Goal: Task Accomplishment & Management: Use online tool/utility

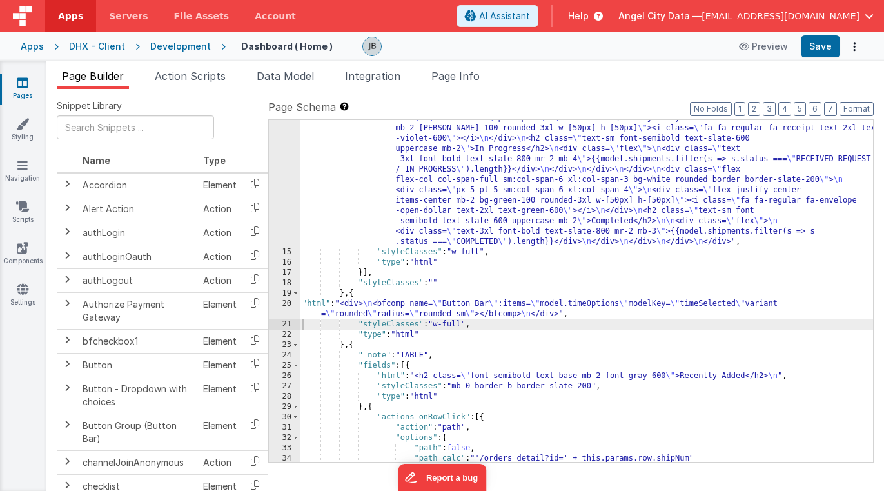
scroll to position [306, 0]
click at [848, 106] on button "Format" at bounding box center [856, 109] width 34 height 14
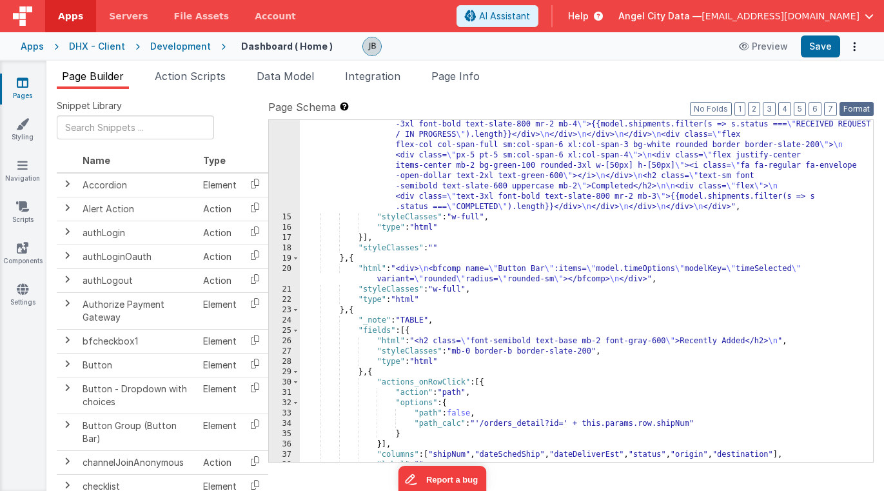
scroll to position [341, 0]
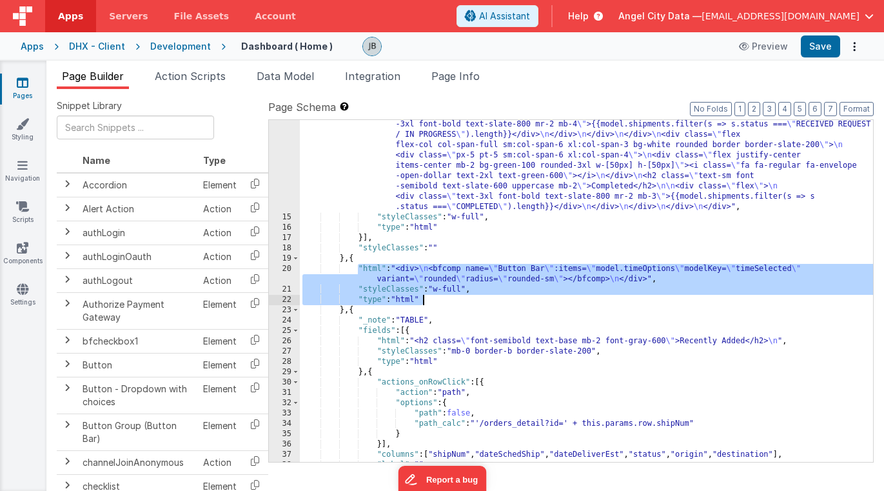
drag, startPoint x: 359, startPoint y: 269, endPoint x: 433, endPoint y: 297, distance: 79.2
click at [433, 297] on div ""html" : " \n <div class= \" mx-auto grid grid-cols-12 gap-4 \" > \n <div class…" at bounding box center [586, 243] width 573 height 641
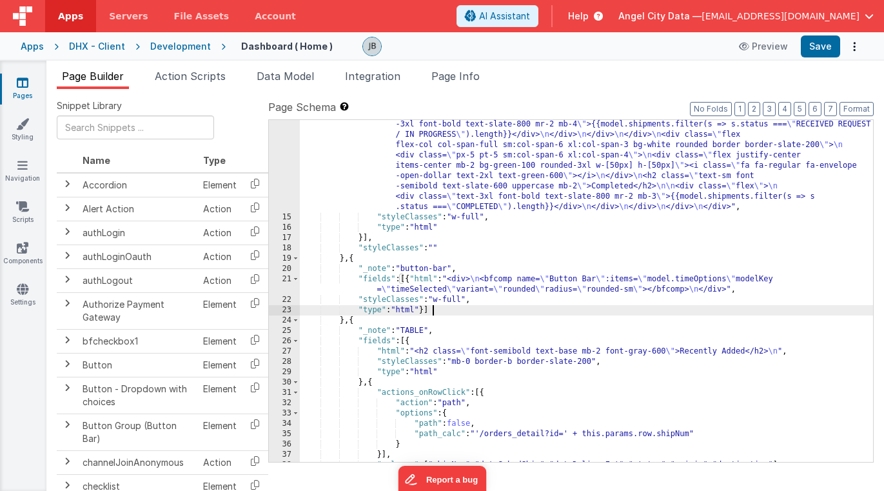
click at [458, 309] on div ""html" : " \n <div class= \" mx-auto grid grid-cols-12 gap-4 \" > \n <div class…" at bounding box center [586, 243] width 573 height 641
click at [856, 104] on button "Format" at bounding box center [856, 109] width 34 height 14
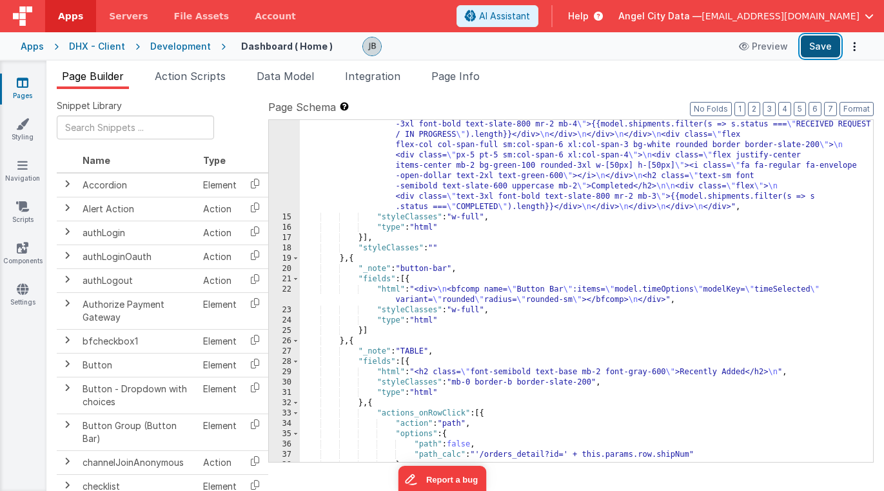
click at [824, 44] on button "Save" at bounding box center [820, 46] width 39 height 22
click at [290, 283] on div "21" at bounding box center [284, 279] width 31 height 10
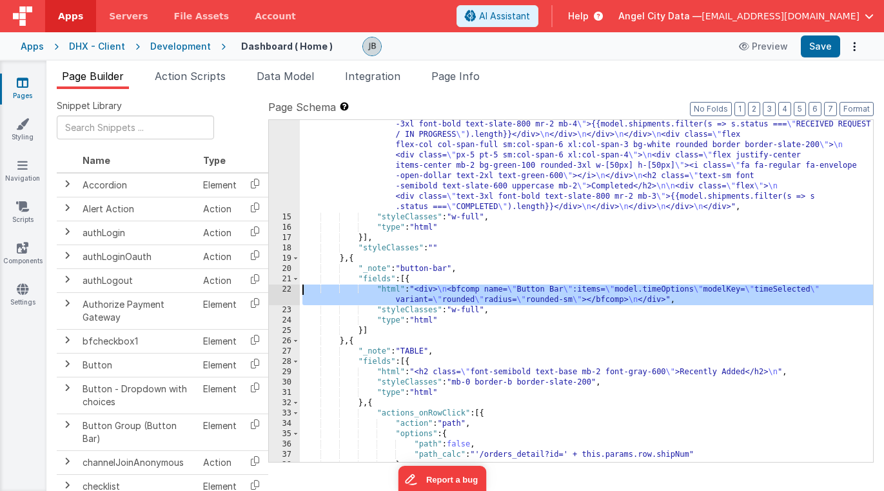
click at [290, 291] on div "22" at bounding box center [284, 294] width 31 height 21
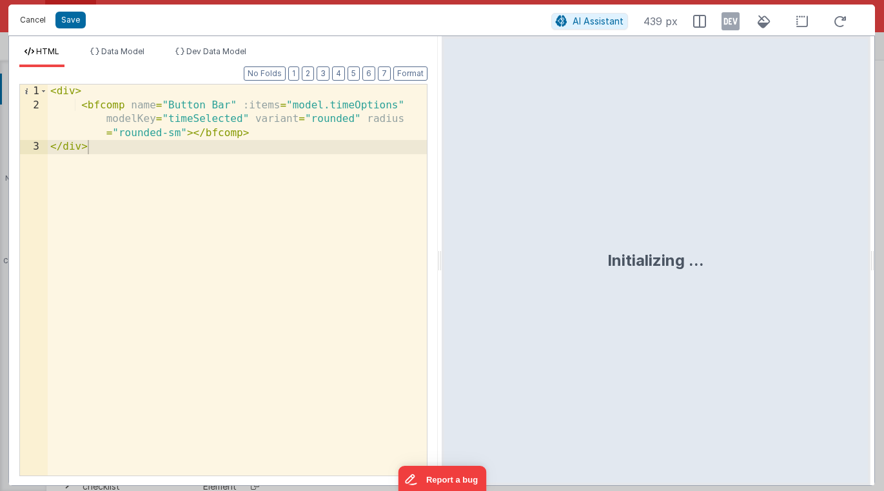
click at [23, 19] on button "Cancel" at bounding box center [33, 20] width 39 height 18
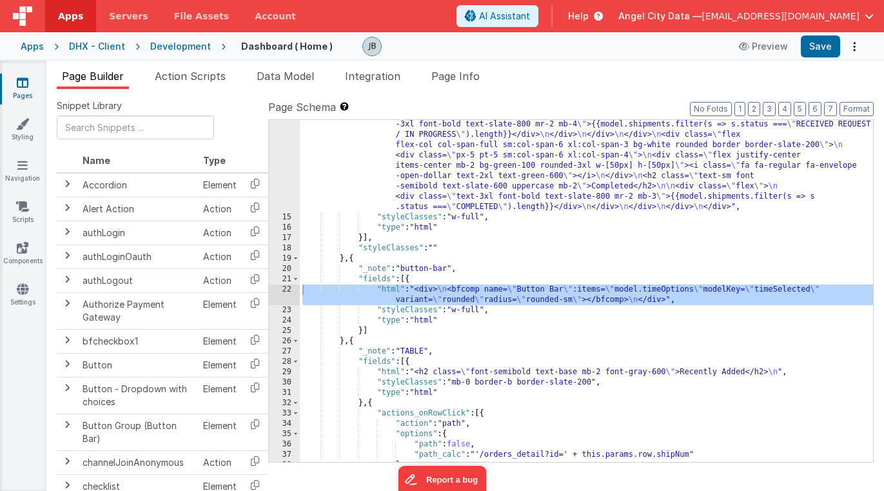
click at [23, 16] on button "Cancel" at bounding box center [33, 7] width 39 height 18
click at [26, 255] on link "Components" at bounding box center [22, 254] width 46 height 26
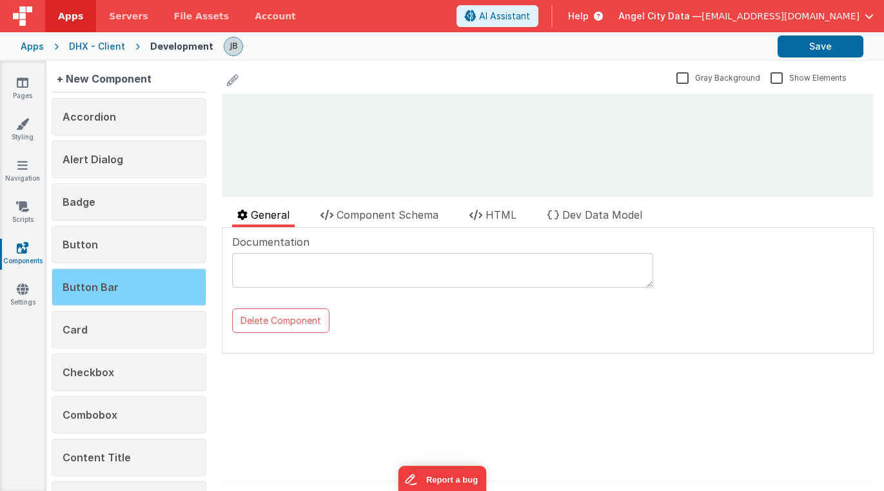
click at [92, 283] on span "Button Bar" at bounding box center [91, 286] width 56 height 13
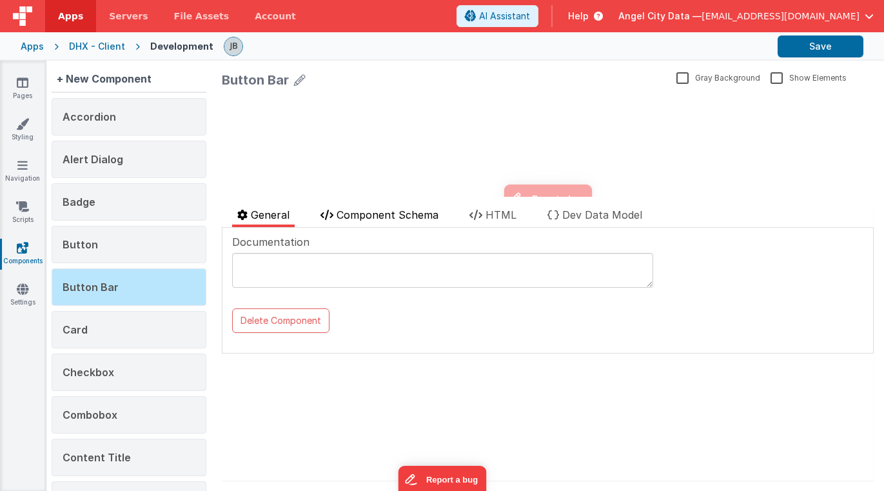
click at [358, 217] on span "Component Schema" at bounding box center [388, 214] width 102 height 13
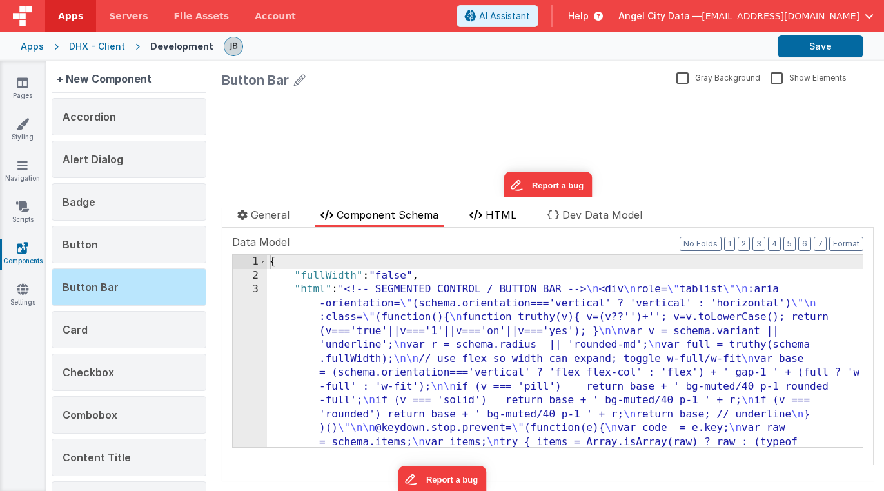
click at [489, 218] on span "HTML" at bounding box center [500, 214] width 31 height 13
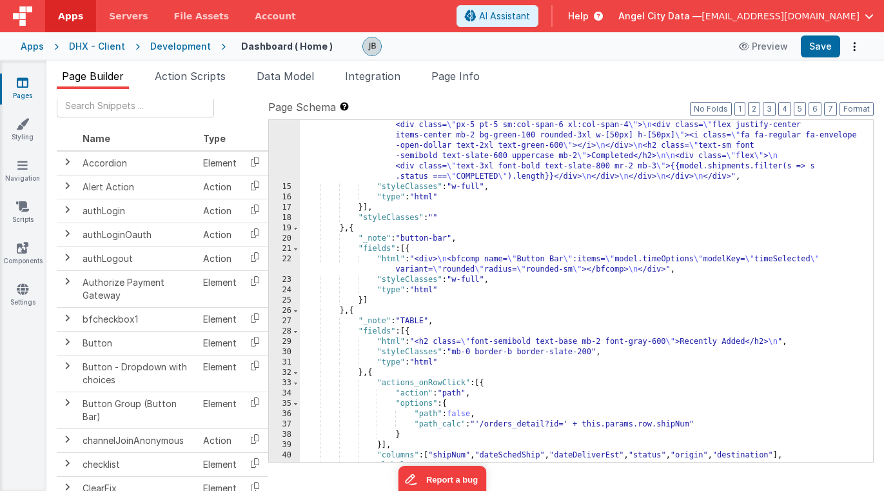
scroll to position [446, 0]
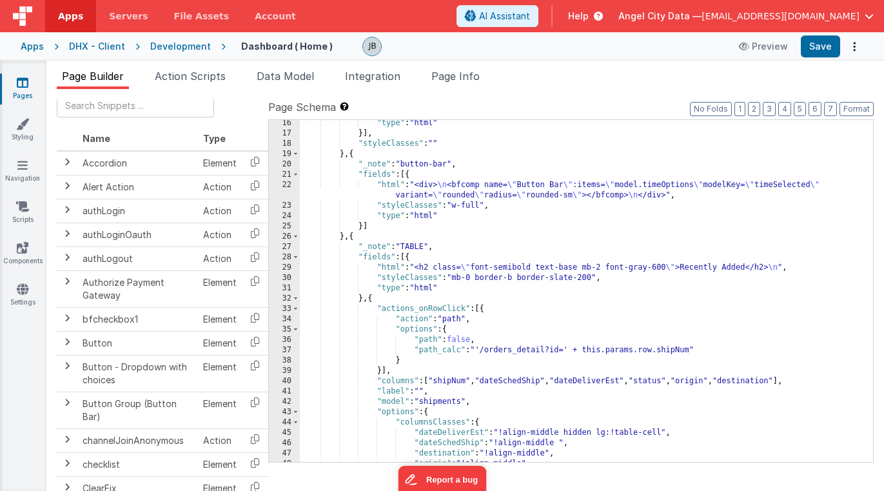
click at [287, 186] on div "22" at bounding box center [284, 190] width 31 height 21
click at [191, 44] on div "Development" at bounding box center [180, 46] width 61 height 13
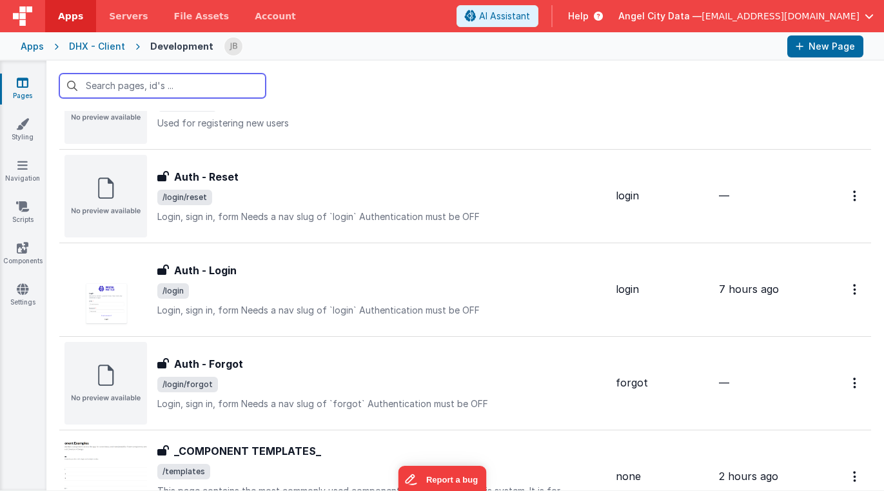
scroll to position [629, 0]
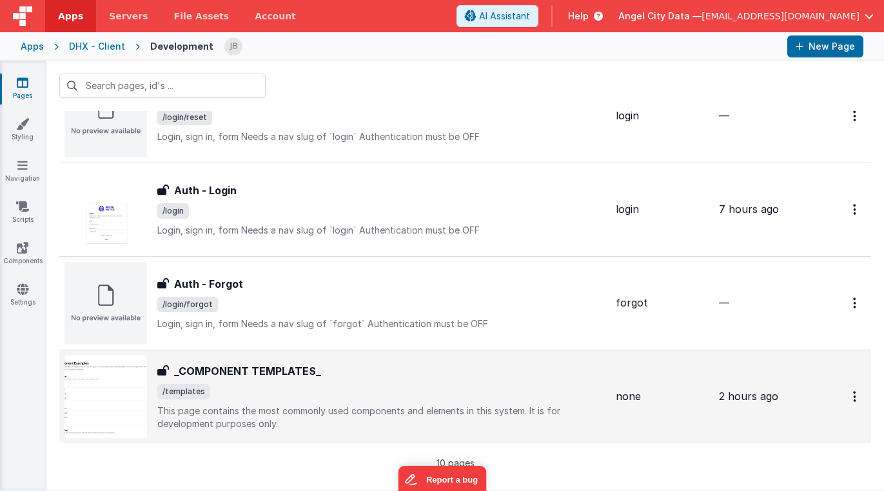
click at [195, 370] on h3 "_COMPONENT TEMPLATES_" at bounding box center [247, 370] width 147 height 15
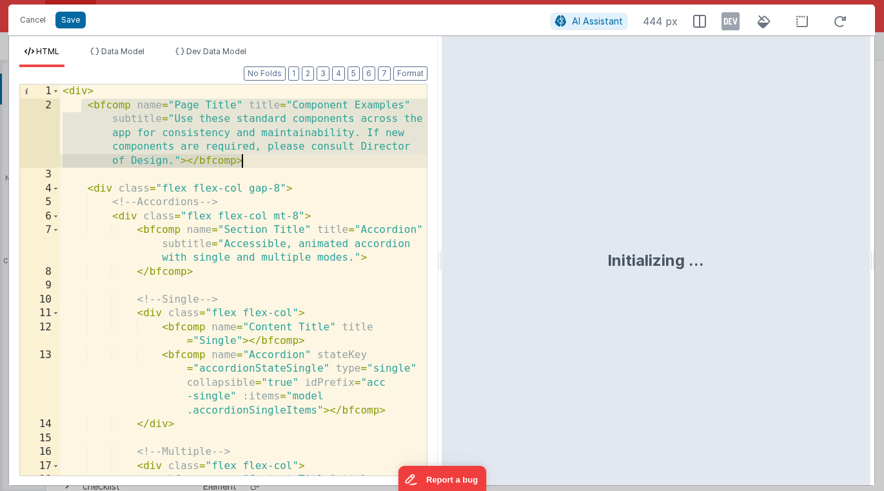
drag, startPoint x: 81, startPoint y: 107, endPoint x: 263, endPoint y: 165, distance: 191.5
click at [263, 165] on div "< div > < bfcomp name = "Page Title" title = "Component Examples" subtitle = "U…" at bounding box center [243, 300] width 367 height 433
click at [26, 20] on button "Cancel" at bounding box center [33, 20] width 39 height 18
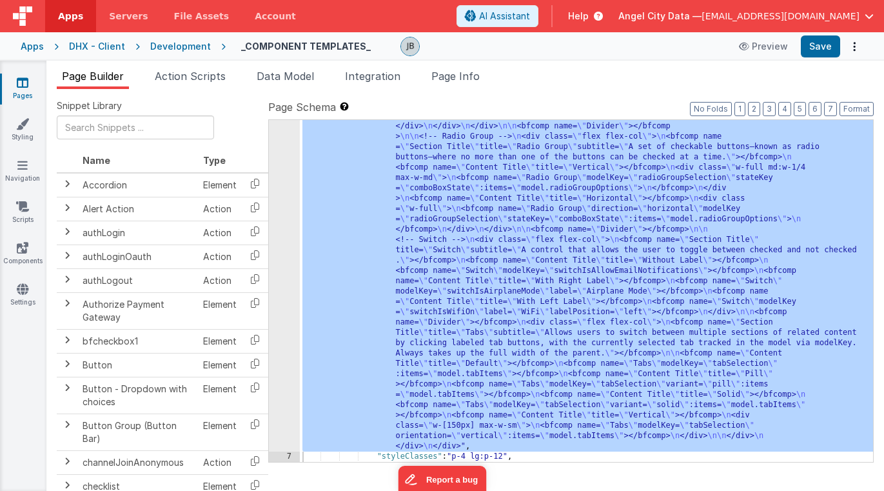
click at [182, 41] on div "Development" at bounding box center [180, 46] width 61 height 13
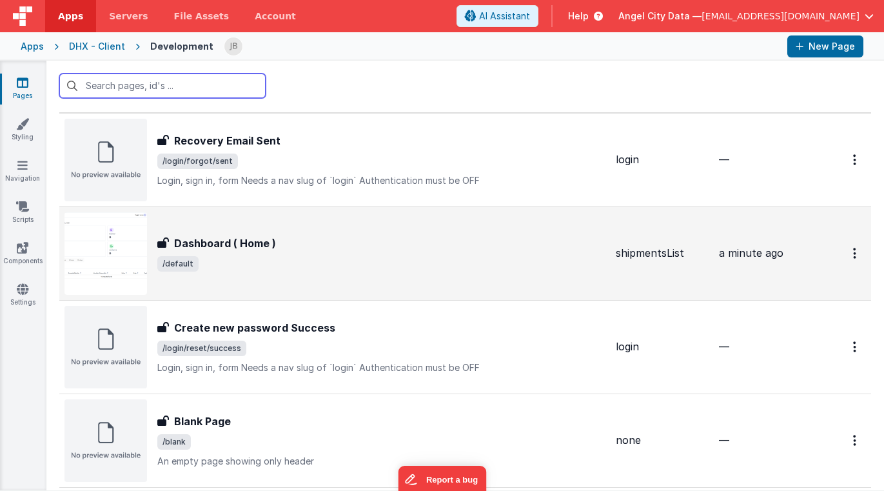
scroll to position [24, 0]
click at [221, 250] on h3 "Dashboard ( Home )" at bounding box center [225, 243] width 102 height 15
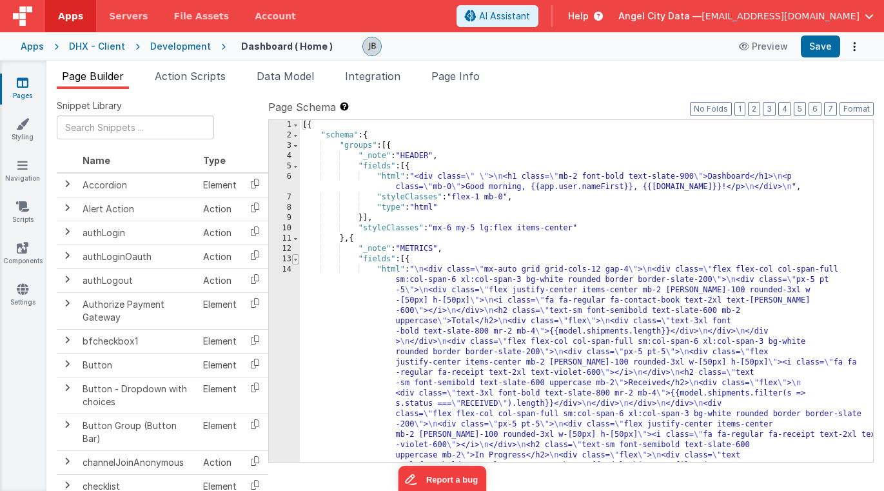
click at [293, 257] on span at bounding box center [295, 259] width 7 height 10
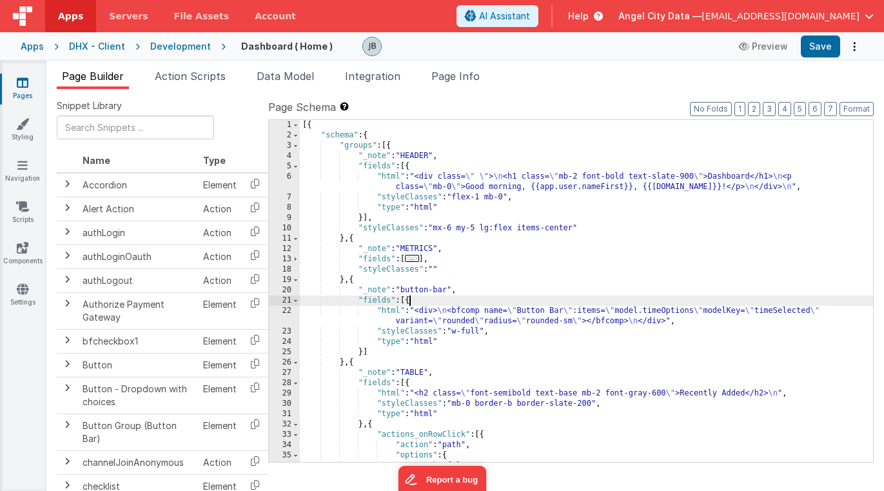
click at [409, 298] on div "[{ "schema" : { "groups" : [{ "_note" : "HEADER" , "fields" : [{ "html" : "<div…" at bounding box center [586, 301] width 573 height 362
paste textarea
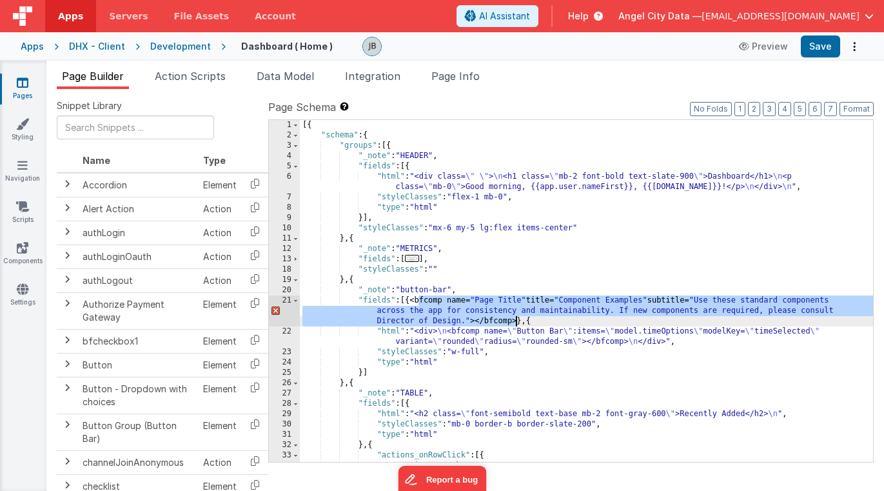
drag, startPoint x: 418, startPoint y: 301, endPoint x: 514, endPoint y: 322, distance: 99.0
click at [514, 322] on div "[{ "schema" : { "groups" : [{ "_note" : "HEADER" , "fields" : [{ "html" : "<div…" at bounding box center [586, 301] width 573 height 362
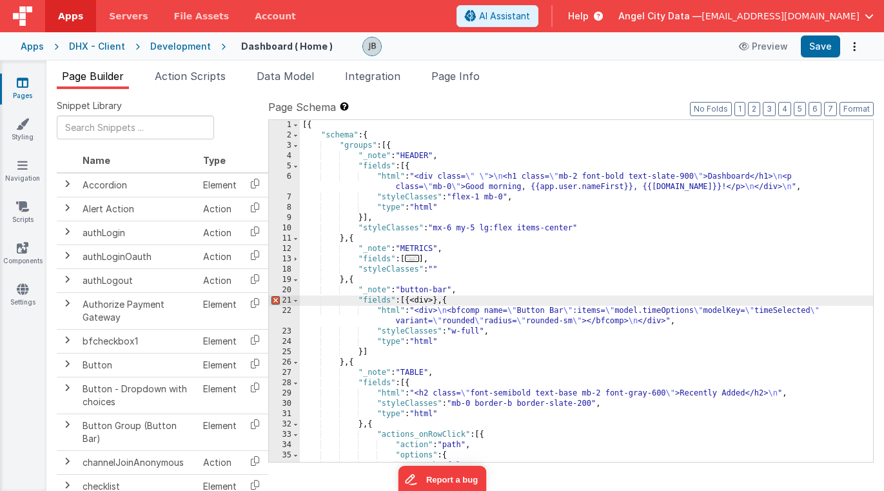
paste textarea
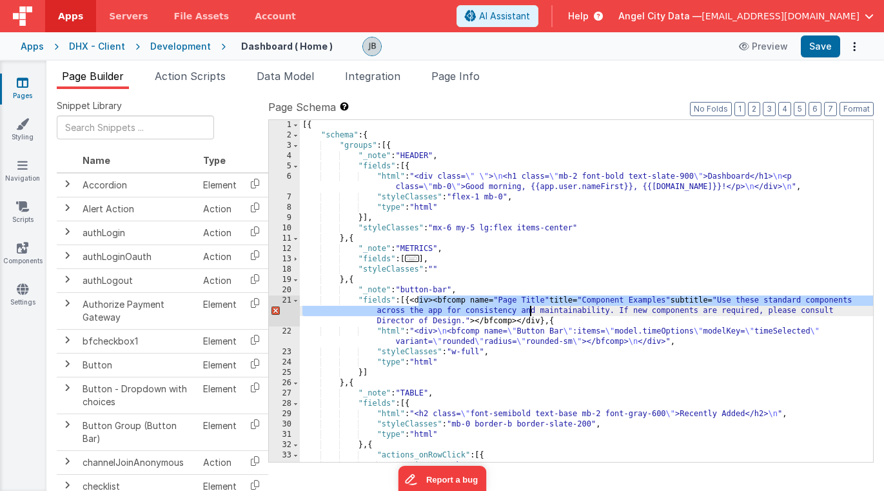
drag, startPoint x: 418, startPoint y: 302, endPoint x: 536, endPoint y: 317, distance: 119.6
click at [536, 317] on div "[{ "schema" : { "groups" : [{ "_note" : "HEADER" , "fields" : [{ "html" : "<div…" at bounding box center [586, 301] width 573 height 362
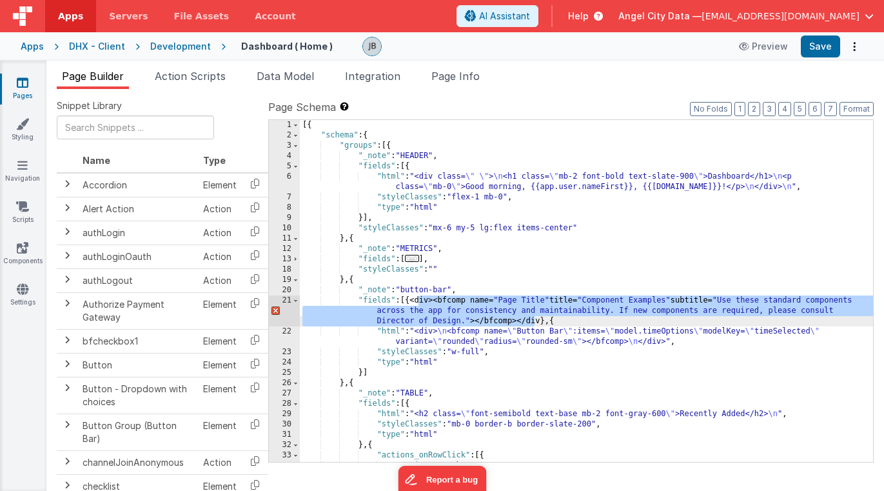
click at [539, 319] on div "[{ "schema" : { "groups" : [{ "_note" : "HEADER" , "fields" : [{ "html" : "<div…" at bounding box center [586, 301] width 573 height 362
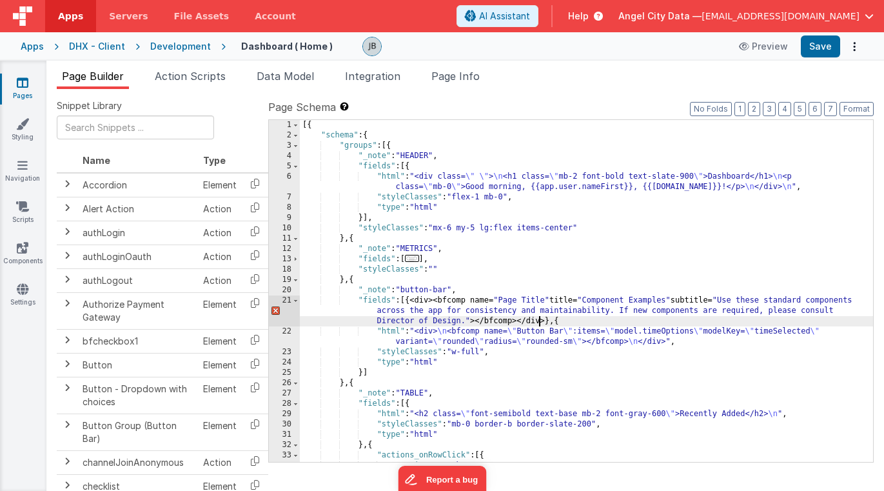
click at [540, 320] on div "[{ "schema" : { "groups" : [{ "_note" : "HEADER" , "fields" : [{ "html" : "<div…" at bounding box center [586, 301] width 573 height 362
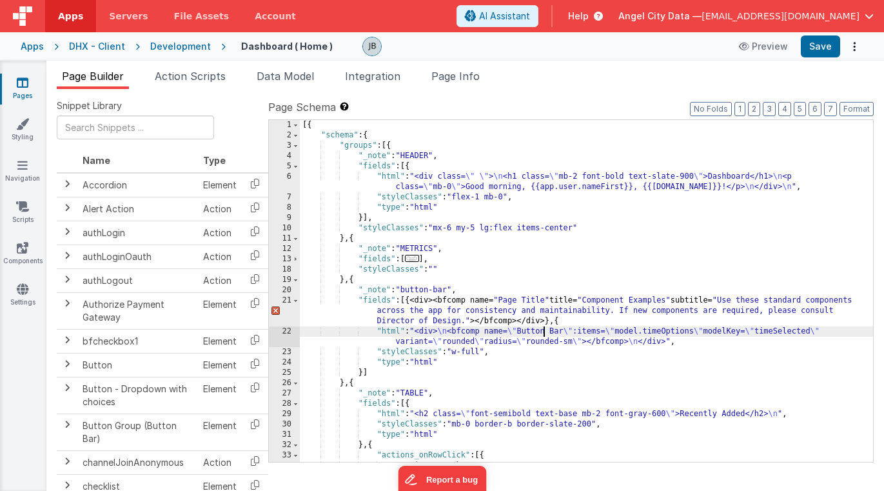
click at [544, 331] on div "[{ "schema" : { "groups" : [{ "_note" : "HEADER" , "fields" : [{ "html" : "<div…" at bounding box center [586, 301] width 573 height 362
click at [598, 331] on div "[{ "schema" : { "groups" : [{ "_note" : "HEADER" , "fields" : [{ "html" : "<div…" at bounding box center [586, 301] width 573 height 362
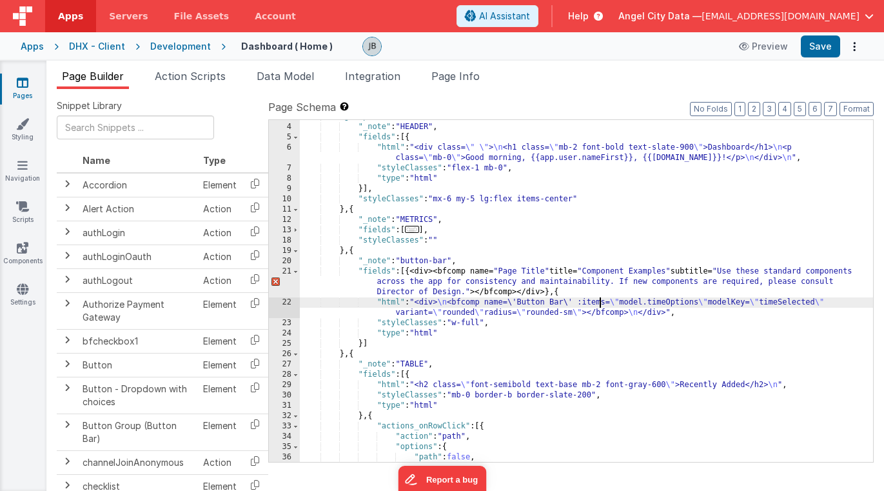
scroll to position [29, 0]
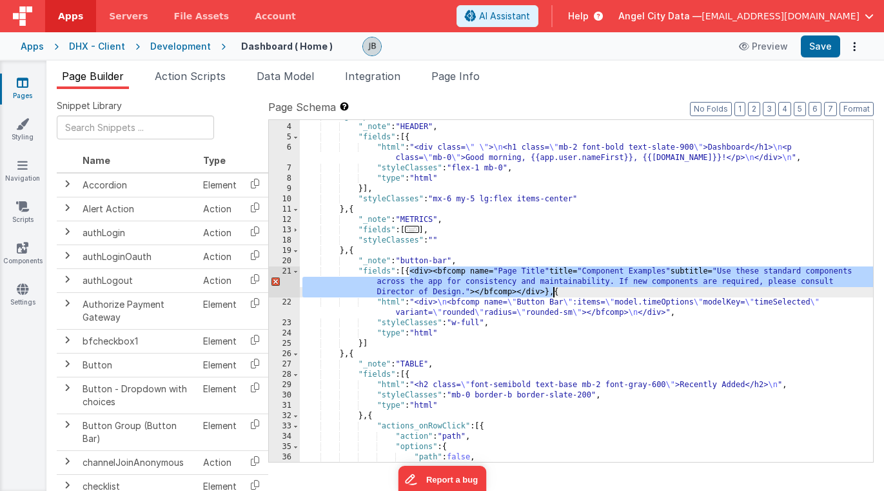
drag, startPoint x: 409, startPoint y: 272, endPoint x: 552, endPoint y: 292, distance: 144.5
click at [552, 292] on div ""groups" : [{ "_note" : "HEADER" , "fields" : [{ "html" : "<div class= \" \" > …" at bounding box center [586, 293] width 573 height 362
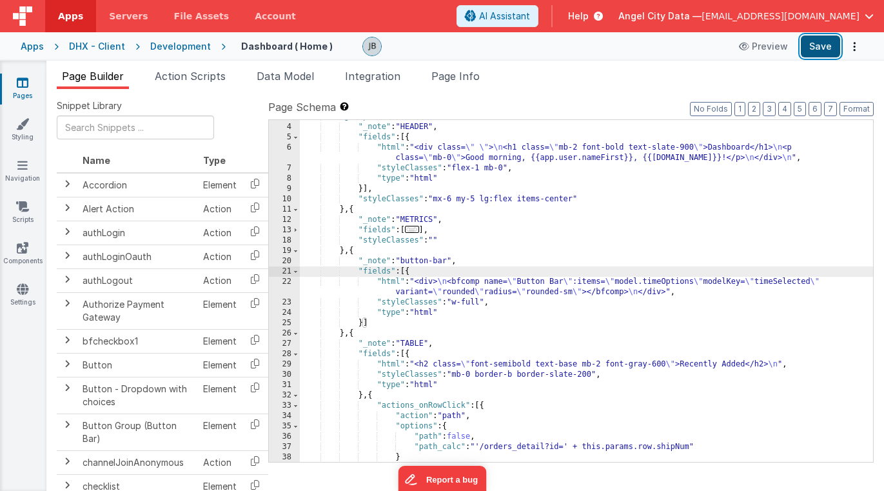
click at [810, 49] on button "Save" at bounding box center [820, 46] width 39 height 22
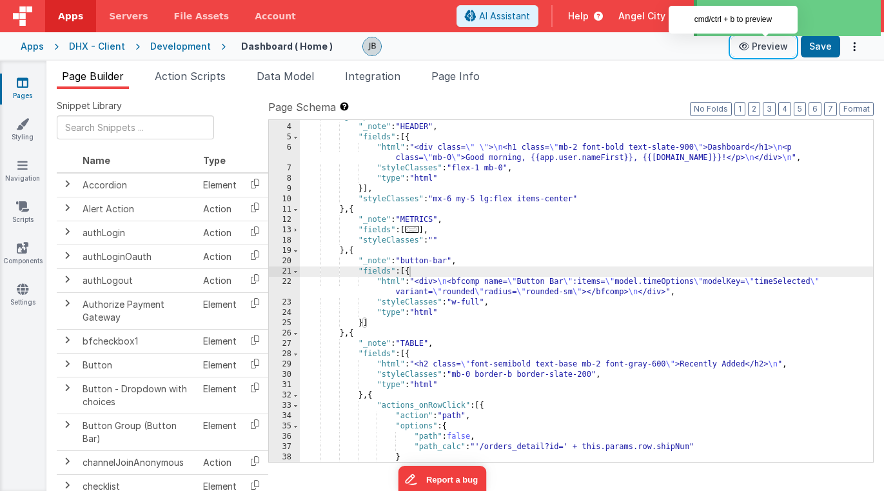
click at [761, 48] on button "Preview" at bounding box center [763, 46] width 64 height 21
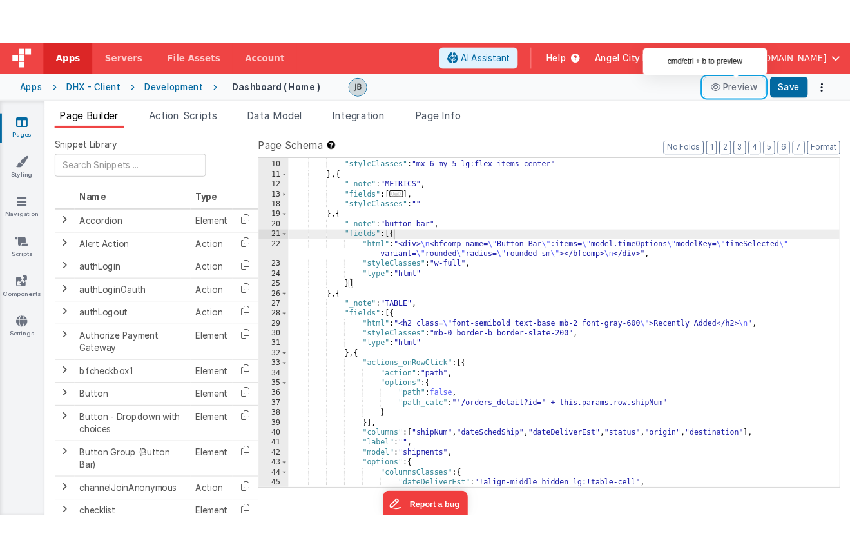
scroll to position [103, 0]
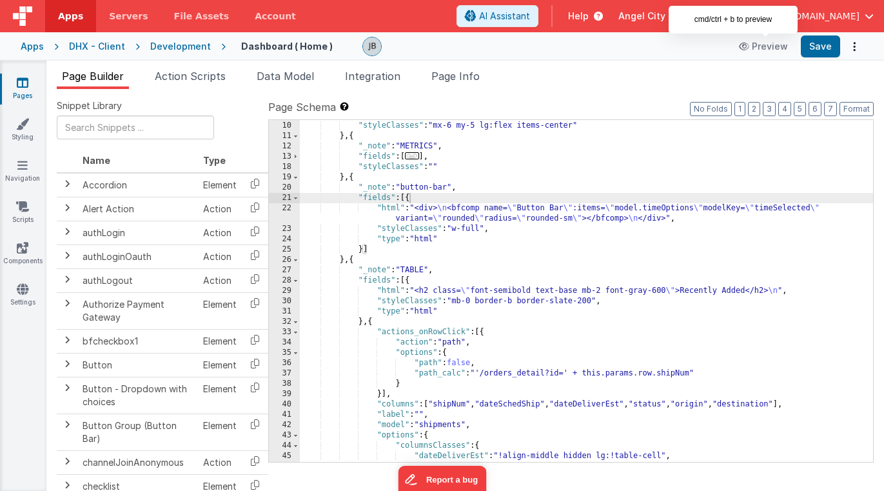
click at [692, 204] on div "}] , "styleClasses" : "mx-6 my-5 lg:flex items-center" } , { "_note" : "METRICS…" at bounding box center [586, 291] width 573 height 362
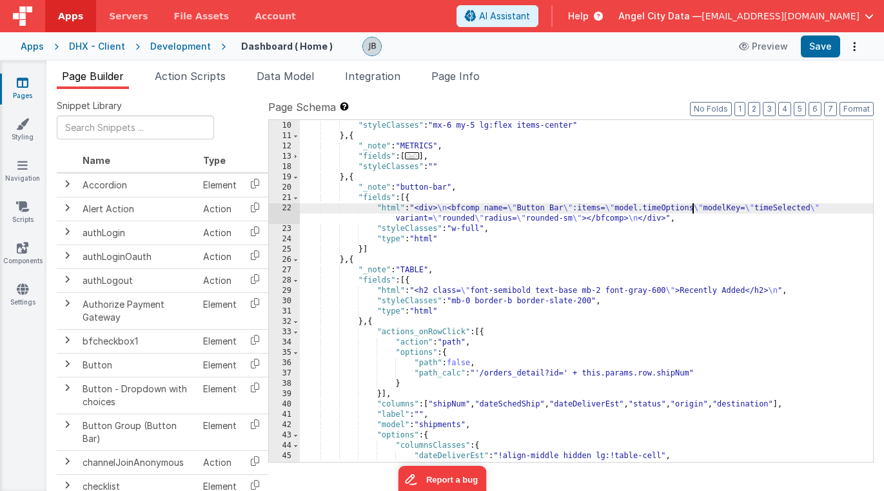
click at [692, 204] on div "}] , "styleClasses" : "mx-6 my-5 lg:flex items-center" } , { "_note" : "METRICS…" at bounding box center [586, 291] width 573 height 362
click at [275, 72] on span "Data Model" at bounding box center [285, 76] width 57 height 13
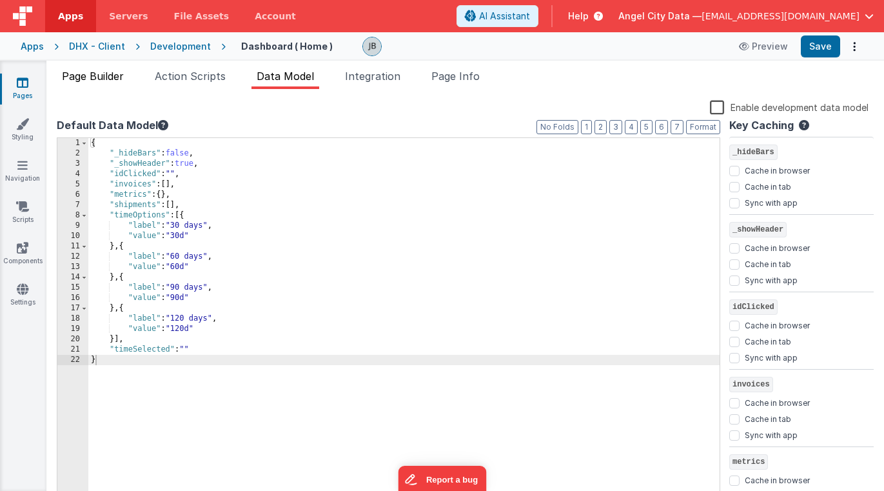
click at [114, 78] on span "Page Builder" at bounding box center [93, 76] width 62 height 13
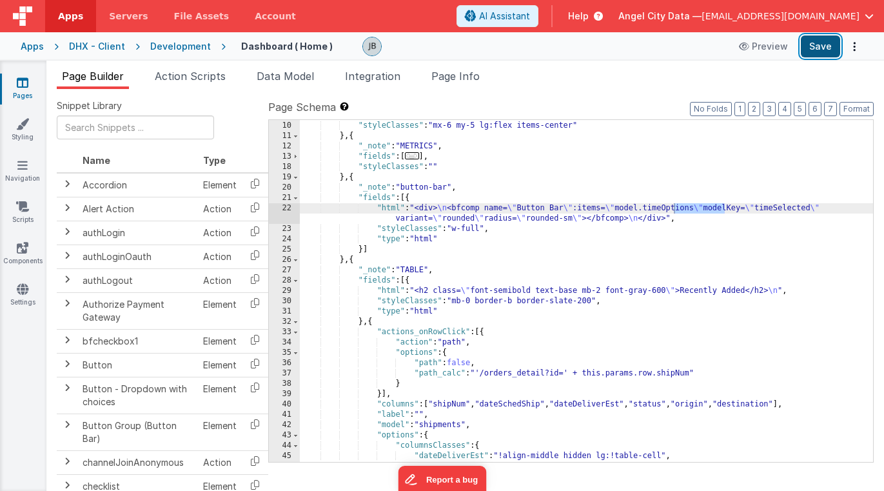
click at [806, 42] on button "Save" at bounding box center [820, 46] width 39 height 22
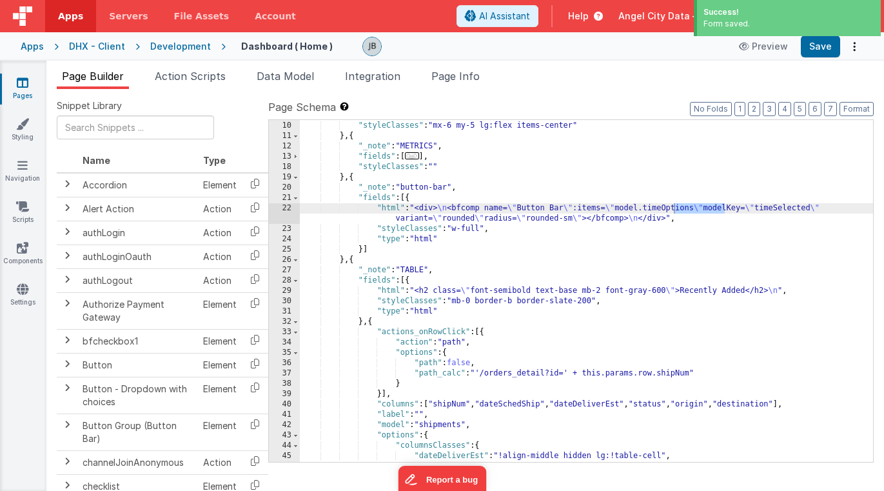
click at [353, 177] on div "}] , "styleClasses" : "mx-6 my-5 lg:flex items-center" } , { "_note" : "METRICS…" at bounding box center [586, 291] width 573 height 362
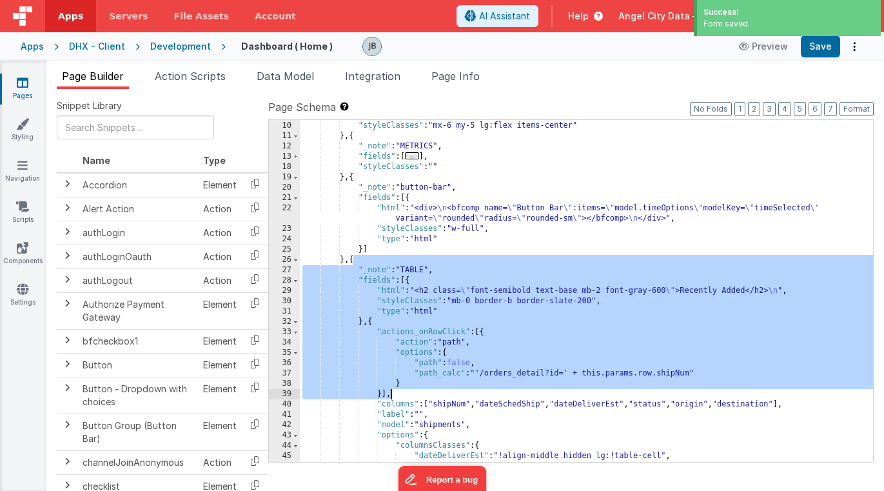
drag, startPoint x: 355, startPoint y: 259, endPoint x: 412, endPoint y: 392, distance: 144.7
click at [412, 392] on div "}] , "styleClasses" : "mx-6 my-5 lg:flex items-center" } , { "_note" : "METRICS…" at bounding box center [586, 291] width 573 height 362
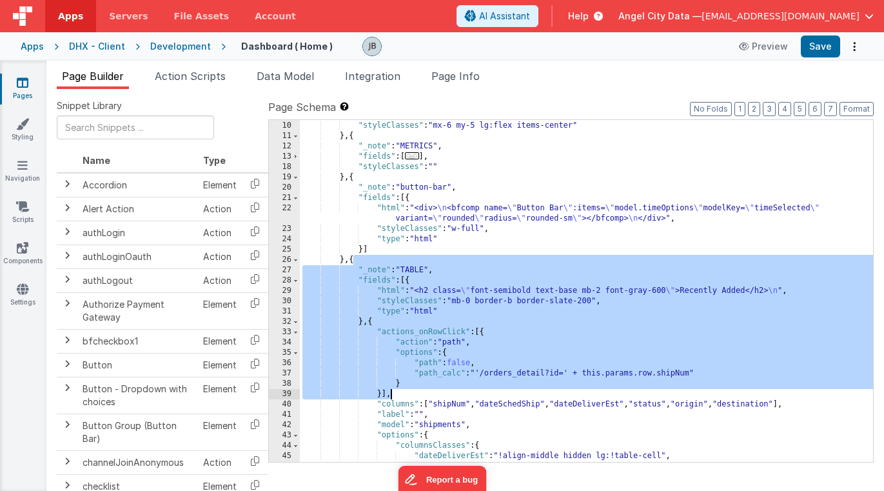
click at [412, 392] on div "}] , "styleClasses" : "mx-6 my-5 lg:flex items-center" } , { "_note" : "METRICS…" at bounding box center [586, 291] width 573 height 362
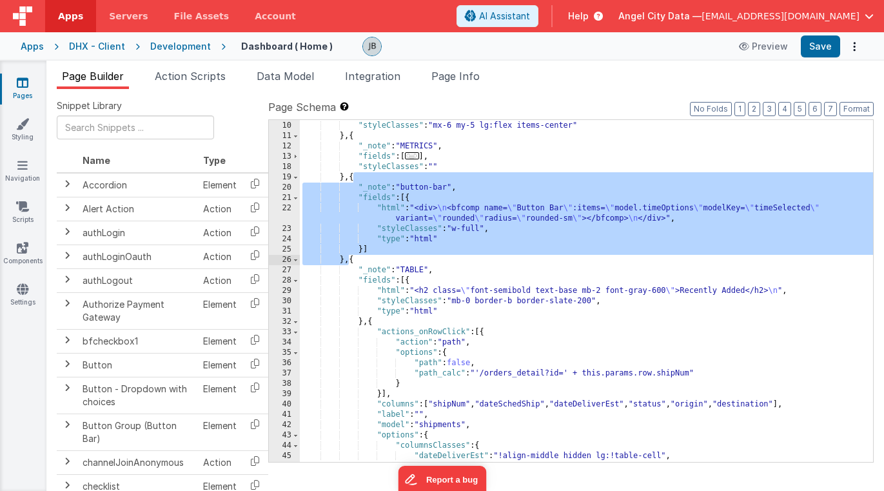
drag, startPoint x: 354, startPoint y: 177, endPoint x: 351, endPoint y: 264, distance: 87.1
click at [351, 264] on div "}] , "styleClasses" : "mx-6 my-5 lg:flex items-center" } , { "_note" : "METRICS…" at bounding box center [586, 291] width 573 height 362
click at [294, 201] on span at bounding box center [295, 198] width 7 height 10
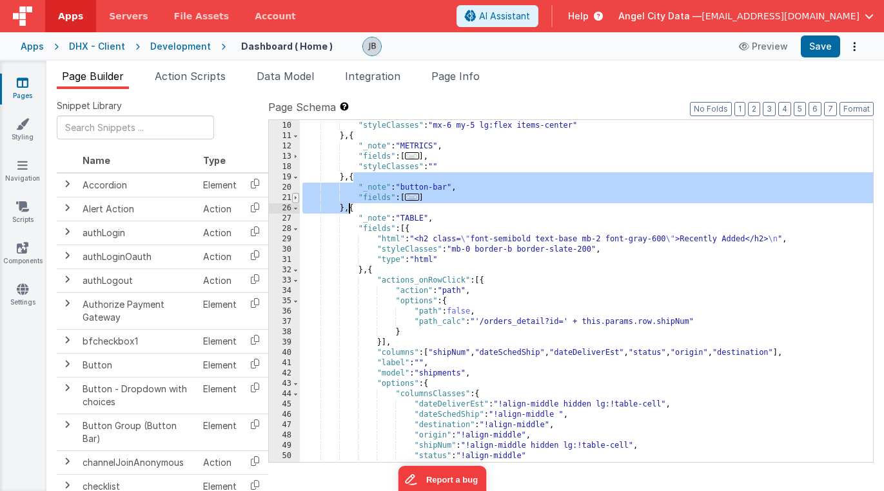
click at [294, 201] on span at bounding box center [295, 198] width 7 height 10
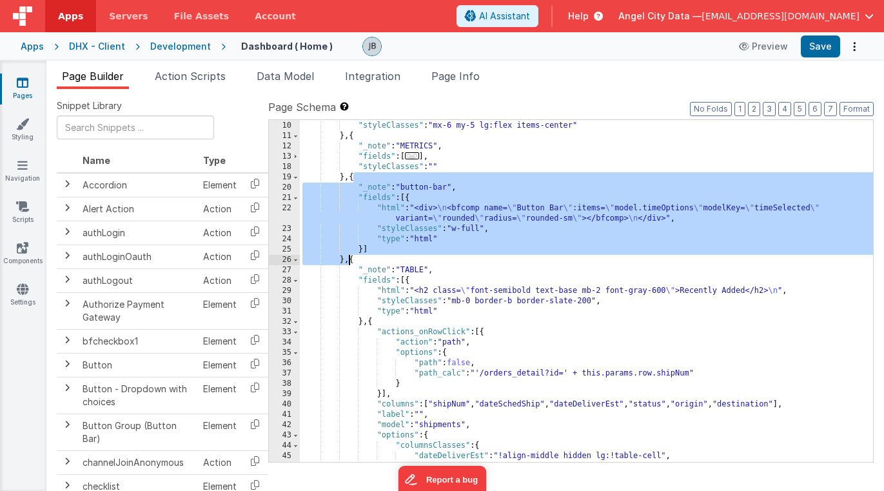
click at [293, 207] on div "22" at bounding box center [284, 213] width 31 height 21
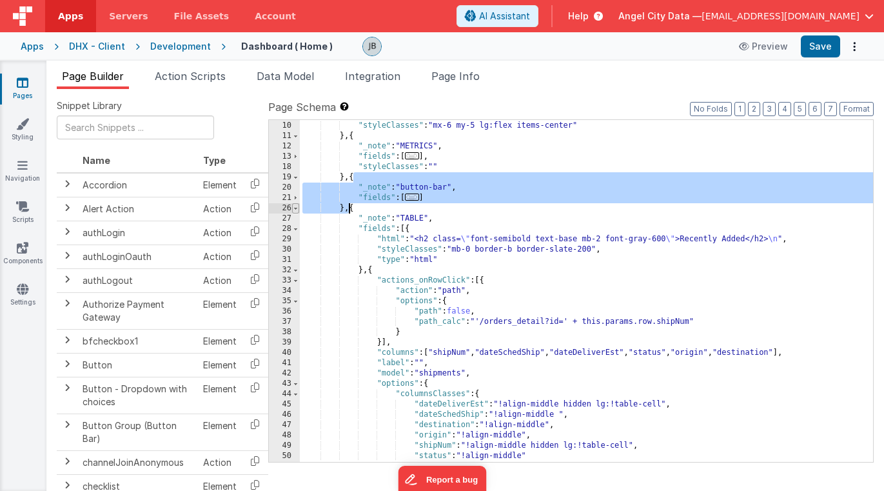
click at [297, 203] on span at bounding box center [295, 208] width 7 height 10
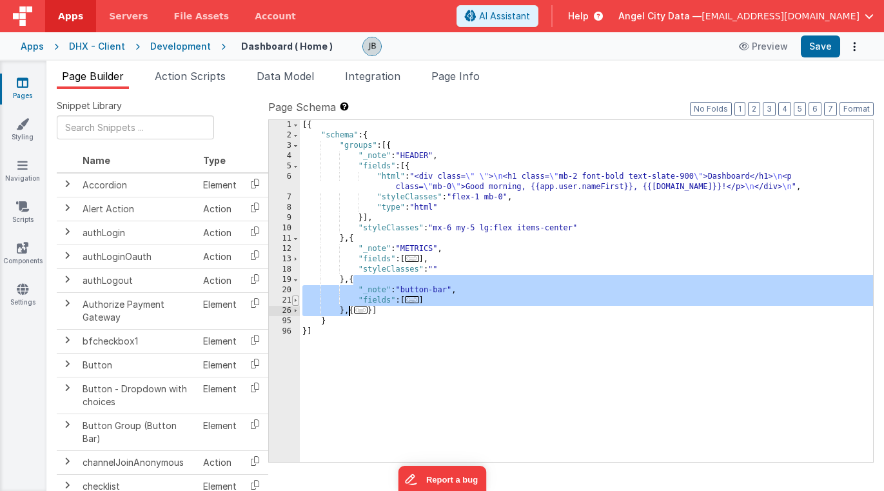
click at [293, 299] on span at bounding box center [295, 300] width 7 height 10
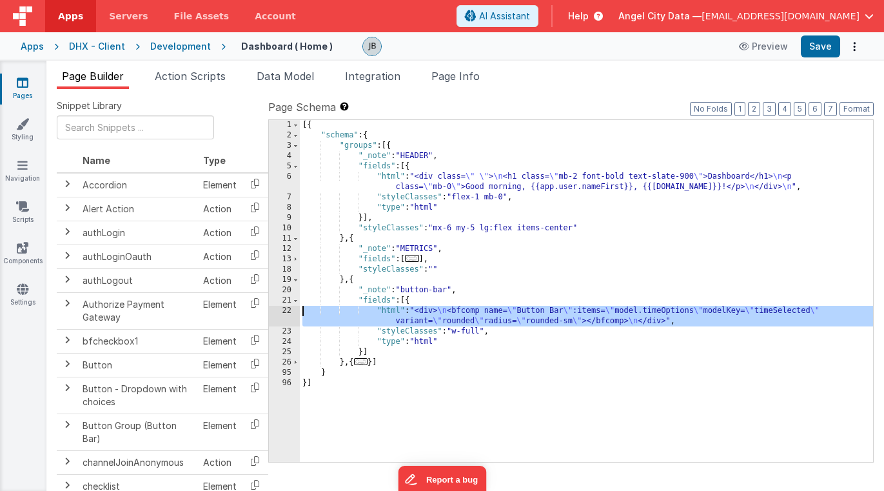
click at [288, 311] on div "22" at bounding box center [284, 316] width 31 height 21
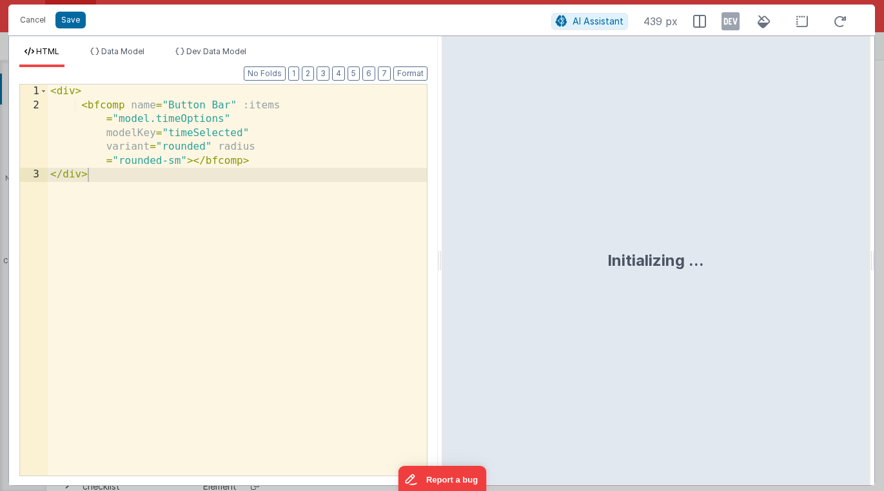
click at [288, 311] on div "Format 7 6 5 4 3 2 1 No Folds 1 2 3 < div > < bfcomp name = "Button Bar" :items…" at bounding box center [223, 276] width 429 height 418
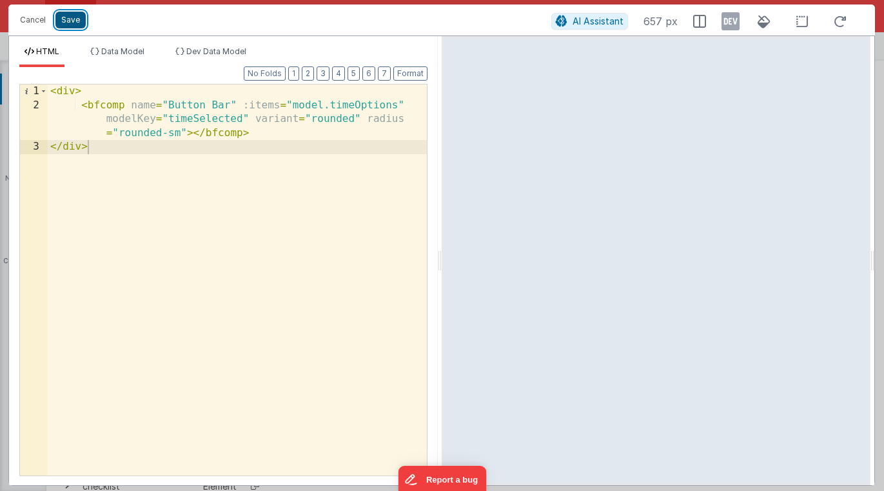
click at [73, 17] on button "Save" at bounding box center [70, 20] width 30 height 17
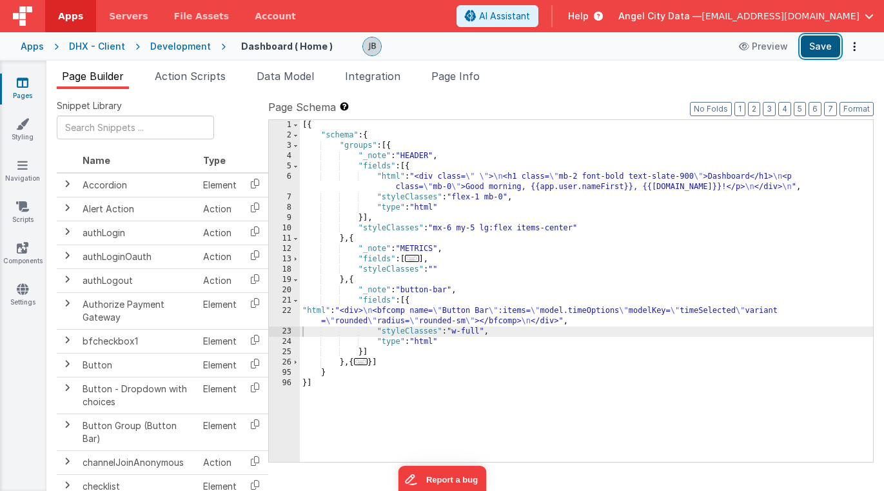
click at [811, 46] on button "Save" at bounding box center [820, 46] width 39 height 22
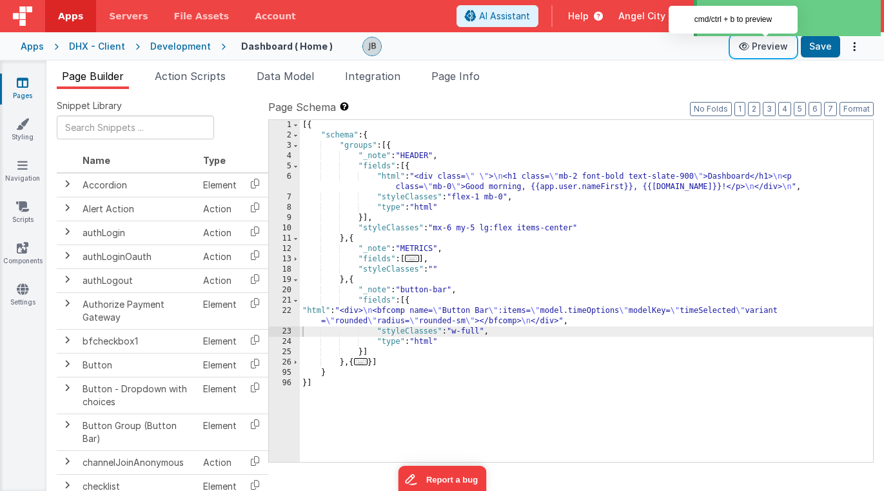
click at [751, 46] on icon at bounding box center [745, 46] width 13 height 9
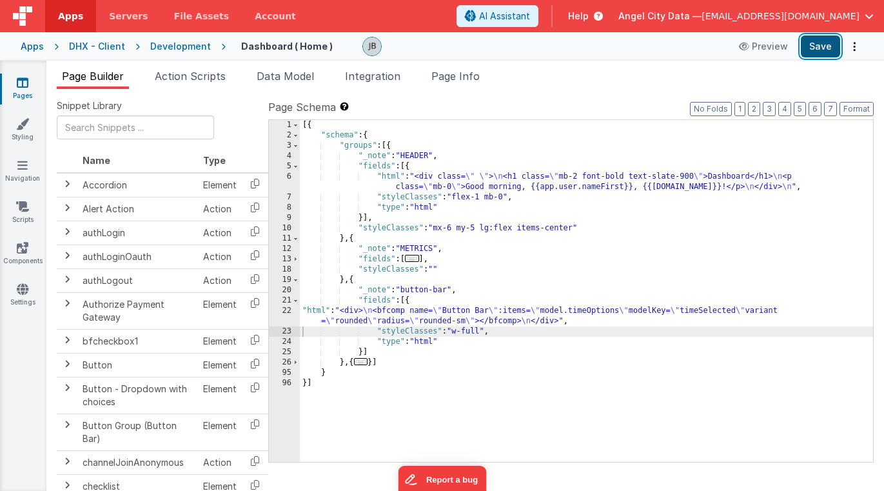
click at [809, 54] on button "Save" at bounding box center [820, 46] width 39 height 22
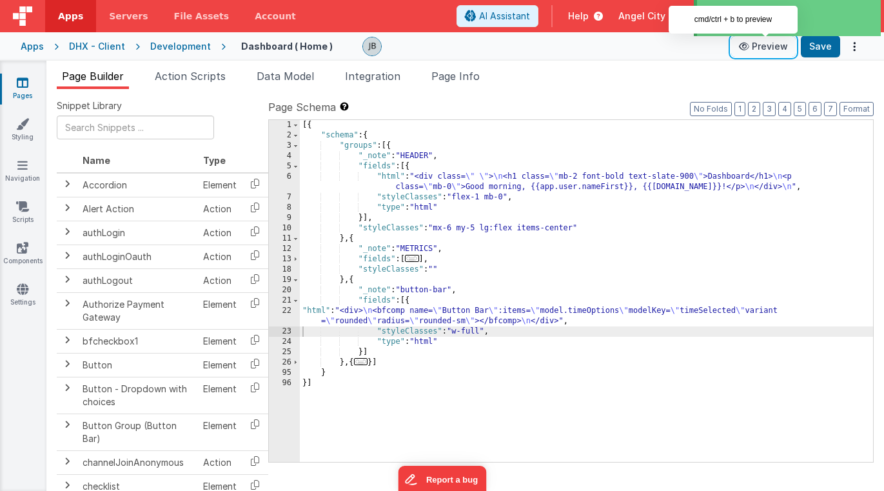
click at [782, 52] on button "Preview" at bounding box center [763, 46] width 64 height 21
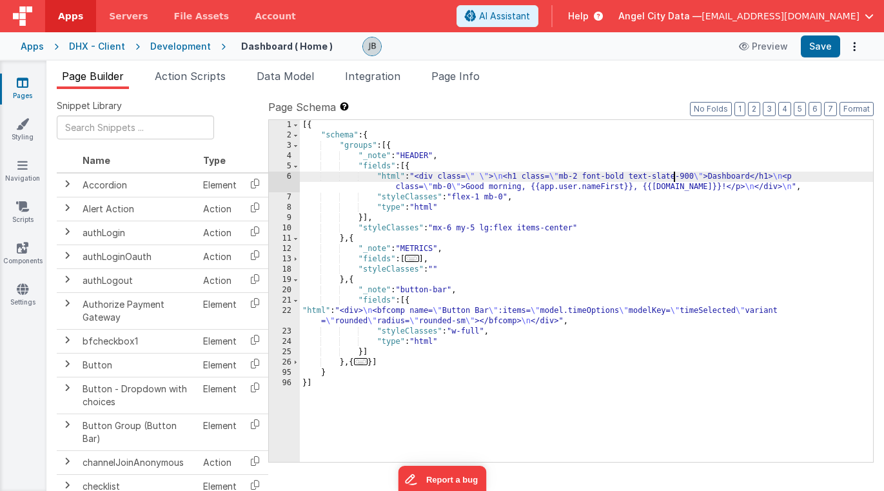
click at [673, 181] on div "[{ "schema" : { "groups" : [{ "_note" : "HEADER" , "fields" : [{ "html" : "<div…" at bounding box center [586, 301] width 573 height 362
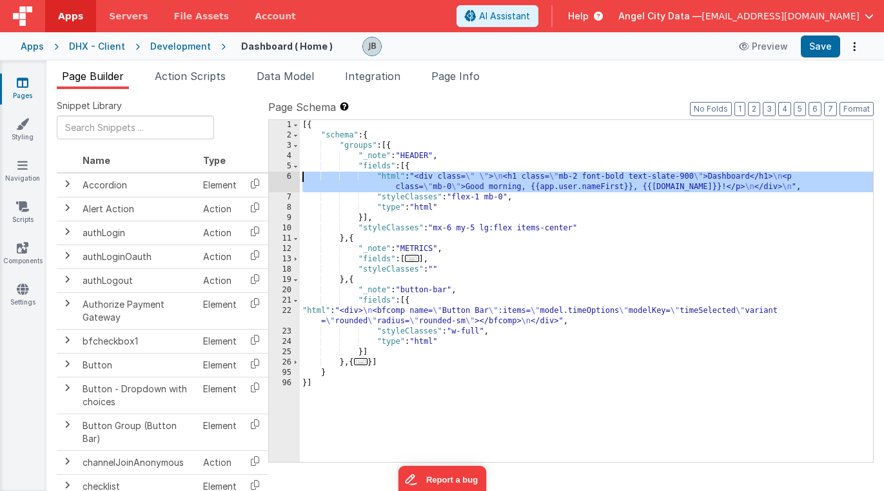
click at [289, 175] on div "6" at bounding box center [284, 181] width 31 height 21
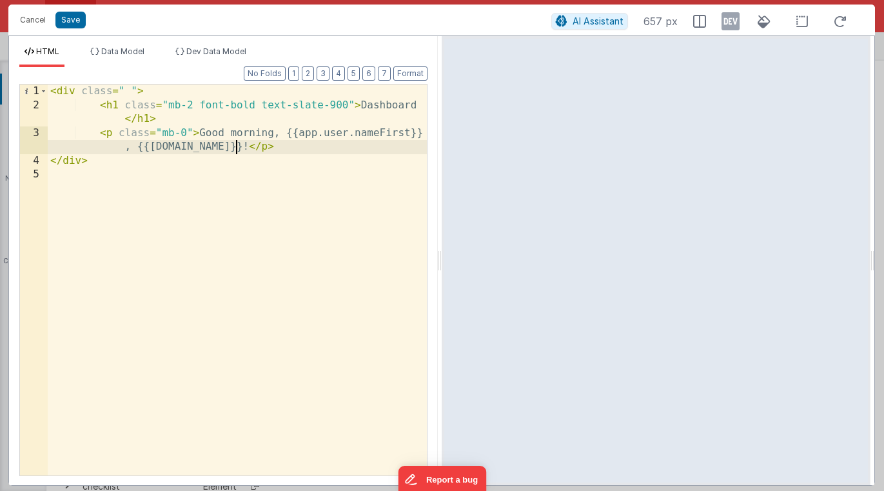
click at [233, 148] on div "< div class = " " > < h1 class = "mb-2 font-bold text-slate-900" > Dashboard </…" at bounding box center [237, 293] width 379 height 418
click at [79, 26] on button "Save" at bounding box center [70, 20] width 30 height 17
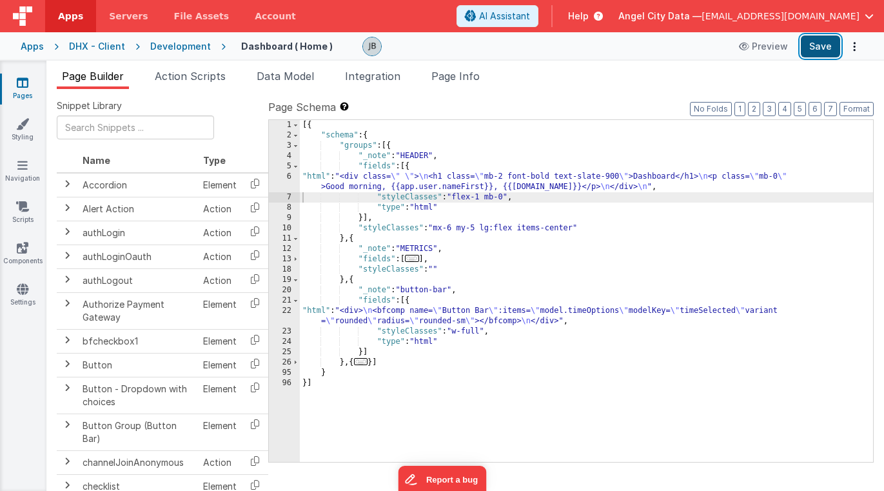
click at [812, 54] on button "Save" at bounding box center [820, 46] width 39 height 22
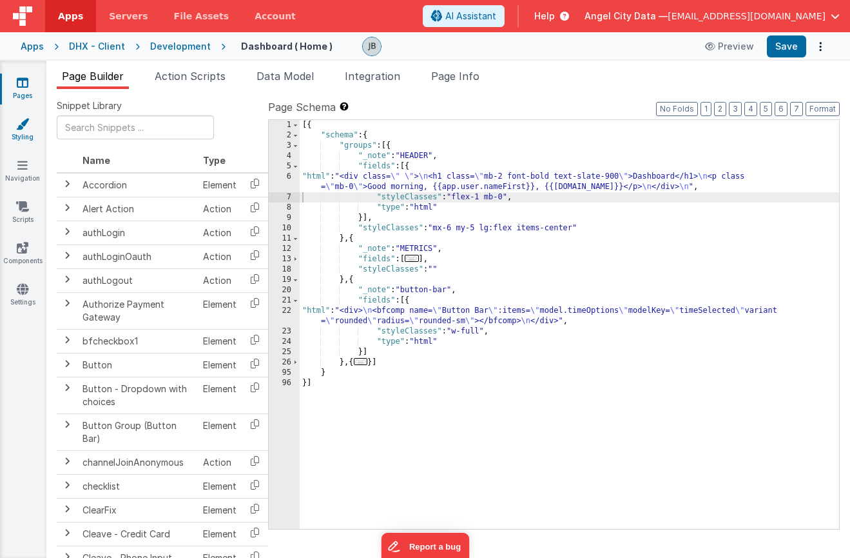
click at [23, 128] on icon at bounding box center [22, 123] width 13 height 13
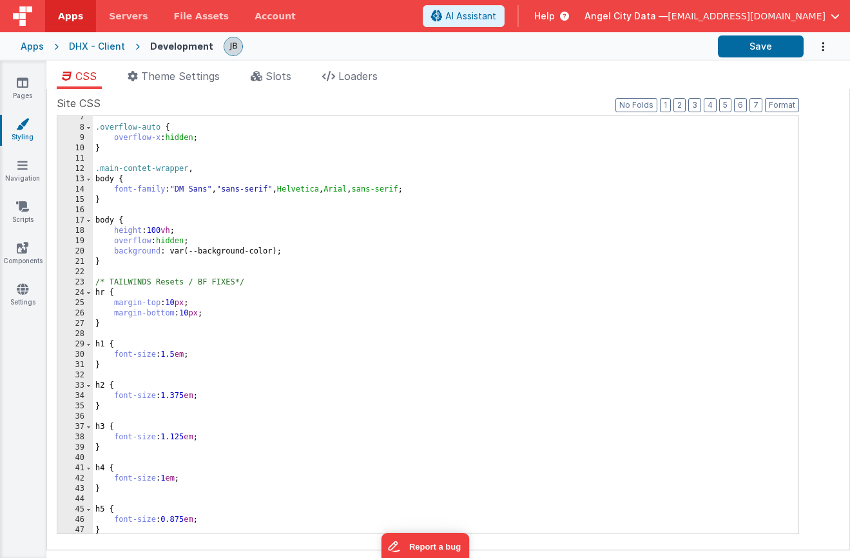
scroll to position [47, 0]
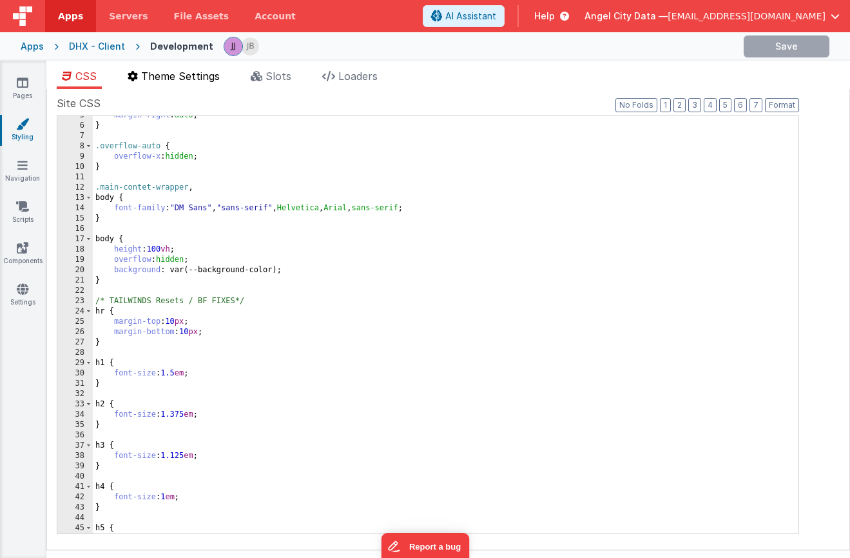
click at [180, 72] on span "Theme Settings" at bounding box center [180, 76] width 79 height 13
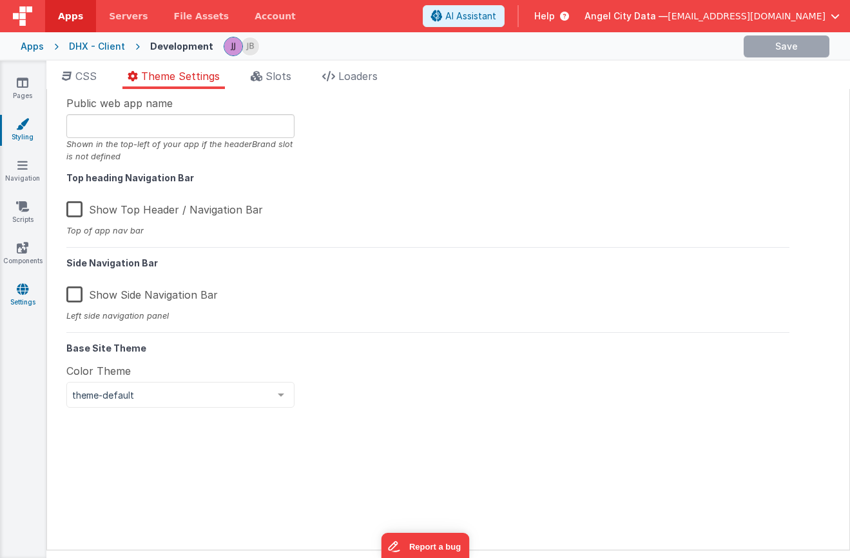
click at [22, 292] on icon at bounding box center [23, 288] width 12 height 13
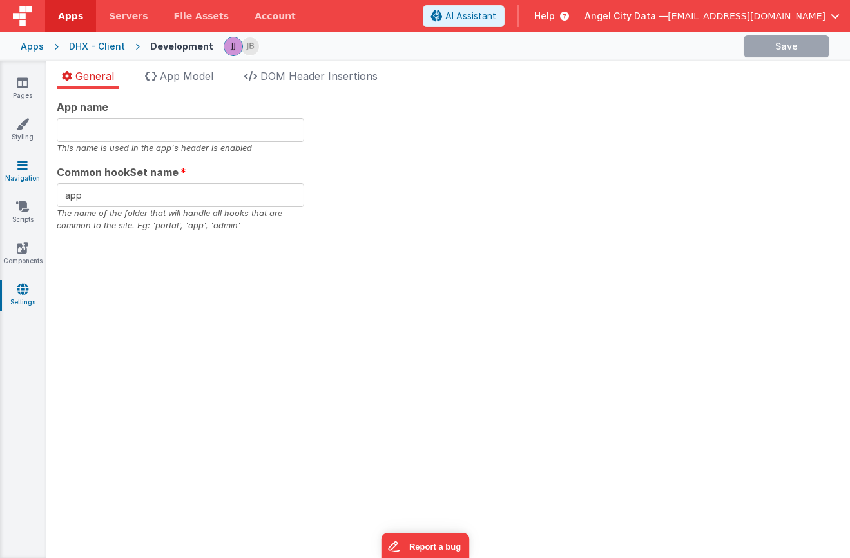
click at [19, 164] on icon at bounding box center [22, 165] width 10 height 13
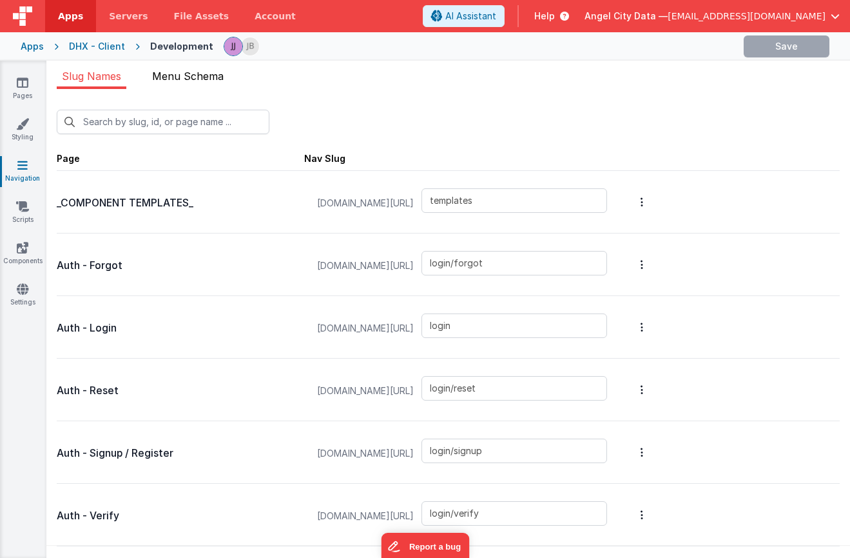
click at [171, 84] on li "Menu Schema" at bounding box center [188, 78] width 82 height 21
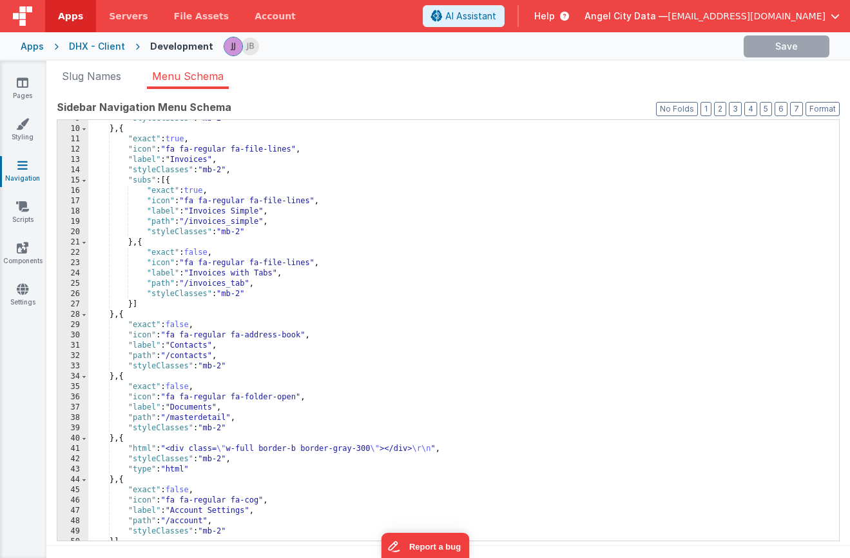
scroll to position [10, 0]
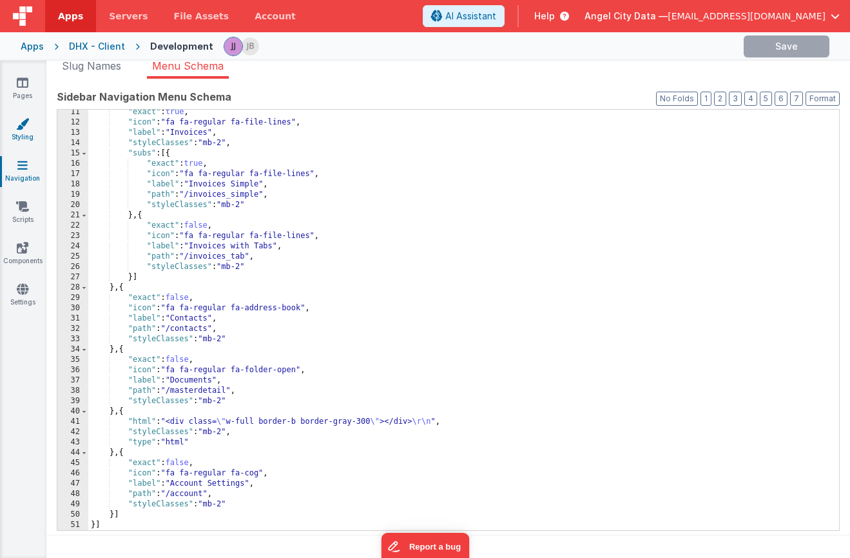
click at [21, 140] on link "Styling" at bounding box center [22, 130] width 46 height 26
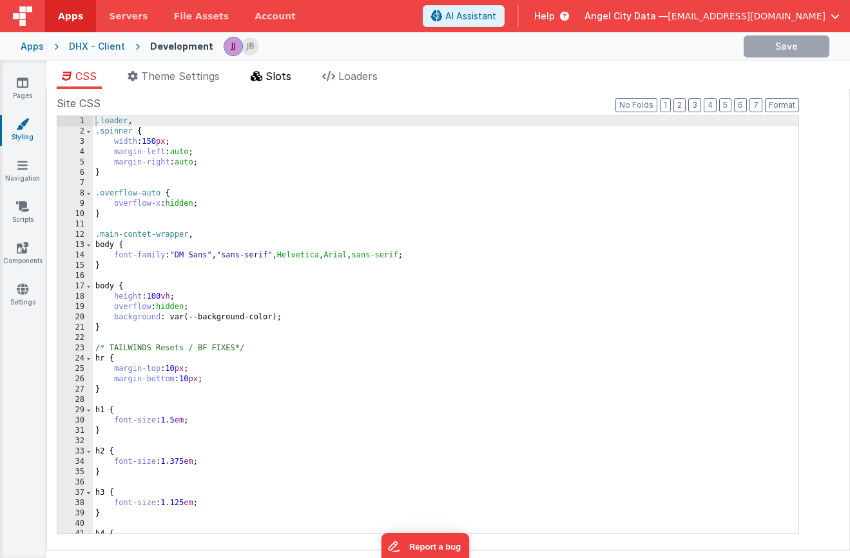
click at [269, 74] on span "Slots" at bounding box center [279, 76] width 26 height 13
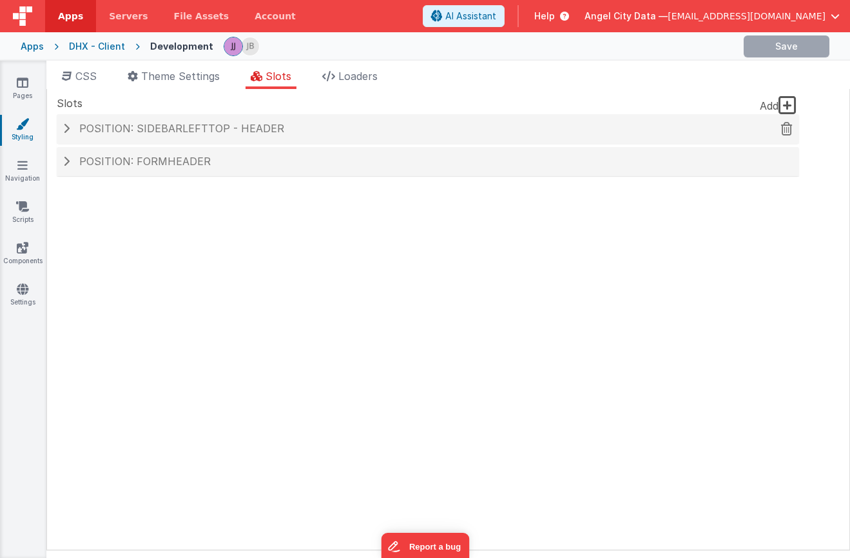
click at [69, 129] on h4 "Position: sidebarLeftTop - header" at bounding box center [428, 129] width 730 height 12
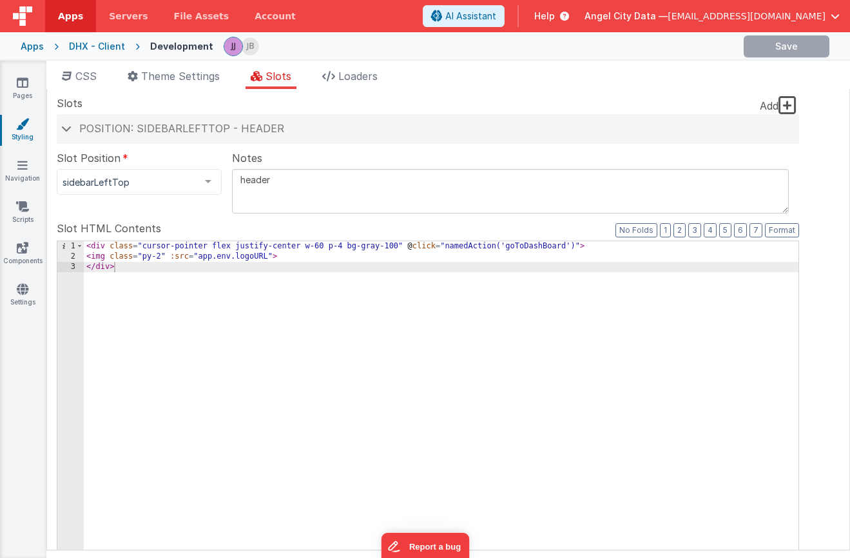
click at [256, 259] on div "< div class = "cursor-pointer flex justify-center w-60 p-4 bg-gray-100" @ click…" at bounding box center [441, 460] width 715 height 438
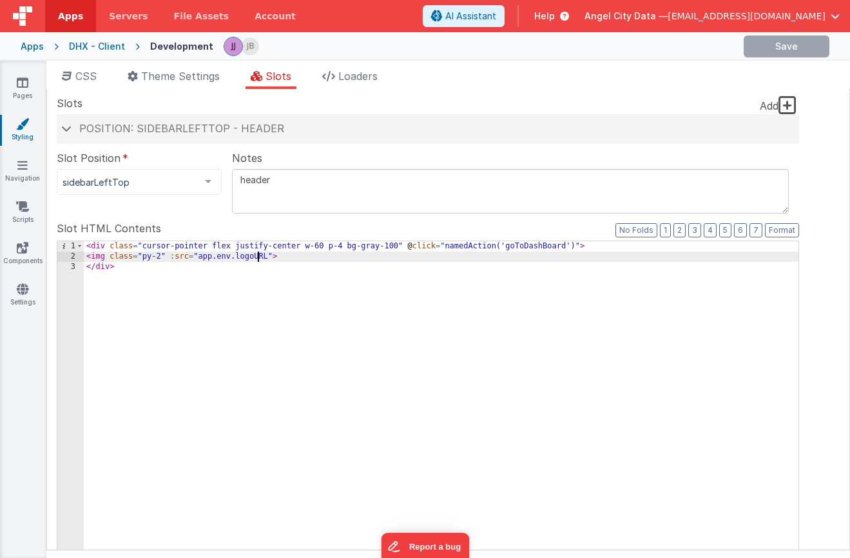
click at [256, 259] on div "< div class = "cursor-pointer flex justify-center w-60 p-4 bg-gray-100" @ click…" at bounding box center [441, 460] width 715 height 438
click at [170, 79] on span "Theme Settings" at bounding box center [180, 76] width 79 height 13
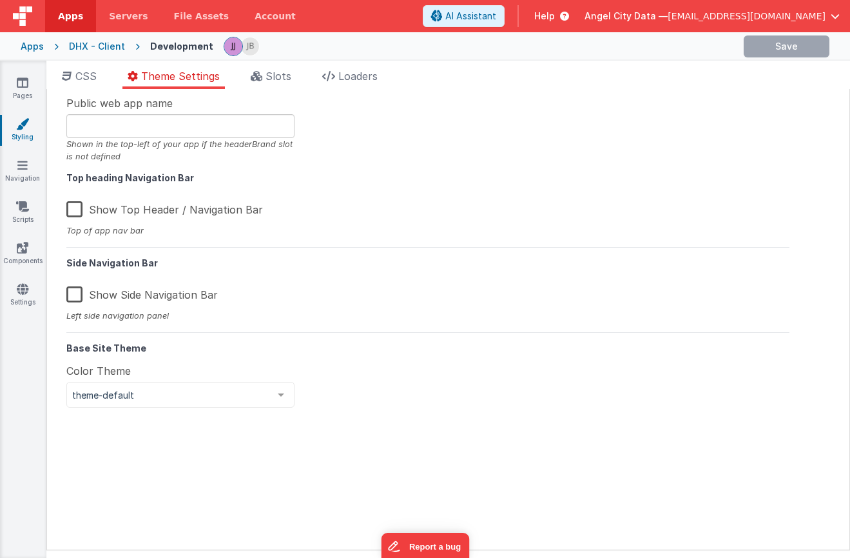
click at [78, 297] on label "Show Side Navigation Bar" at bounding box center [142, 293] width 152 height 28
click at [0, 0] on input "Show Side Navigation Bar" at bounding box center [0, 0] width 0 height 0
click at [78, 297] on label "Show Side Navigation Bar" at bounding box center [140, 293] width 149 height 28
click at [0, 0] on input "Show Side Navigation Bar" at bounding box center [0, 0] width 0 height 0
click at [88, 82] on span "CSS" at bounding box center [85, 76] width 21 height 13
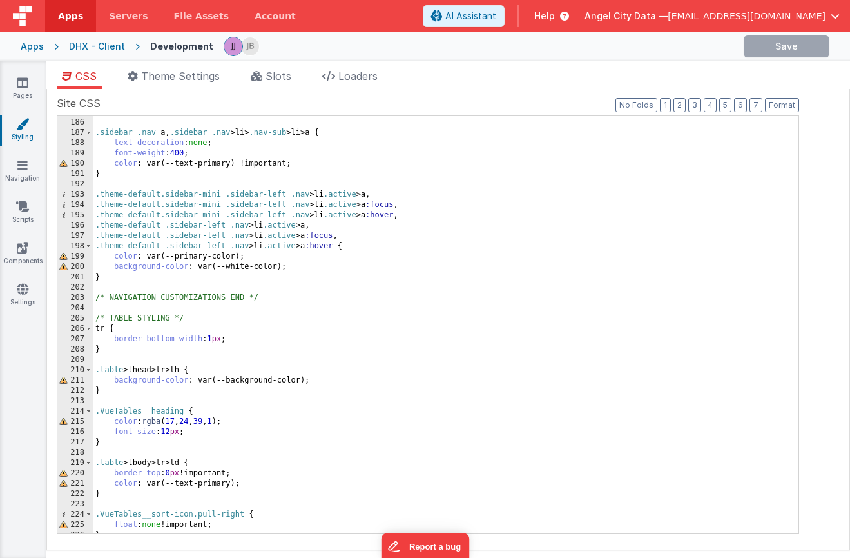
scroll to position [1914, 0]
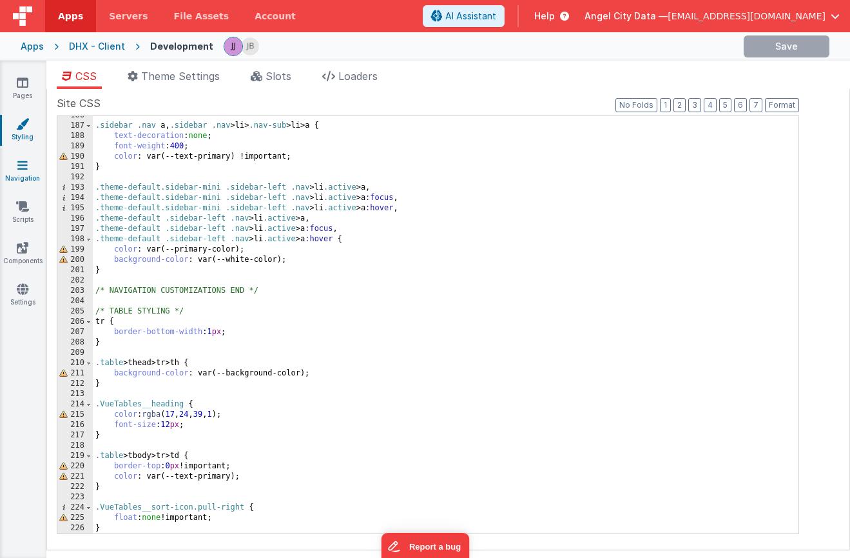
click at [23, 170] on icon at bounding box center [22, 165] width 10 height 13
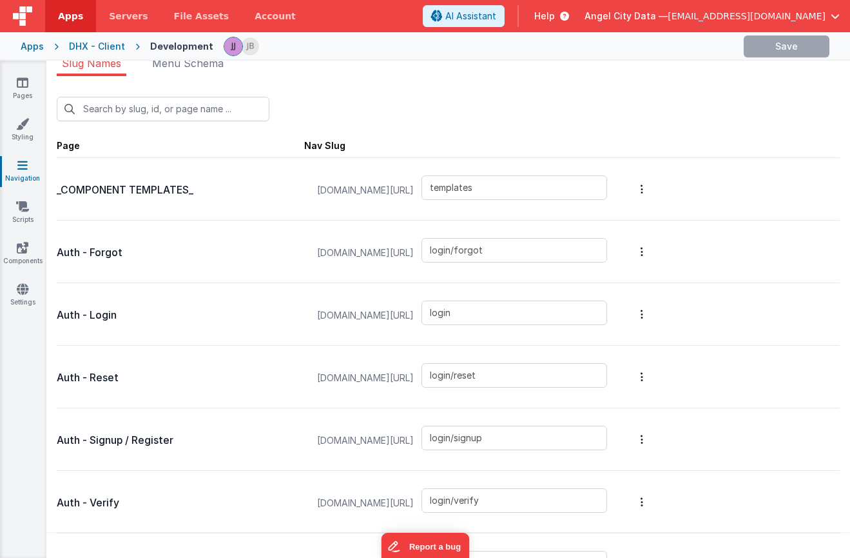
scroll to position [9, 0]
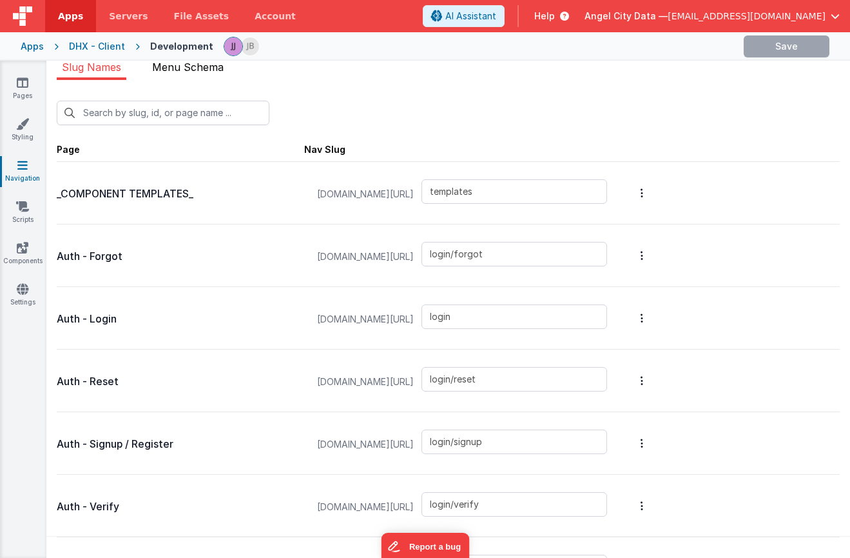
click at [188, 68] on span "Menu Schema" at bounding box center [188, 67] width 72 height 13
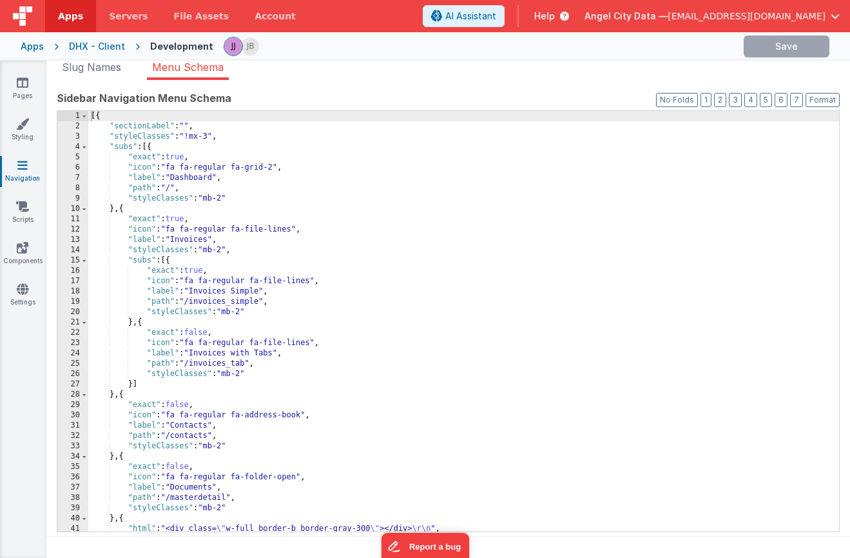
click at [209, 303] on div "[{ "sectionLabel" : "" , "styleClasses" : "!mx-3" , "subs" : [{ "exact" : true …" at bounding box center [463, 331] width 751 height 441
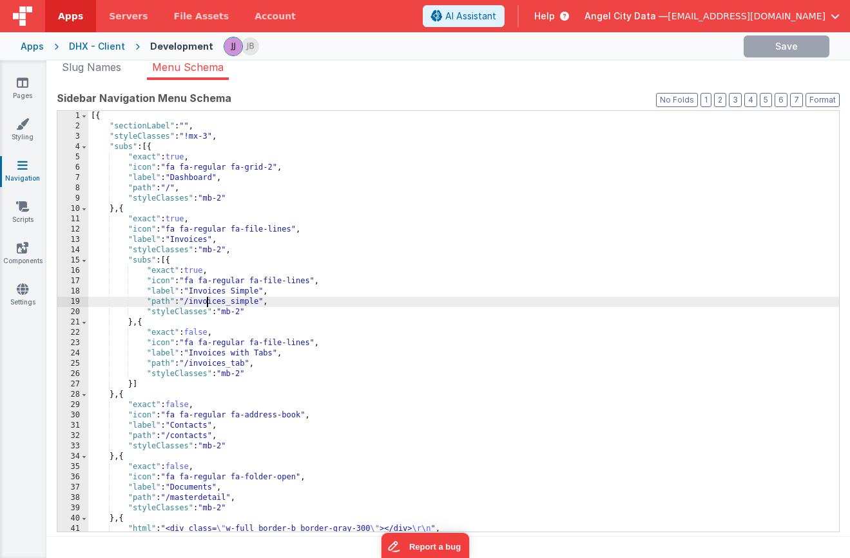
click at [209, 303] on div "[{ "sectionLabel" : "" , "styleClasses" : "!mx-3" , "subs" : [{ "exact" : true …" at bounding box center [463, 331] width 751 height 441
click at [83, 51] on div "DHX - Client" at bounding box center [97, 46] width 56 height 13
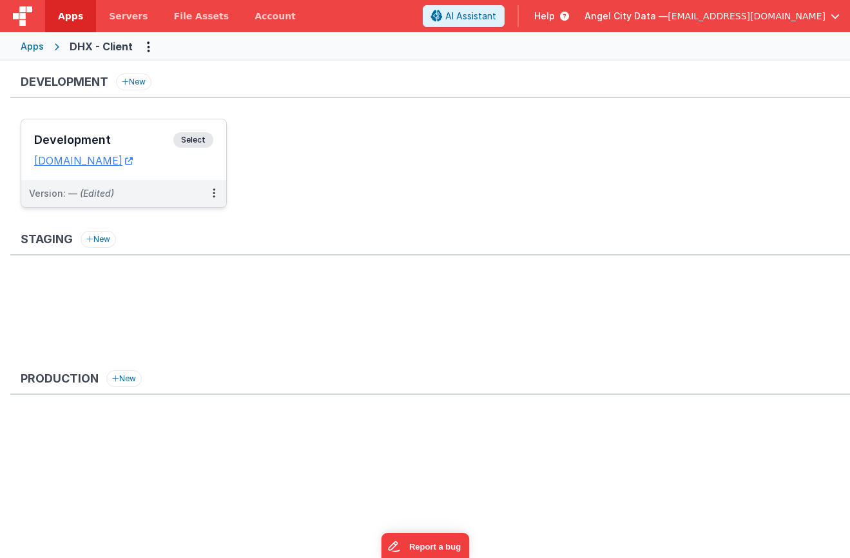
click at [144, 134] on h3 "Development" at bounding box center [103, 139] width 139 height 13
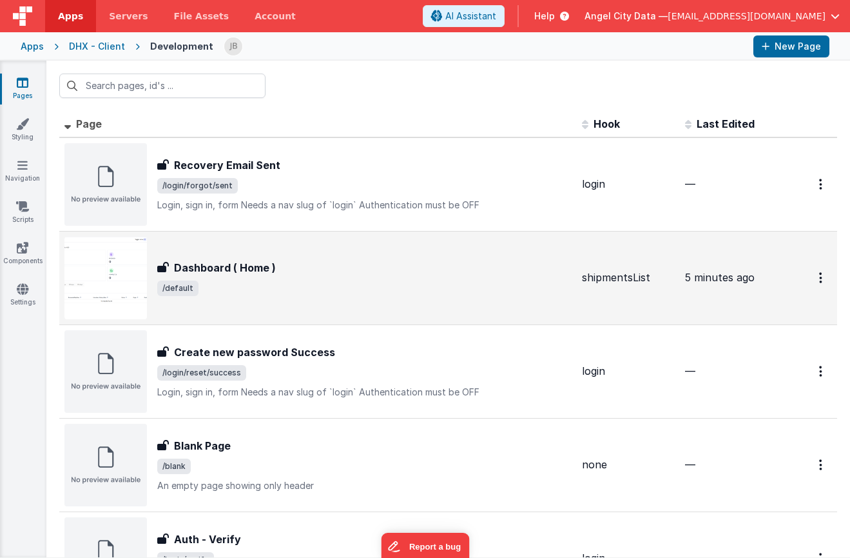
click at [243, 259] on div "Dashboard ( Home ) Dashboard ( Home ) /default" at bounding box center [317, 278] width 507 height 83
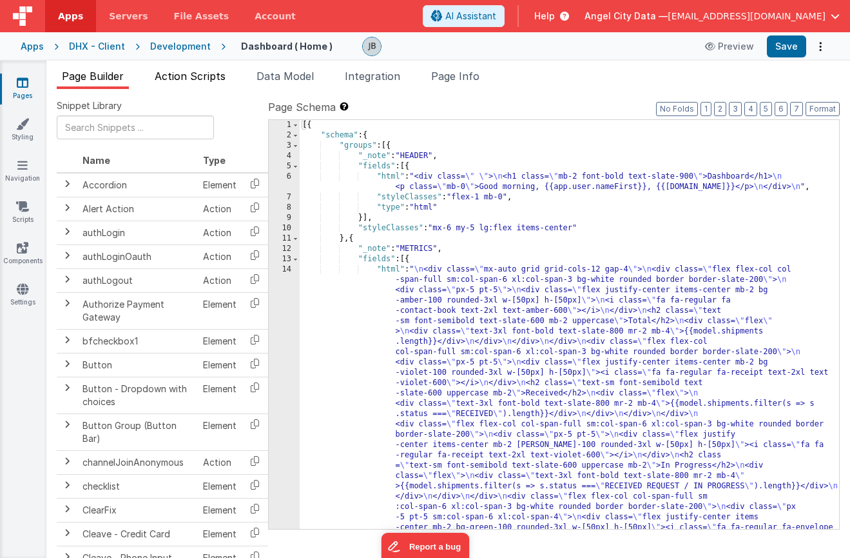
click at [201, 72] on span "Action Scripts" at bounding box center [190, 76] width 71 height 13
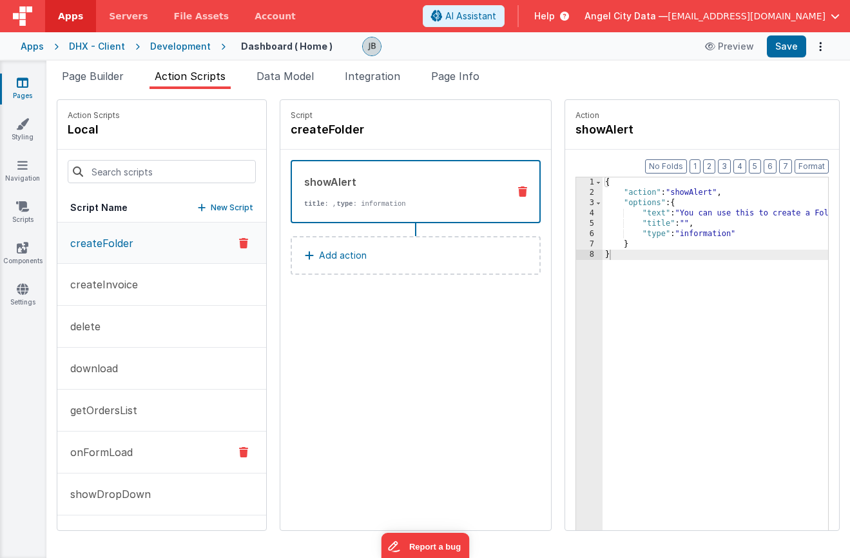
click at [123, 444] on p "onFormLoad" at bounding box center [98, 451] width 70 height 15
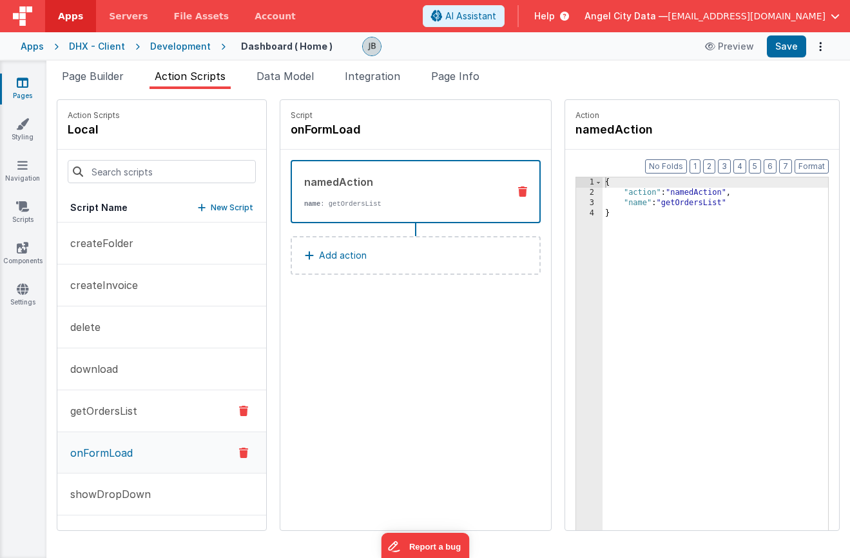
click at [112, 397] on button "getOrdersList" at bounding box center [161, 411] width 209 height 42
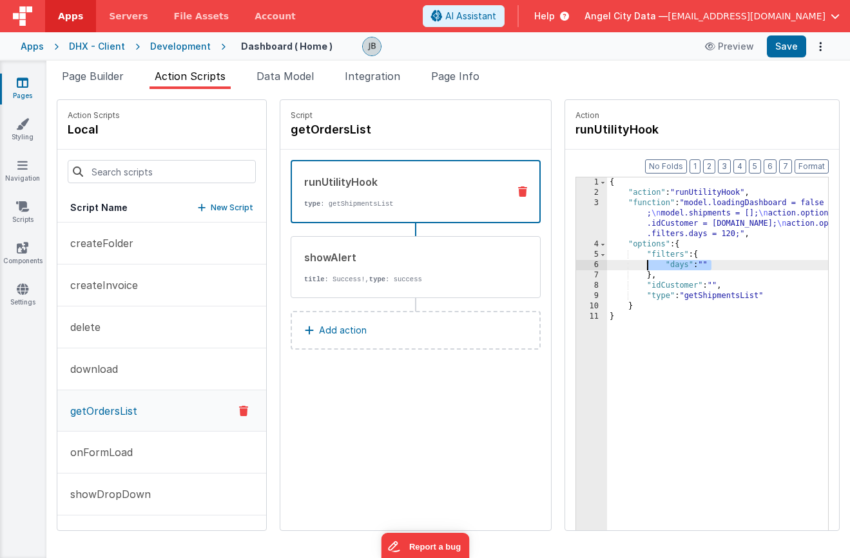
drag, startPoint x: 685, startPoint y: 263, endPoint x: 609, endPoint y: 261, distance: 76.1
click at [609, 261] on div "{ "action" : "runUtilityHook" , "function" : "model.loadingDashboard = false ; …" at bounding box center [736, 383] width 259 height 413
click at [293, 132] on h4 "getOrdersList" at bounding box center [387, 130] width 193 height 18
click at [291, 133] on input "getOrdersList" at bounding box center [355, 130] width 129 height 18
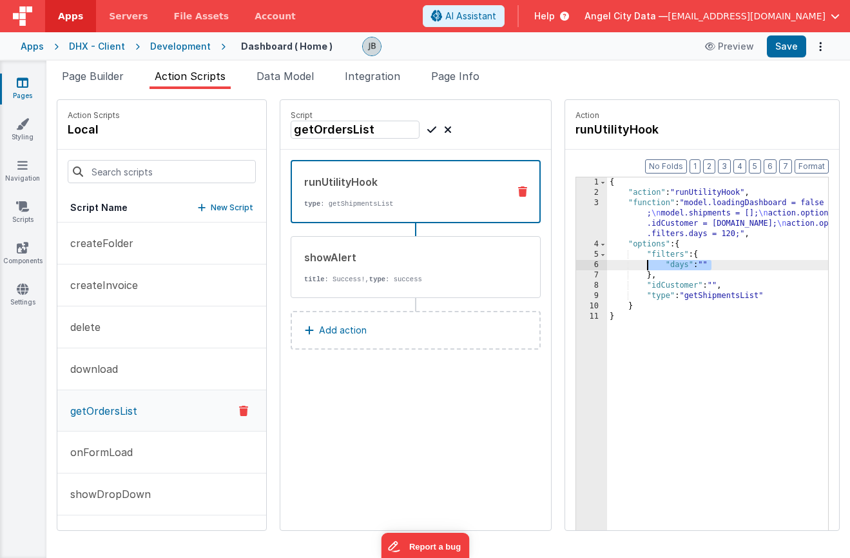
click at [576, 219] on div "3" at bounding box center [591, 218] width 31 height 41
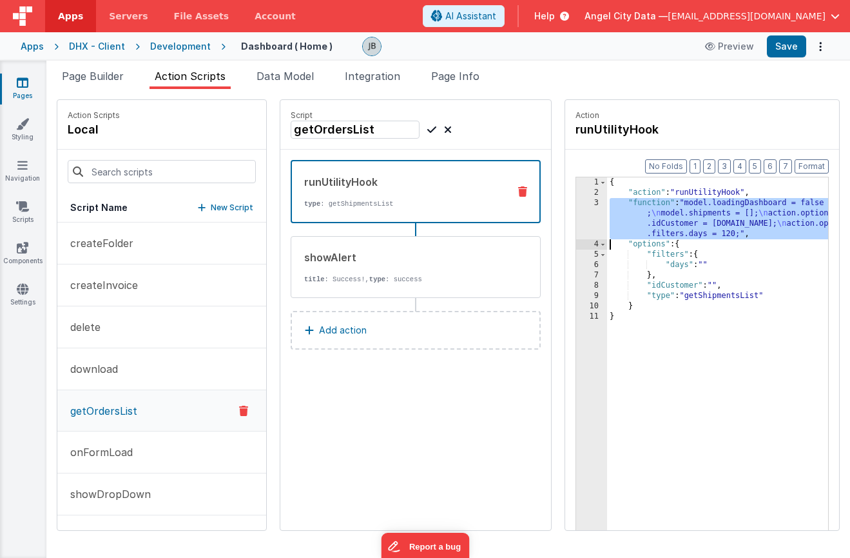
click at [576, 213] on div "3" at bounding box center [591, 218] width 31 height 41
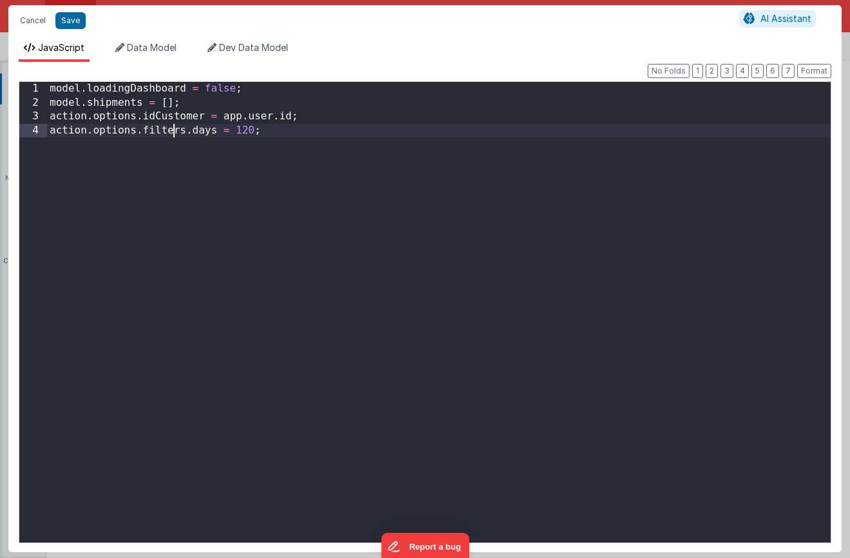
click at [172, 124] on div "model . loadingDashboard = false ; model . shipments = [ ] ; action . options .…" at bounding box center [439, 326] width 784 height 488
drag, startPoint x: 266, startPoint y: 135, endPoint x: 140, endPoint y: 125, distance: 126.1
click at [140, 125] on div "model . loadingDashboard = false ; model . shipments = [ ] ; action . options .…" at bounding box center [439, 326] width 784 height 488
click at [36, 21] on button "Cancel" at bounding box center [33, 21] width 39 height 18
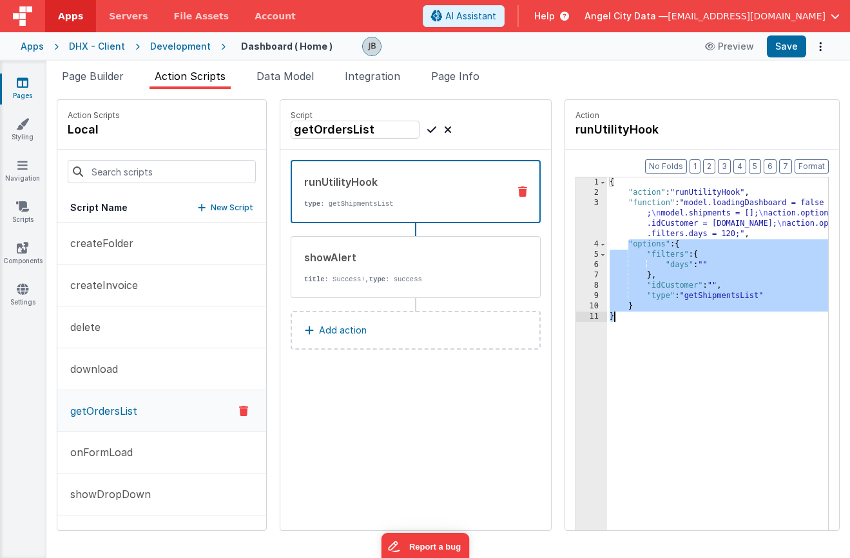
drag, startPoint x: 590, startPoint y: 246, endPoint x: 635, endPoint y: 317, distance: 84.1
click at [635, 317] on div "{ "action" : "runUtilityHook" , "function" : "model.loadingDashboard = false ; …" at bounding box center [736, 383] width 259 height 413
click at [576, 211] on div "3" at bounding box center [591, 218] width 31 height 41
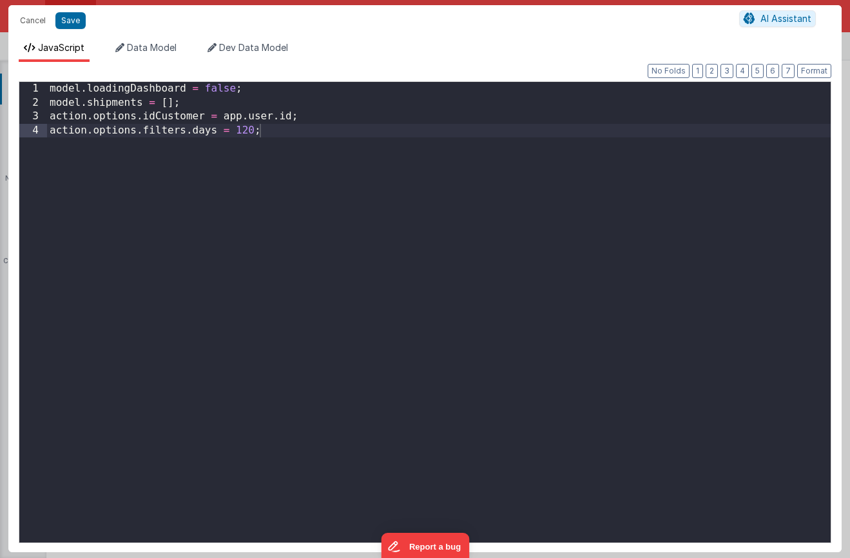
click at [558, 211] on div "Cancel Save AI Assistant JavaScript Data Model Dev Data Model Format 7 6 5 4 3 …" at bounding box center [425, 279] width 850 height 558
click at [38, 24] on button "Cancel" at bounding box center [33, 21] width 39 height 18
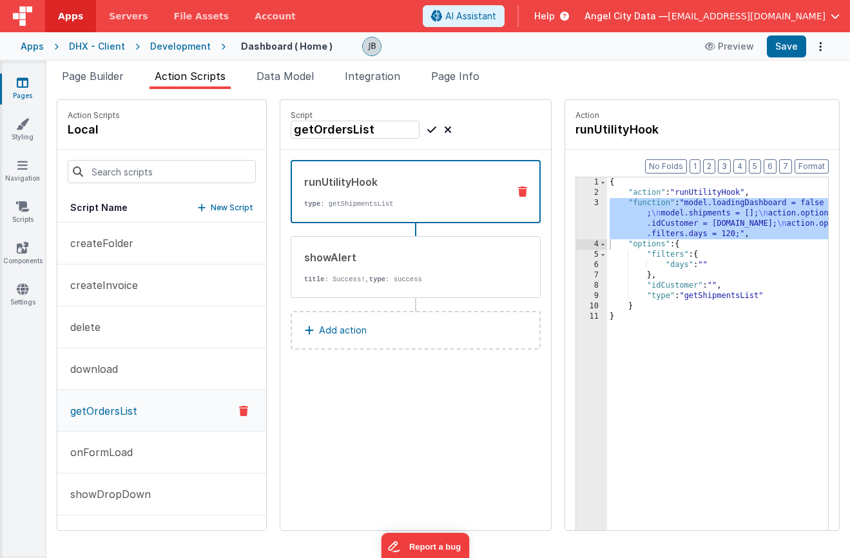
click at [317, 206] on p "type : getShipmentsList" at bounding box center [401, 204] width 194 height 10
click at [126, 450] on p "onFormLoad" at bounding box center [98, 451] width 70 height 15
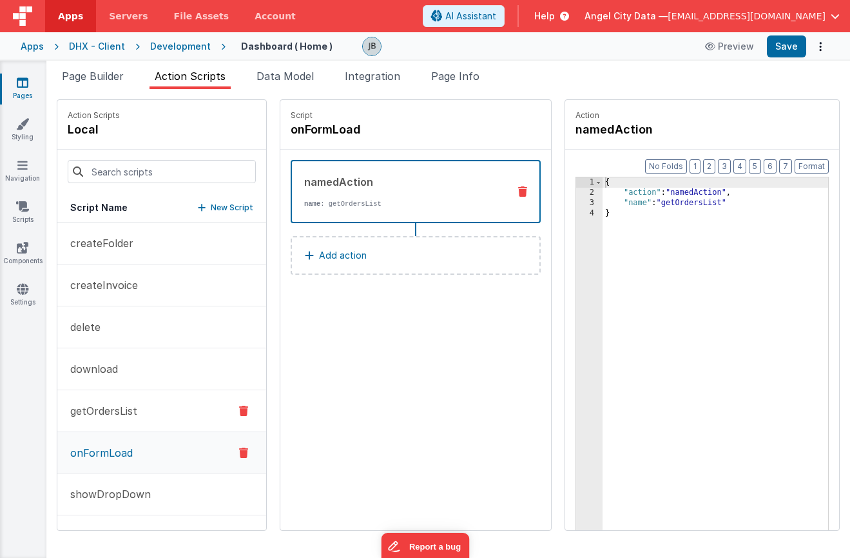
click at [126, 418] on button "getOrdersList" at bounding box center [161, 411] width 209 height 42
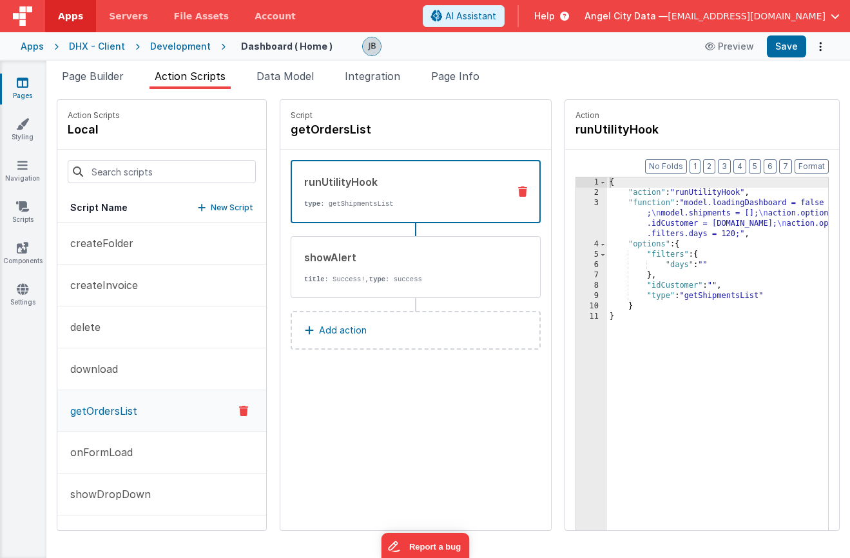
click at [576, 215] on div "3" at bounding box center [591, 218] width 31 height 41
click at [576, 206] on div "3" at bounding box center [591, 218] width 31 height 41
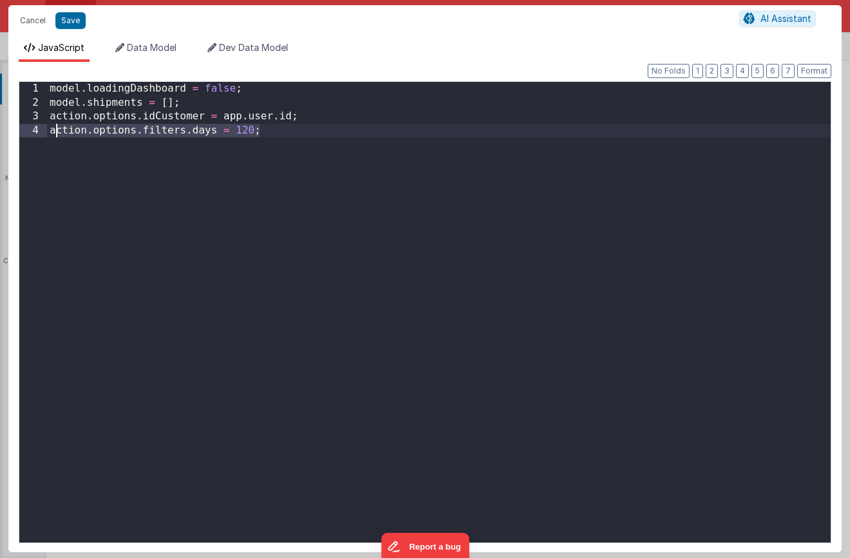
drag, startPoint x: 279, startPoint y: 145, endPoint x: 57, endPoint y: 135, distance: 221.4
click at [57, 135] on div "model . loadingDashboard = false ; model . shipments = [ ] ; action . options .…" at bounding box center [439, 326] width 784 height 488
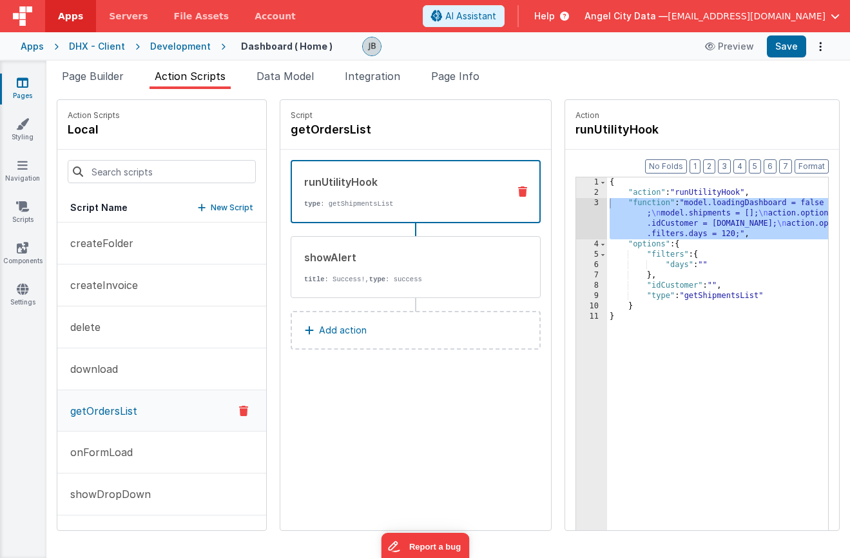
click at [607, 204] on div "{ "action" : "runUtilityHook" , "function" : "model.loadingDashboard = false ; …" at bounding box center [736, 383] width 259 height 413
drag, startPoint x: 594, startPoint y: 206, endPoint x: 726, endPoint y: 233, distance: 134.4
click at [726, 233] on div "{ "action" : "runUtilityHook" , "function" : "model.loadingDashboard = false ; …" at bounding box center [736, 383] width 259 height 413
click at [279, 78] on span "Data Model" at bounding box center [285, 76] width 57 height 13
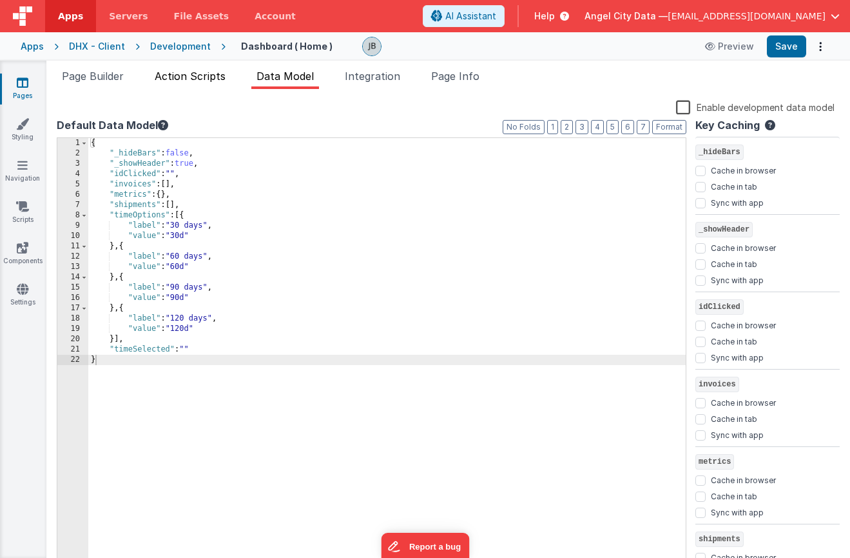
click at [186, 73] on span "Action Scripts" at bounding box center [190, 76] width 71 height 13
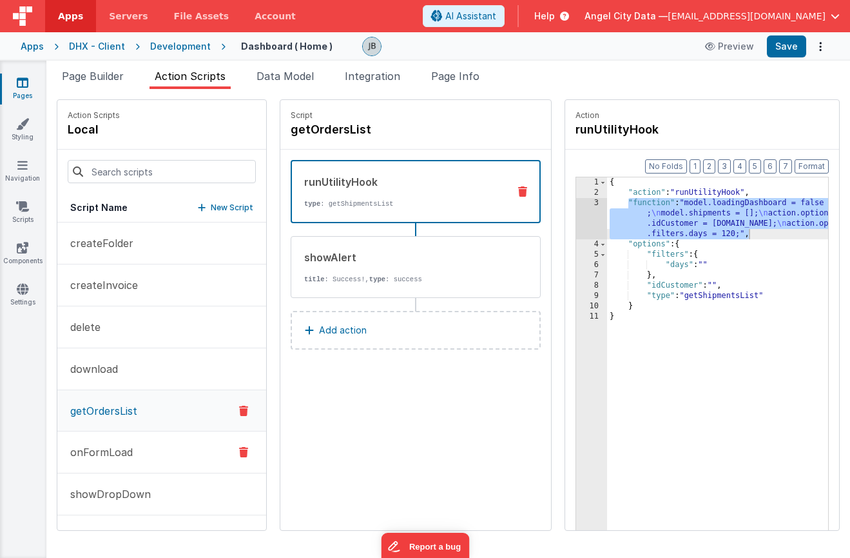
click at [120, 449] on p "onFormLoad" at bounding box center [98, 451] width 70 height 15
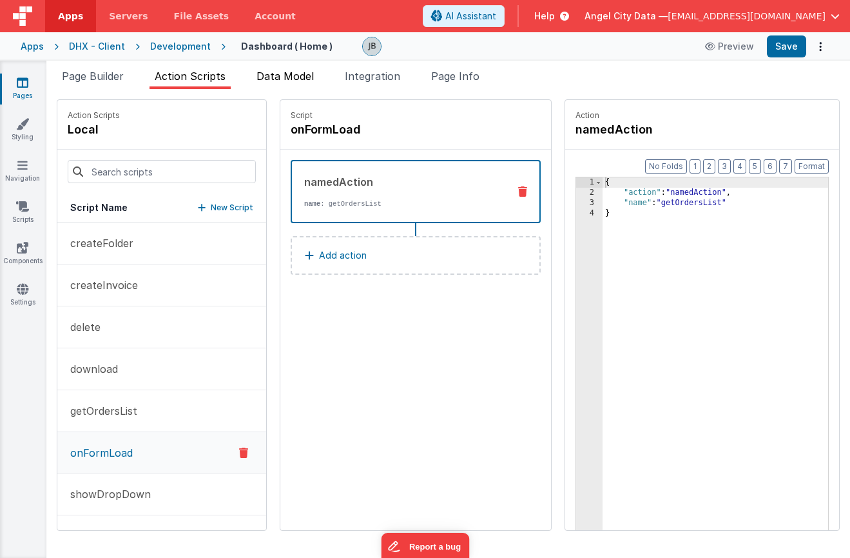
click at [284, 68] on li "Data Model" at bounding box center [285, 78] width 68 height 21
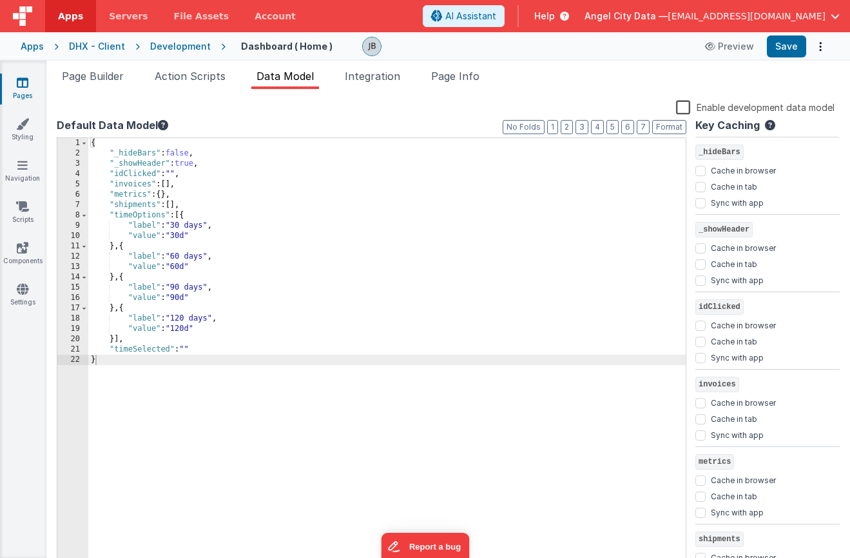
click at [213, 167] on div "{ "_hideBars" : false , "_showHeader" : true , "idClicked" : "" , "invoices" : …" at bounding box center [387, 363] width 598 height 451
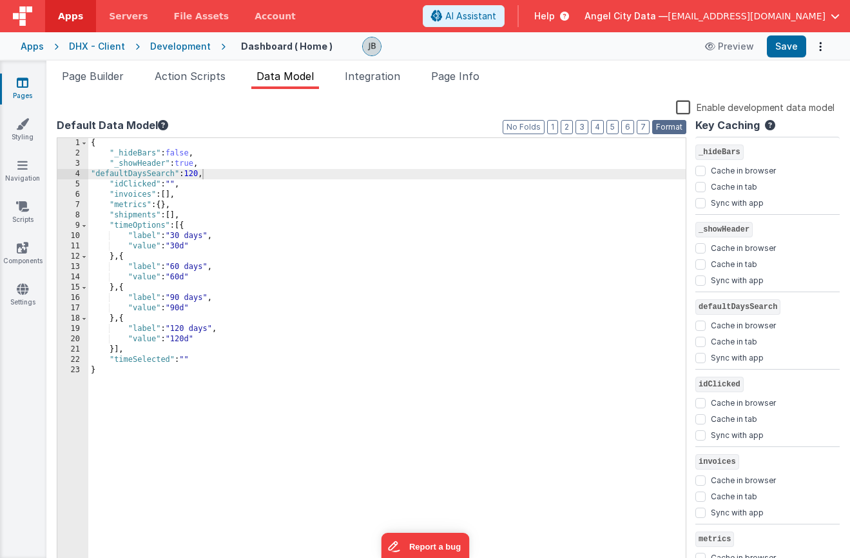
click at [678, 129] on button "Format" at bounding box center [669, 127] width 34 height 14
click at [131, 173] on div "{ "_hideBars" : false , "_showHeader" : true , "defaultDaysSearch" : 120 , "idC…" at bounding box center [387, 363] width 598 height 451
click at [206, 66] on div "Page Builder Action Scripts Data Model Integration Page Info Snippet Library Na…" at bounding box center [448, 309] width 804 height 497
click at [204, 70] on span "Action Scripts" at bounding box center [190, 76] width 71 height 13
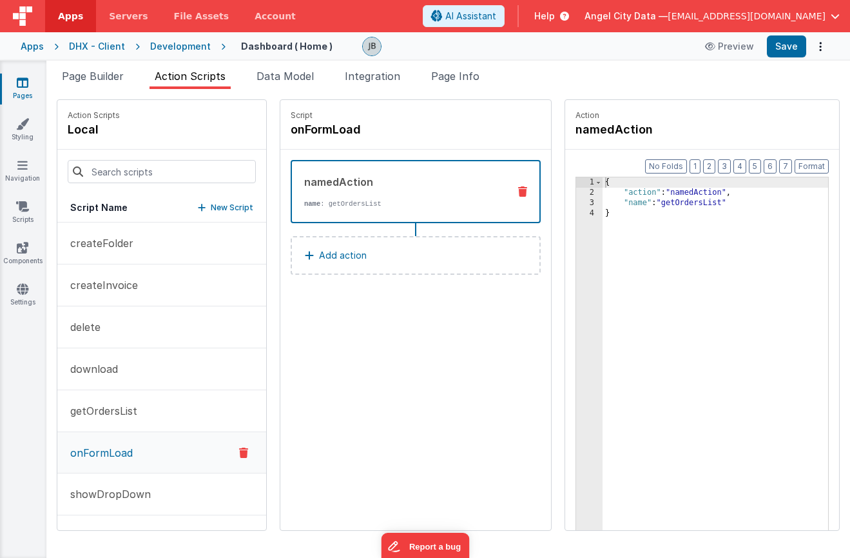
click at [101, 447] on p "onFormLoad" at bounding box center [98, 452] width 70 height 15
click at [104, 415] on p "getOrdersList" at bounding box center [100, 410] width 75 height 15
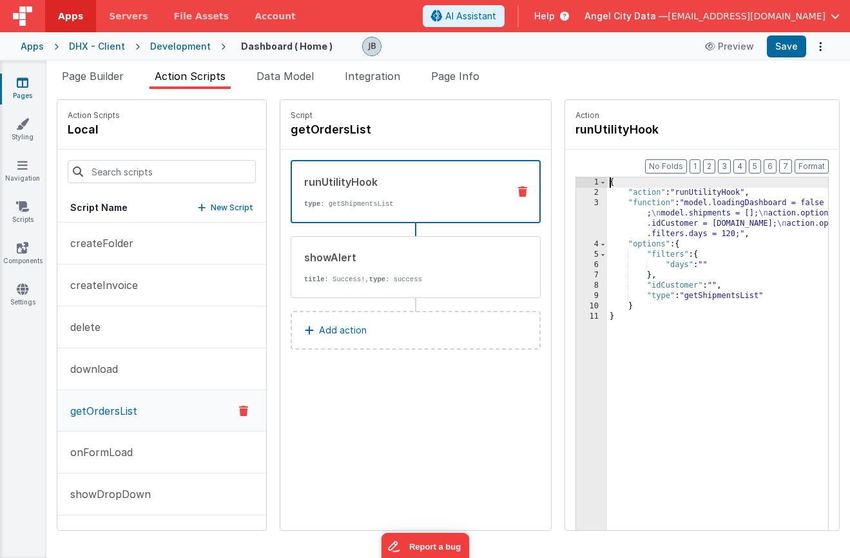
click at [576, 206] on div "3" at bounding box center [591, 218] width 31 height 41
click at [576, 203] on div "3" at bounding box center [591, 218] width 31 height 41
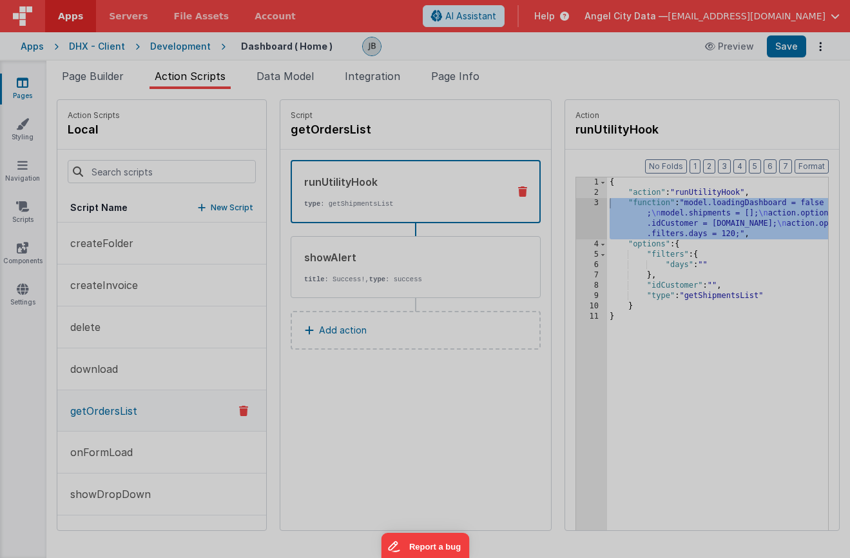
click at [560, 203] on div "model . loadingDashboard = false ; model . shipments = [ ] ; action . options .…" at bounding box center [439, 313] width 784 height 488
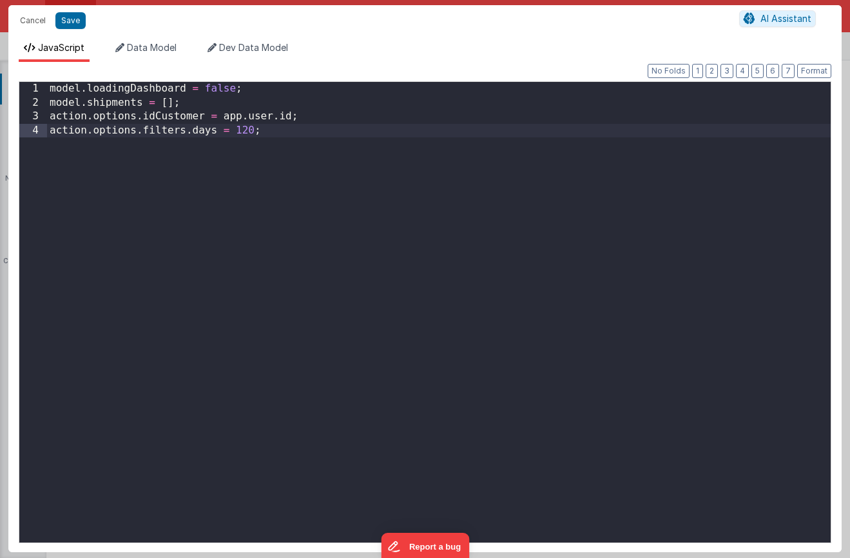
click at [342, 161] on div "model . loadingDashboard = false ; model . shipments = [ ] ; action . options .…" at bounding box center [439, 326] width 784 height 488
drag, startPoint x: 264, startPoint y: 137, endPoint x: 50, endPoint y: 131, distance: 214.1
click at [50, 131] on div "model . loadingDashboard = false ; model . shipments = [ ] ; action . options .…" at bounding box center [439, 326] width 784 height 488
click at [157, 141] on div "model . loadingDashboard = false ; model . shipments = [ ] ; action . options .…" at bounding box center [439, 326] width 784 height 488
click at [28, 23] on button "Cancel" at bounding box center [33, 21] width 39 height 18
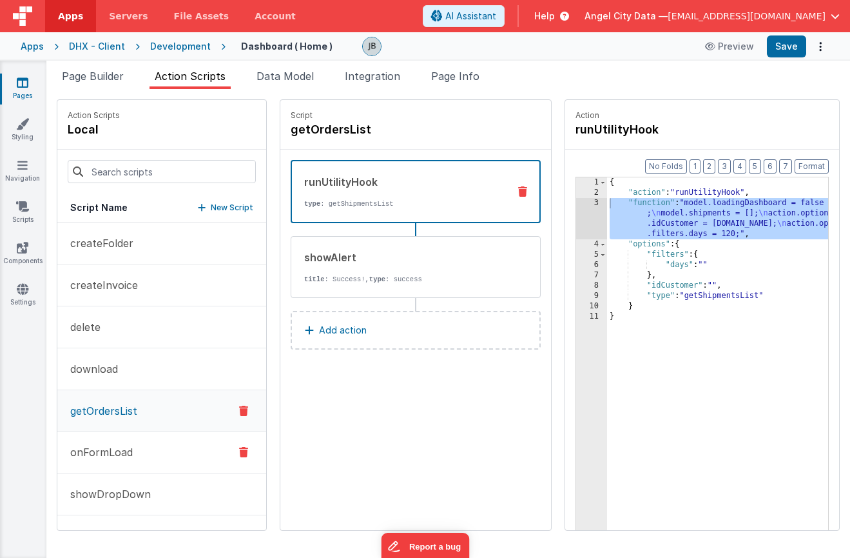
click at [143, 446] on button "onFormLoad" at bounding box center [161, 452] width 209 height 42
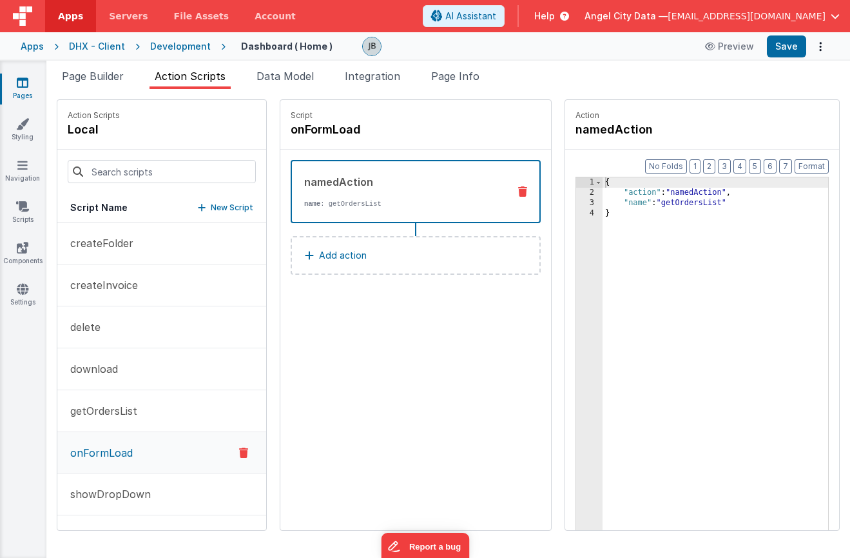
click at [333, 242] on button "Add action" at bounding box center [416, 255] width 250 height 39
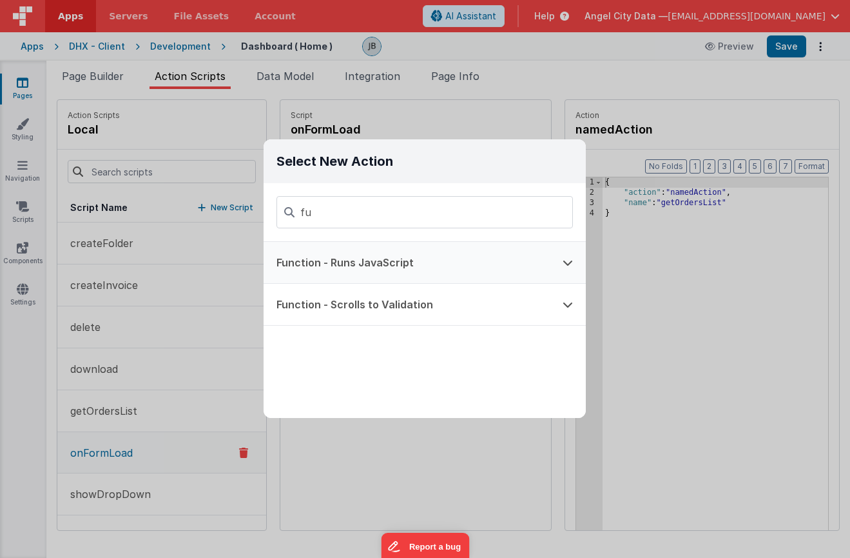
type input "fu"
click at [331, 259] on button "Function - Runs JavaScript" at bounding box center [407, 262] width 286 height 41
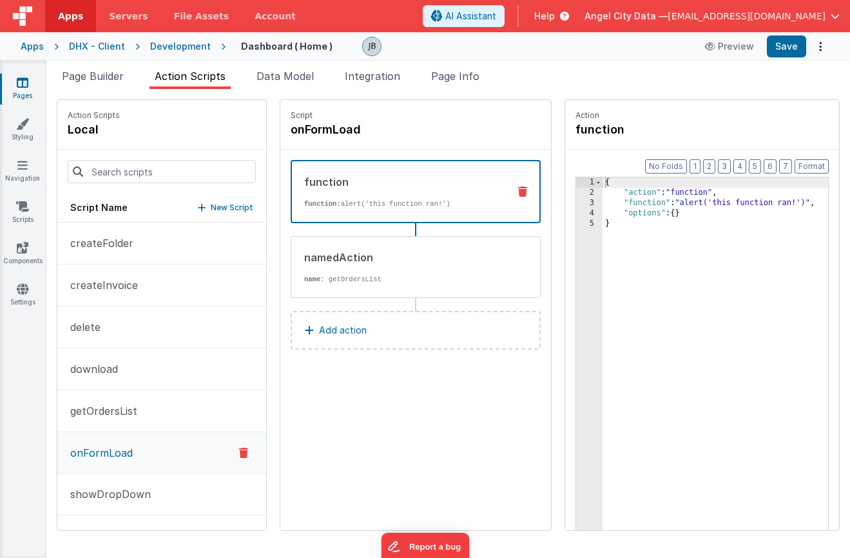
click at [426, 204] on p "function: alert('this function ran!')" at bounding box center [401, 204] width 194 height 10
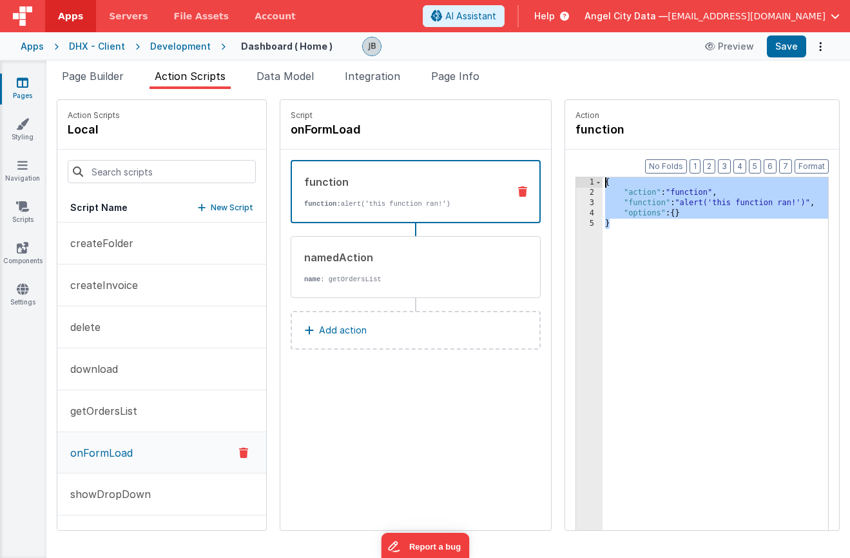
drag, startPoint x: 605, startPoint y: 248, endPoint x: 556, endPoint y: 138, distance: 119.8
click at [565, 138] on fieldset "Action function Format 7 6 5 4 3 2 1 No Folds 1 2 3 4 5 { "action" : "function"…" at bounding box center [702, 315] width 274 height 430
click at [639, 211] on div "{ "action" : "function" , "function" : "alert('this function ran!')" , "options…" at bounding box center [735, 383] width 264 height 413
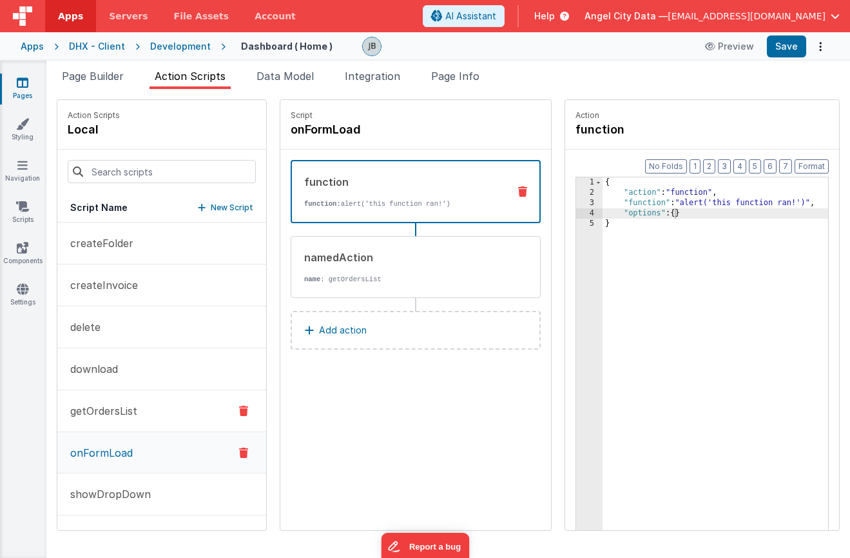
click at [137, 407] on button "getOrdersList" at bounding box center [161, 411] width 209 height 42
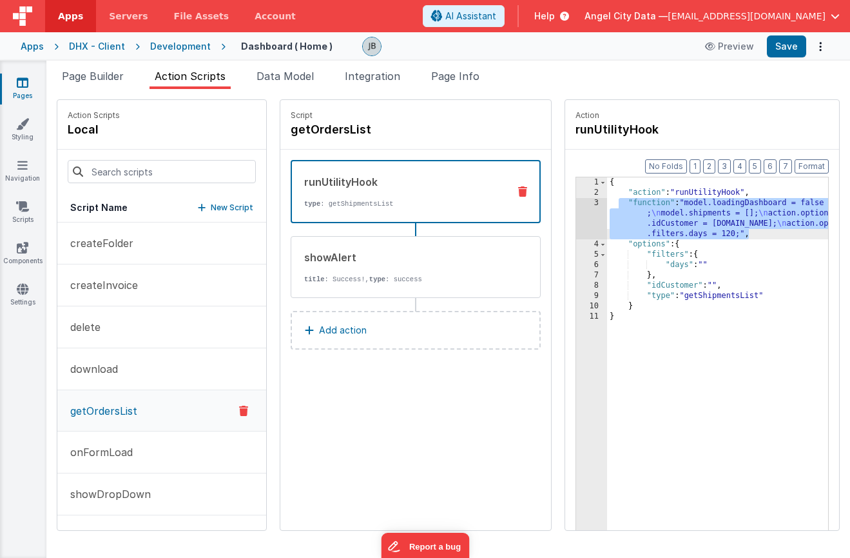
drag, startPoint x: 583, startPoint y: 201, endPoint x: 719, endPoint y: 237, distance: 140.1
click at [719, 237] on div "{ "action" : "runUtilityHook" , "function" : "model.loadingDashboard = false ; …" at bounding box center [736, 383] width 259 height 413
click at [133, 452] on button "onFormLoad" at bounding box center [161, 452] width 209 height 42
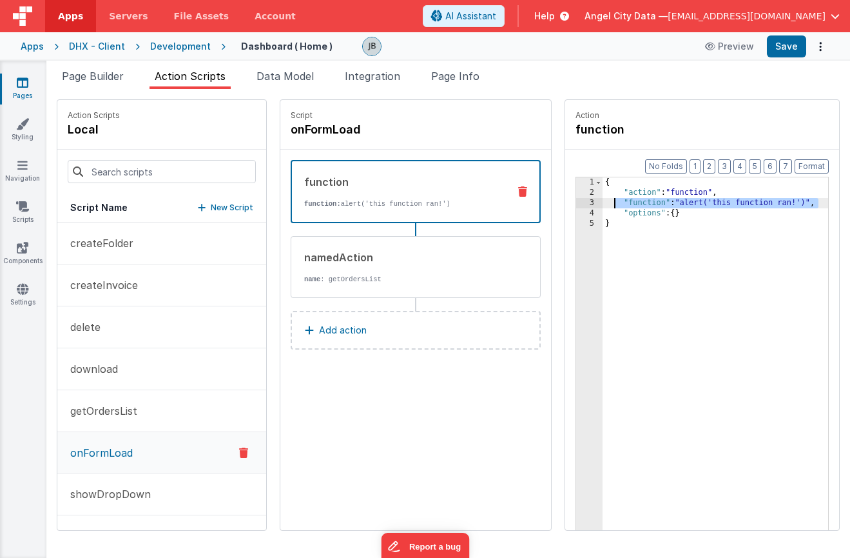
drag, startPoint x: 789, startPoint y: 201, endPoint x: 578, endPoint y: 202, distance: 210.2
click at [603, 202] on div "{ "action" : "function" , "function" : "alert('this function ran!')" , "options…" at bounding box center [735, 383] width 264 height 413
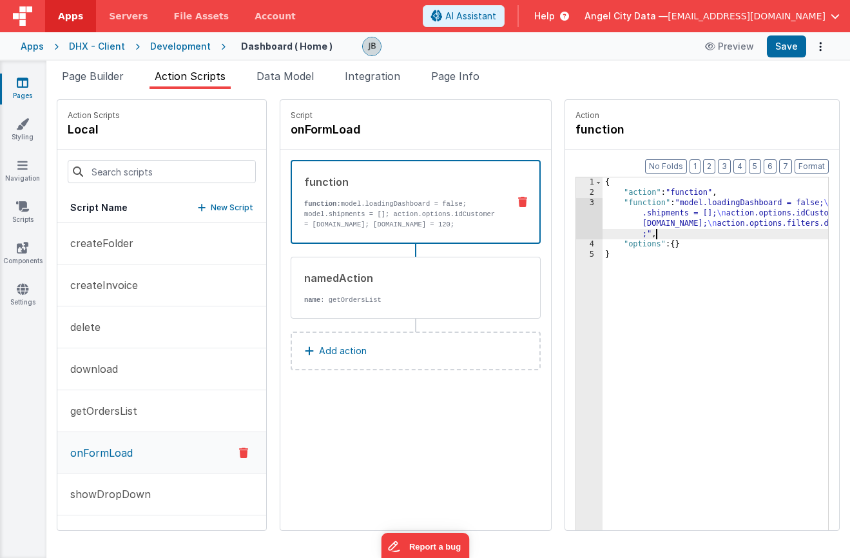
click at [576, 206] on div "3" at bounding box center [589, 218] width 26 height 41
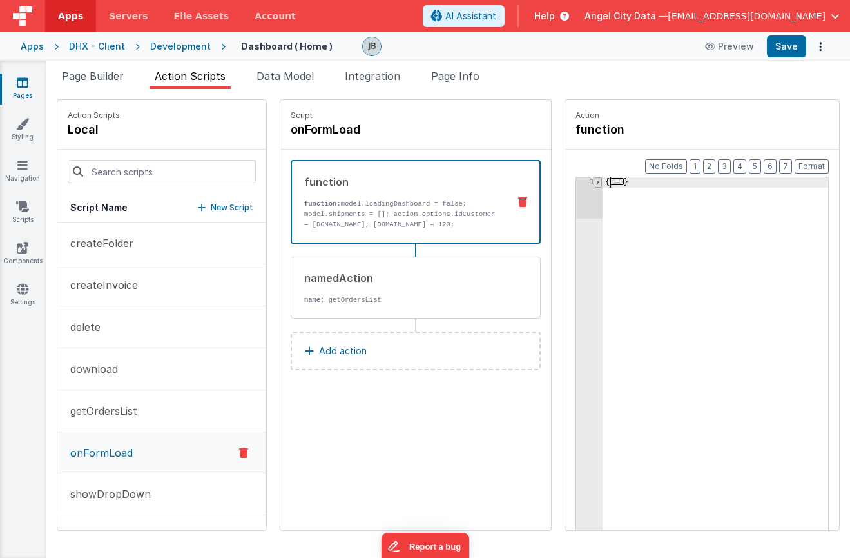
click at [595, 180] on span at bounding box center [598, 182] width 7 height 10
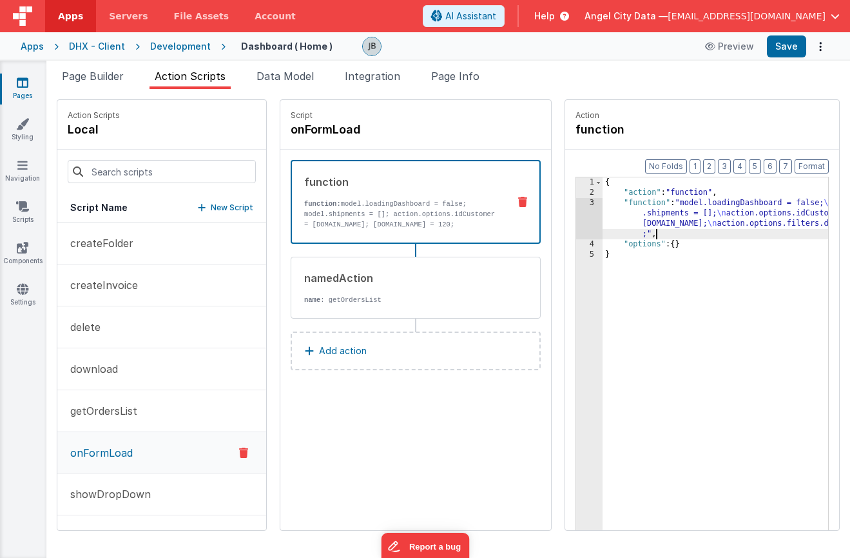
click at [576, 215] on div "3" at bounding box center [589, 218] width 26 height 41
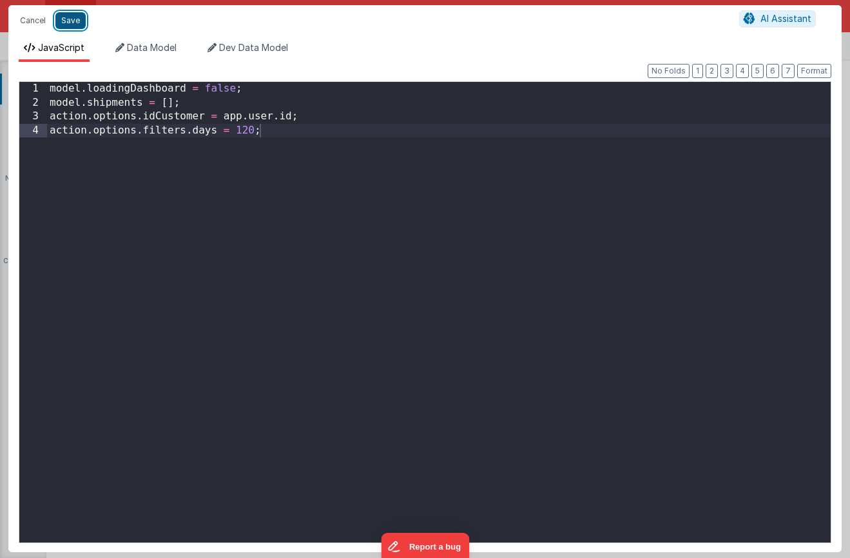
click at [66, 21] on button "Save" at bounding box center [70, 20] width 30 height 17
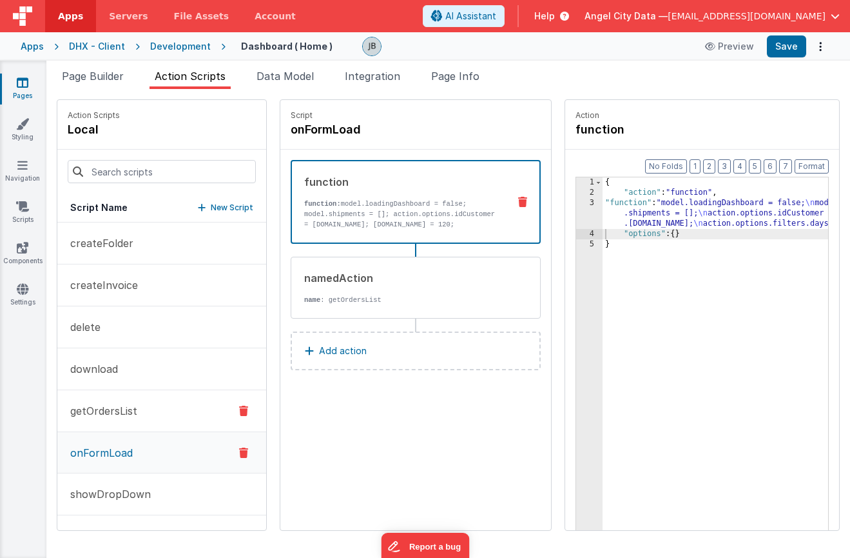
click at [132, 404] on p "getOrdersList" at bounding box center [100, 410] width 75 height 15
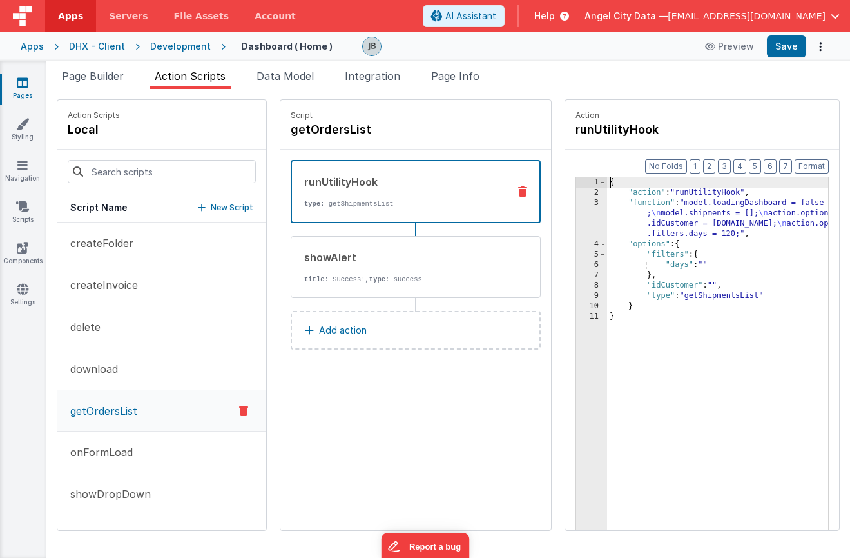
click at [576, 206] on div "3" at bounding box center [591, 218] width 31 height 41
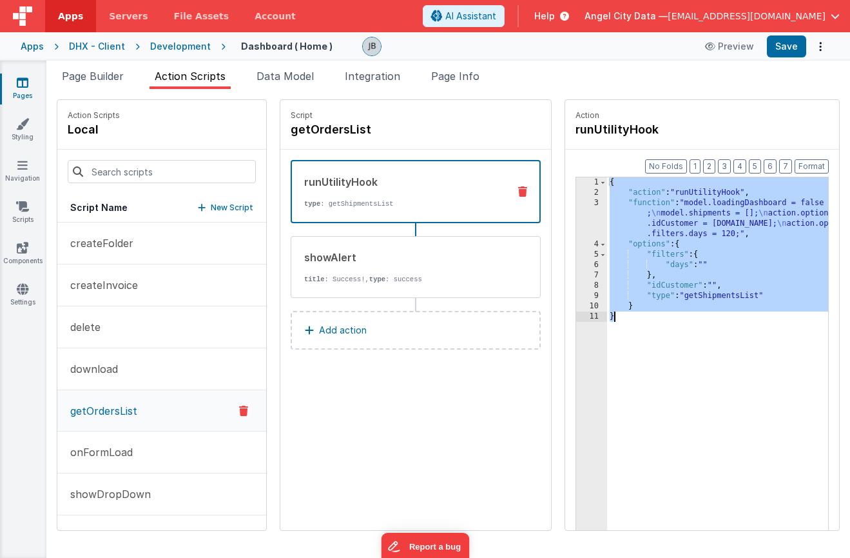
click at [576, 206] on div "3" at bounding box center [591, 218] width 31 height 41
click at [576, 204] on div "3" at bounding box center [591, 218] width 31 height 41
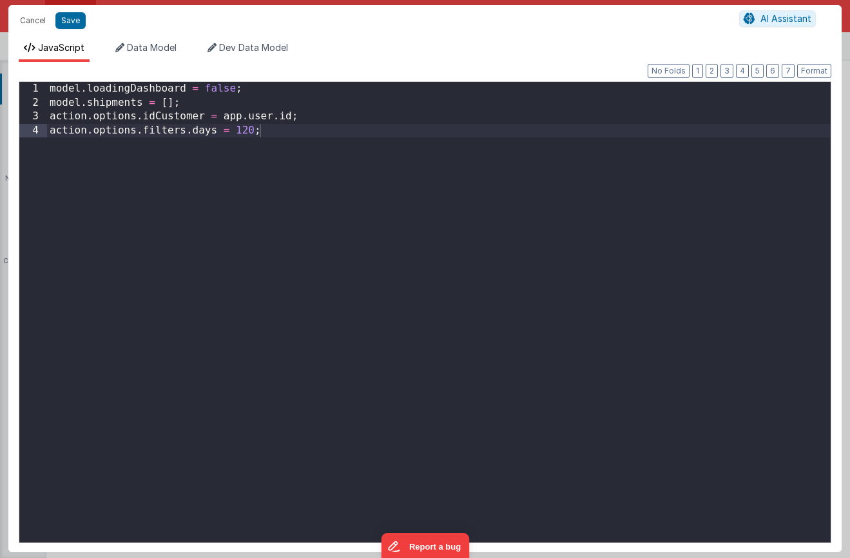
click at [560, 204] on div "Cancel Save AI Assistant JavaScript Data Model Dev Data Model Format 7 6 5 4 3 …" at bounding box center [425, 279] width 850 height 558
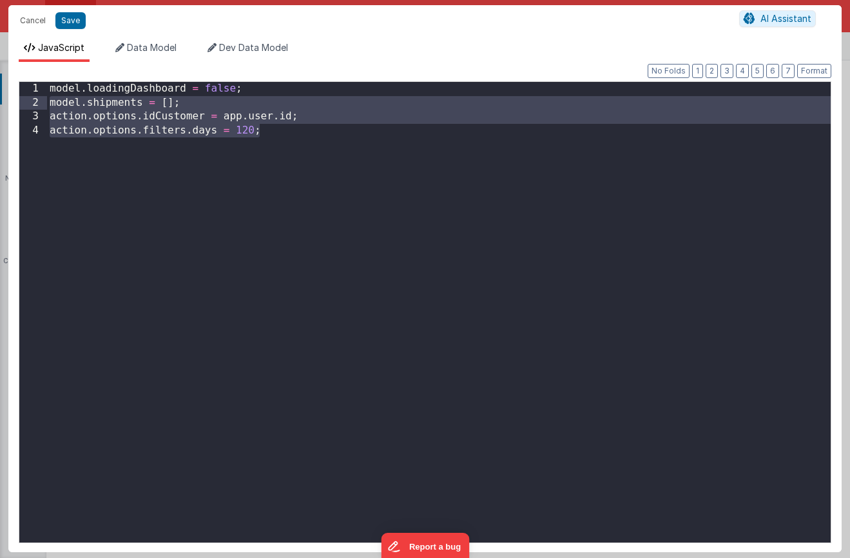
drag, startPoint x: 294, startPoint y: 133, endPoint x: 38, endPoint y: 101, distance: 258.0
click at [38, 101] on div "1 2 3 4 model . loadingDashboard = false ; model . shipments = [ ] ; action . o…" at bounding box center [425, 312] width 813 height 462
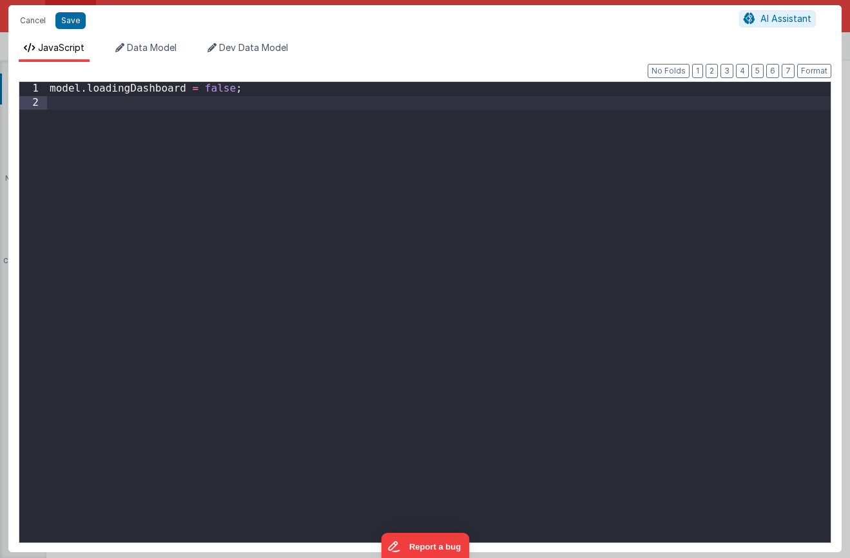
click at [213, 88] on div "model . loadingDashboard = false ;" at bounding box center [439, 326] width 784 height 488
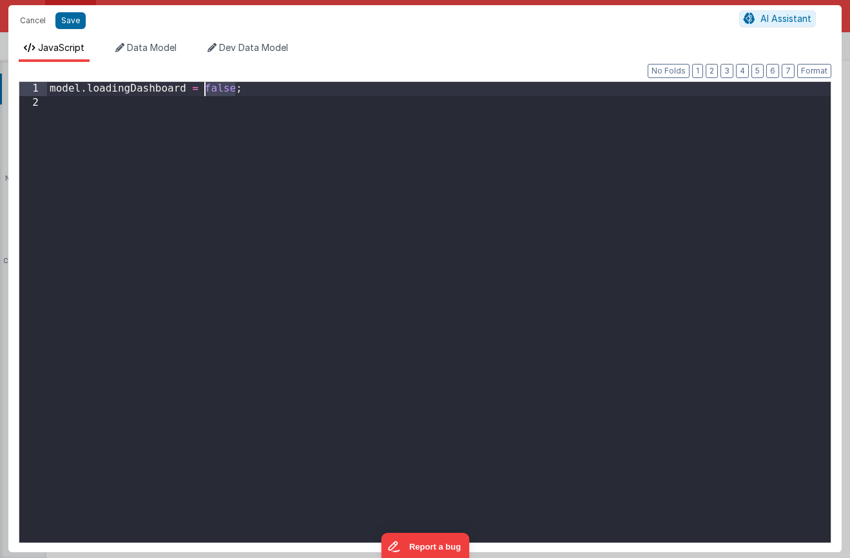
click at [213, 88] on div "model . loadingDashboard = false ;" at bounding box center [439, 326] width 784 height 488
click at [74, 24] on button "Save" at bounding box center [70, 20] width 30 height 17
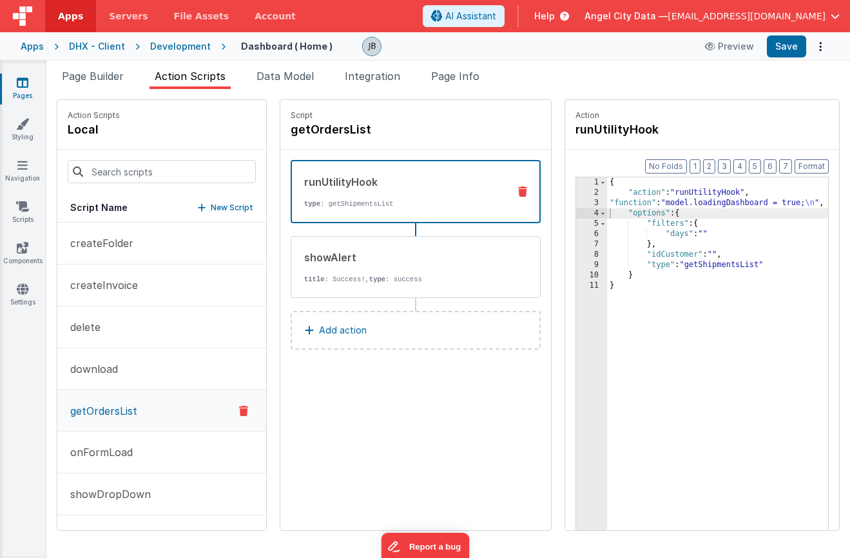
click at [211, 203] on p "New Script" at bounding box center [232, 207] width 43 height 13
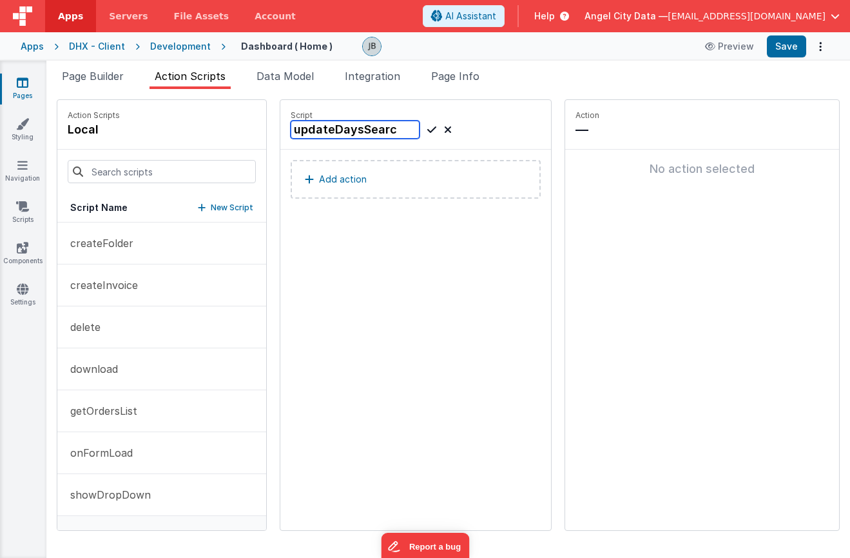
type input "updateDaysSearch"
click at [344, 178] on button "Add action" at bounding box center [416, 179] width 250 height 39
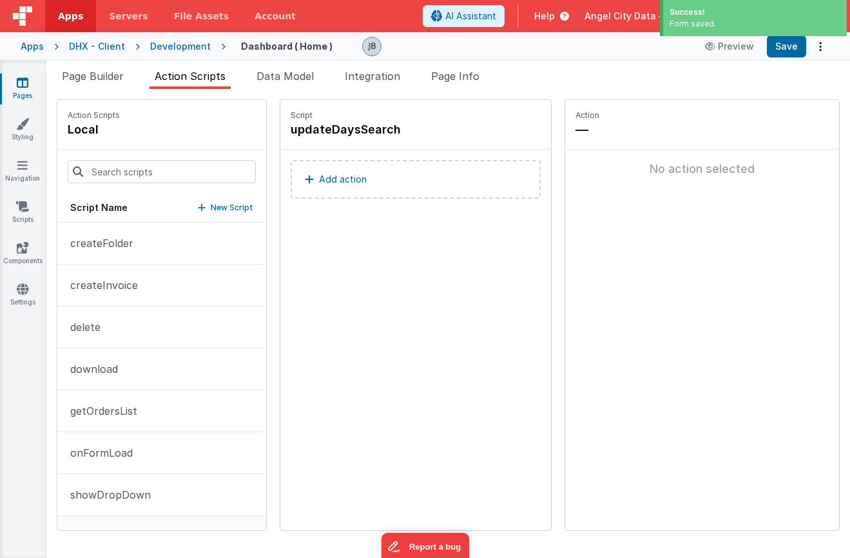
click at [347, 182] on button "Add action" at bounding box center [416, 179] width 250 height 39
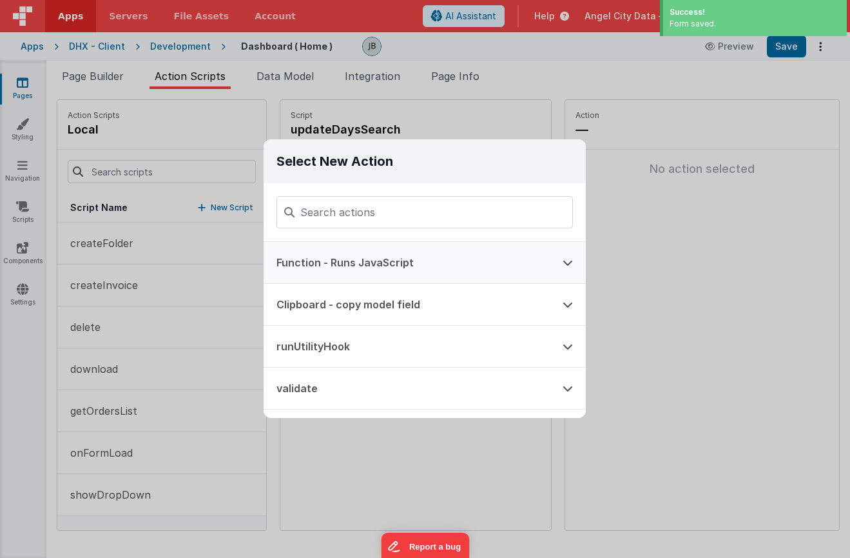
click at [329, 255] on button "Function - Runs JavaScript" at bounding box center [407, 262] width 286 height 41
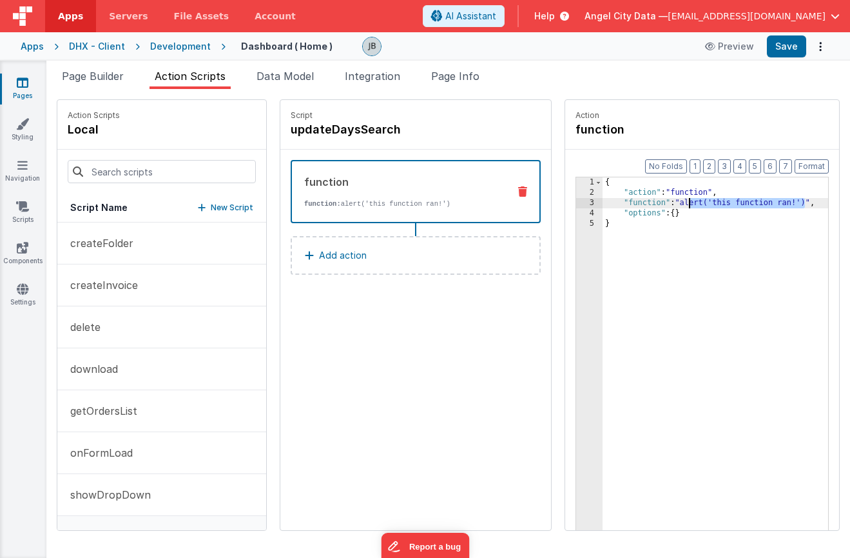
drag, startPoint x: 769, startPoint y: 204, endPoint x: 651, endPoint y: 205, distance: 118.6
click at [651, 205] on div "{ "action" : "function" , "function" : "alert('this function ran!')" , "options…" at bounding box center [735, 383] width 264 height 413
click at [576, 206] on div "3" at bounding box center [589, 203] width 26 height 10
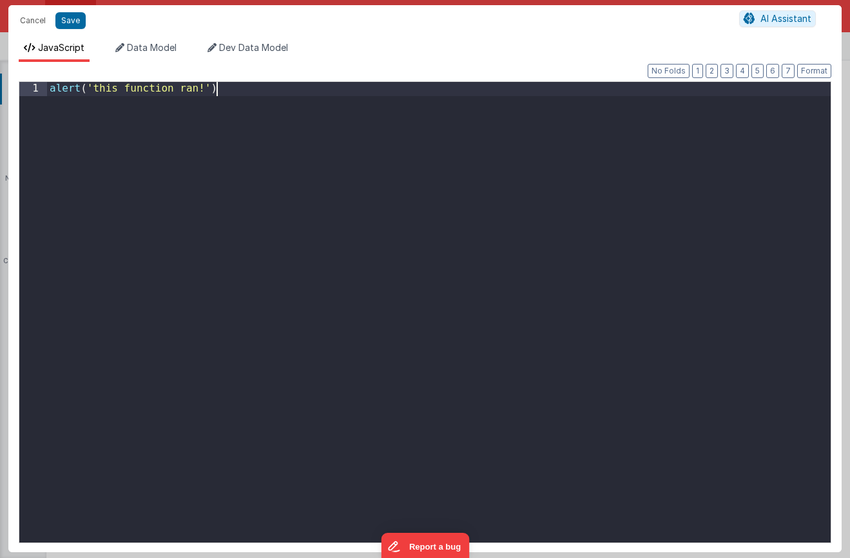
click at [554, 206] on div "alert ( 'this function ran!' )" at bounding box center [439, 326] width 784 height 488
drag, startPoint x: 404, startPoint y: 207, endPoint x: 66, endPoint y: -48, distance: 423.1
click at [66, 0] on html "Cancel Save AI Assistant JavaScript Data Model Dev Data Model Format 7 6 5 4 3 …" at bounding box center [425, 279] width 850 height 558
click at [142, 44] on span "Data Model" at bounding box center [152, 47] width 50 height 11
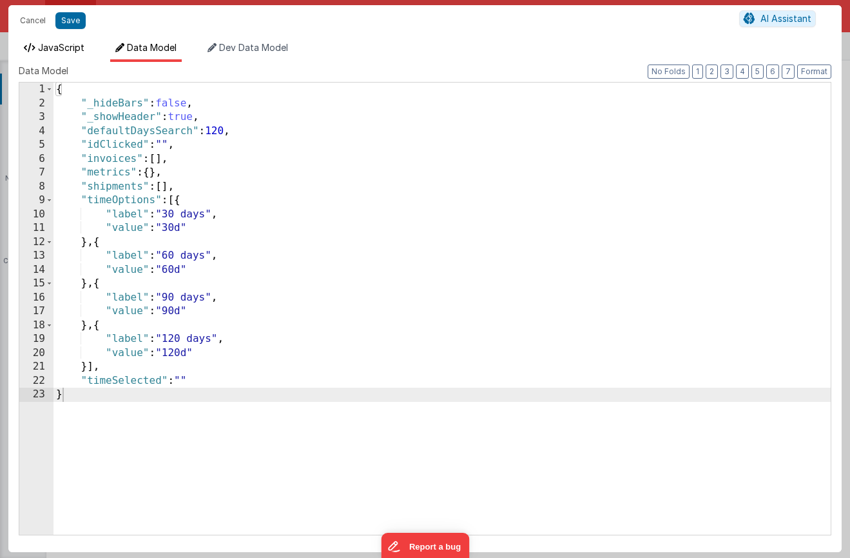
click at [60, 50] on span "JavaScript" at bounding box center [61, 47] width 46 height 11
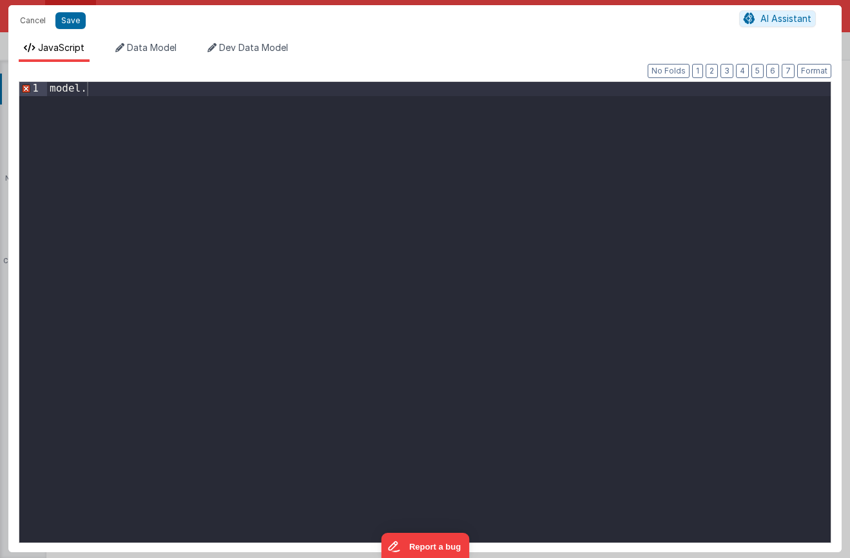
click at [120, 128] on div "model ." at bounding box center [439, 326] width 784 height 488
click at [25, 20] on button "Cancel" at bounding box center [33, 21] width 39 height 18
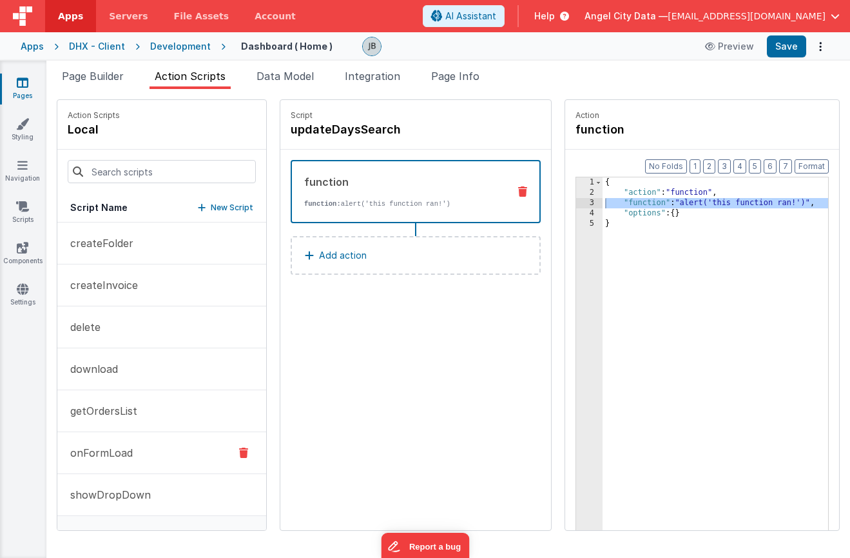
click at [117, 447] on p "onFormLoad" at bounding box center [98, 452] width 70 height 15
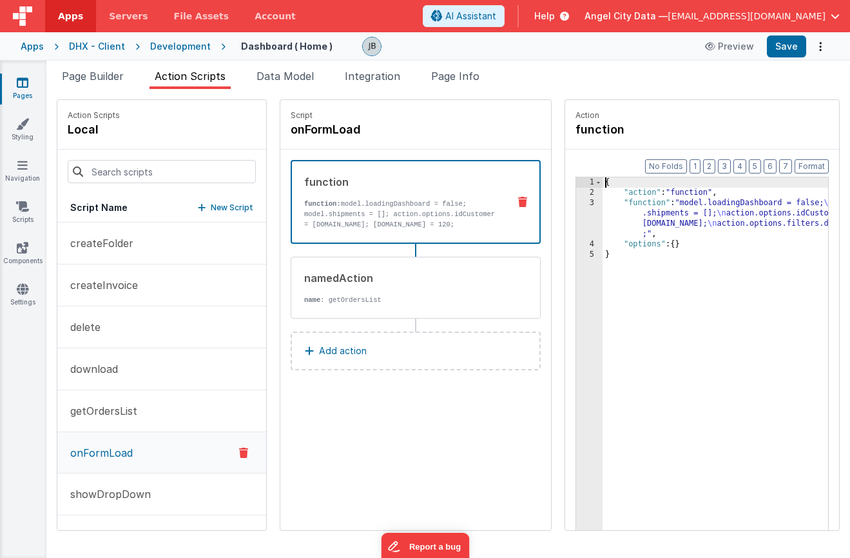
click at [576, 211] on div "3" at bounding box center [589, 218] width 26 height 41
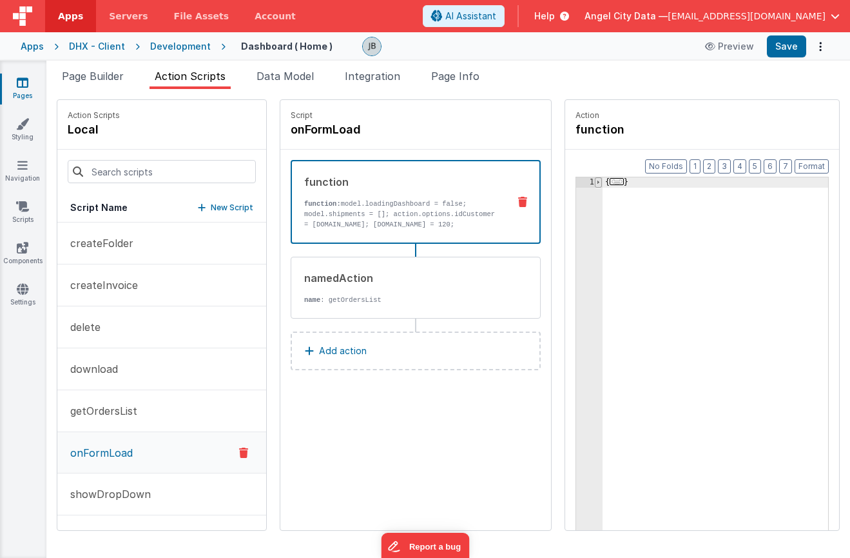
click at [595, 182] on span at bounding box center [598, 182] width 7 height 10
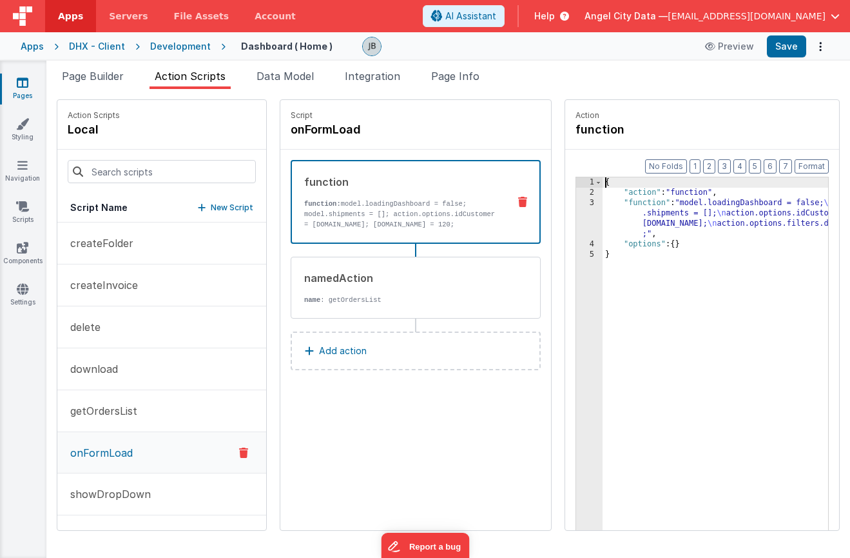
click at [576, 204] on div "3" at bounding box center [589, 218] width 26 height 41
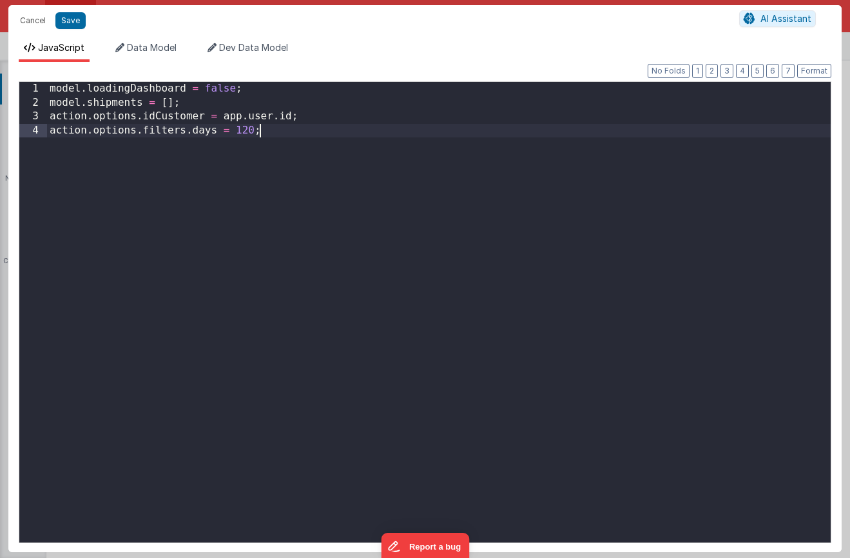
click at [402, 165] on div "model . loadingDashboard = false ; model . shipments = [ ] ; action . options .…" at bounding box center [439, 326] width 784 height 488
drag, startPoint x: 261, startPoint y: 140, endPoint x: 37, endPoint y: 130, distance: 223.9
click at [37, 130] on div "1 2 3 4 model . loadingDashboard = false ; model . shipments = [ ] ; action . o…" at bounding box center [425, 312] width 813 height 462
click at [251, 130] on div "model . loadingDashboard = false ; model . shipments = [ ] ; action . options .…" at bounding box center [439, 326] width 784 height 488
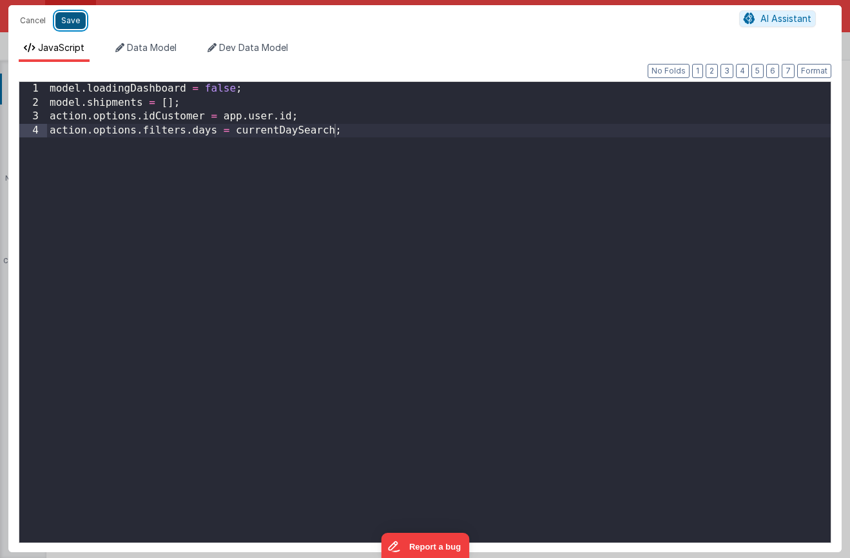
click at [69, 26] on button "Save" at bounding box center [70, 20] width 30 height 17
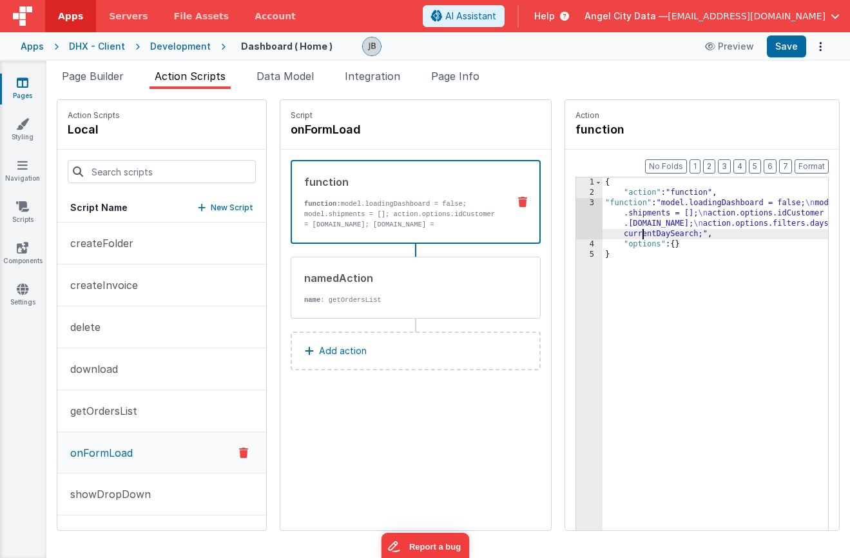
click at [603, 230] on div "{ "action" : "function" , "function" : "model.loadingDashboard = false; \n mode…" at bounding box center [735, 383] width 264 height 413
click at [429, 214] on p "function: model.loadingDashboard = false; model.shipments = []; action.options.…" at bounding box center [401, 219] width 194 height 41
click at [615, 230] on div "{ "action" : "function" , "function" : "model.loadingDashboard = false; \n mode…" at bounding box center [735, 383] width 264 height 413
click at [462, 201] on div "function function: model.loadingDashboard = false; model.shipments = []; action…" at bounding box center [416, 202] width 250 height 84
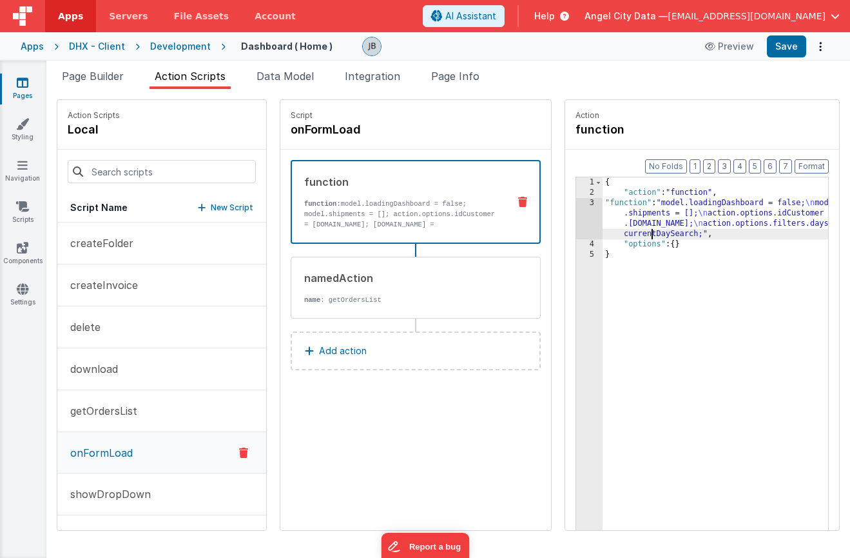
click at [576, 213] on div "3" at bounding box center [589, 218] width 26 height 41
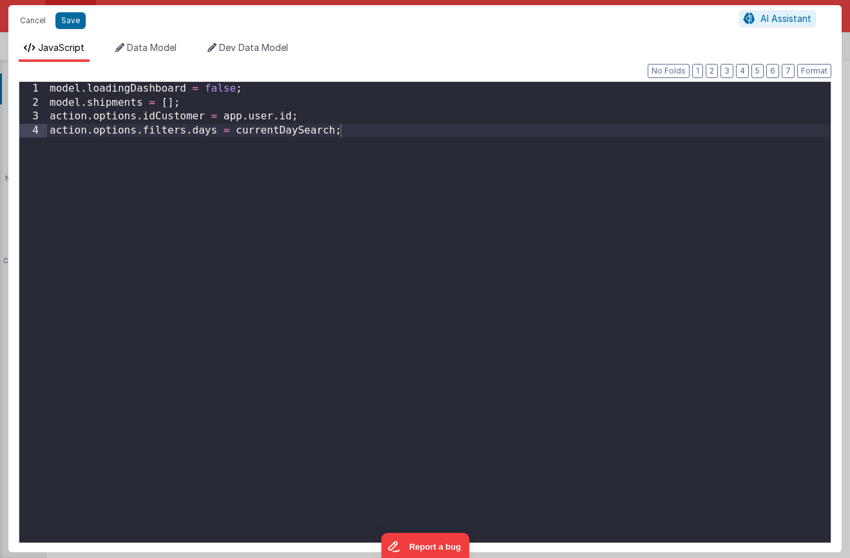
click at [321, 120] on div "model . loadingDashboard = false ; model . shipments = [ ] ; action . options .…" at bounding box center [439, 326] width 784 height 488
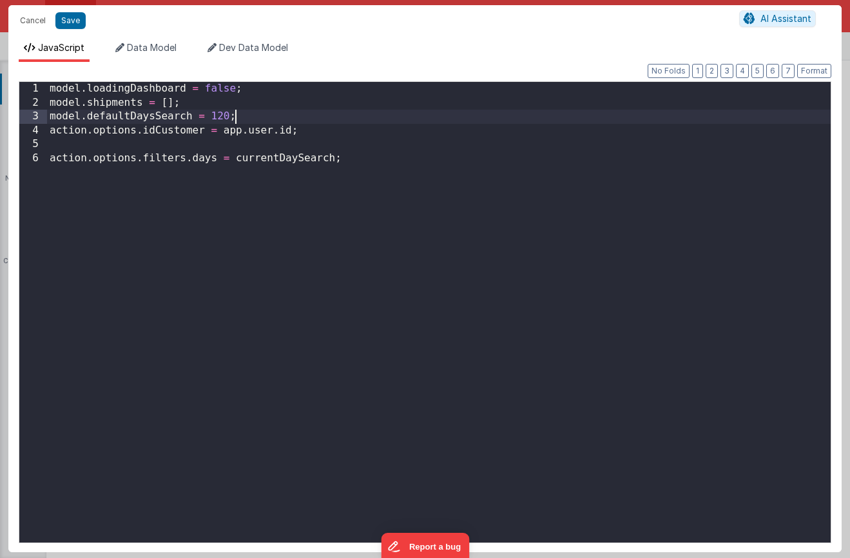
click at [226, 116] on div "model . loadingDashboard = false ; model . shipments = [ ] ; model . defaultDay…" at bounding box center [439, 326] width 784 height 488
click at [164, 49] on span "Data Model" at bounding box center [152, 47] width 50 height 11
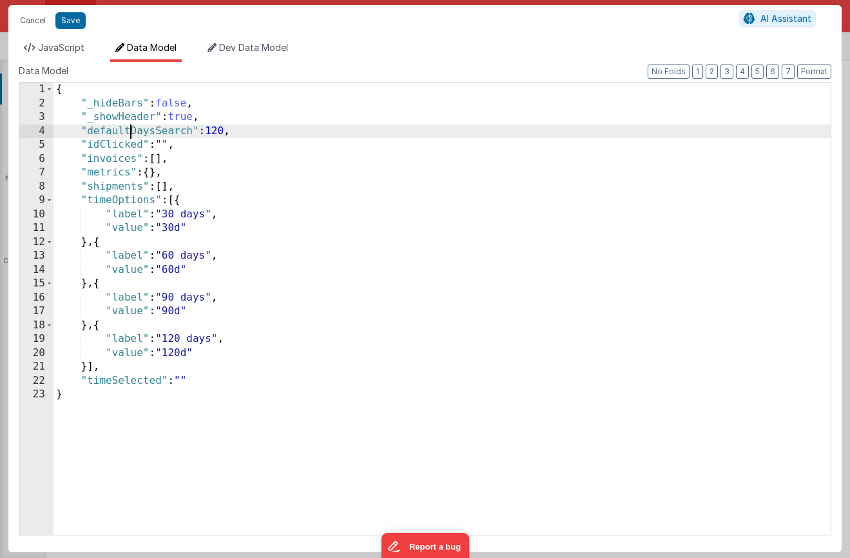
click at [133, 132] on div "{ "_hideBars" : false , "_showHeader" : true , "defaultDaysSearch" : 120 , "idC…" at bounding box center [443, 323] width 778 height 480
click at [64, 50] on span "JavaScript" at bounding box center [61, 47] width 46 height 11
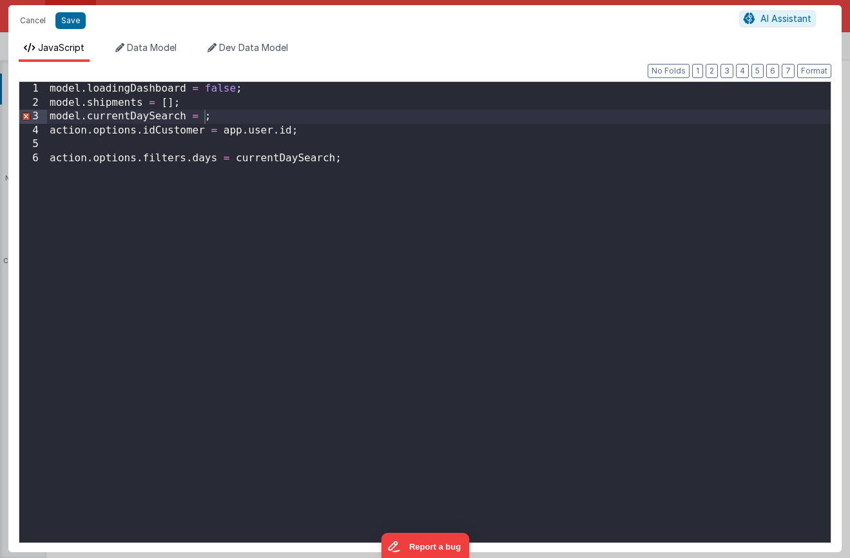
click at [201, 115] on div "model . loadingDashboard = false ; model . shipments = [ ] ; model . currentDay…" at bounding box center [439, 326] width 784 height 488
click at [68, 18] on button "Save" at bounding box center [70, 20] width 30 height 17
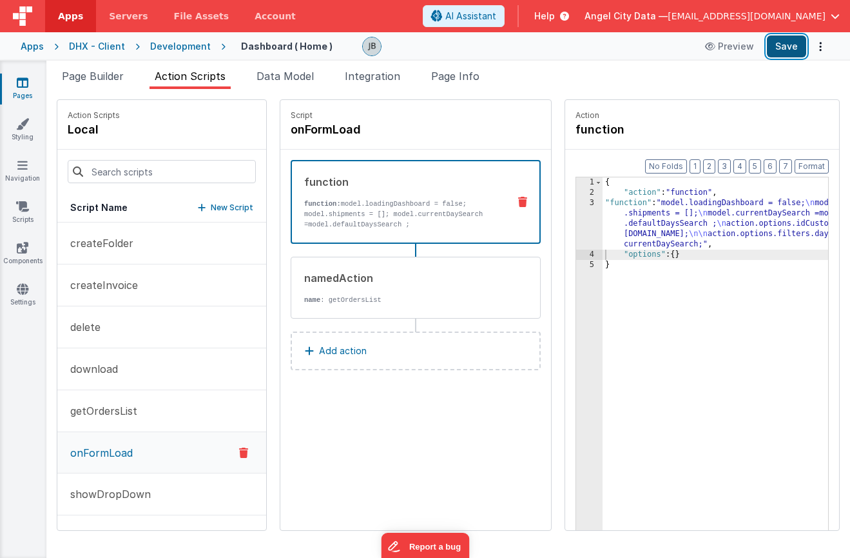
click at [781, 44] on button "Save" at bounding box center [786, 46] width 39 height 22
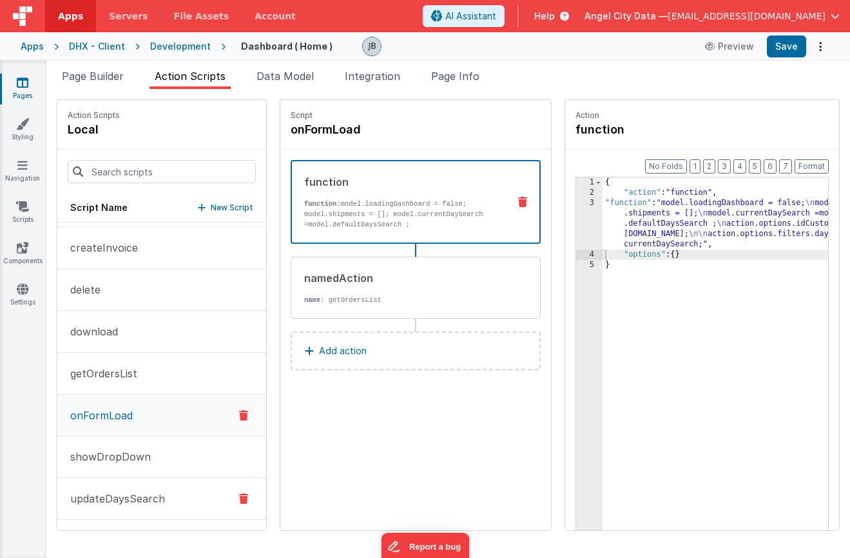
click at [110, 490] on p "updateDaysSearch" at bounding box center [114, 498] width 103 height 15
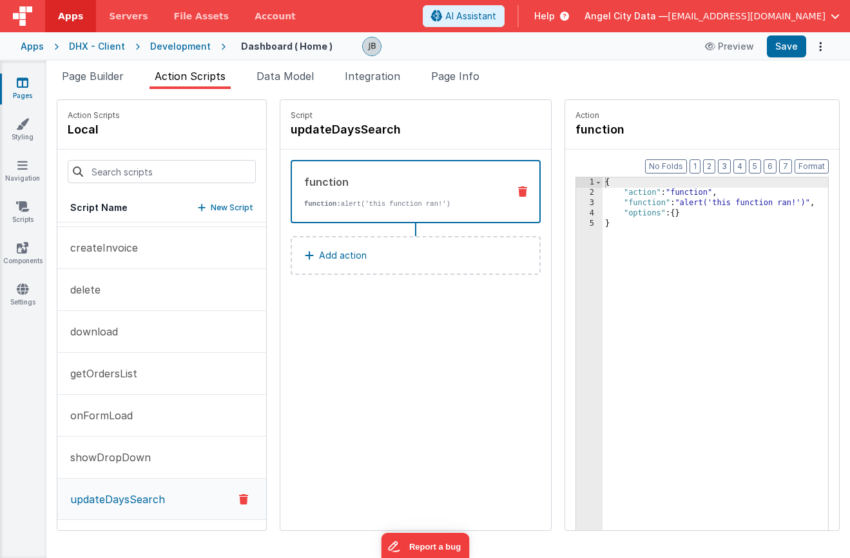
click at [576, 201] on div "3" at bounding box center [589, 203] width 26 height 10
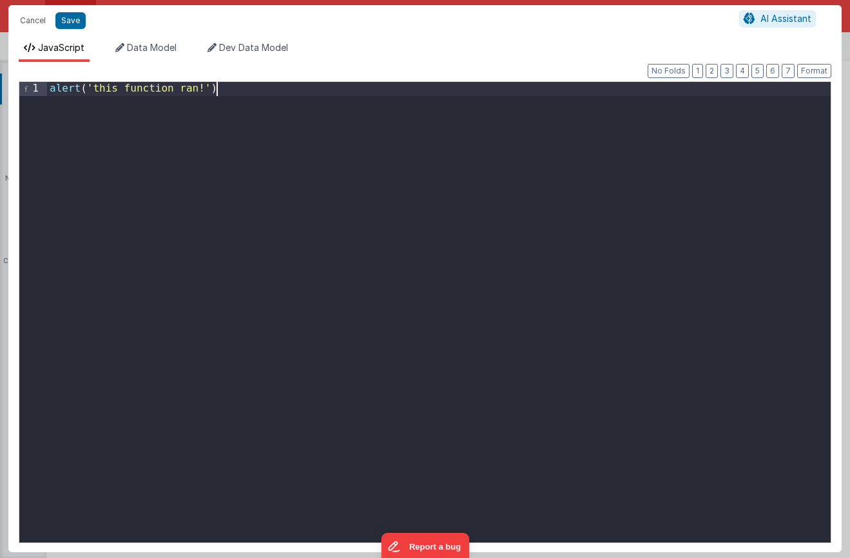
drag, startPoint x: 503, startPoint y: 177, endPoint x: 27, endPoint y: -130, distance: 566.2
click at [27, 0] on html "Cancel Save AI Assistant JavaScript Data Model Dev Data Model Format 7 6 5 4 3 …" at bounding box center [425, 279] width 850 height 558
click at [64, 24] on button "Save" at bounding box center [70, 20] width 30 height 17
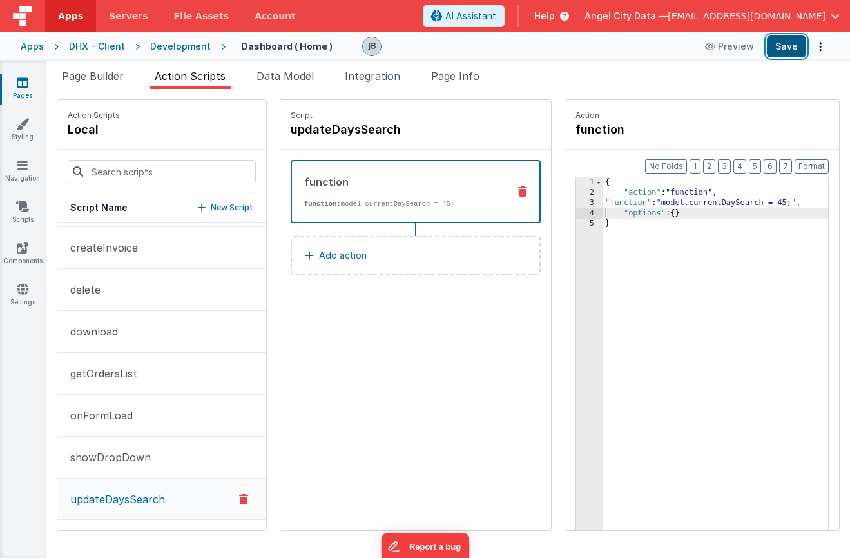
click at [785, 40] on button "Save" at bounding box center [786, 46] width 39 height 22
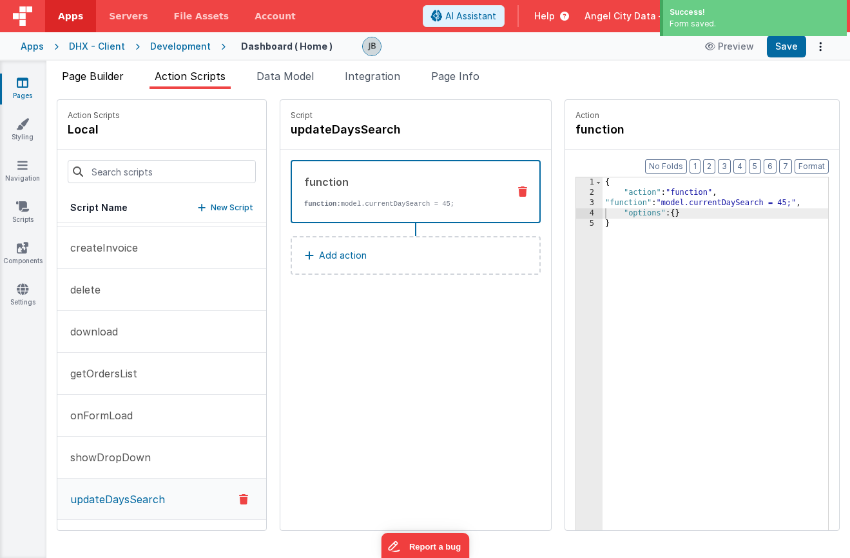
click at [93, 75] on span "Page Builder" at bounding box center [93, 76] width 62 height 13
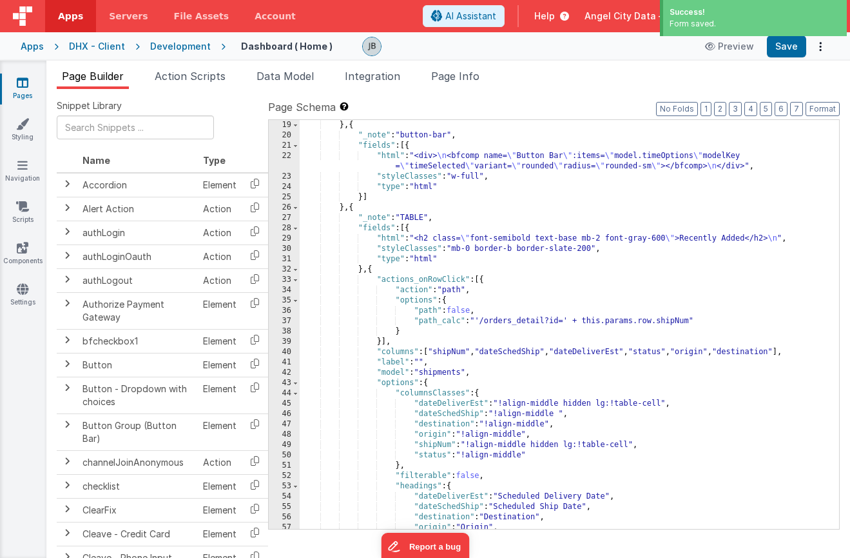
scroll to position [498, 0]
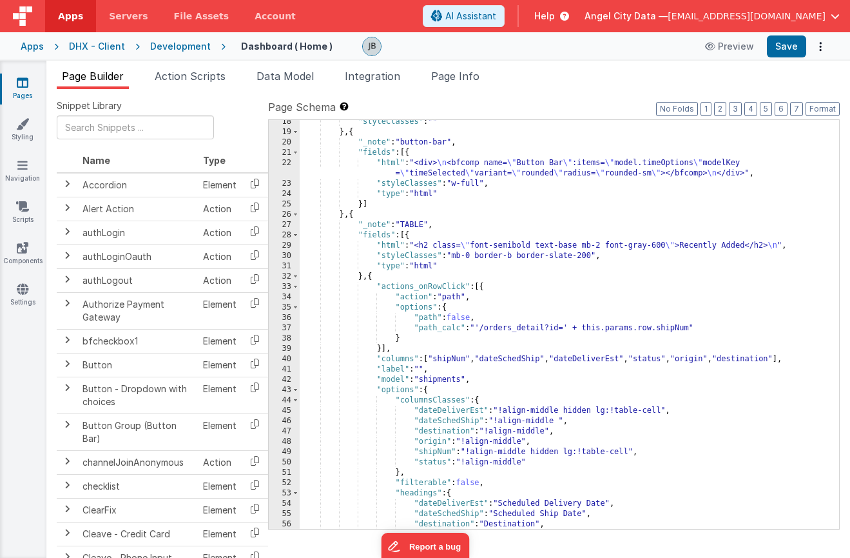
click at [288, 168] on div "22" at bounding box center [284, 168] width 31 height 21
click at [289, 161] on div "22" at bounding box center [284, 168] width 31 height 21
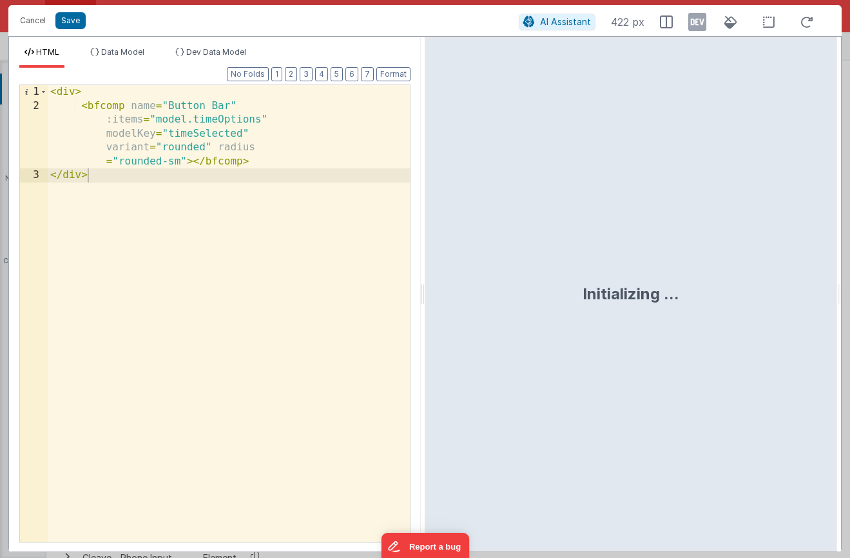
click at [239, 184] on div "< div > < bfcomp name = "Button Bar" :items = "model.timeOptions" modelKey = "t…" at bounding box center [229, 327] width 362 height 484
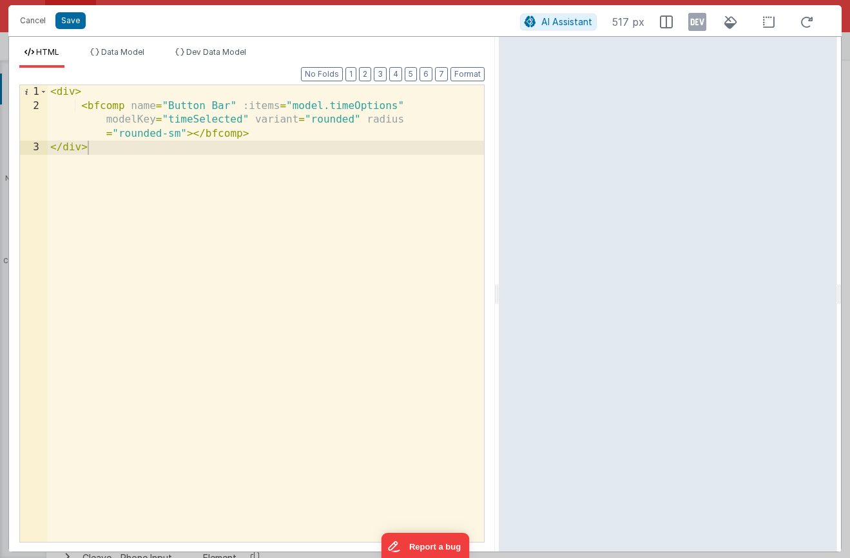
drag, startPoint x: 422, startPoint y: 126, endPoint x: 499, endPoint y: 126, distance: 76.7
click at [499, 126] on html "Cancel Save AI Assistant 517 px HTML Data Model Dev Data Model Format 7 6 5 4 3…" at bounding box center [425, 279] width 850 height 558
click at [436, 124] on div "< div > < bfcomp name = "Button Bar" :items = "model.timeOptions" modelKey = "t…" at bounding box center [266, 327] width 436 height 484
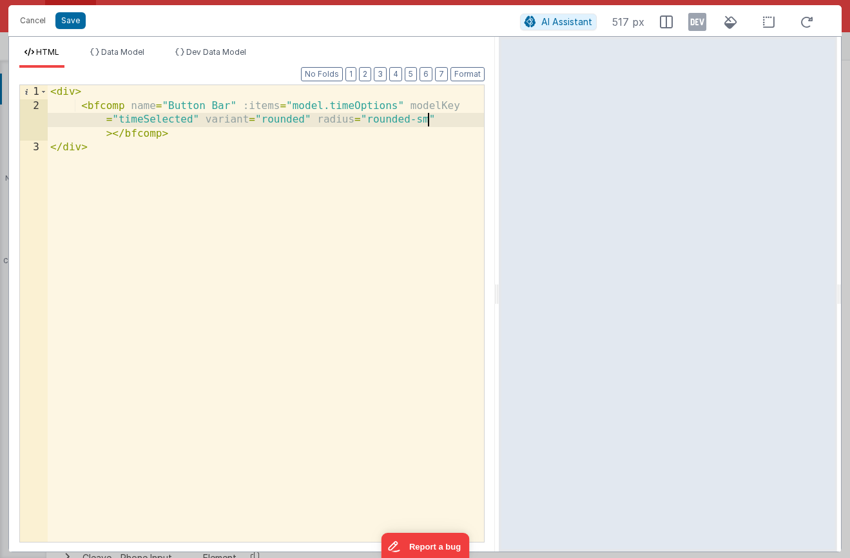
click at [445, 120] on div "< div > < bfcomp name = "Button Bar" :items = "model.timeOptions" modelKey = "t…" at bounding box center [266, 327] width 436 height 484
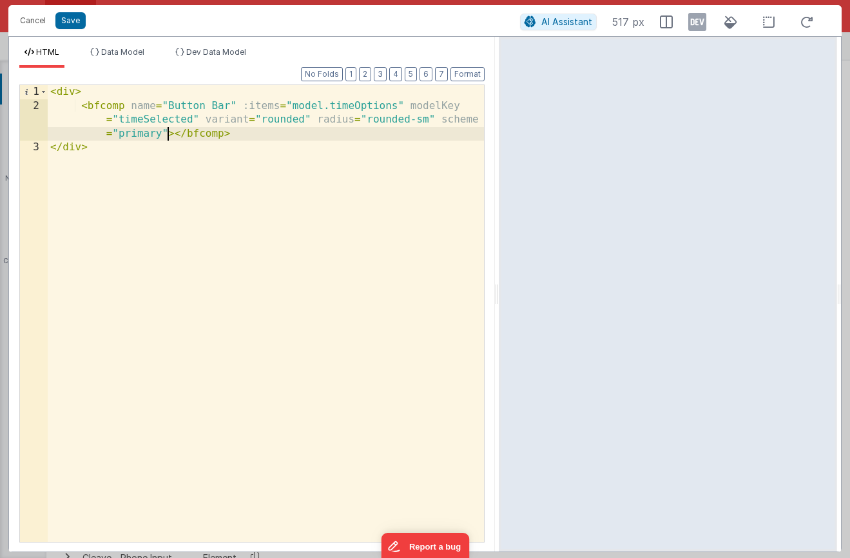
click at [400, 105] on div "< div > < bfcomp name = "Button Bar" :items = "model.timeOptions" modelKey = "t…" at bounding box center [266, 327] width 436 height 484
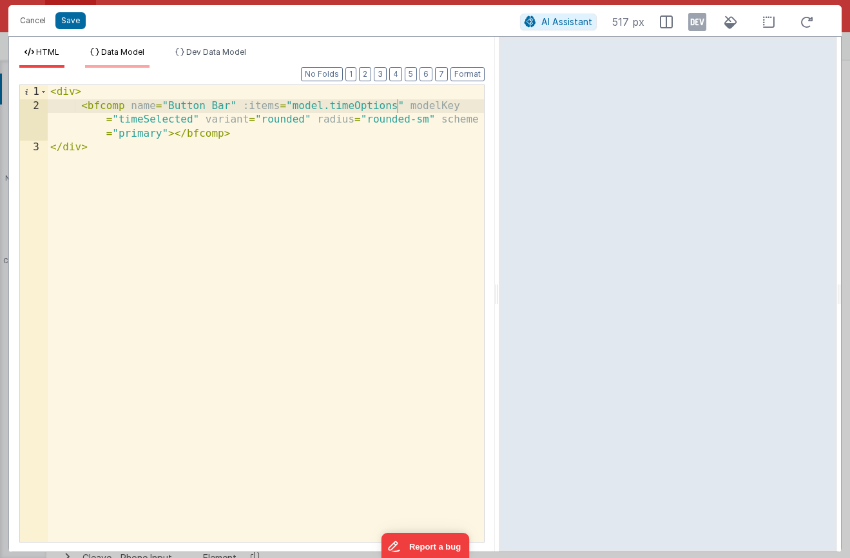
click at [120, 49] on span "Data Model" at bounding box center [122, 52] width 43 height 10
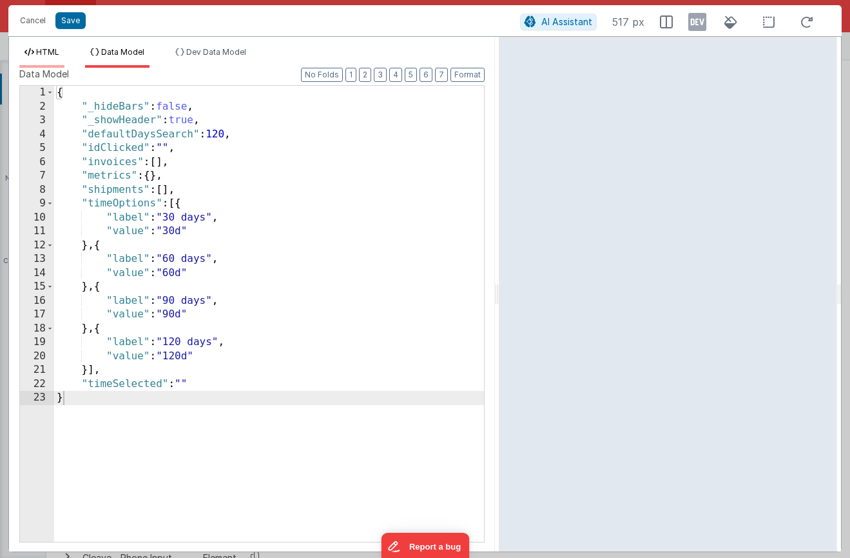
click at [48, 49] on span "HTML" at bounding box center [47, 52] width 23 height 10
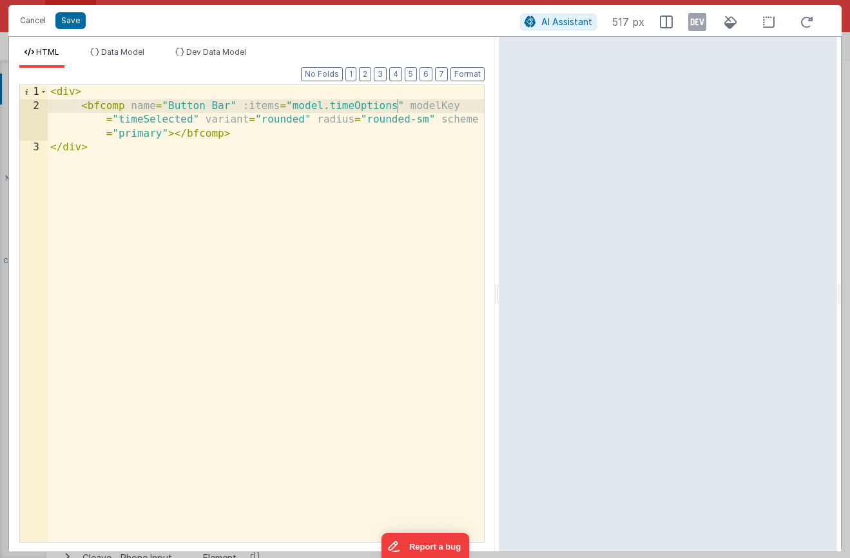
click at [168, 116] on div "< div > < bfcomp name = "Button Bar" :items = "model.timeOptions" modelKey = "t…" at bounding box center [266, 327] width 436 height 484
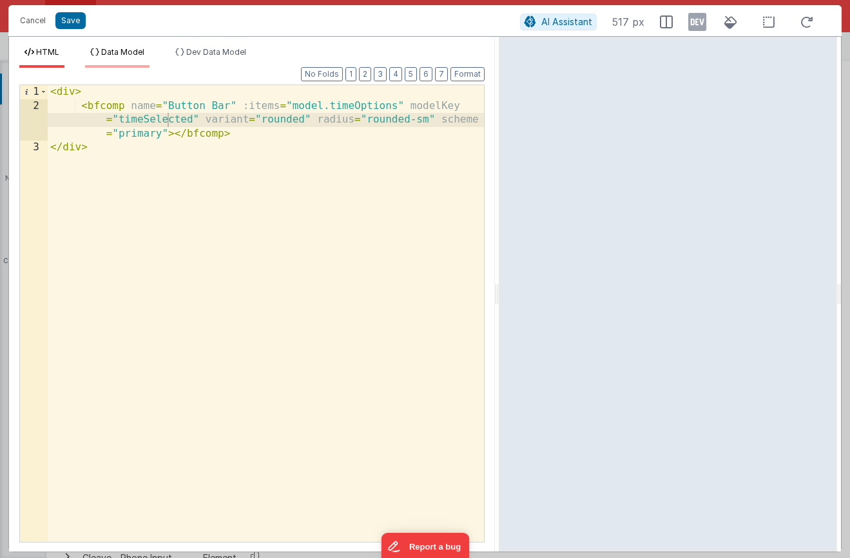
click at [112, 50] on span "Data Model" at bounding box center [122, 52] width 43 height 10
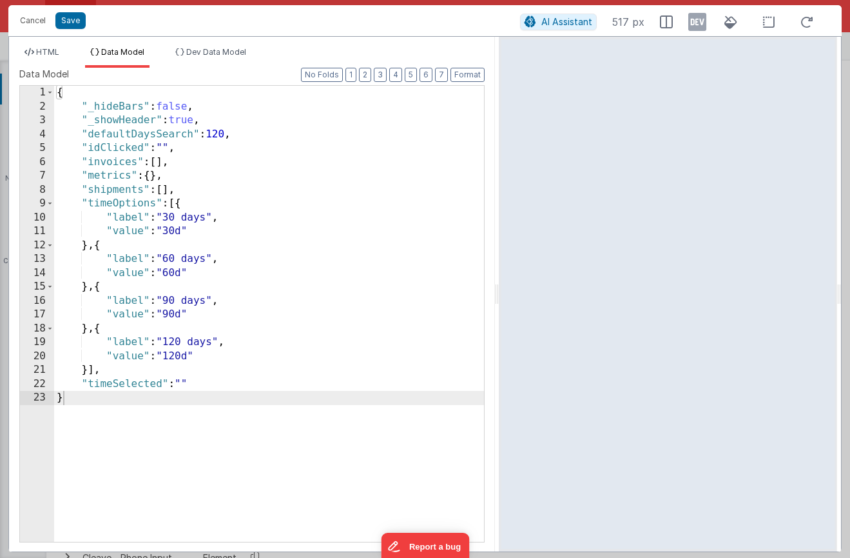
click at [187, 382] on div "{ "_hideBars" : false , "_showHeader" : true , "defaultDaysSearch" : 120 , "idC…" at bounding box center [269, 328] width 430 height 484
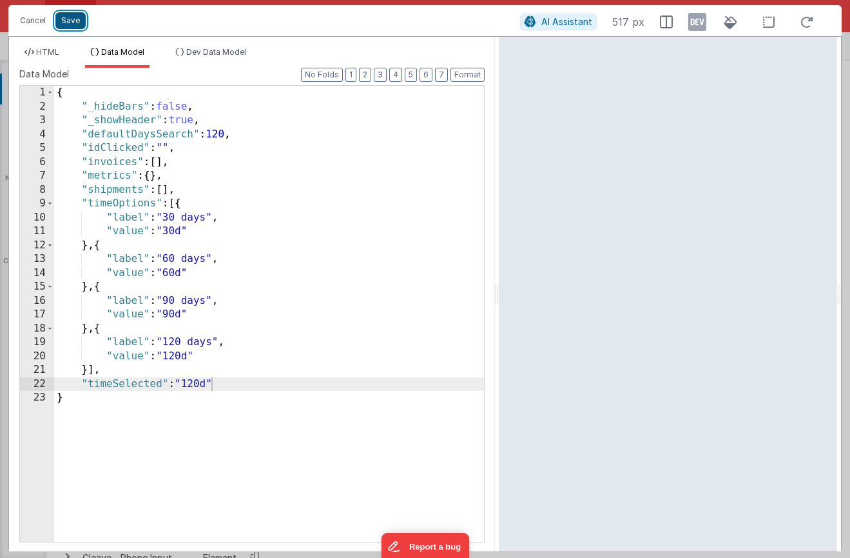
click at [64, 28] on button "Save" at bounding box center [70, 20] width 30 height 17
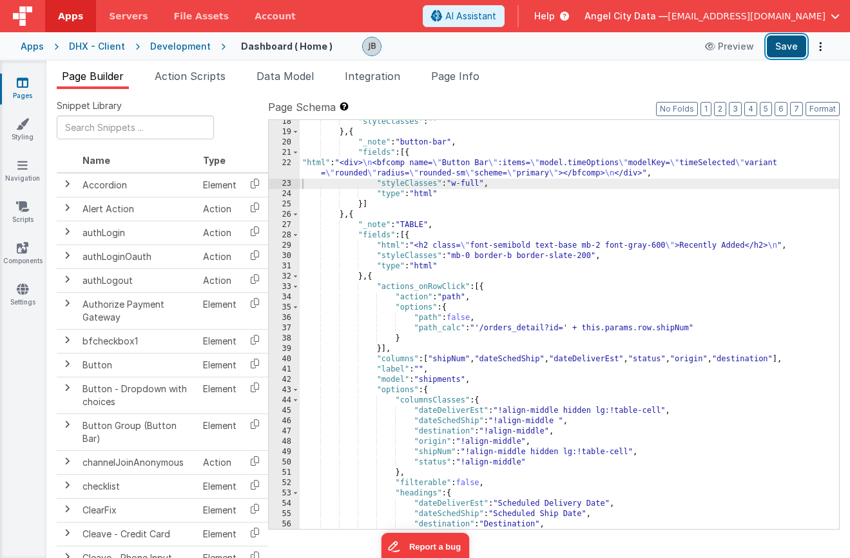
click at [783, 46] on button "Save" at bounding box center [786, 46] width 39 height 22
click at [174, 72] on span "Action Scripts" at bounding box center [190, 76] width 71 height 13
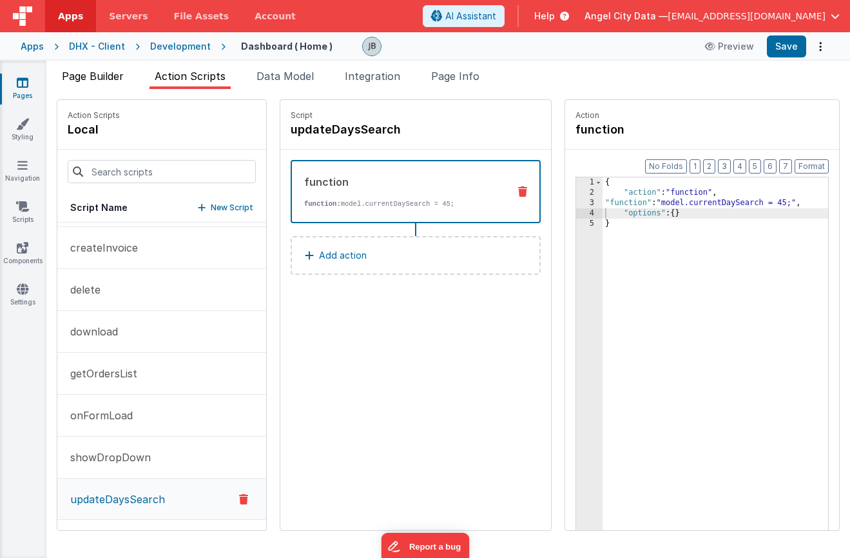
click at [96, 73] on span "Page Builder" at bounding box center [93, 76] width 62 height 13
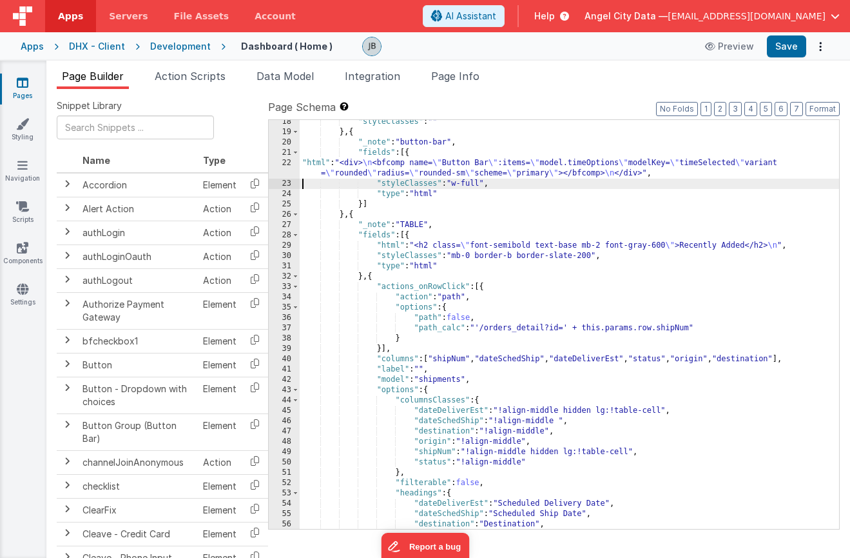
click at [282, 164] on div "22" at bounding box center [284, 168] width 31 height 21
click at [289, 164] on div "22" at bounding box center [284, 168] width 31 height 21
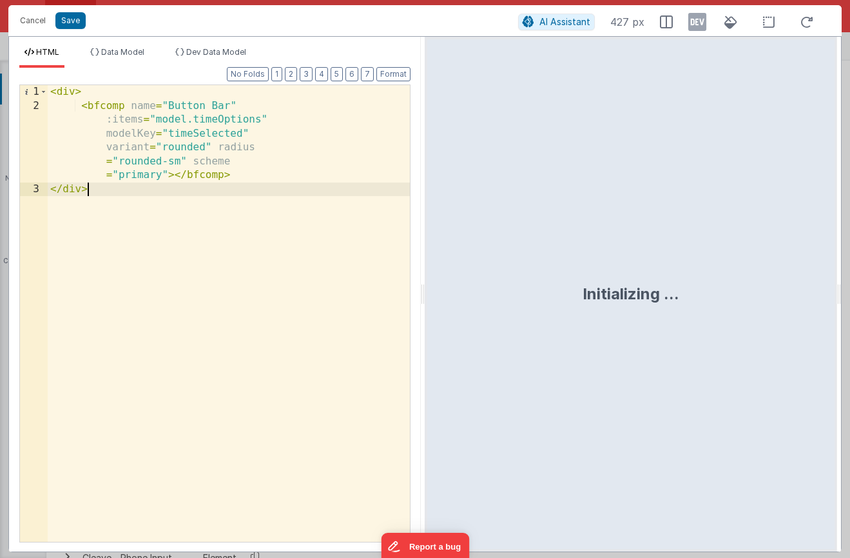
click at [260, 184] on div "< div > < bfcomp name = "Button Bar" :items = "model.timeOptions" modelKey = "t…" at bounding box center [229, 327] width 362 height 484
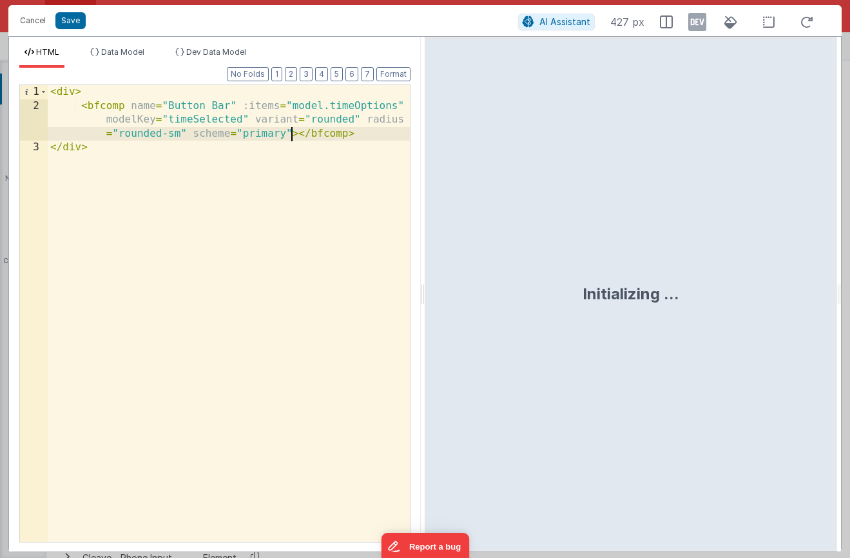
click at [290, 133] on div "< div > < bfcomp name = "Button Bar" :items = "model.timeOptions" modelKey = "t…" at bounding box center [229, 327] width 362 height 484
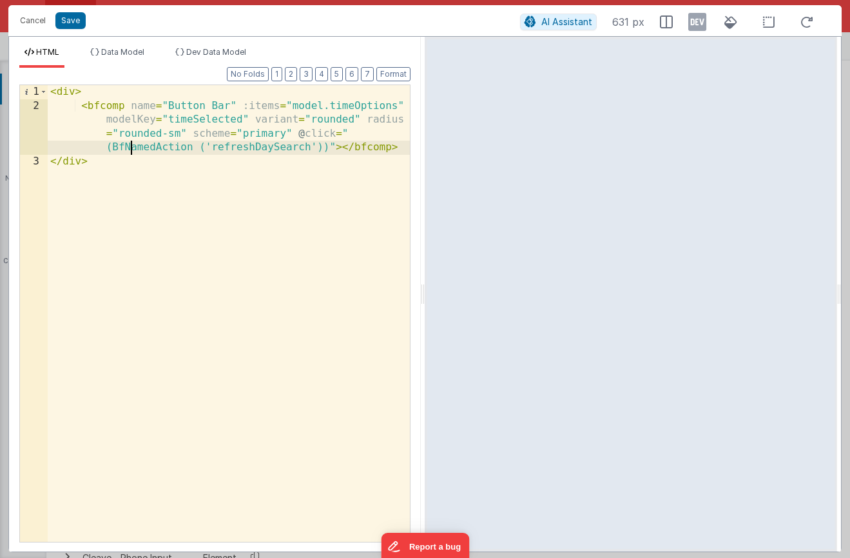
click at [129, 147] on div "< div > < bfcomp name = "Button Bar" :items = "model.timeOptions" modelKey = "t…" at bounding box center [229, 327] width 362 height 484
click at [77, 23] on button "Save" at bounding box center [70, 20] width 30 height 17
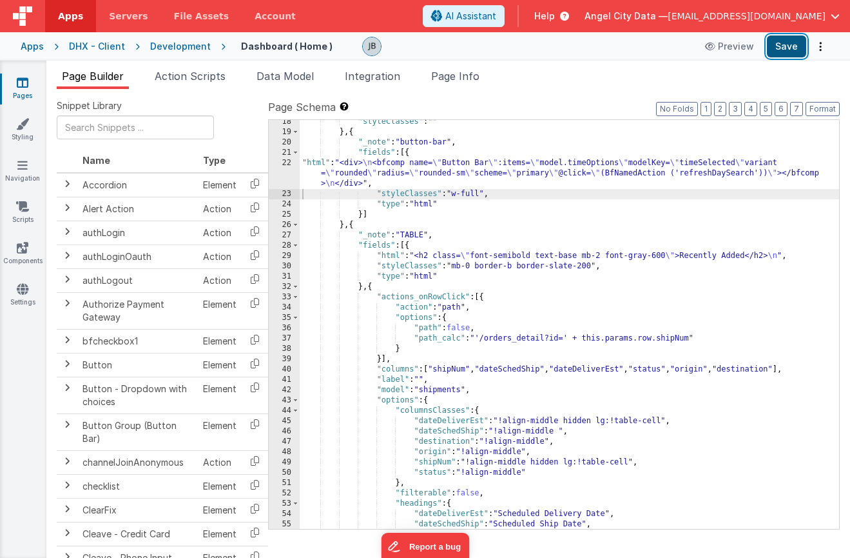
click at [777, 45] on button "Save" at bounding box center [786, 46] width 39 height 22
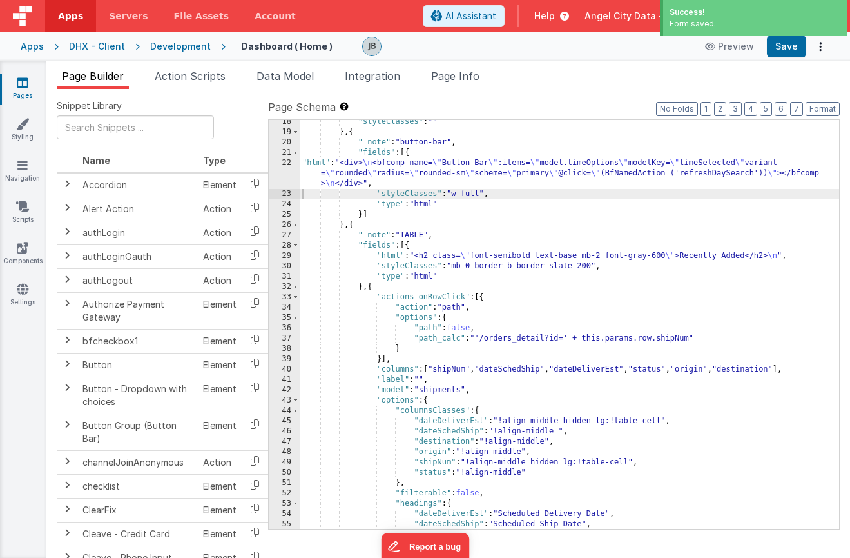
click at [43, 50] on div "Apps DHX - Client Development Dashboard ( Home ) Preview Save" at bounding box center [425, 46] width 850 height 28
click at [29, 46] on div "Apps" at bounding box center [32, 46] width 23 height 13
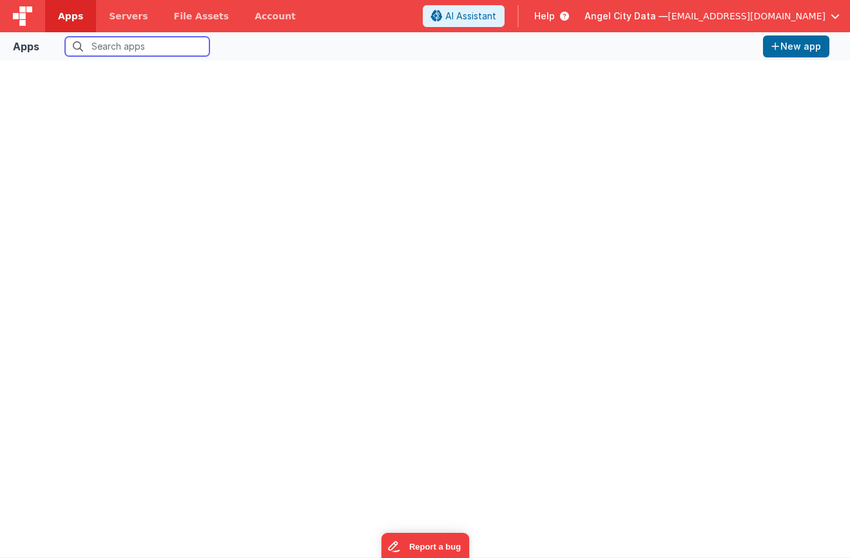
click at [112, 50] on input "text" at bounding box center [137, 46] width 144 height 19
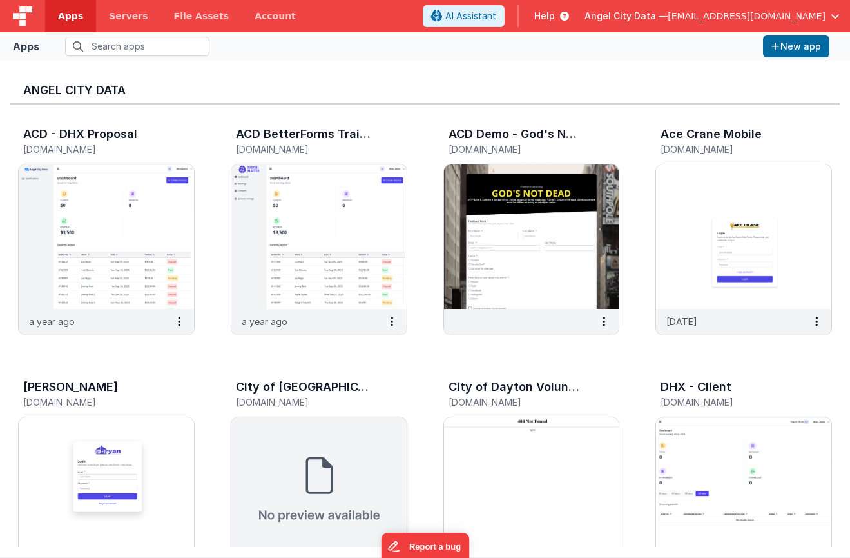
click at [269, 490] on img at bounding box center [318, 489] width 175 height 144
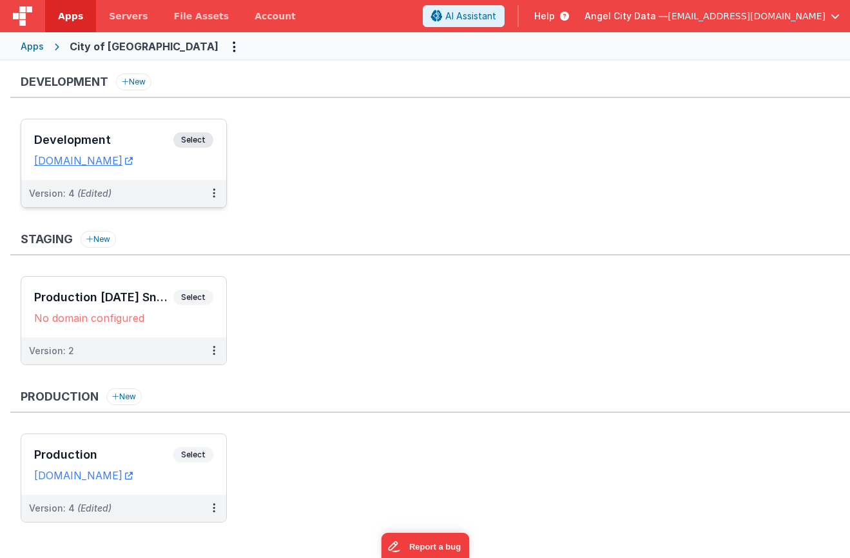
click at [144, 141] on h3 "Development" at bounding box center [103, 139] width 139 height 13
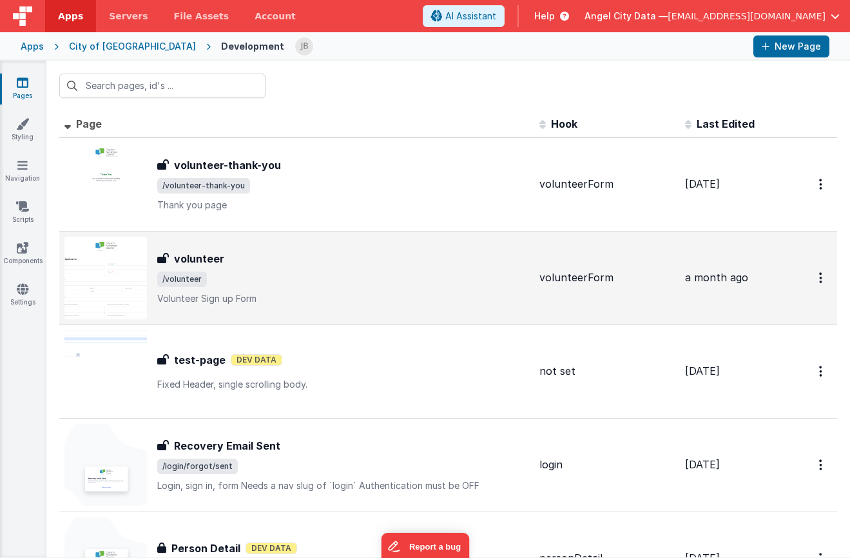
click at [124, 277] on img at bounding box center [105, 278] width 83 height 83
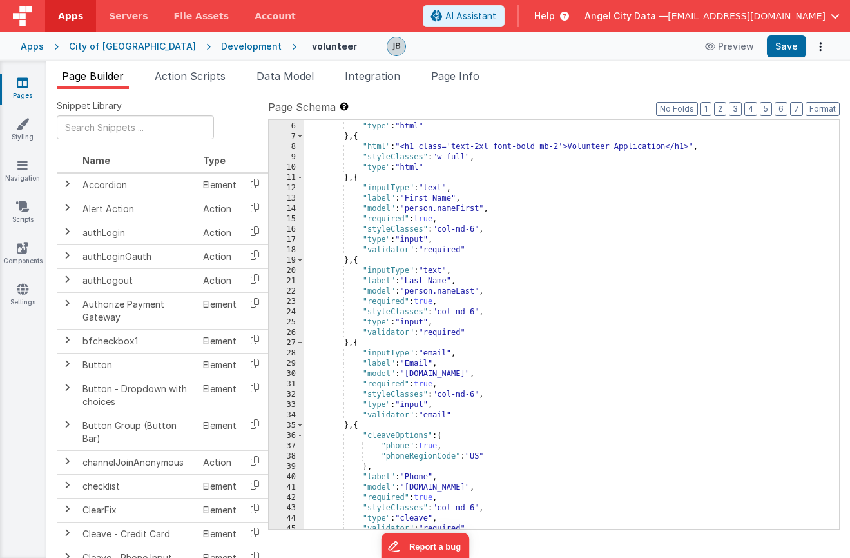
scroll to position [61, 0]
click at [221, 46] on div "Development" at bounding box center [251, 46] width 61 height 13
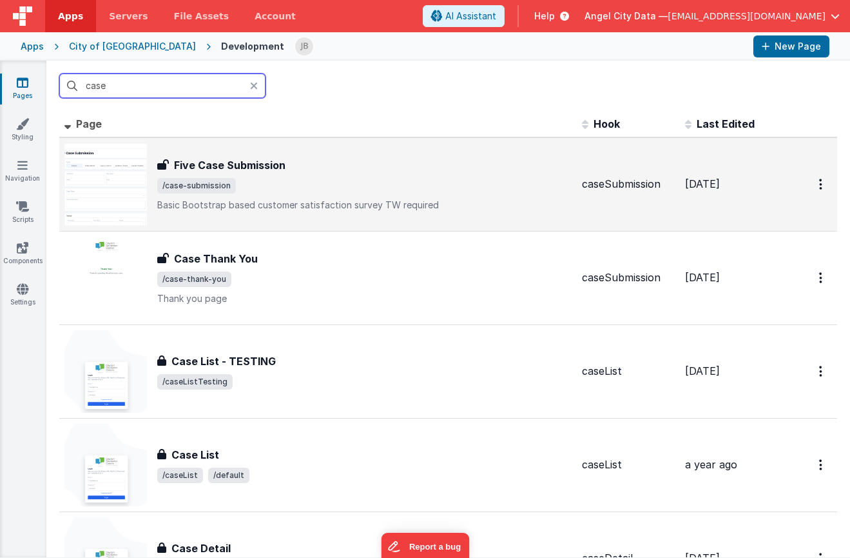
type input "case"
click at [193, 166] on h3 "Five Case Submission" at bounding box center [230, 164] width 112 height 15
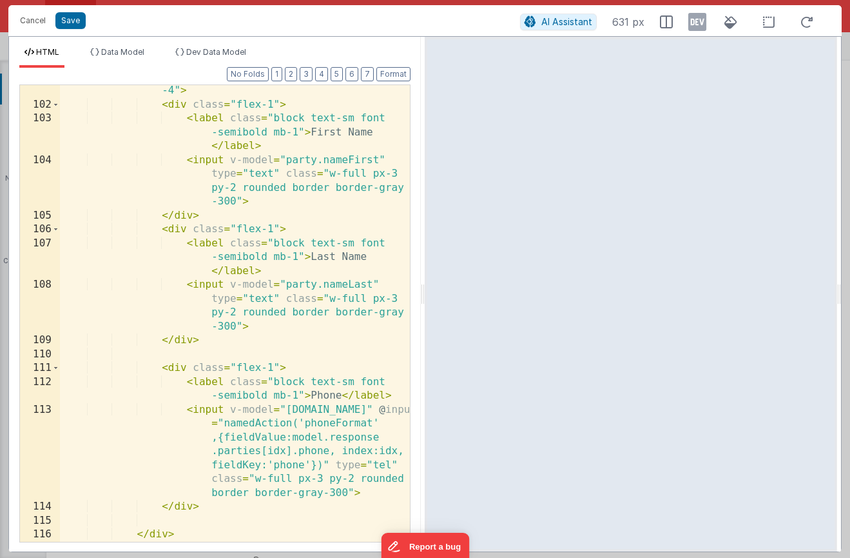
scroll to position [2663, 0]
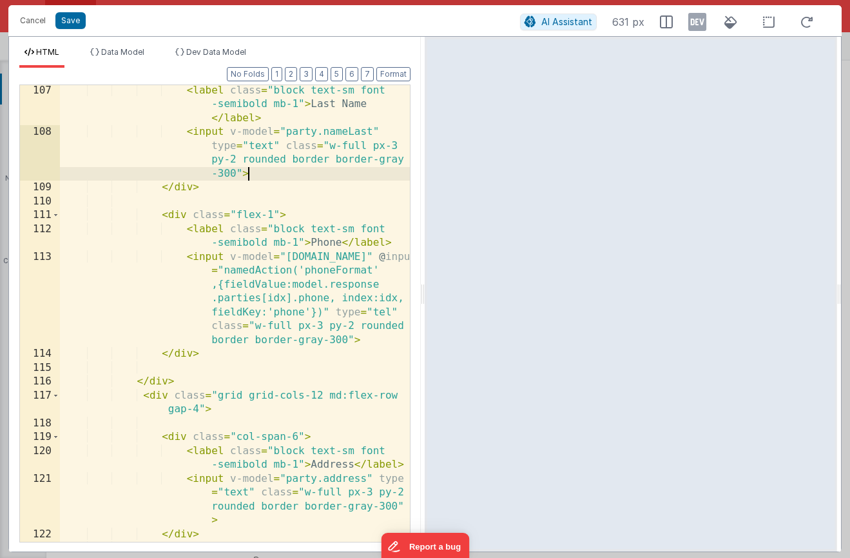
click at [264, 179] on div "< label class = "block text-sm font -semibold mb-1" > Last Name </ label > < in…" at bounding box center [235, 340] width 350 height 512
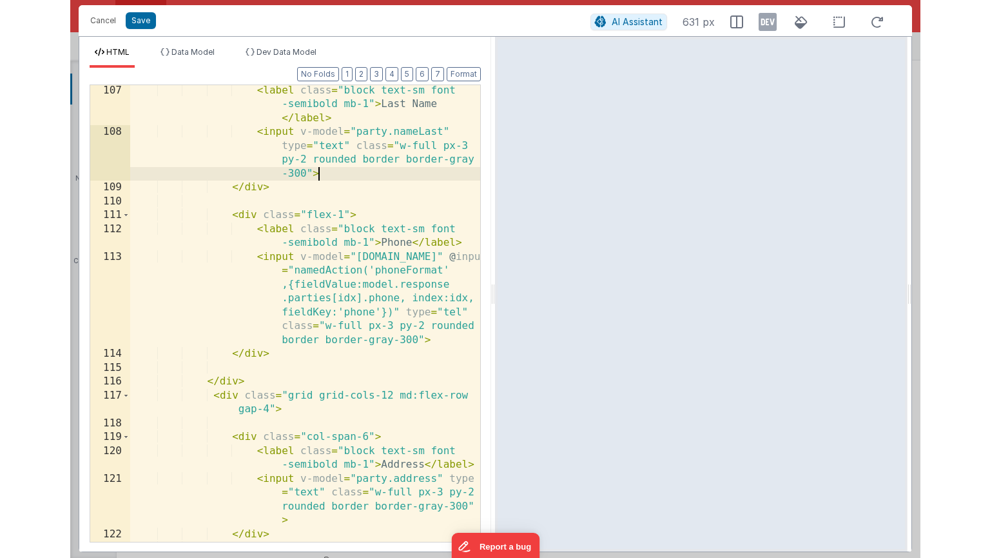
scroll to position [0, 0]
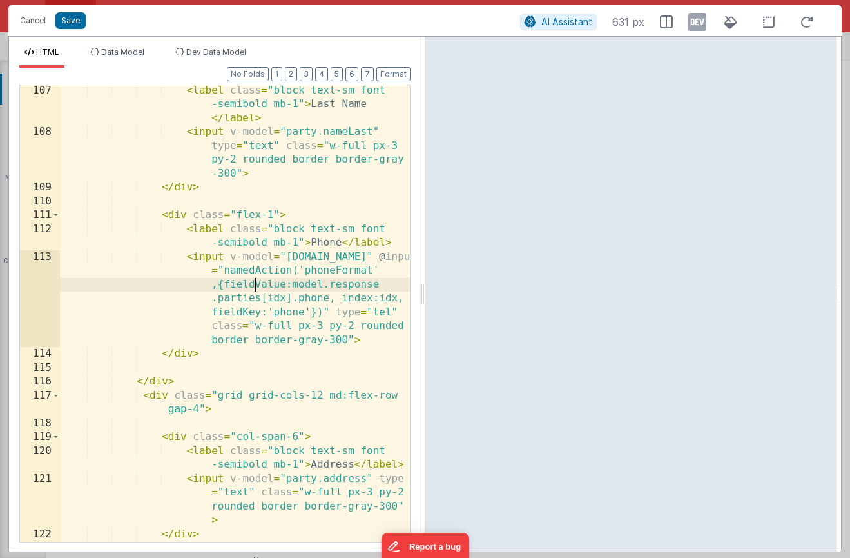
click at [256, 284] on div "< label class = "block text-sm font -semibold mb-1" > Last Name </ label > < in…" at bounding box center [235, 340] width 350 height 512
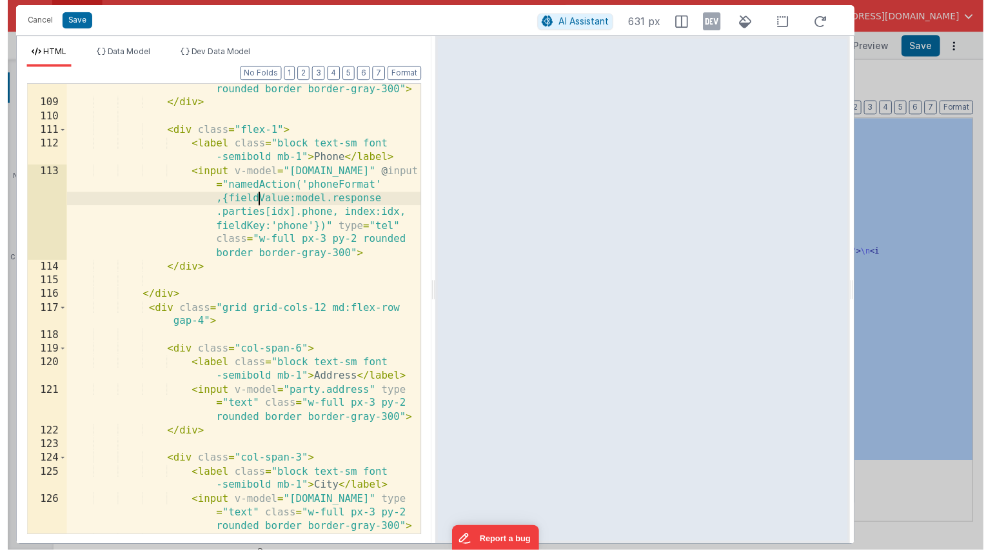
scroll to position [705, 0]
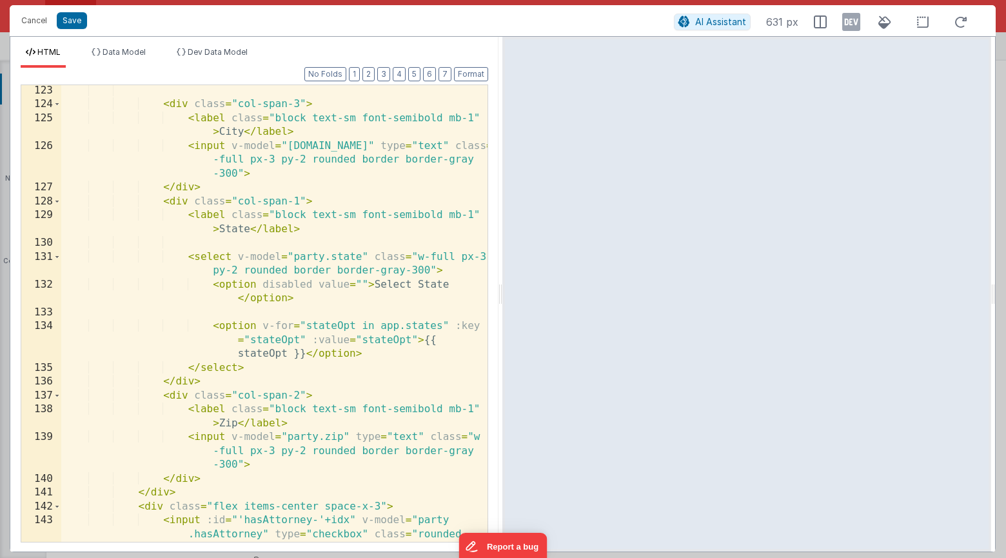
click at [340, 331] on div "< div class = "col-span-3" > < label class = "block text-sm font-semibold mb-1"…" at bounding box center [274, 340] width 426 height 512
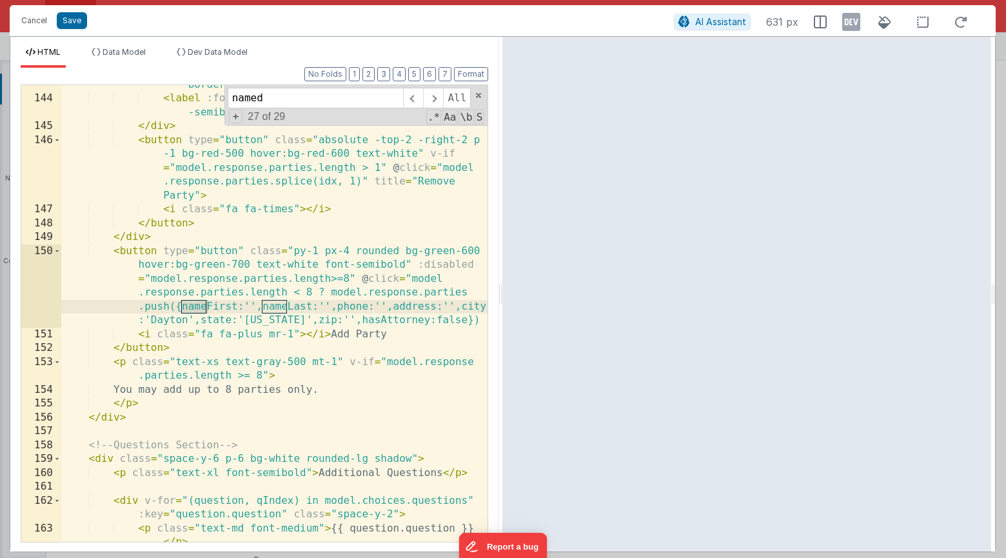
scroll to position [3549, 0]
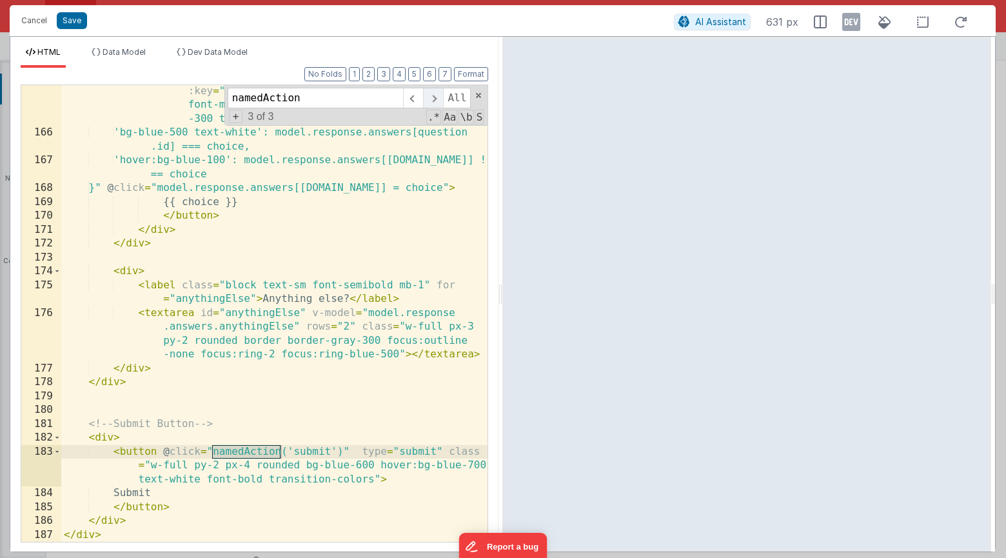
type input "namedAction"
click at [435, 96] on span at bounding box center [433, 98] width 20 height 21
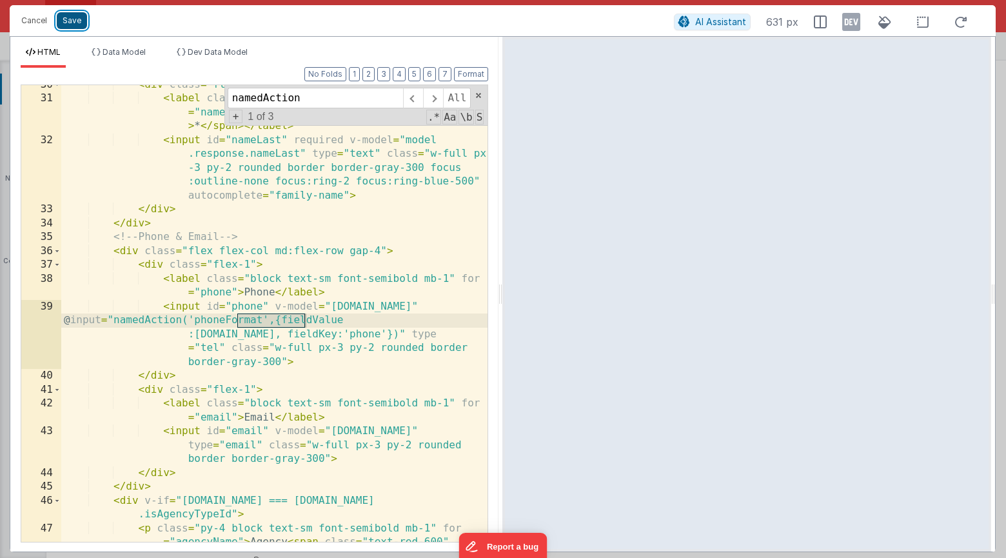
click at [79, 28] on button "Save" at bounding box center [72, 20] width 30 height 17
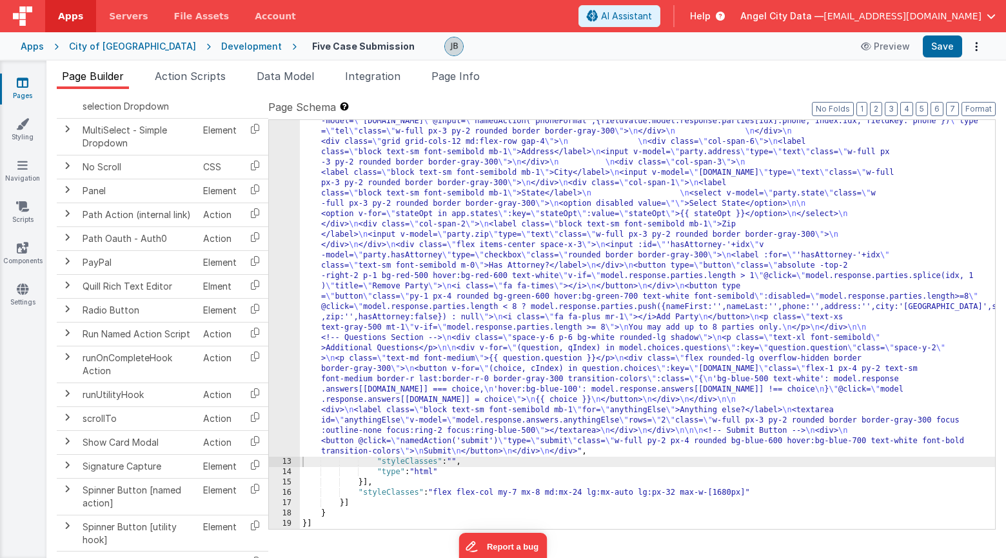
scroll to position [602, 0]
click at [31, 46] on div "Apps" at bounding box center [32, 46] width 23 height 13
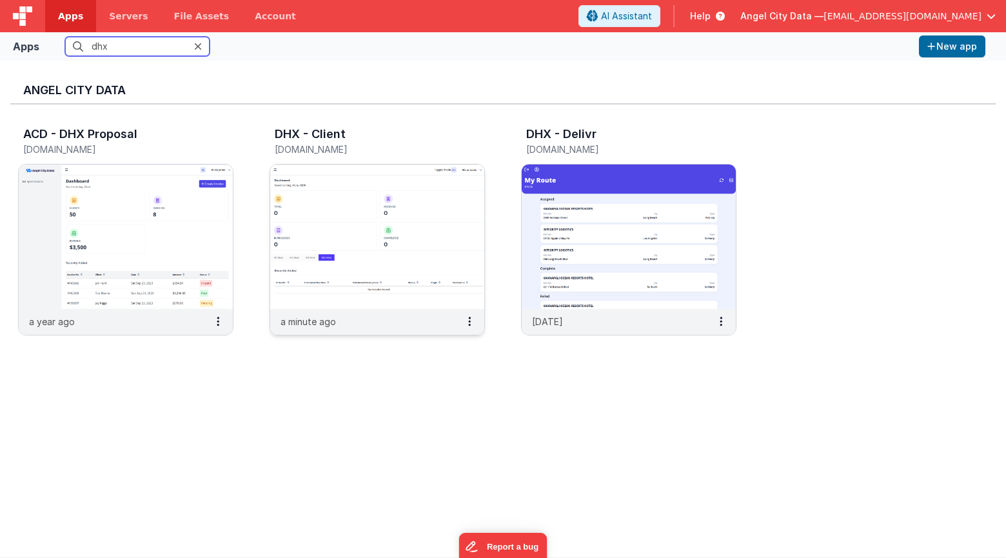
type input "dhx"
click at [315, 142] on div "DHX - Client" at bounding box center [364, 136] width 178 height 17
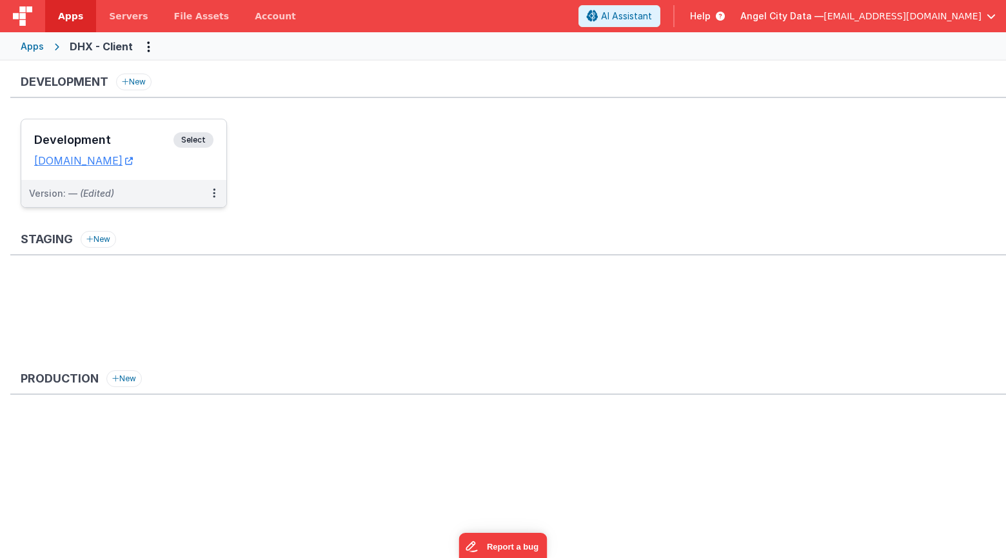
click at [146, 142] on h3 "Development" at bounding box center [103, 139] width 139 height 13
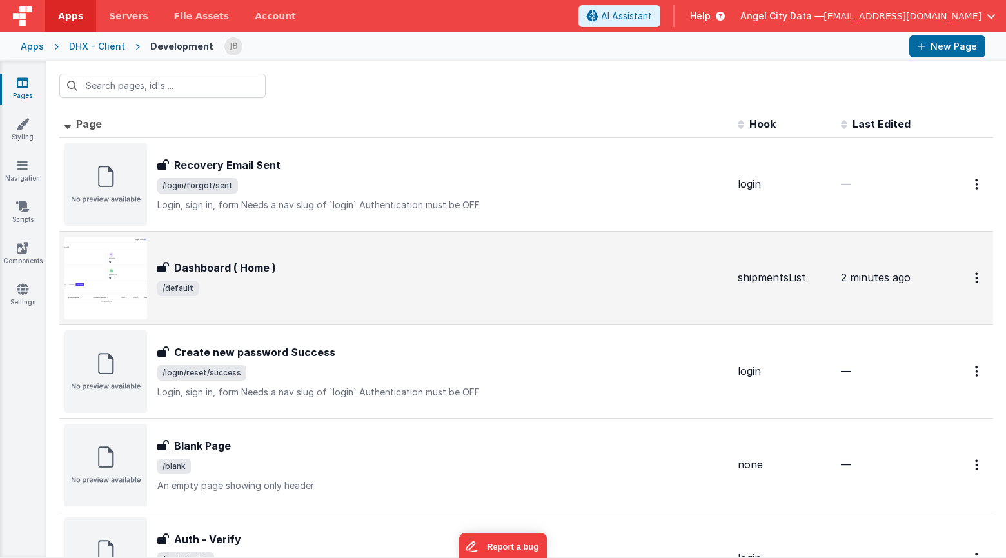
click at [213, 255] on div "Dashboard ( Home ) Dashboard ( Home ) /default" at bounding box center [395, 278] width 663 height 83
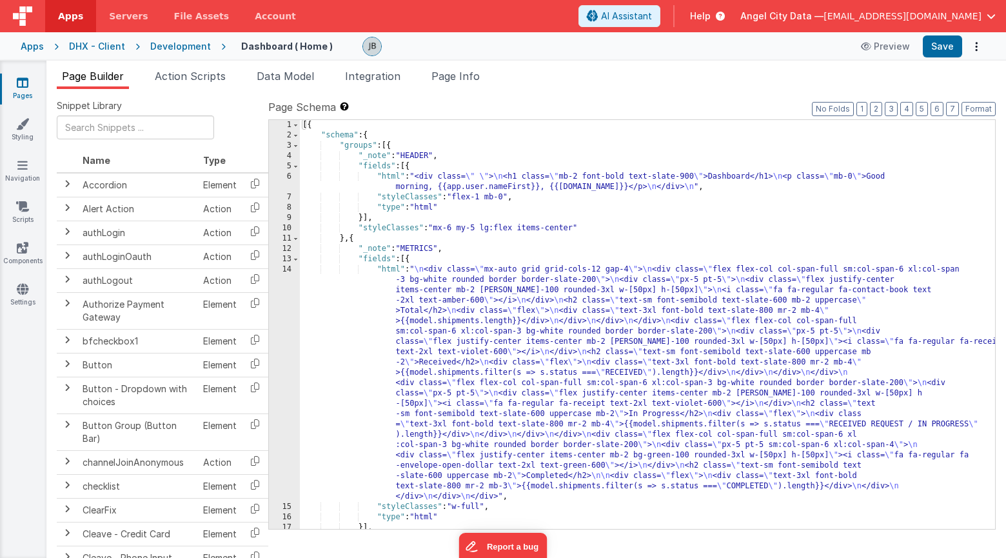
click at [277, 317] on div "14" at bounding box center [284, 382] width 31 height 237
click at [286, 301] on div "14" at bounding box center [284, 382] width 31 height 237
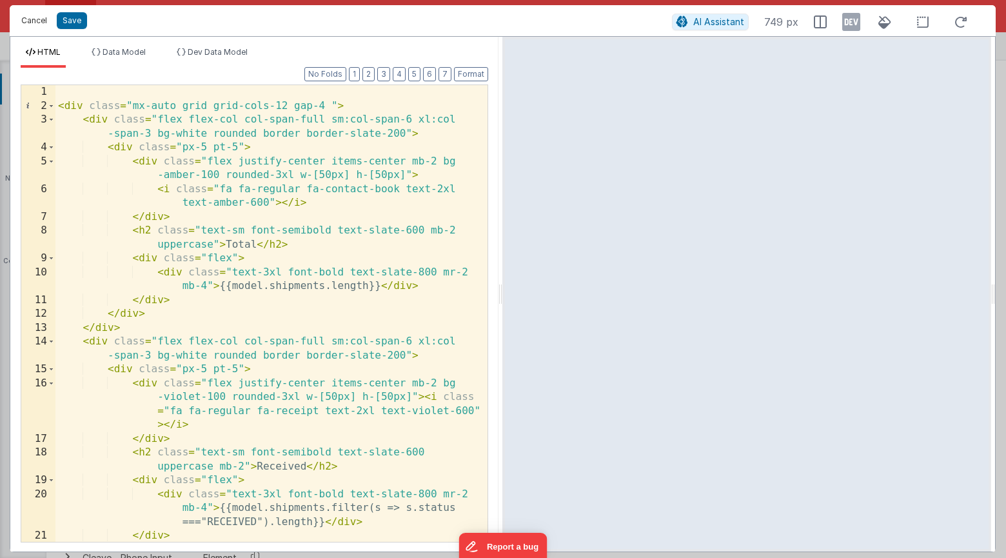
click at [32, 21] on button "Cancel" at bounding box center [34, 21] width 39 height 18
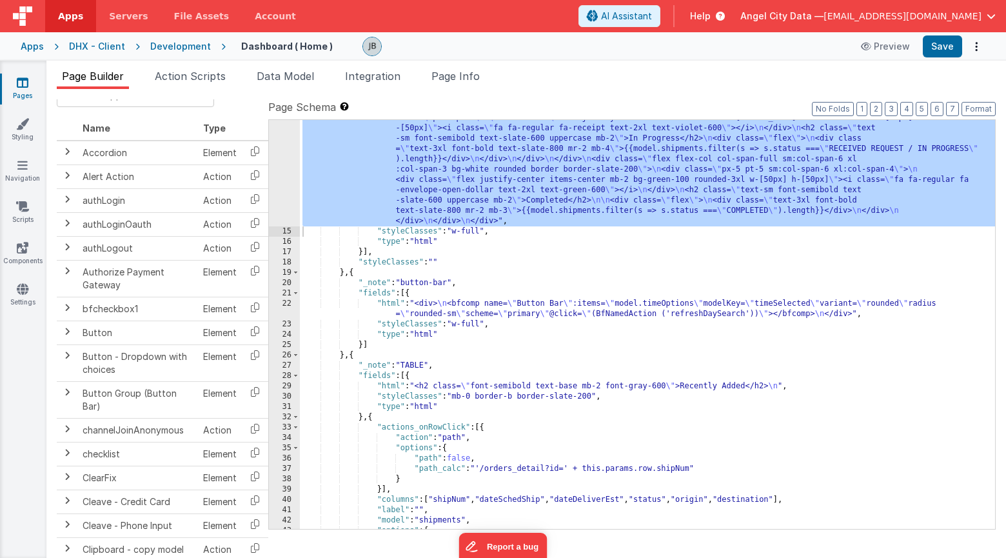
scroll to position [275, 0]
click at [282, 299] on div "22" at bounding box center [284, 309] width 31 height 21
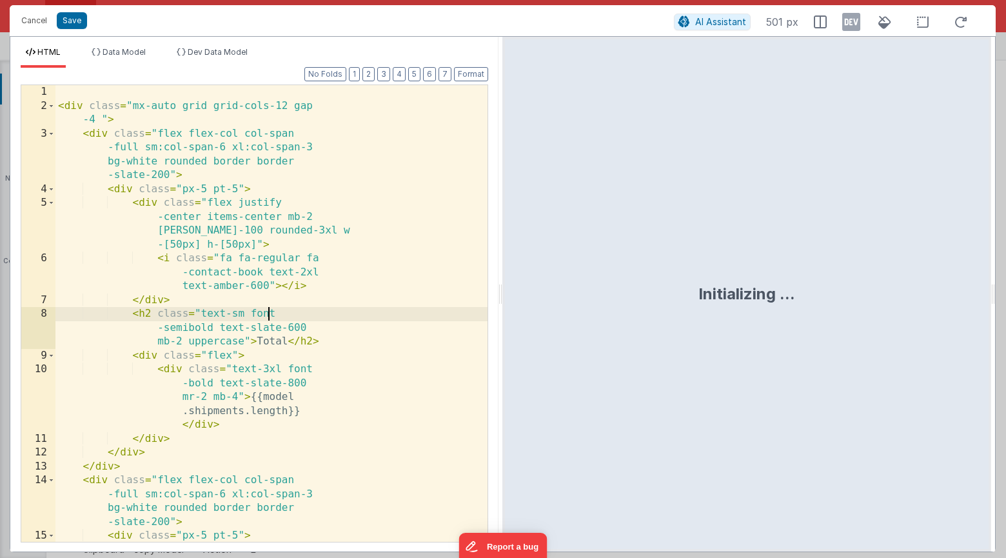
click at [284, 302] on div "< div class = "mx-auto grid grid-cols-12 gap -4 " > < div class = "flex flex-co…" at bounding box center [271, 368] width 432 height 567
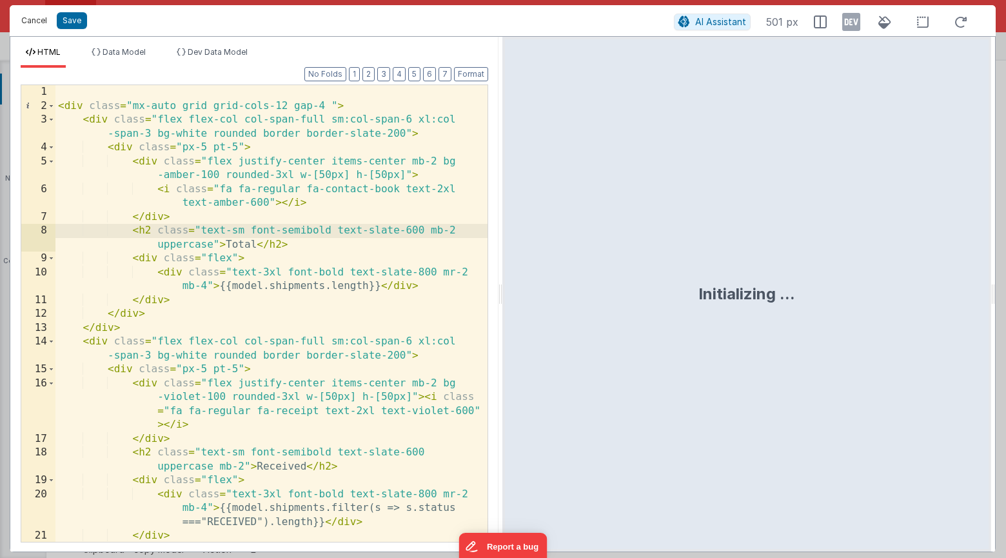
click at [39, 20] on button "Cancel" at bounding box center [34, 21] width 39 height 18
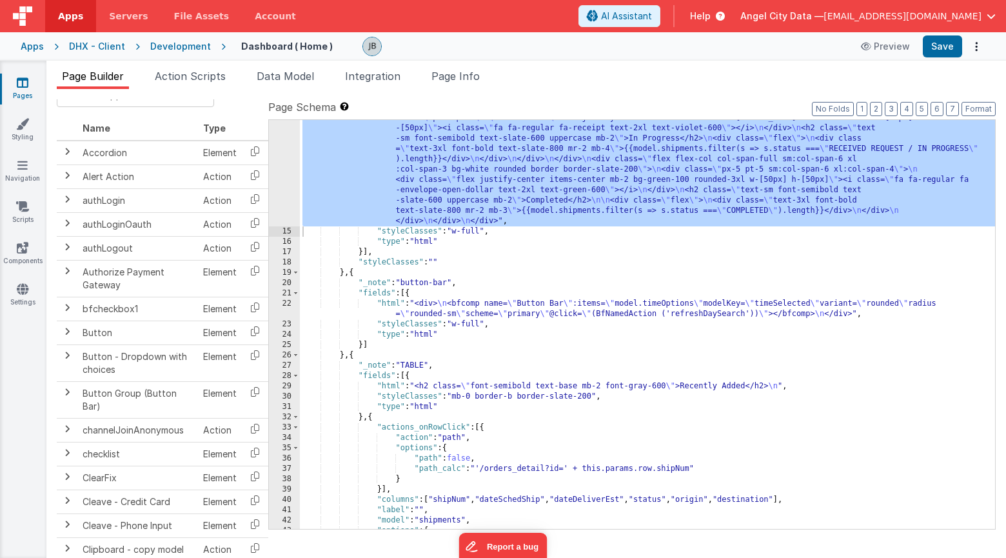
click at [286, 306] on div "22" at bounding box center [284, 309] width 31 height 21
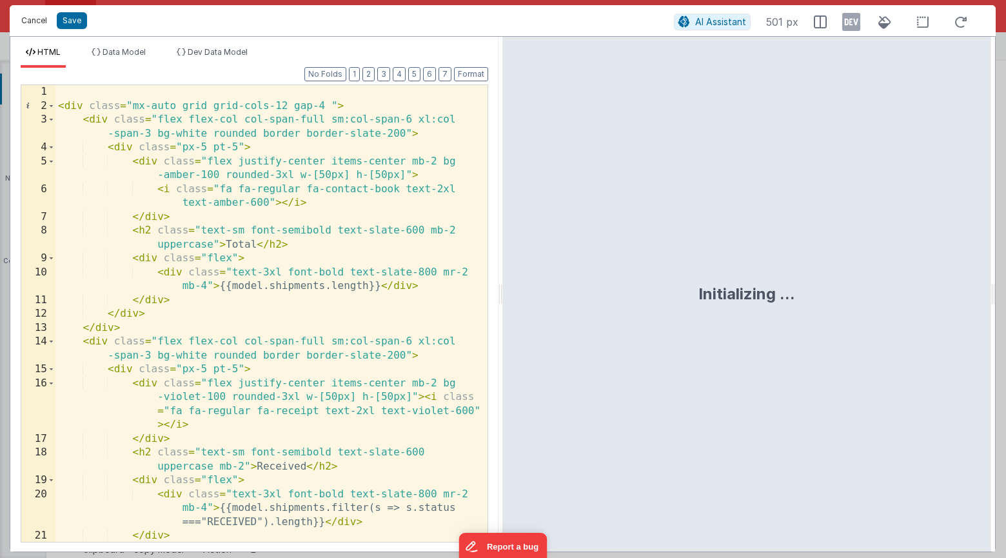
click at [26, 17] on button "Cancel" at bounding box center [34, 21] width 39 height 18
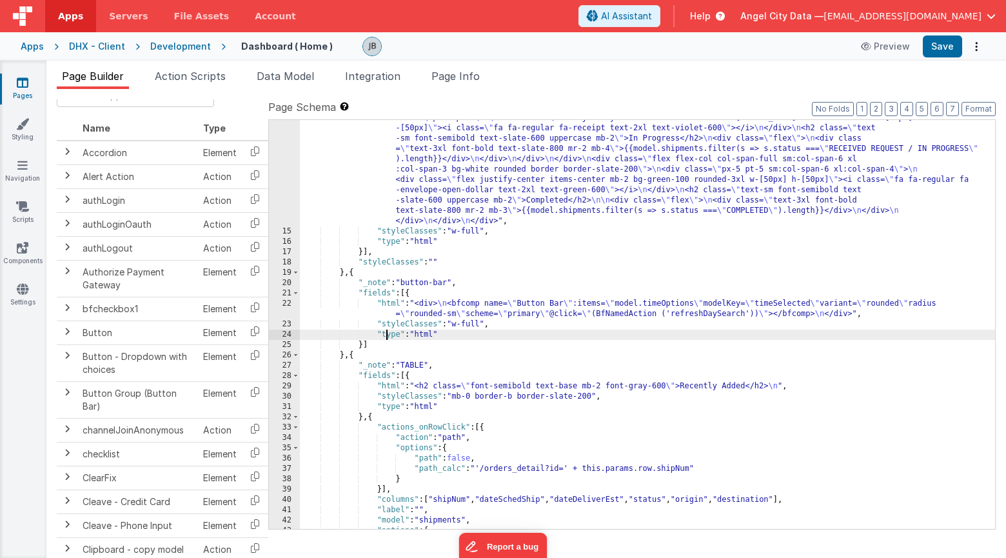
click at [386, 335] on div ""html" : " \n <div class= \" mx-auto grid grid-cols-12 gap-4 \" > \n <div class…" at bounding box center [647, 317] width 695 height 656
click at [412, 306] on div ""html" : " \n <div class= \" mx-auto grid grid-cols-12 gap-4 \" > \n <div class…" at bounding box center [647, 317] width 695 height 656
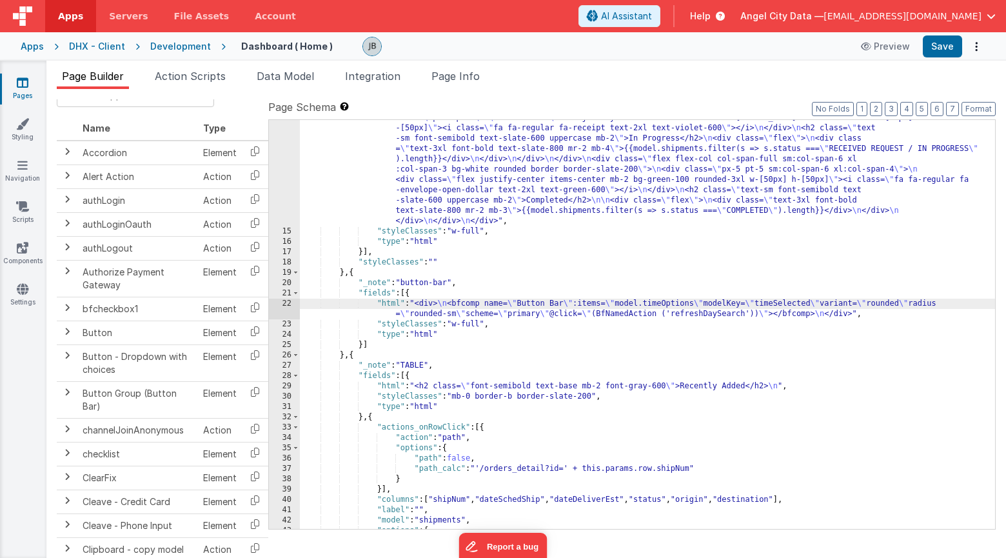
click at [285, 304] on div "22" at bounding box center [284, 309] width 31 height 21
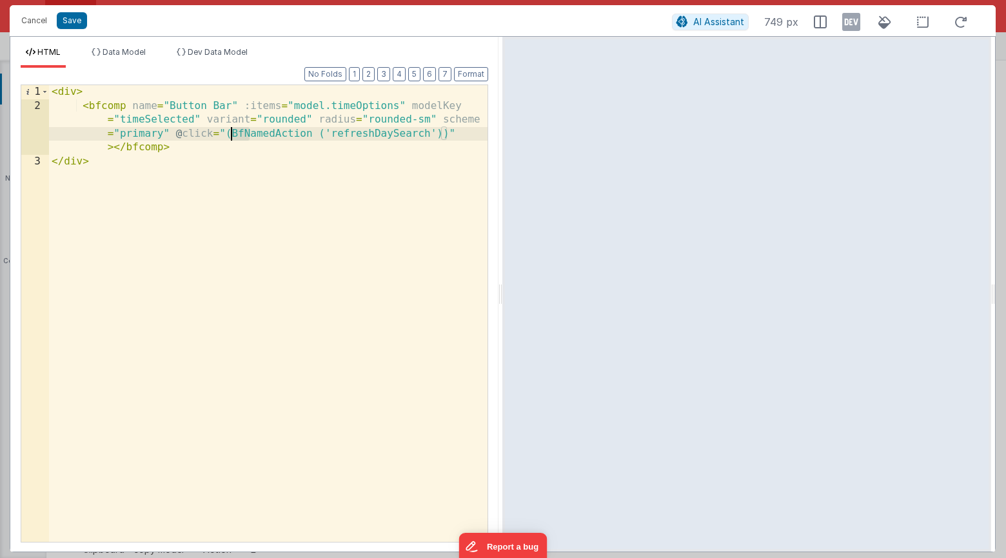
drag, startPoint x: 249, startPoint y: 133, endPoint x: 233, endPoint y: 135, distance: 16.2
click at [233, 135] on div "< div > < bfcomp name = "Button Bar" :items = "model.timeOptions" modelKey = "t…" at bounding box center [268, 327] width 438 height 484
click at [64, 18] on button "Save" at bounding box center [72, 20] width 30 height 17
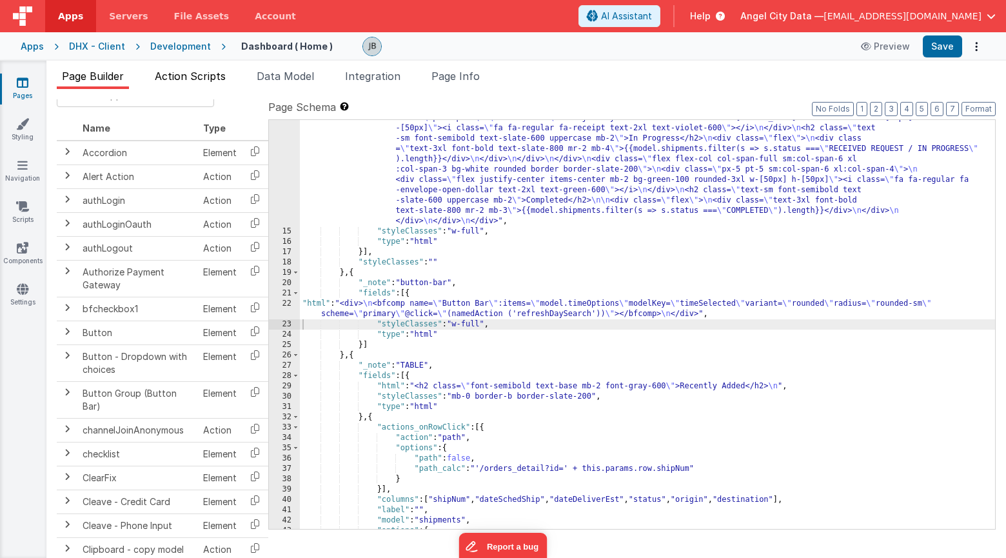
click at [187, 79] on span "Action Scripts" at bounding box center [190, 76] width 71 height 13
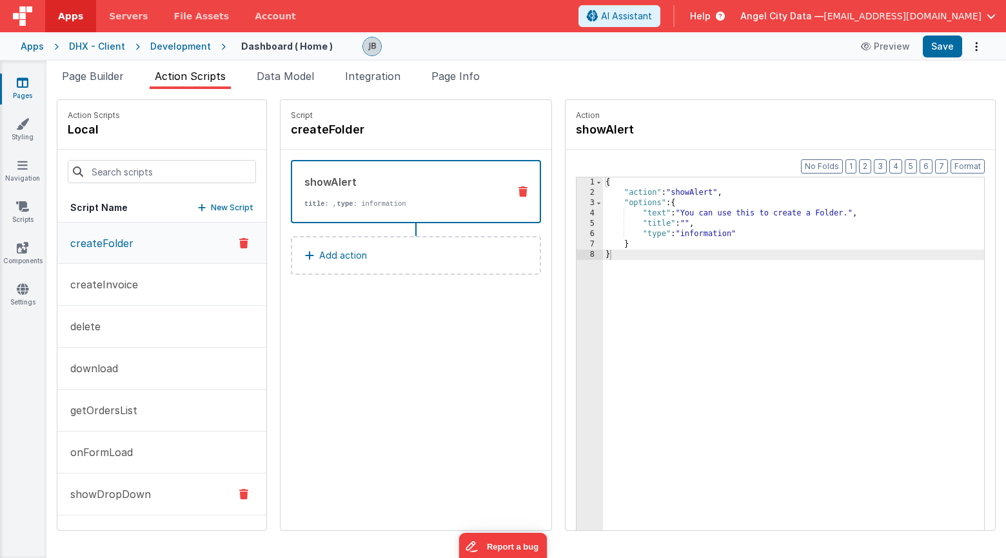
scroll to position [37, 0]
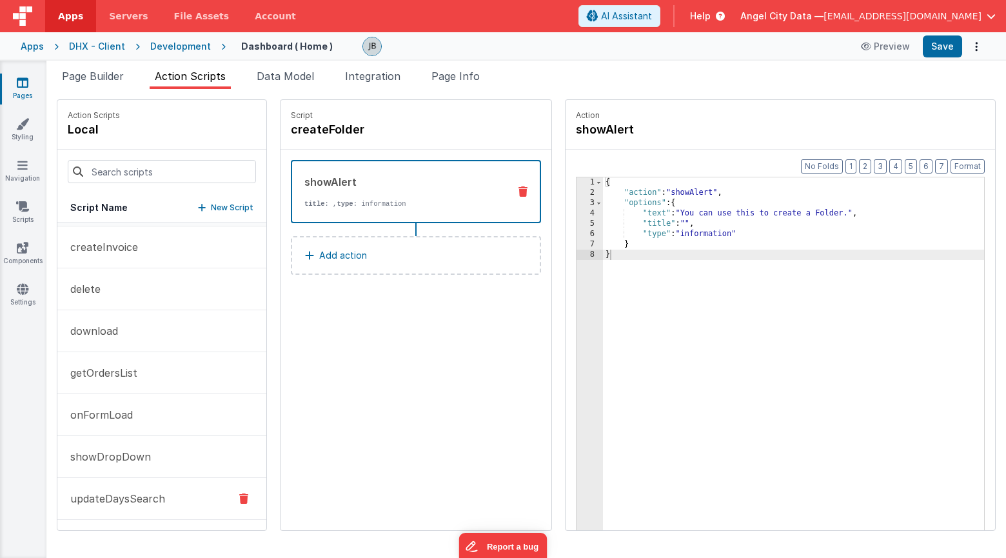
click at [137, 490] on p "updateDaysSearch" at bounding box center [114, 498] width 103 height 15
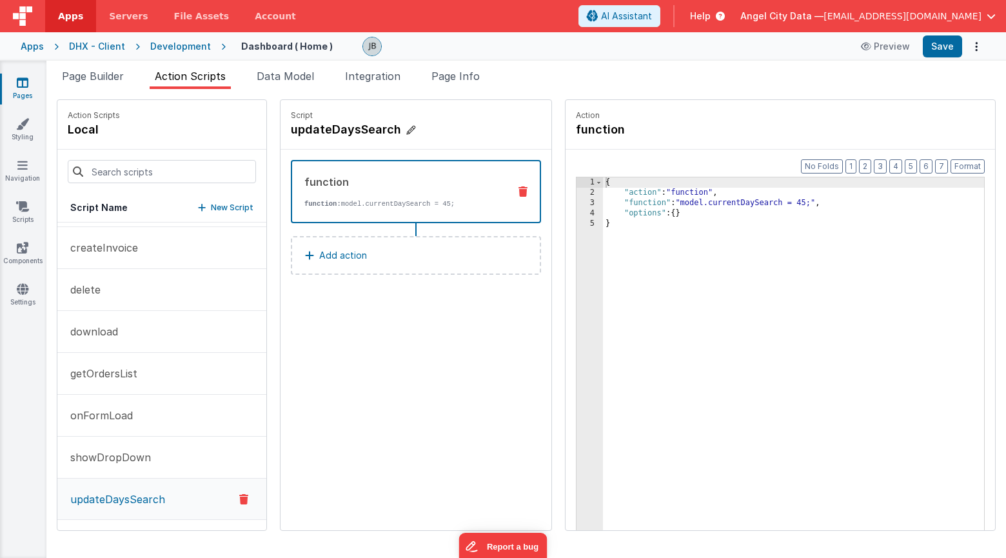
click at [293, 132] on h4 "updateDaysSearch" at bounding box center [387, 130] width 193 height 18
click at [293, 132] on input "updateDaysSearch" at bounding box center [355, 130] width 129 height 18
click at [120, 75] on span "Page Builder" at bounding box center [93, 76] width 62 height 13
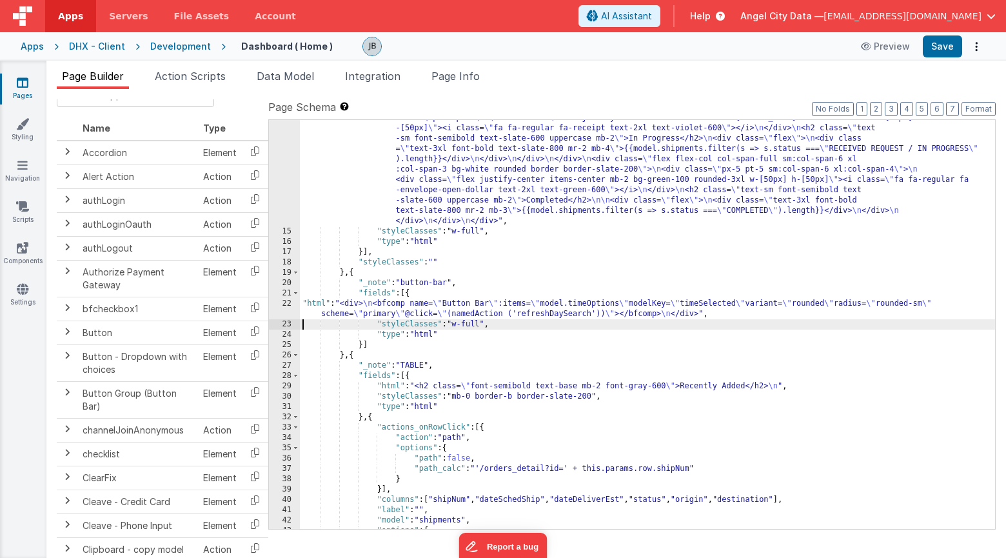
click at [288, 311] on div "22" at bounding box center [284, 309] width 31 height 21
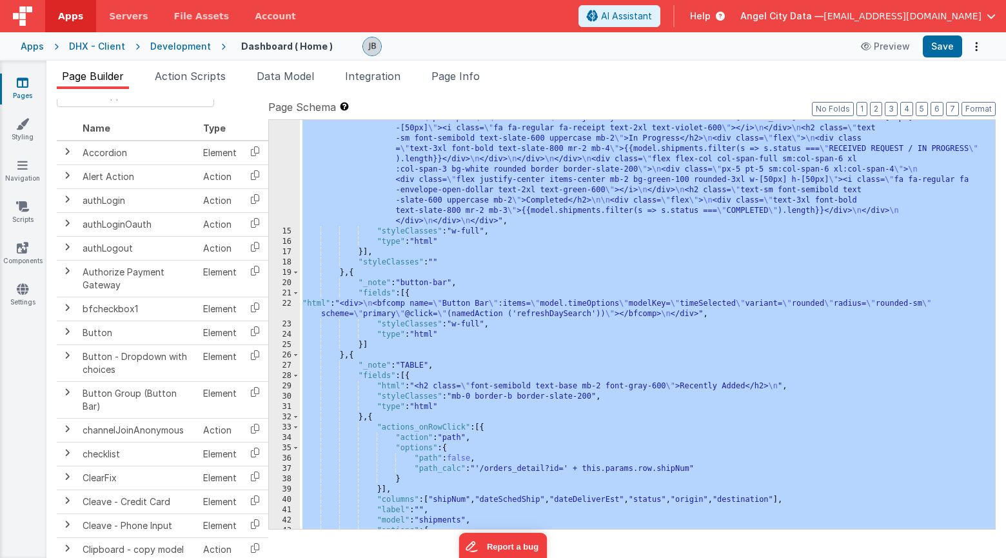
click at [291, 302] on div "22" at bounding box center [284, 309] width 31 height 21
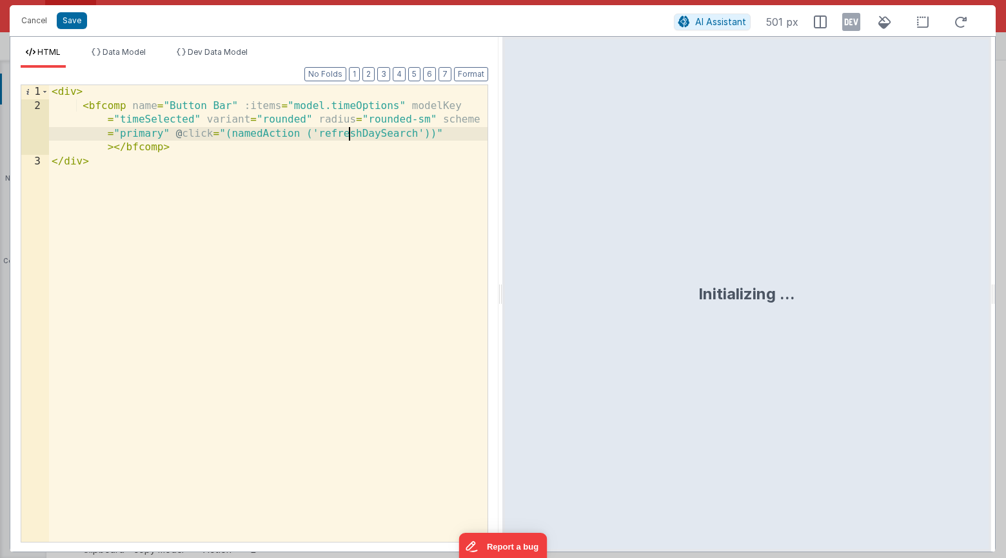
click at [349, 133] on div "< div > < bfcomp name = "Button Bar" :items = "model.timeOptions" modelKey = "t…" at bounding box center [268, 327] width 438 height 484
click at [72, 22] on button "Save" at bounding box center [72, 20] width 30 height 17
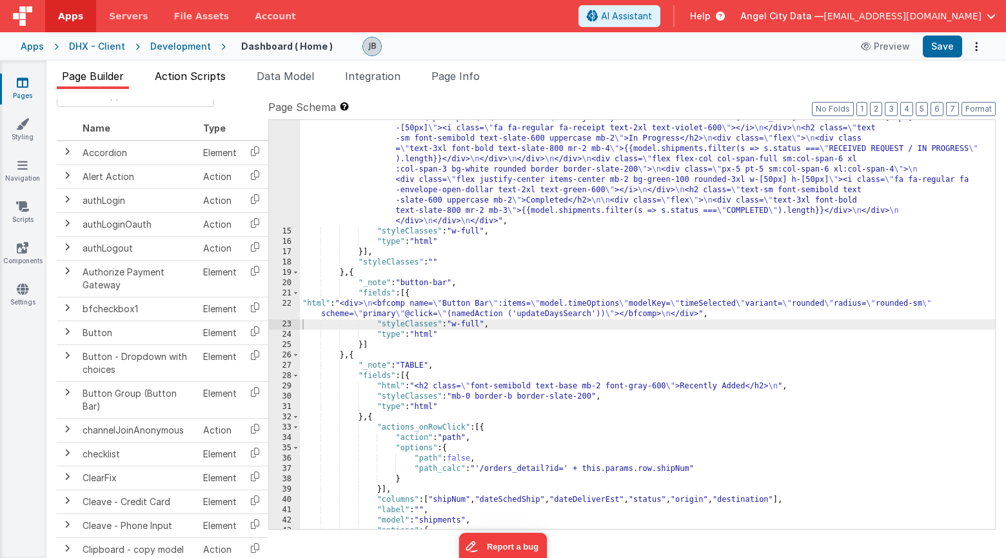
click at [181, 75] on span "Action Scripts" at bounding box center [190, 76] width 71 height 13
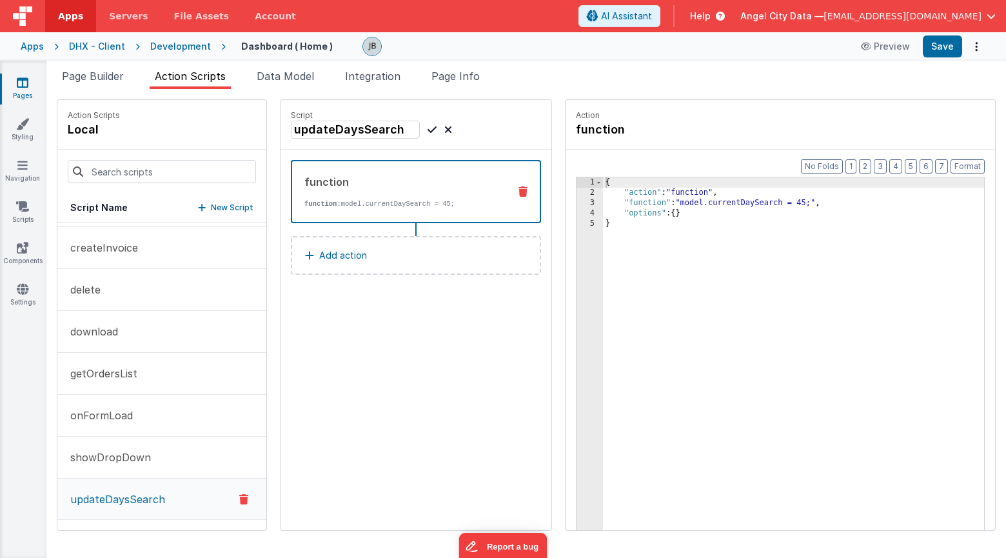
click at [576, 202] on div "3" at bounding box center [589, 203] width 26 height 10
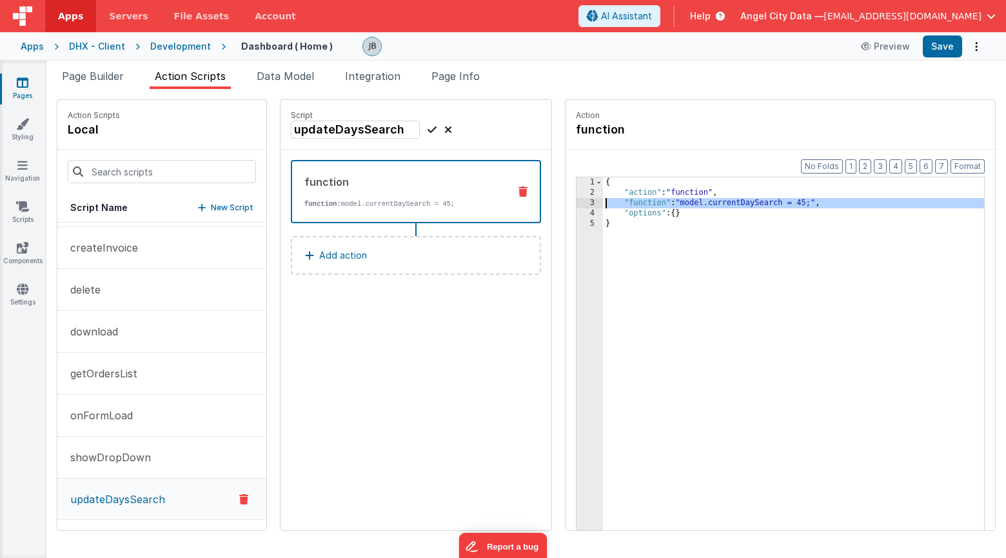
click at [576, 202] on div "3" at bounding box center [589, 203] width 26 height 10
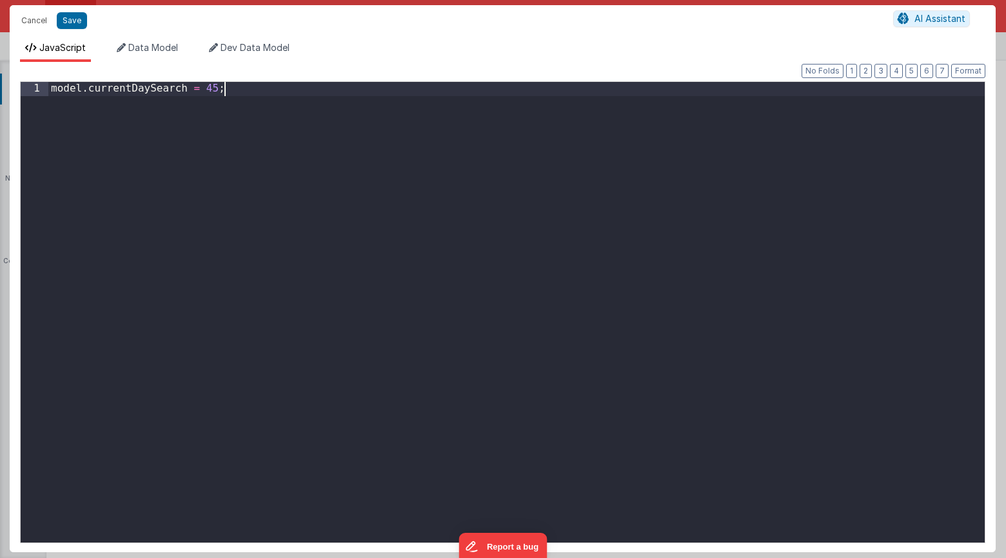
click at [381, 141] on div "model . currentDaySearch = 45 ;" at bounding box center [516, 326] width 936 height 488
click at [213, 89] on div "model . currentDaySearch = 45 ;" at bounding box center [516, 326] width 936 height 488
click at [156, 63] on div "Format 7 6 5 4 3 2 1 No Folds 1 model . currentDaySearch = model ; XXXXXXXXXXXX…" at bounding box center [503, 307] width 986 height 490
click at [154, 48] on span "Data Model" at bounding box center [153, 47] width 50 height 11
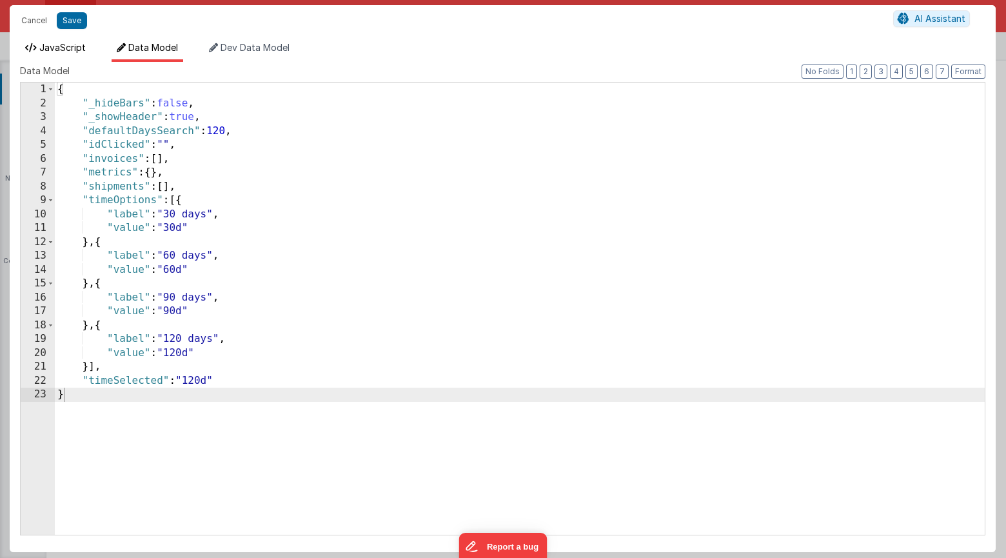
click at [73, 45] on span "JavaScript" at bounding box center [62, 47] width 46 height 11
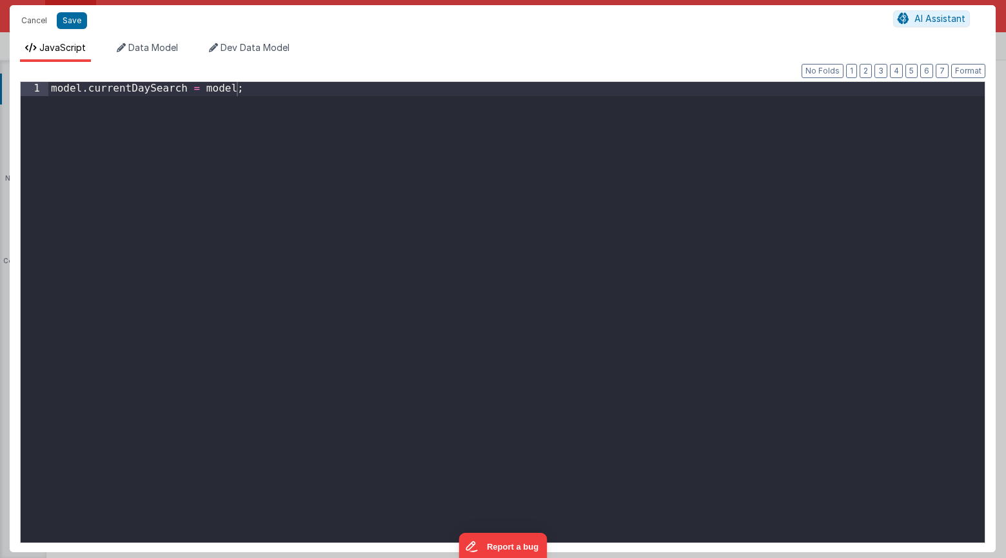
click at [231, 92] on div "model . currentDaySearch = model ;" at bounding box center [516, 326] width 936 height 488
click at [66, 20] on button "Save" at bounding box center [72, 20] width 30 height 17
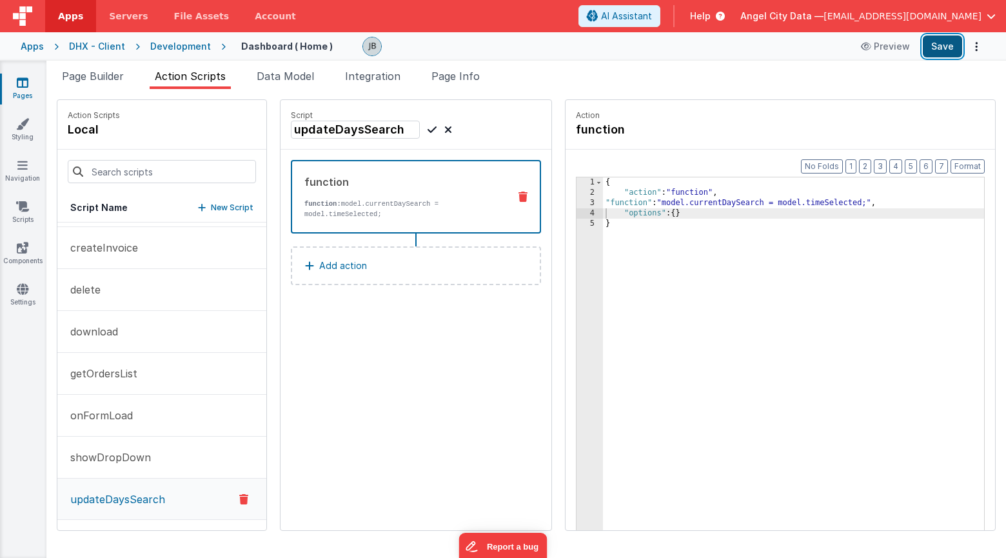
click at [883, 50] on button "Save" at bounding box center [942, 46] width 39 height 22
click at [355, 206] on p "function: model.currentDaySearch = model.timeSelected;" at bounding box center [401, 209] width 194 height 21
click at [576, 202] on div "3" at bounding box center [589, 203] width 26 height 10
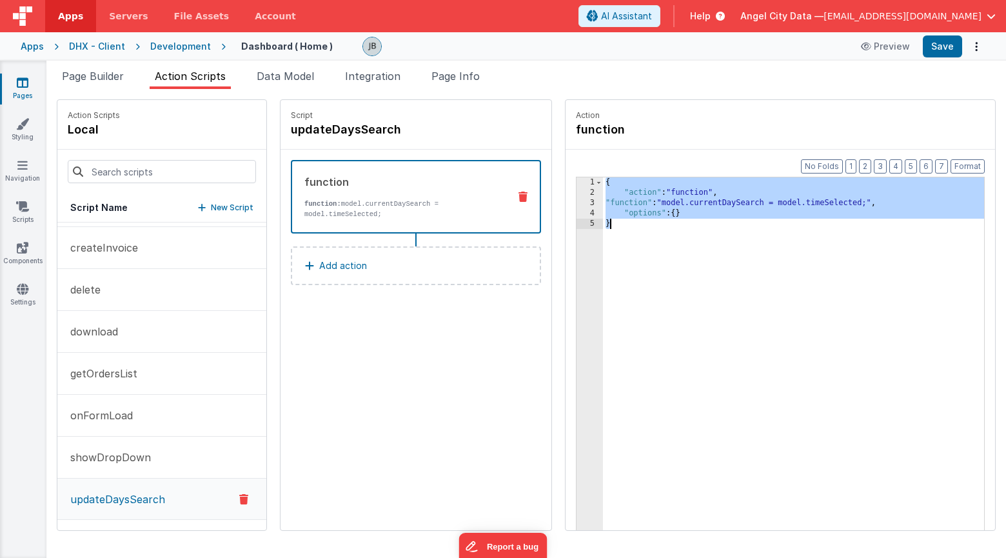
click at [576, 202] on div "3" at bounding box center [589, 203] width 26 height 10
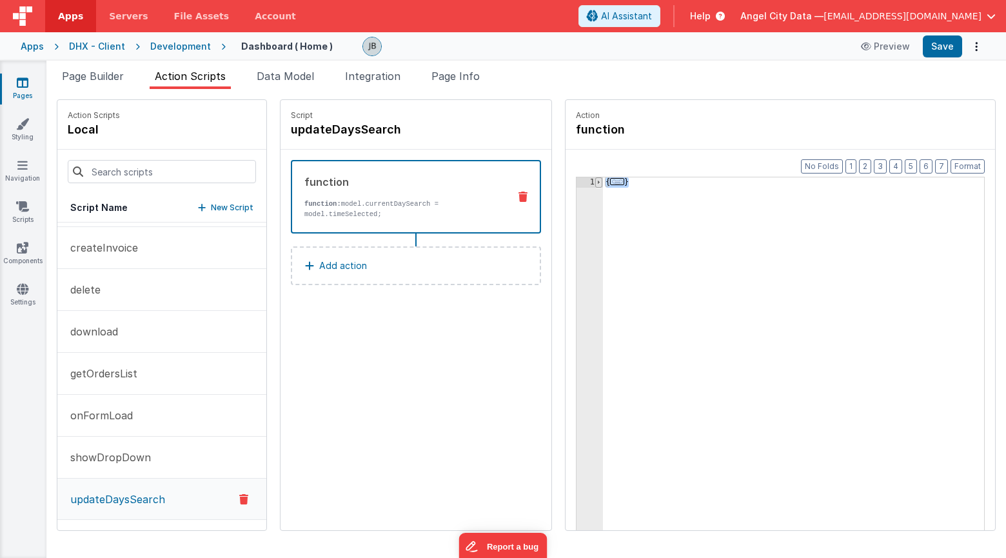
click at [595, 183] on span at bounding box center [598, 182] width 7 height 10
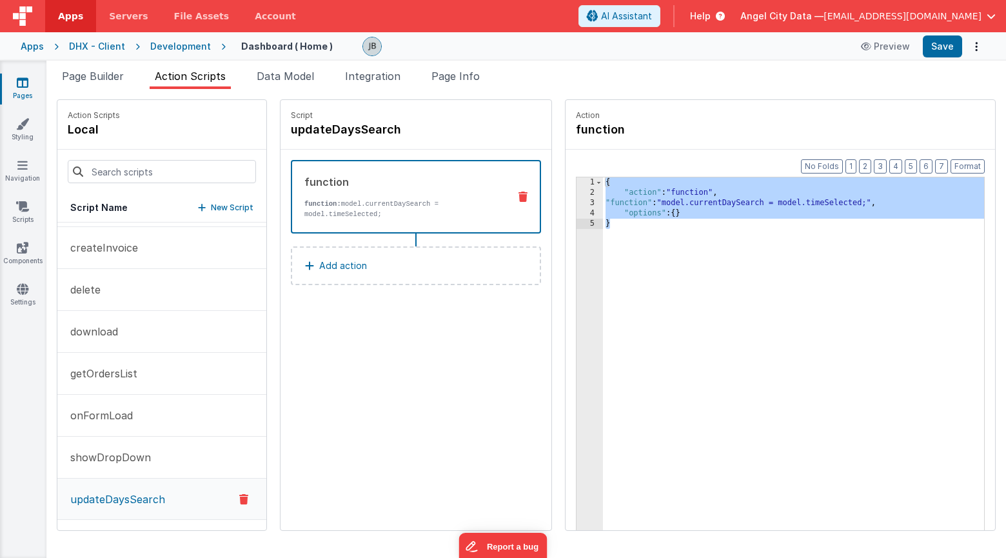
click at [787, 219] on div "{ "action" : "function" , "function" : "model.currentDaySearch = model.timeSele…" at bounding box center [812, 383] width 419 height 413
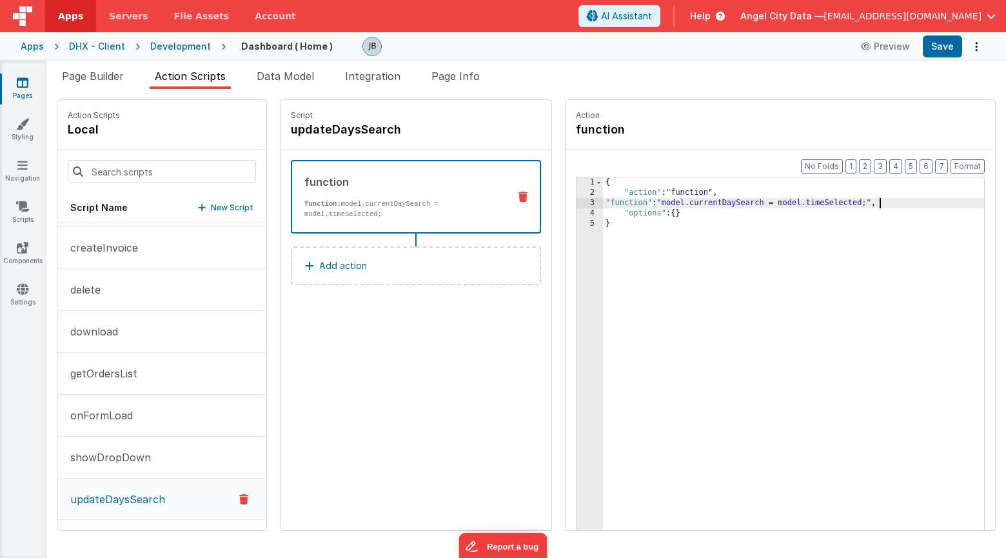
click at [840, 202] on div "{ "action" : "function" , "function" : "model.currentDaySearch = model.timeSele…" at bounding box center [812, 383] width 419 height 413
click at [576, 203] on div "3" at bounding box center [589, 203] width 26 height 10
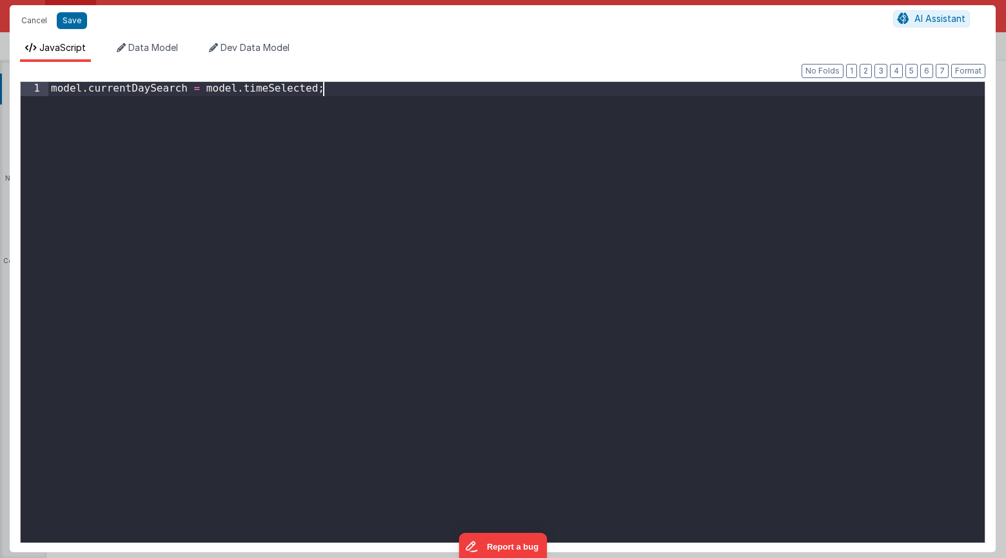
click at [556, 203] on div "model . currentDaySearch = model . timeSelected ;" at bounding box center [516, 326] width 936 height 488
click at [544, 202] on div "model . currentDaySearch = model . timeSelected ;" at bounding box center [516, 326] width 936 height 488
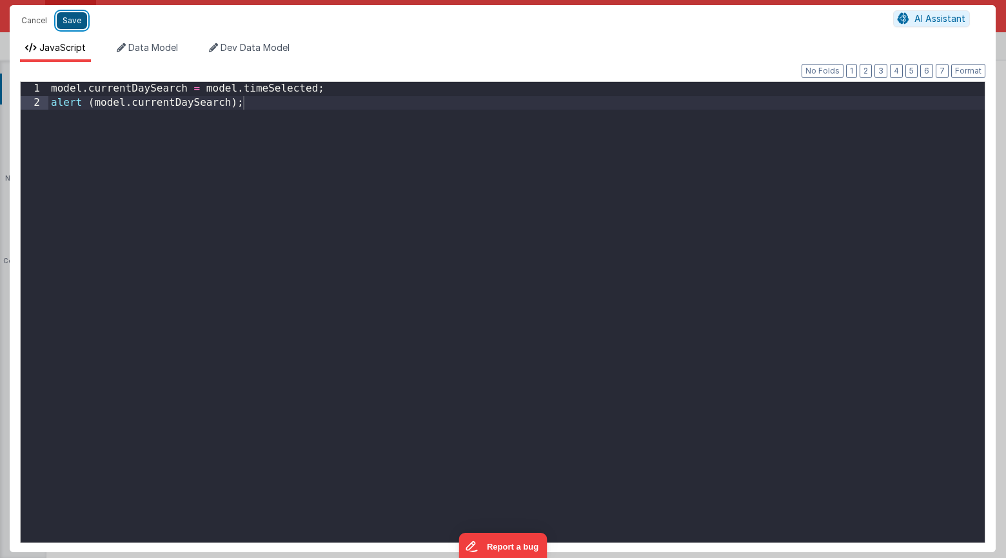
click at [73, 20] on button "Save" at bounding box center [72, 20] width 30 height 17
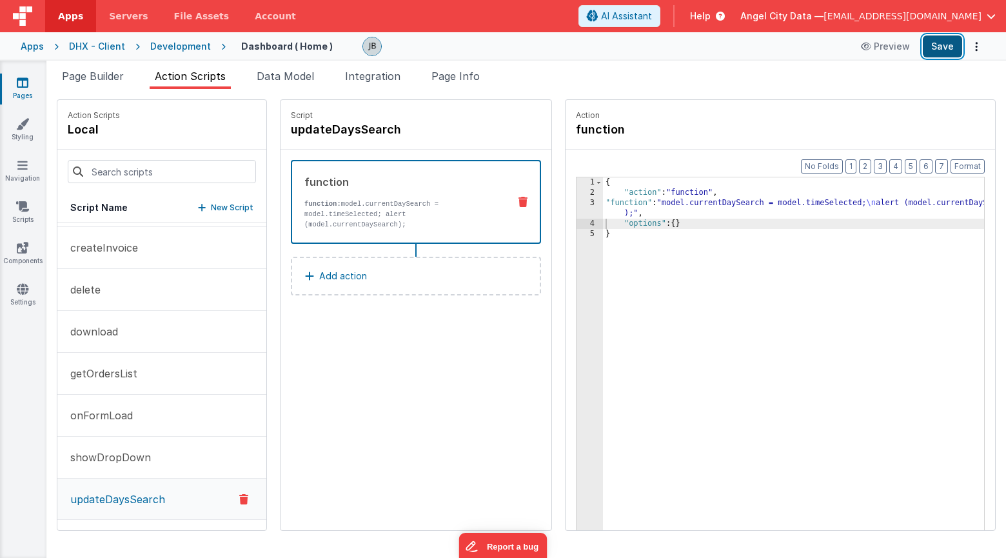
click at [883, 47] on button "Save" at bounding box center [942, 46] width 39 height 22
click at [107, 73] on span "Page Builder" at bounding box center [93, 76] width 62 height 13
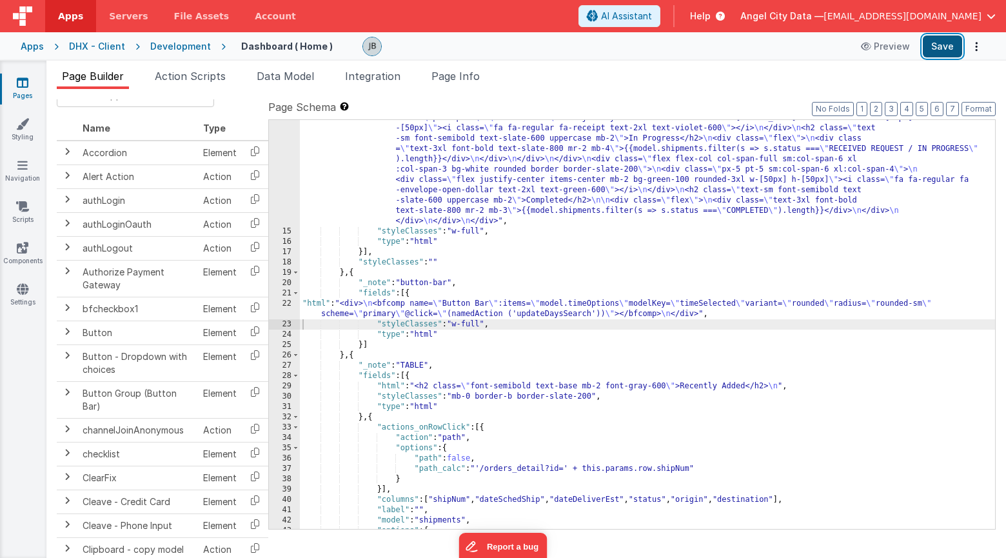
click at [883, 46] on button "Save" at bounding box center [942, 46] width 39 height 22
click at [193, 70] on span "Action Scripts" at bounding box center [190, 76] width 71 height 13
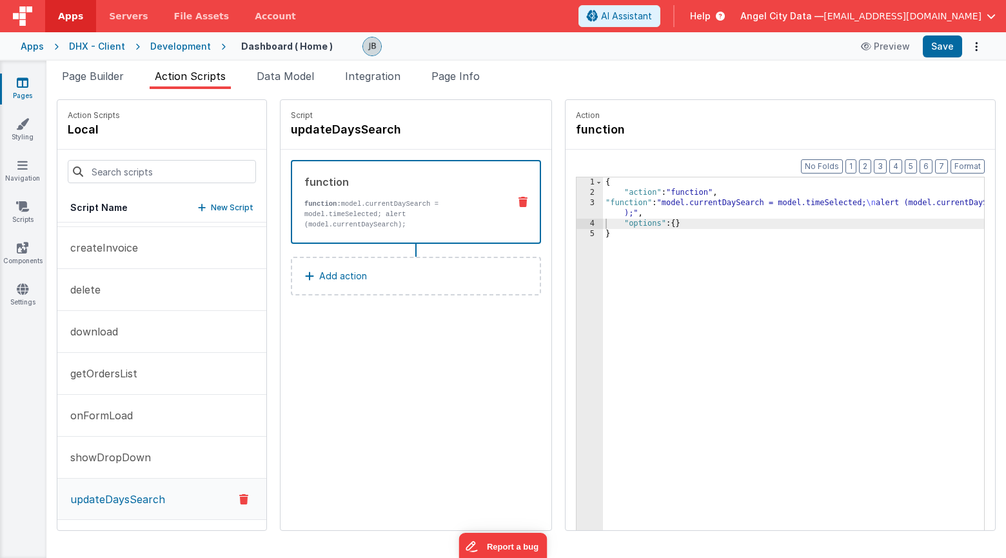
click at [576, 197] on div "2" at bounding box center [589, 193] width 26 height 10
click at [576, 204] on div "3" at bounding box center [589, 208] width 26 height 21
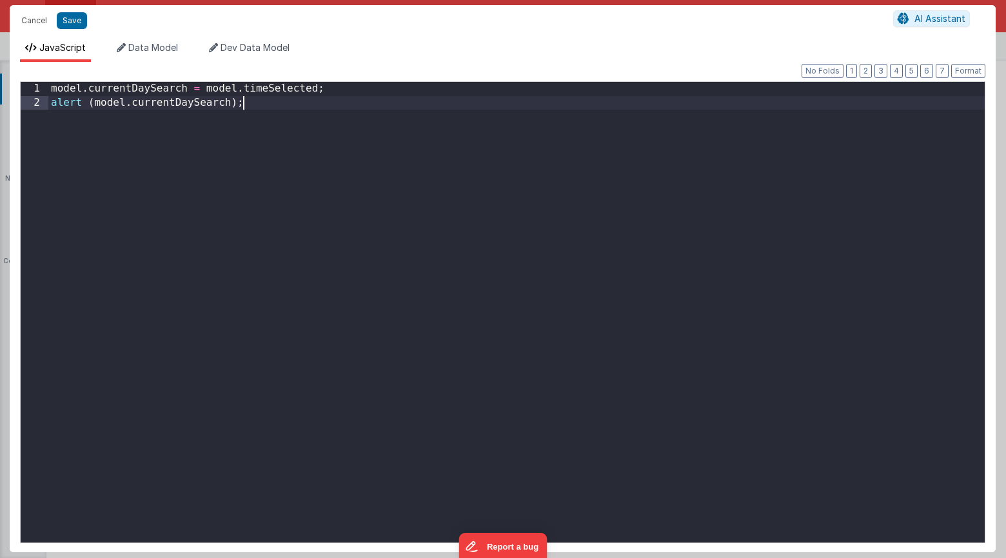
click at [554, 204] on div "model . currentDaySearch = model . timeSelected ; alert ( model . currentDaySea…" at bounding box center [516, 326] width 936 height 488
click at [399, 177] on div "model . currentDaySearch = model . timeSelected ; alert ( model . currentDaySea…" at bounding box center [516, 326] width 936 height 488
drag, startPoint x: 282, startPoint y: 129, endPoint x: 16, endPoint y: 98, distance: 267.4
click at [16, 98] on div "Format 7 6 5 4 3 2 1 No Folds 1 2 model . currentDaySearch = model . timeSelect…" at bounding box center [503, 307] width 986 height 490
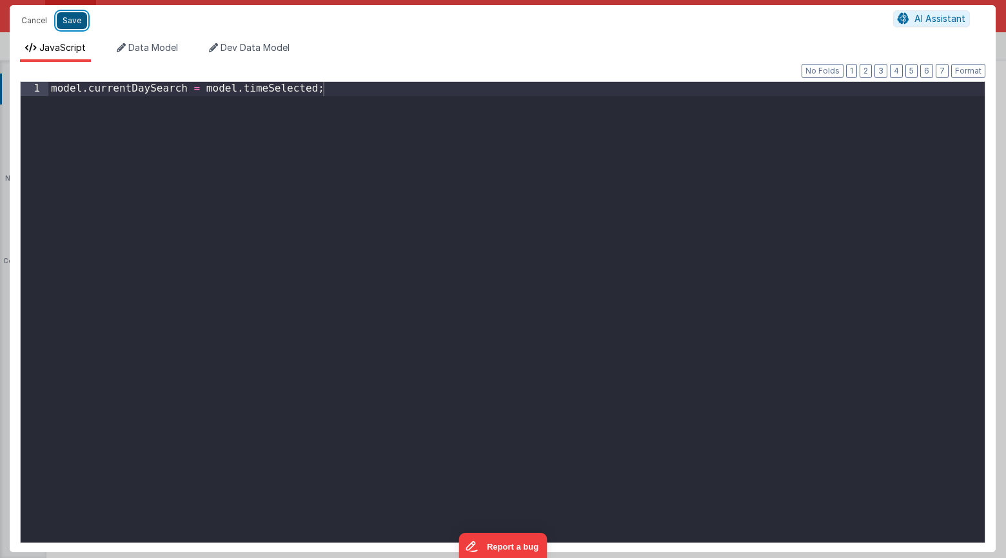
click at [76, 17] on button "Save" at bounding box center [72, 20] width 30 height 17
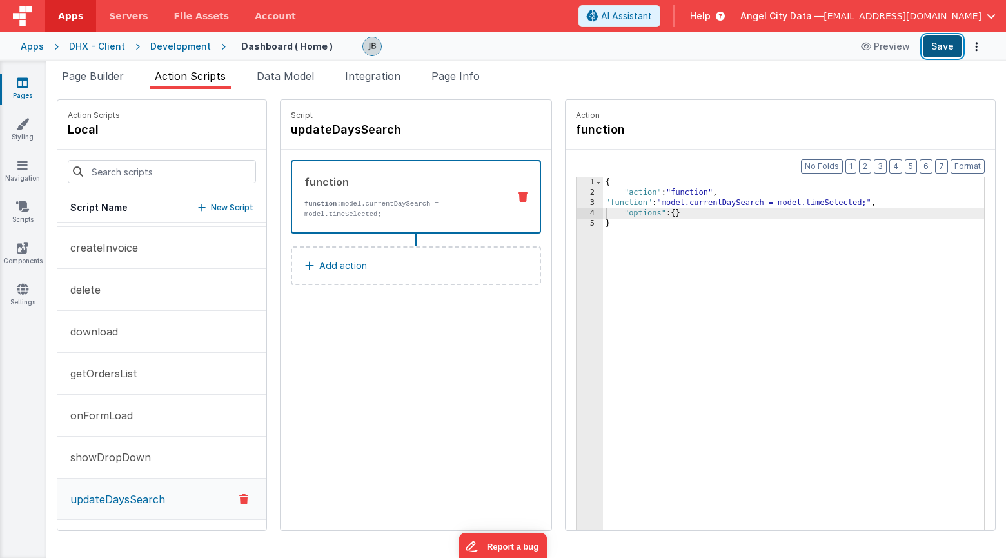
click at [883, 48] on button "Save" at bounding box center [942, 46] width 39 height 22
click at [97, 80] on span "Page Builder" at bounding box center [93, 76] width 62 height 13
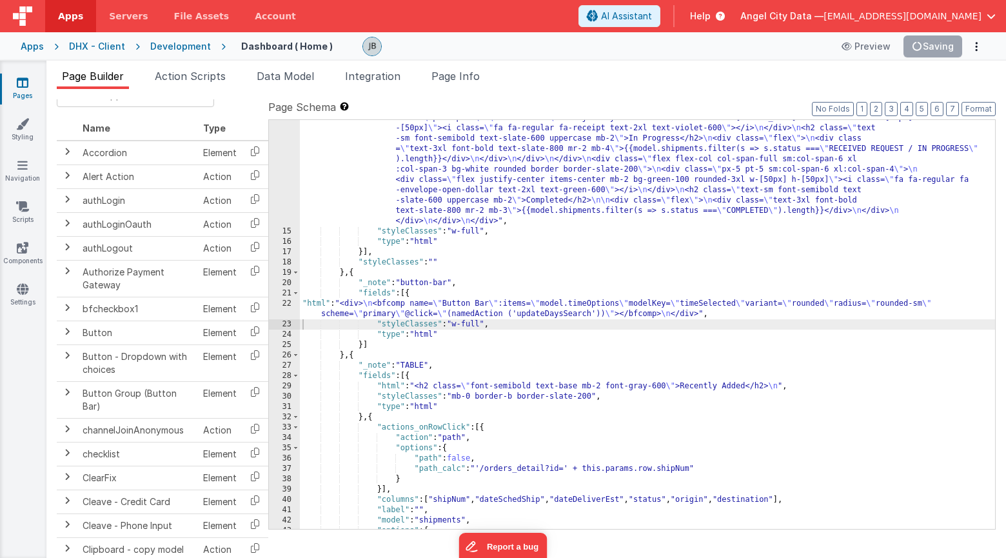
click at [289, 306] on div "22" at bounding box center [284, 309] width 31 height 21
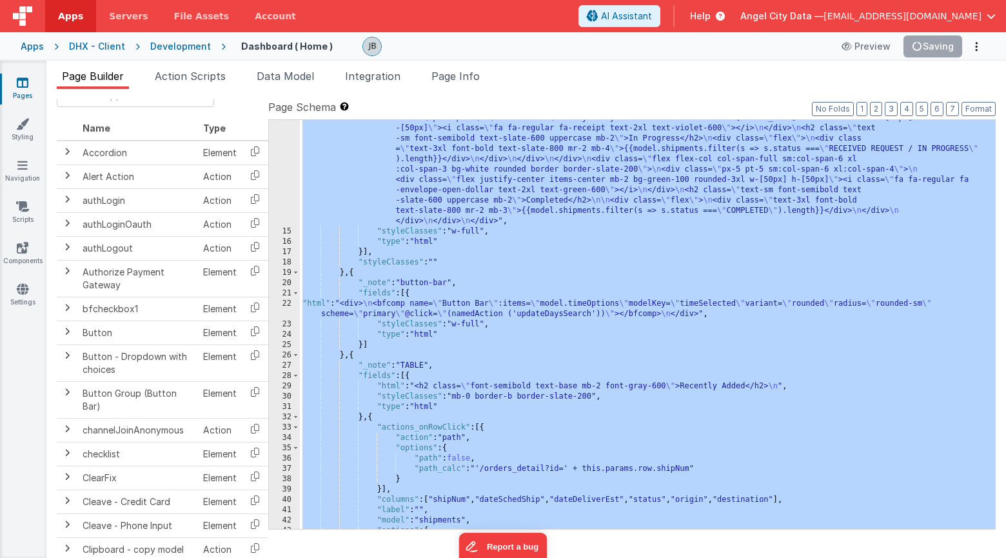
click at [289, 301] on div "22" at bounding box center [284, 309] width 31 height 21
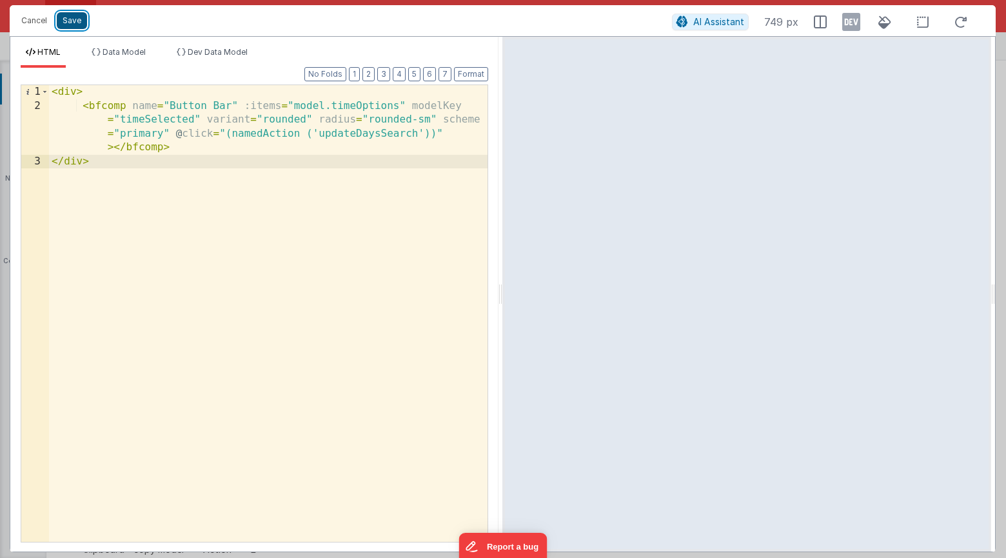
click at [70, 23] on button "Save" at bounding box center [72, 20] width 30 height 17
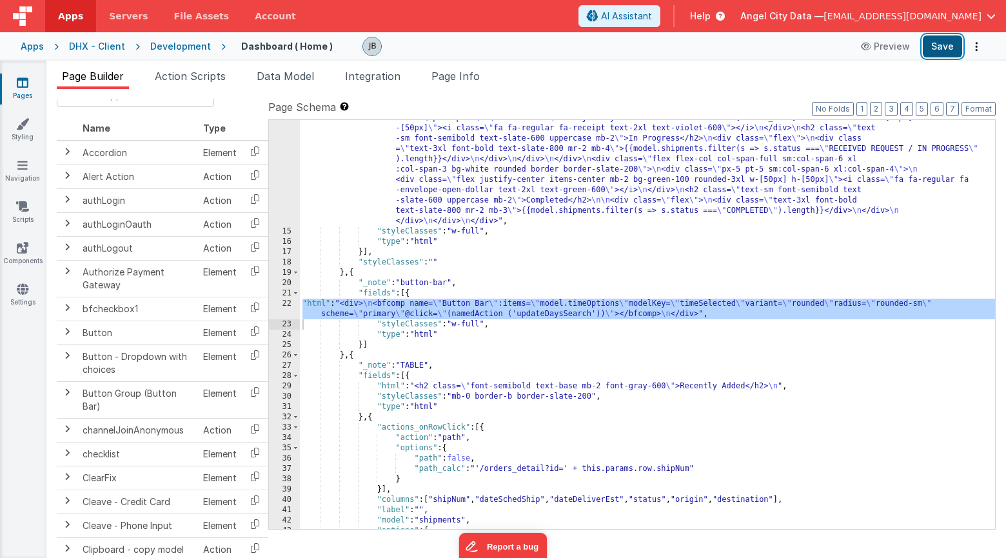
click at [883, 41] on button "Save" at bounding box center [942, 46] width 39 height 22
click at [214, 80] on span "Action Scripts" at bounding box center [190, 76] width 71 height 13
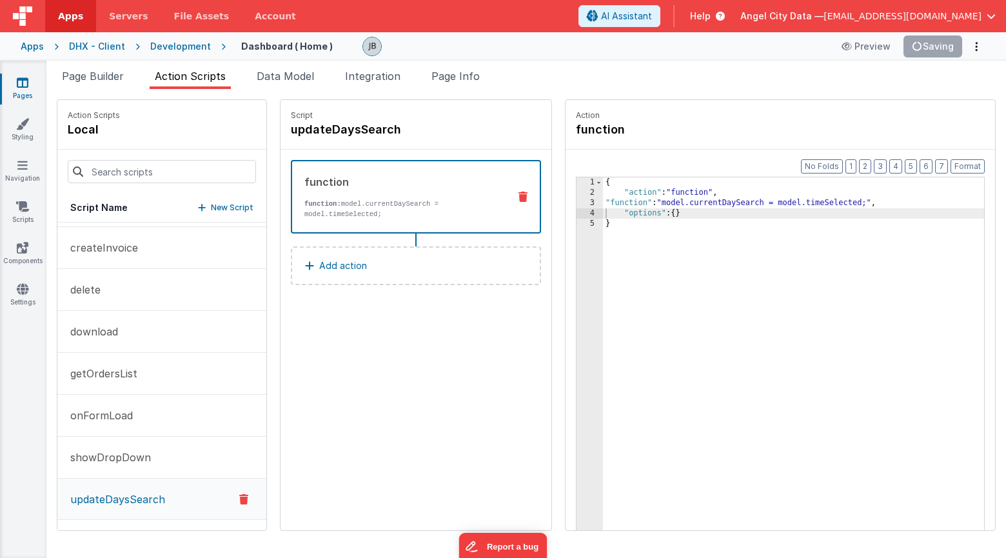
click at [576, 202] on div "3" at bounding box center [589, 203] width 26 height 10
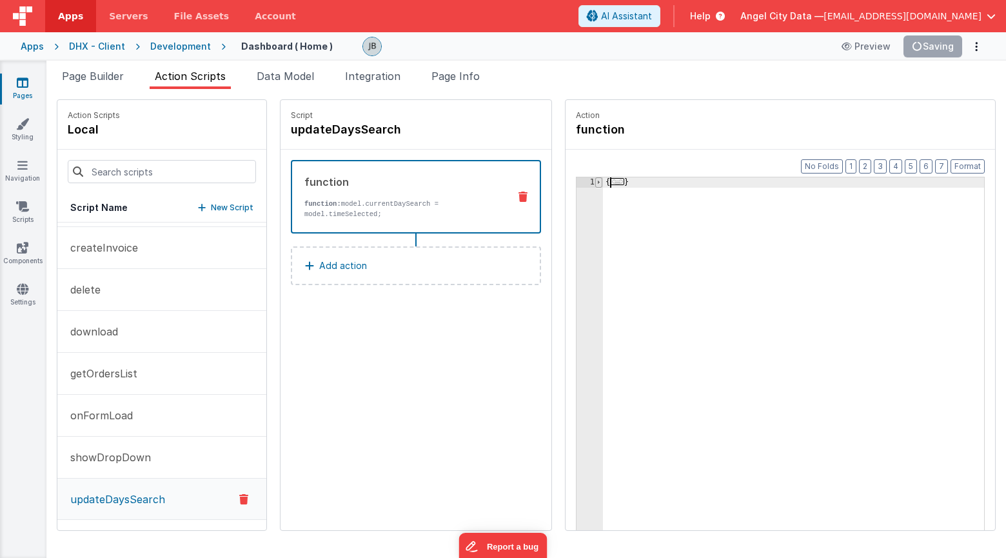
click at [595, 184] on span at bounding box center [598, 182] width 7 height 10
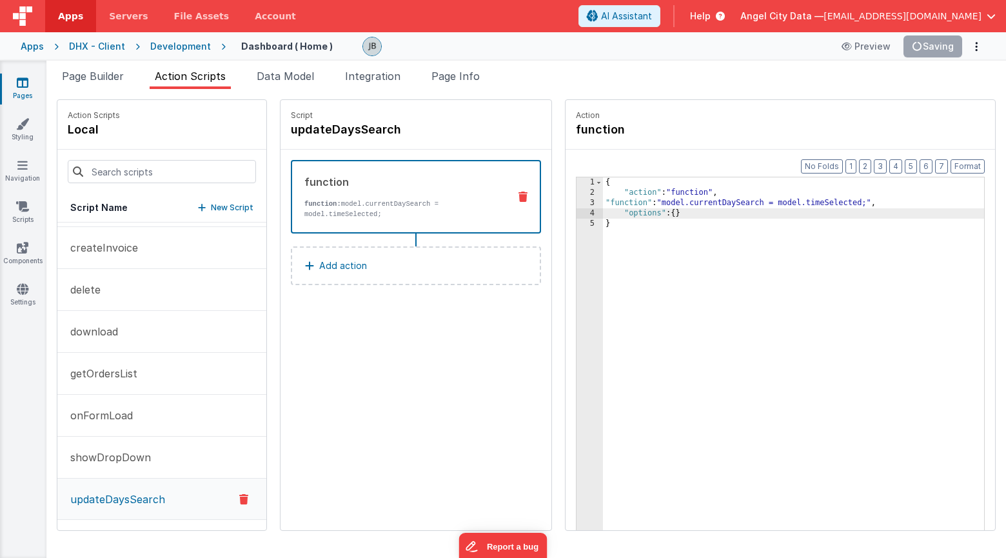
click at [576, 199] on div "3" at bounding box center [589, 203] width 26 height 10
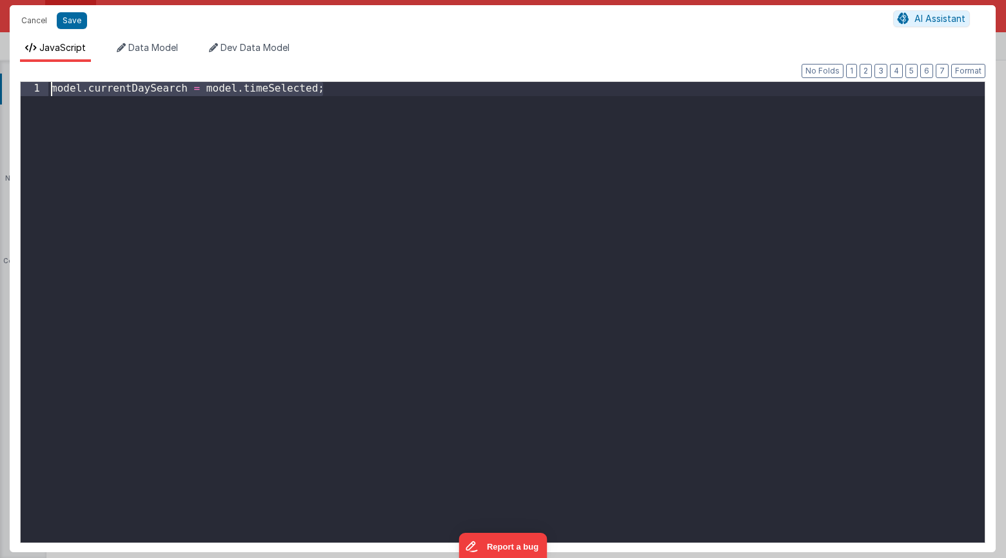
drag, startPoint x: 506, startPoint y: 178, endPoint x: 30, endPoint y: 84, distance: 485.0
click at [30, 84] on div "1 model . currentDaySearch = model . timeSelected ; XXXXXXXXXXXXXXXXXXXXXXXXXXX…" at bounding box center [502, 312] width 965 height 462
click at [272, 107] on div "model . currentDaySearch = model . timeSelected ;" at bounding box center [516, 326] width 936 height 488
drag, startPoint x: 318, startPoint y: 92, endPoint x: 206, endPoint y: 88, distance: 112.3
click at [206, 88] on div "model . currentDaySearch = model . timeSelected ;" at bounding box center [516, 326] width 936 height 488
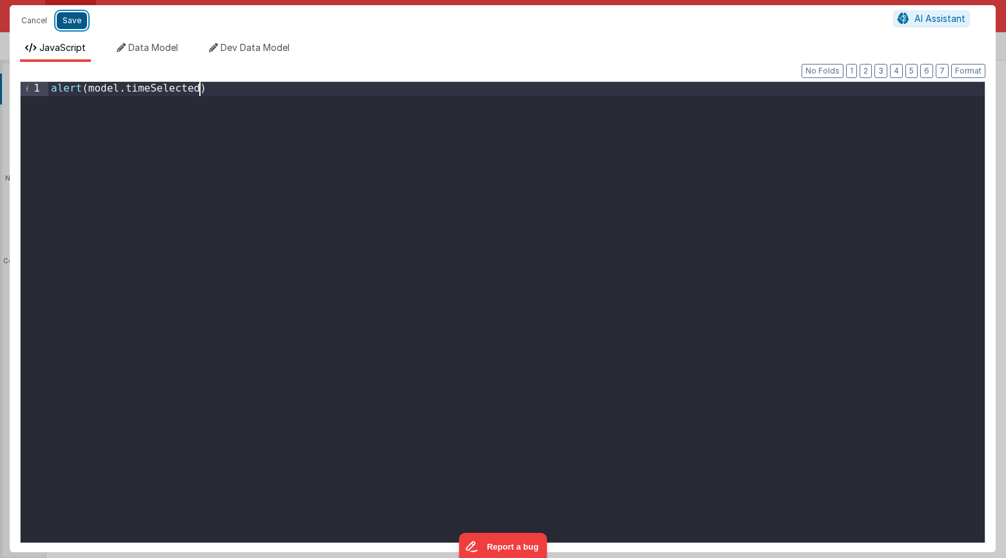
click at [68, 16] on button "Save" at bounding box center [72, 20] width 30 height 17
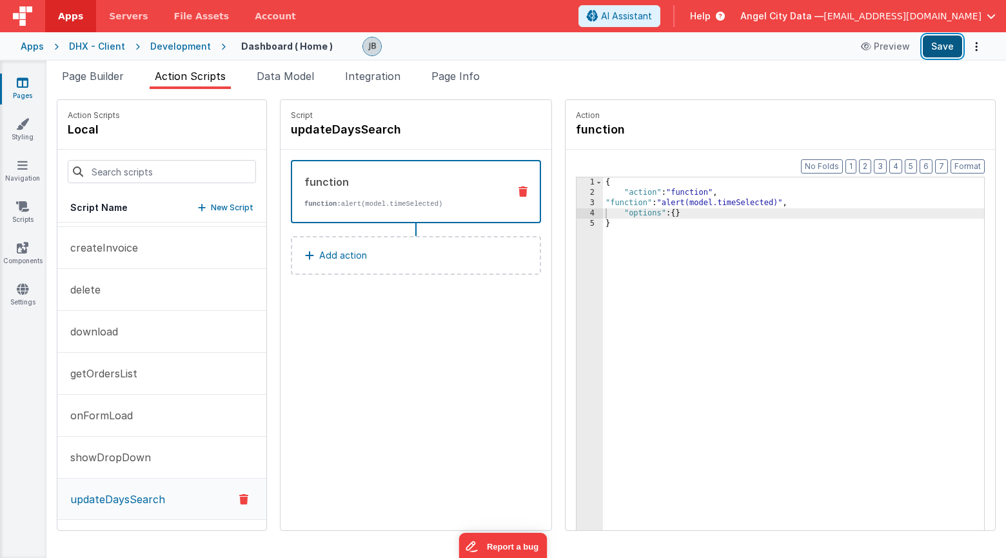
click at [883, 47] on button "Save" at bounding box center [942, 46] width 39 height 22
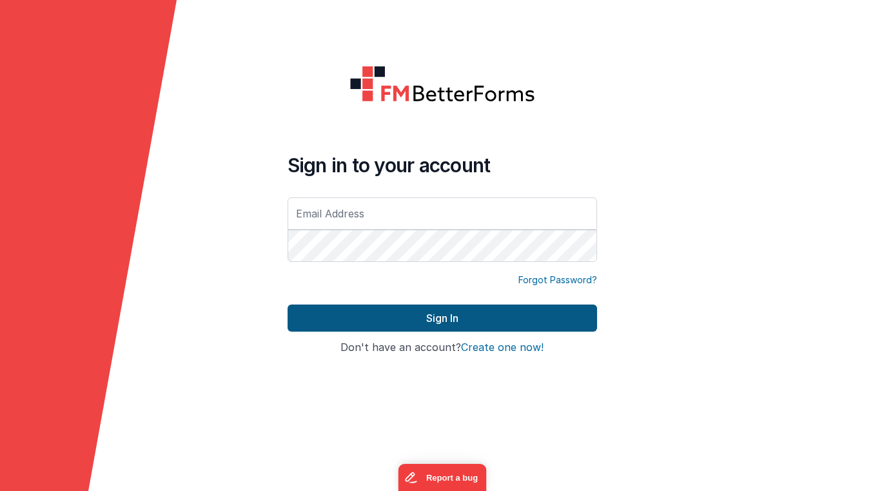
type input "[EMAIL_ADDRESS][DOMAIN_NAME]"
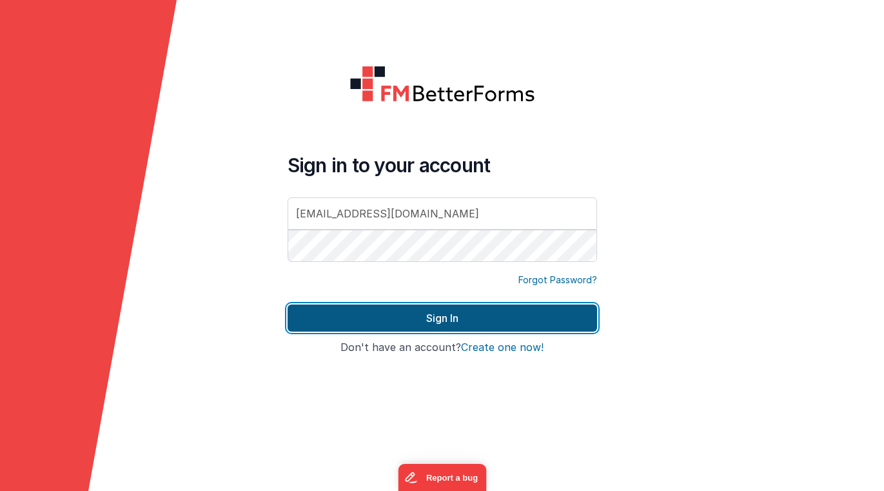
click at [412, 320] on button "Sign In" at bounding box center [442, 317] width 309 height 27
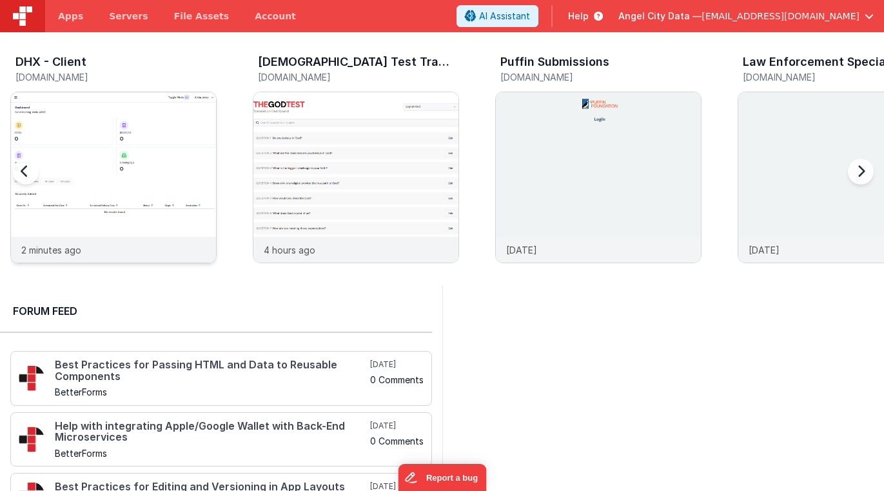
click at [99, 164] on img at bounding box center [113, 194] width 205 height 205
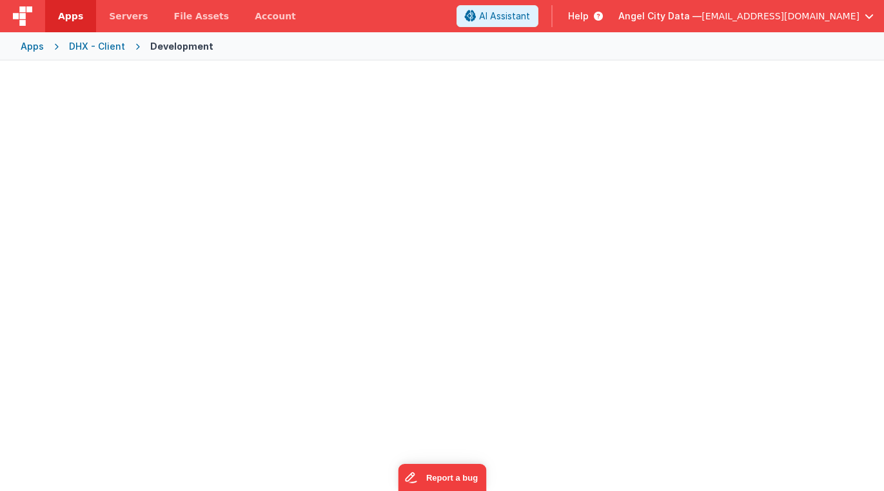
click at [99, 164] on div at bounding box center [442, 274] width 884 height 426
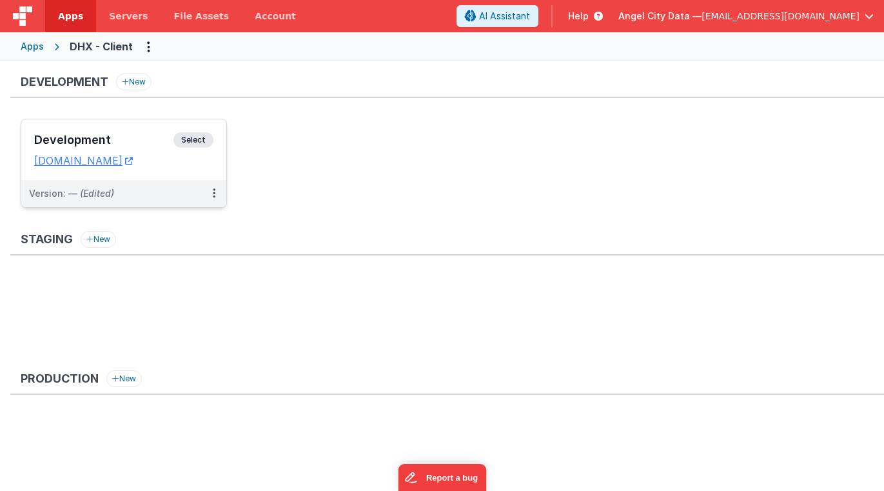
click at [132, 141] on h3 "Development" at bounding box center [103, 139] width 139 height 13
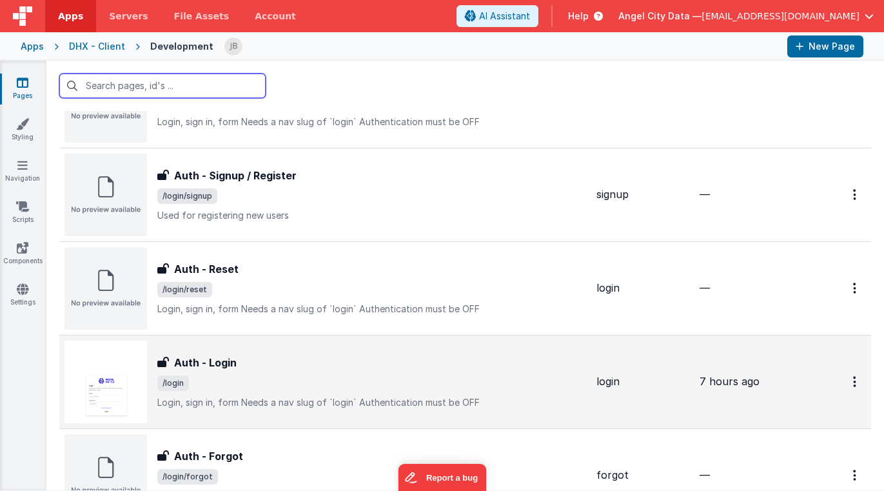
scroll to position [645, 0]
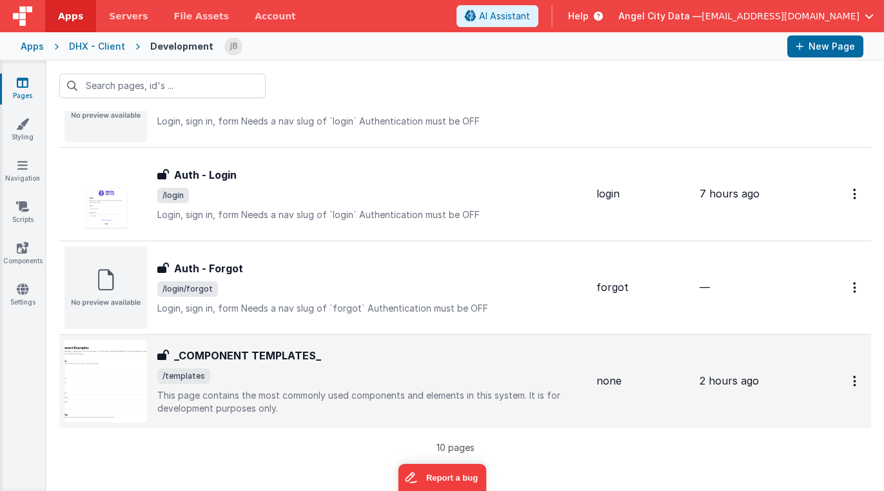
click at [242, 350] on h3 "_COMPONENT TEMPLATES_" at bounding box center [247, 355] width 147 height 15
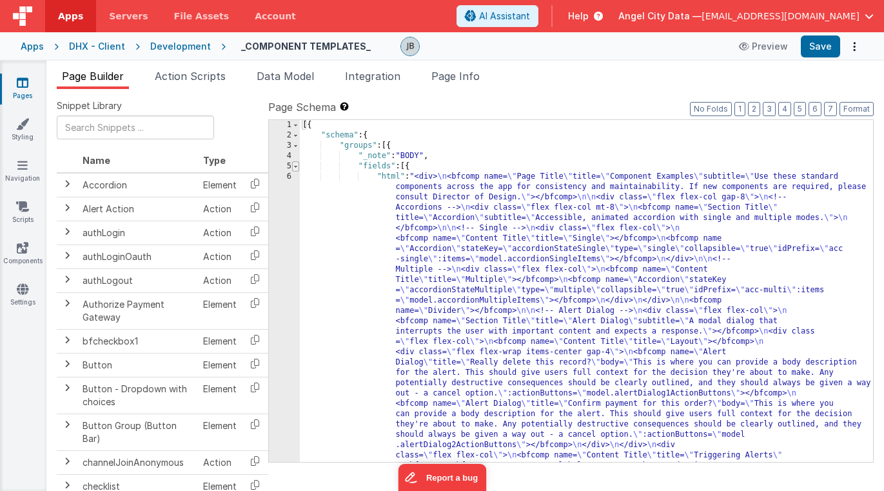
click at [295, 166] on span at bounding box center [295, 166] width 7 height 10
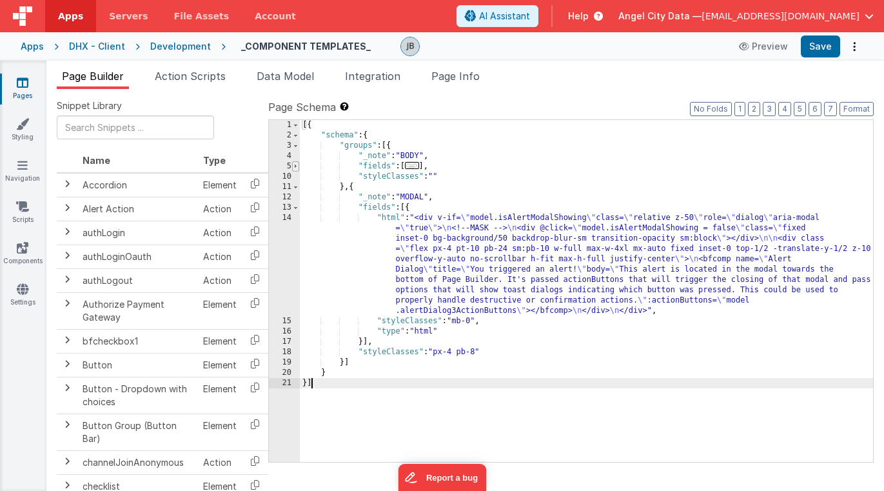
click at [295, 166] on span at bounding box center [295, 166] width 7 height 10
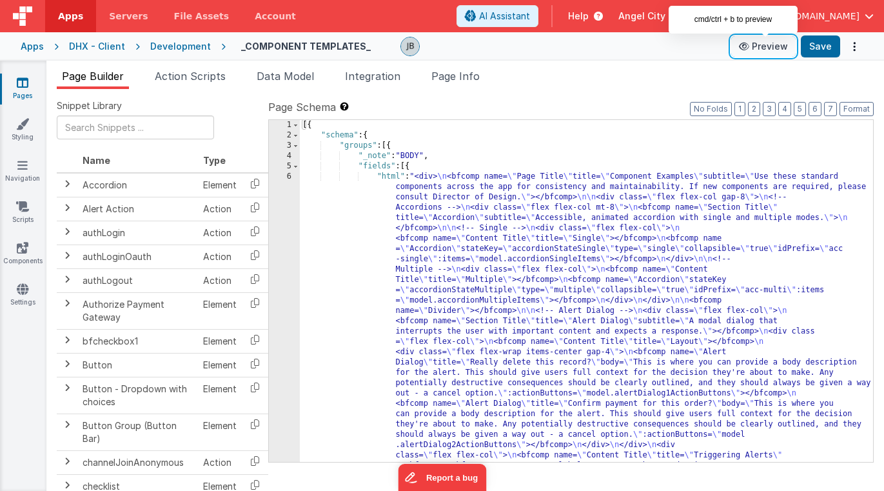
click at [778, 47] on button "Preview" at bounding box center [763, 46] width 64 height 21
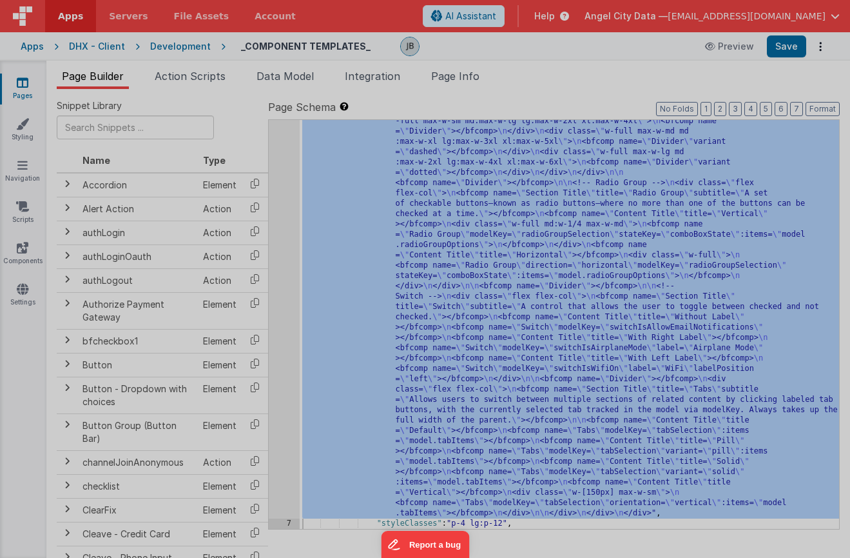
scroll to position [2376, 0]
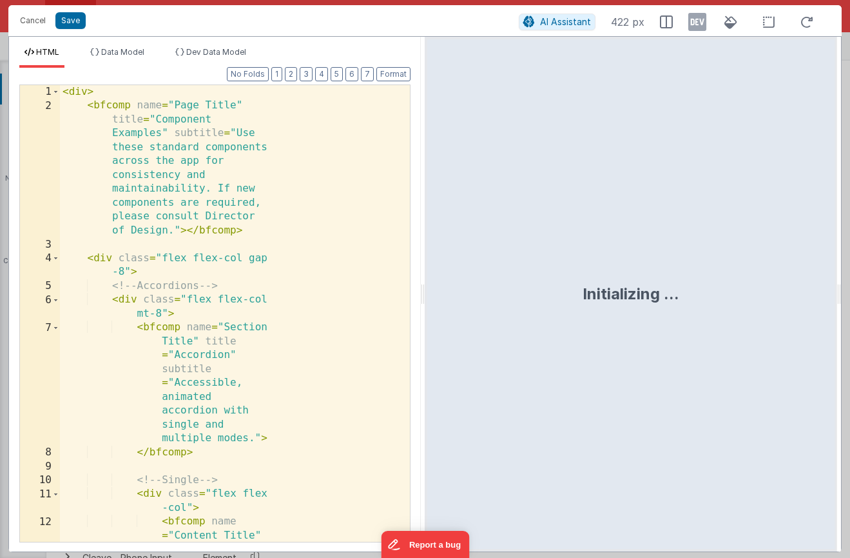
click at [288, 230] on div "< div > < bfcomp name = "Page Title" title = "Component Examples" subtitle = "U…" at bounding box center [235, 350] width 350 height 531
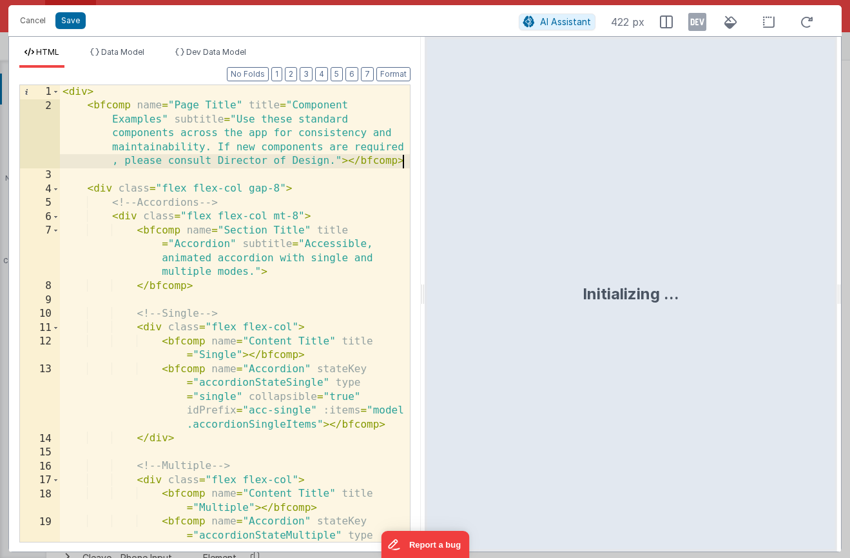
scroll to position [0, 0]
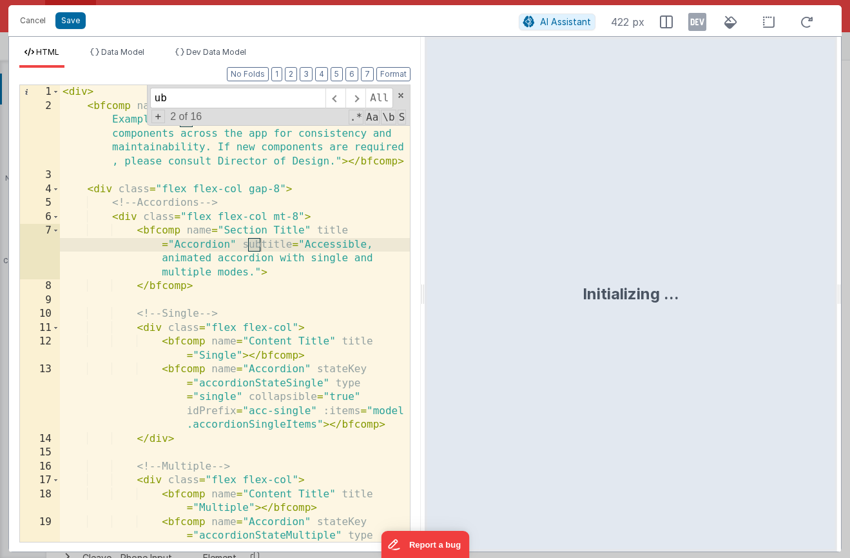
type input "u"
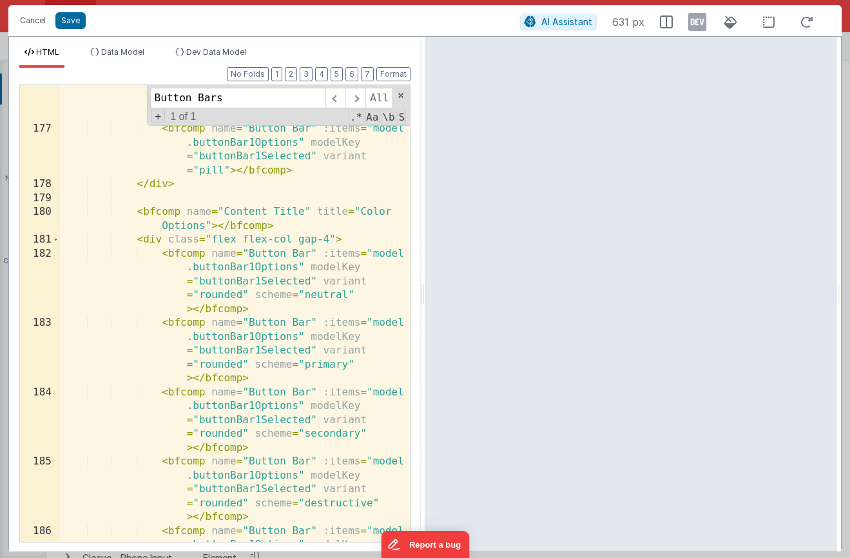
scroll to position [7088, 0]
type input "Button Bars"
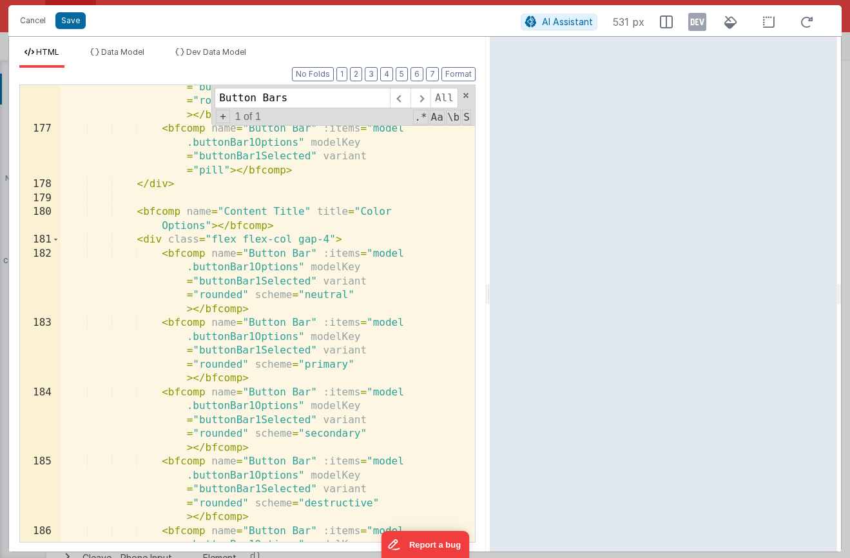
drag, startPoint x: 421, startPoint y: 317, endPoint x: 490, endPoint y: 322, distance: 69.2
click at [490, 322] on html "Cancel Save AI Assistant 531 px HTML Data Model Dev Data Model Format 7 6 5 4 3…" at bounding box center [425, 279] width 850 height 558
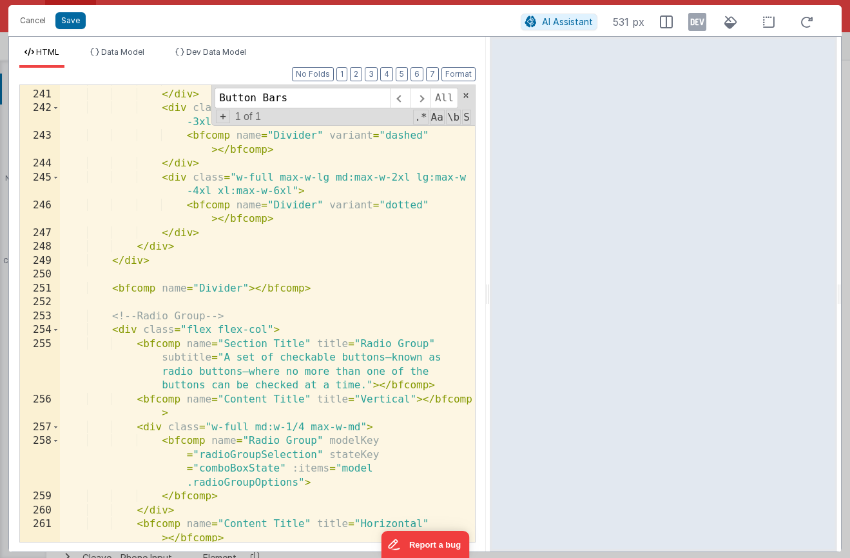
scroll to position [7085, 0]
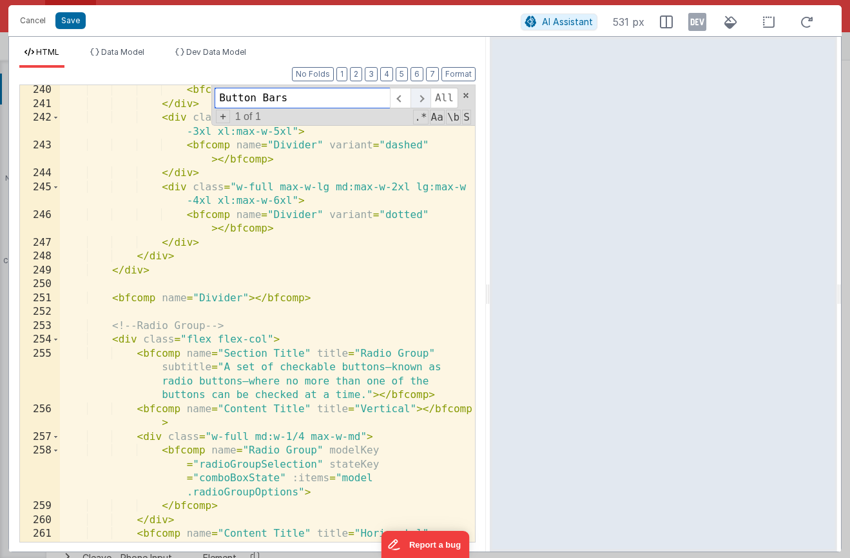
click at [419, 104] on span at bounding box center [421, 98] width 20 height 21
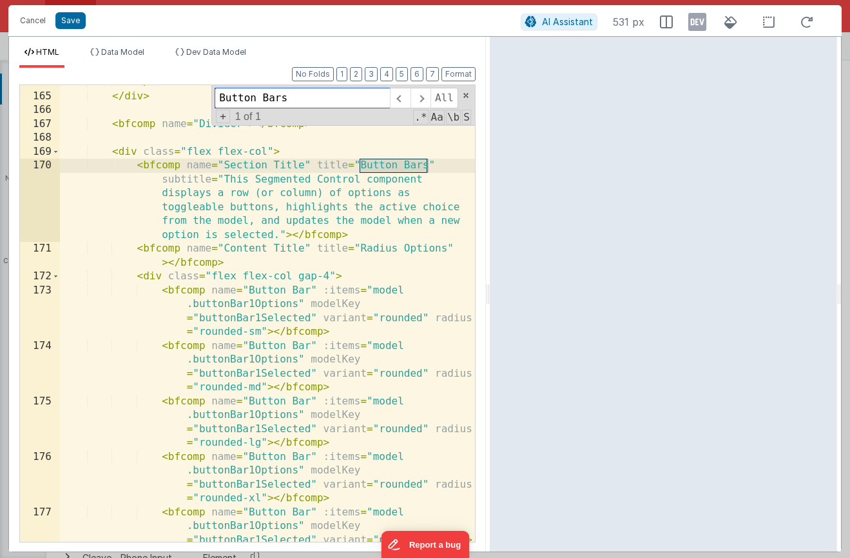
scroll to position [5049, 0]
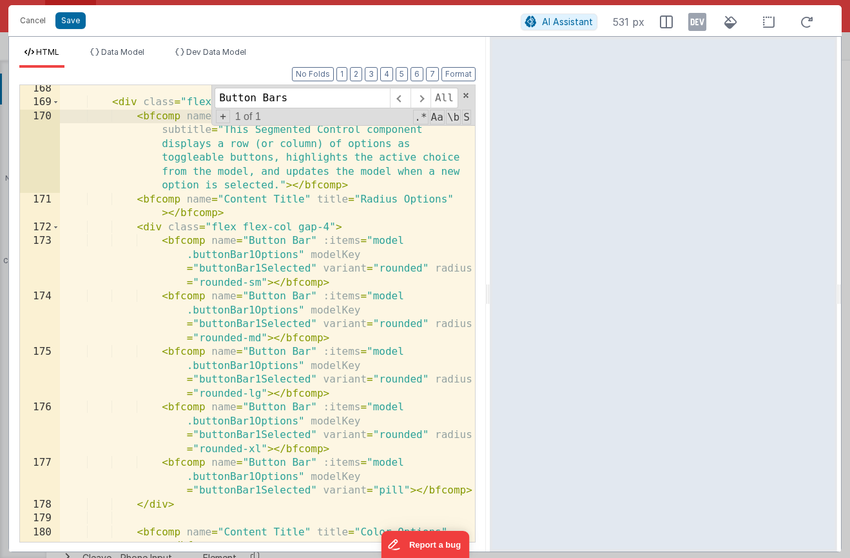
click at [236, 269] on div "< div class = "flex flex-col" > < bfcomp name = "Section Title" title = "Button…" at bounding box center [267, 331] width 415 height 498
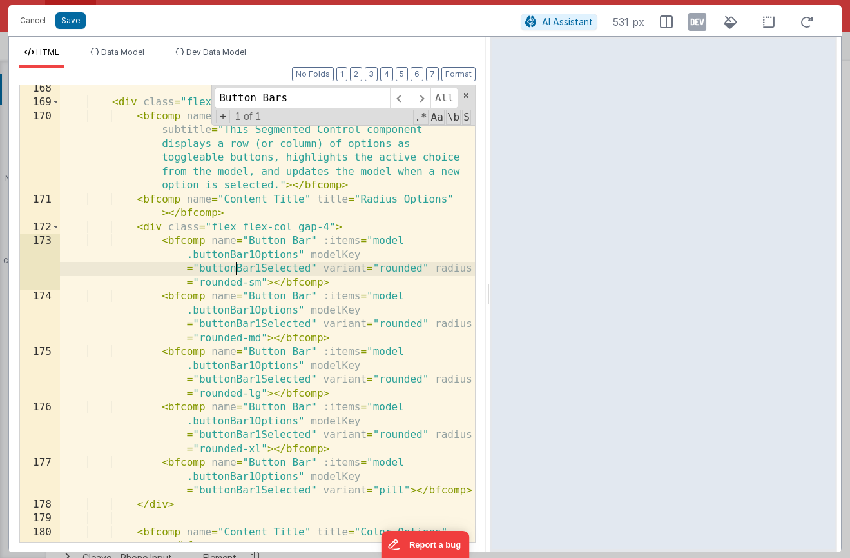
click at [236, 269] on div "< div class = "flex flex-col" > < bfcomp name = "Section Title" title = "Button…" at bounding box center [267, 331] width 415 height 498
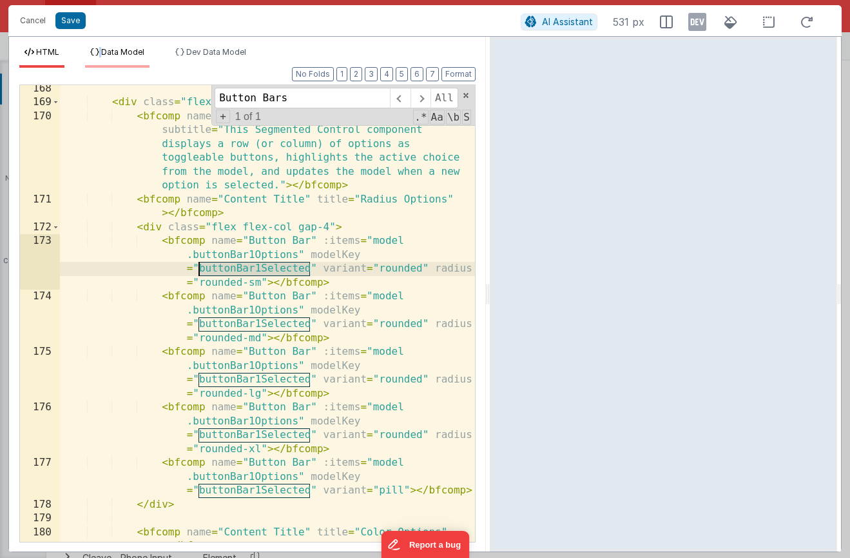
click at [102, 50] on li "Data Model" at bounding box center [117, 57] width 64 height 21
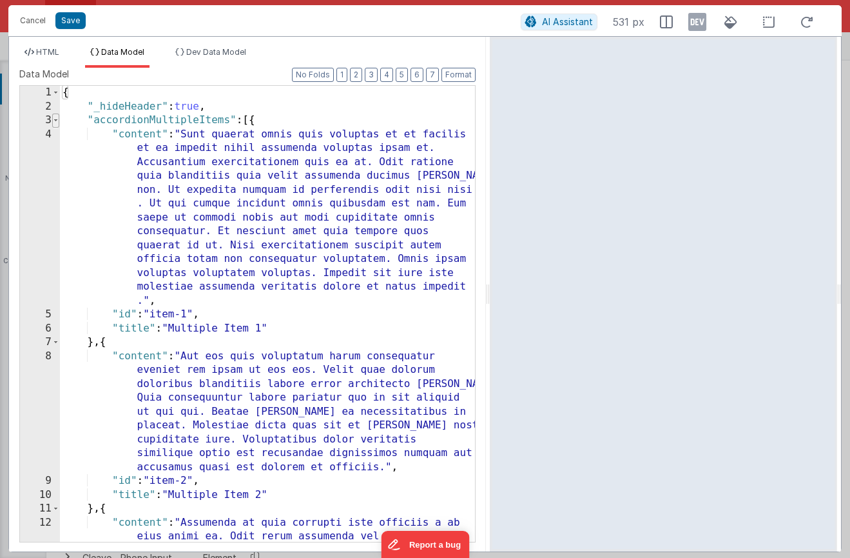
scroll to position [0, 0]
click at [58, 122] on span at bounding box center [55, 120] width 7 height 14
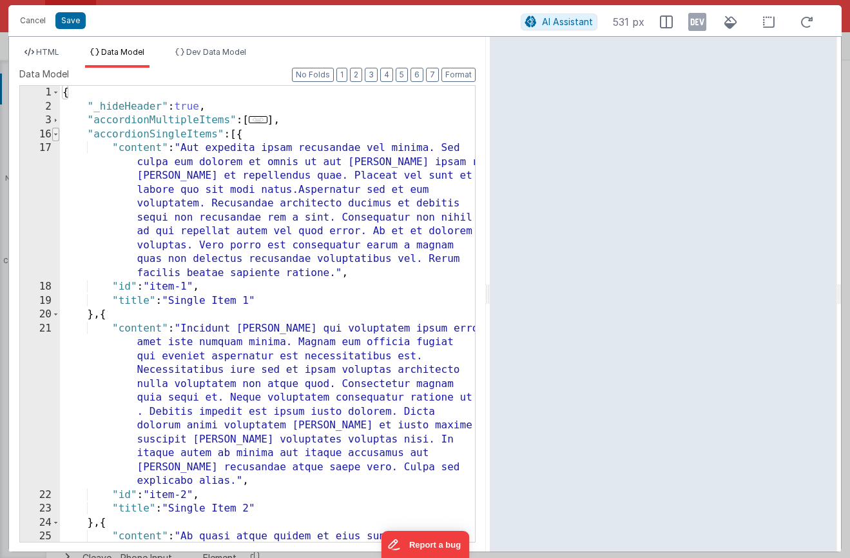
click at [57, 132] on span at bounding box center [55, 135] width 7 height 14
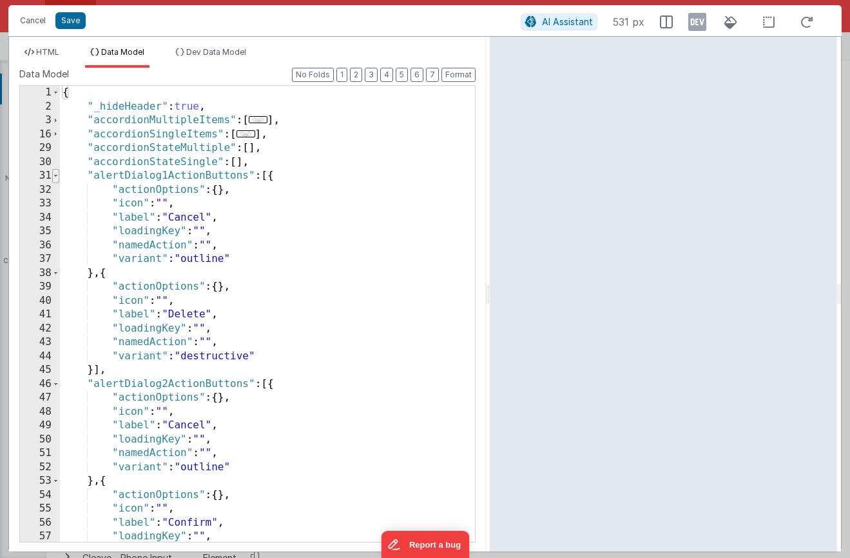
click at [54, 173] on span at bounding box center [55, 176] width 7 height 14
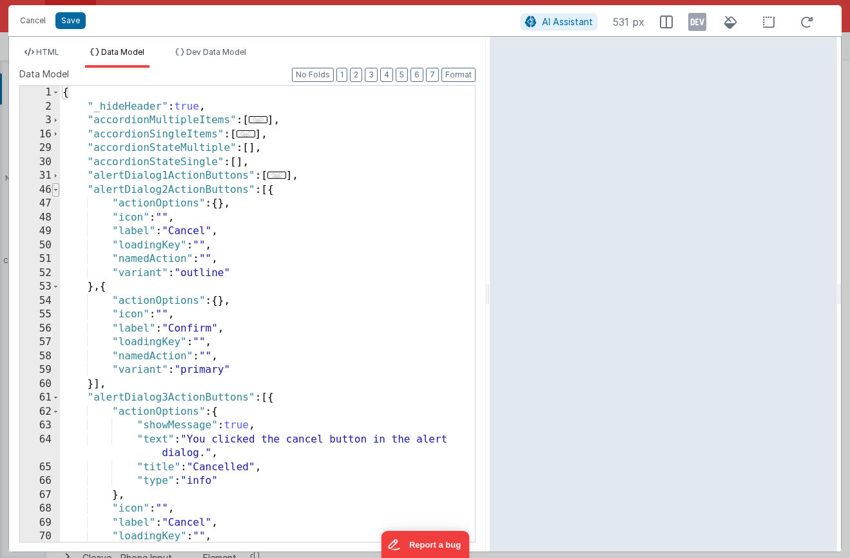
click at [55, 188] on span at bounding box center [55, 190] width 7 height 14
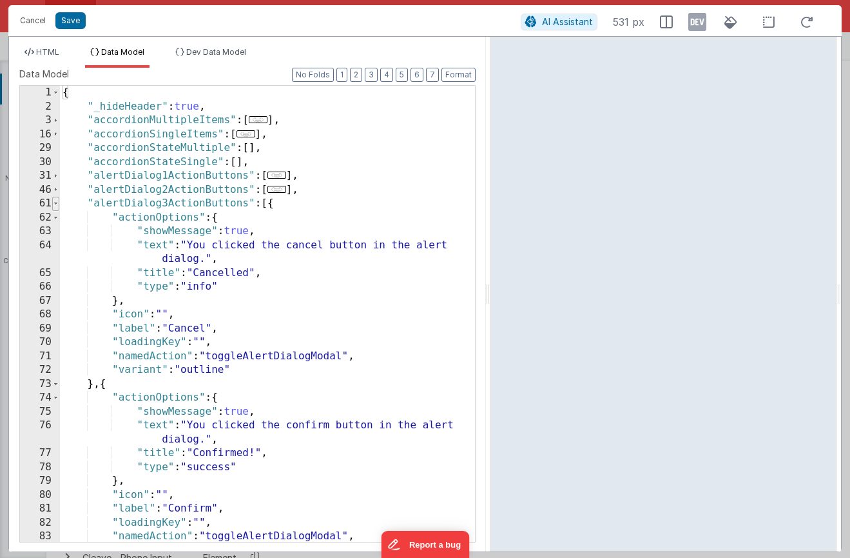
click at [57, 206] on span at bounding box center [55, 204] width 7 height 14
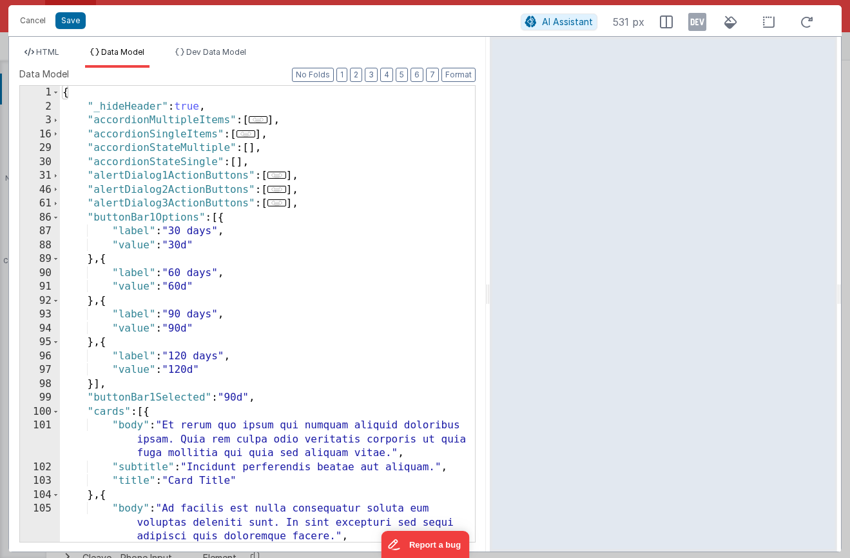
click at [130, 397] on div "{ "_hideHeader" : true , "accordionMultipleItems" : [ ... ] , "accordionSingleI…" at bounding box center [267, 335] width 415 height 498
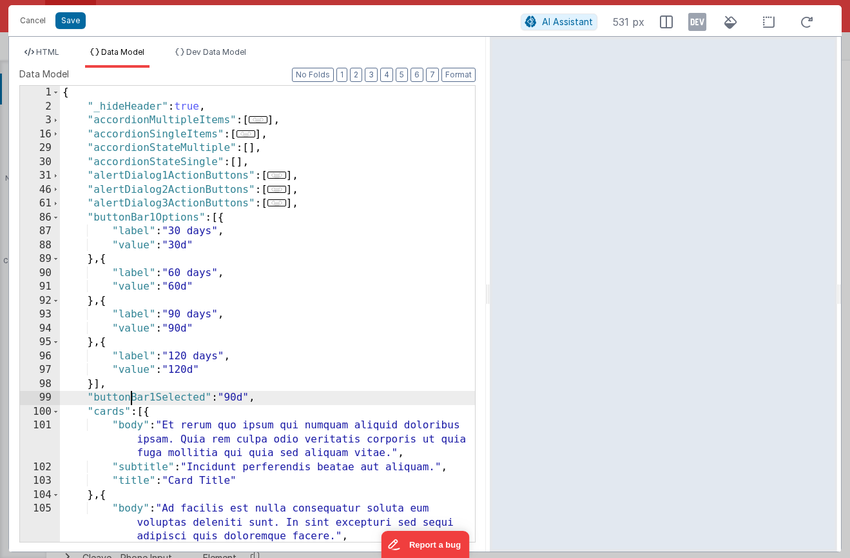
click at [130, 397] on div "{ "_hideHeader" : true , "accordionMultipleItems" : [ ... ] , "accordionSingleI…" at bounding box center [267, 335] width 415 height 498
click at [46, 53] on span "HTML" at bounding box center [47, 52] width 23 height 10
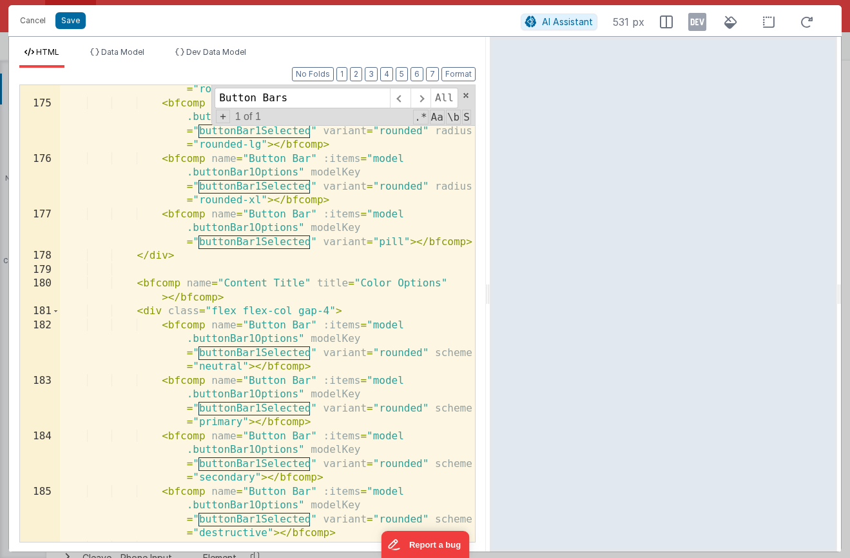
scroll to position [5304, 0]
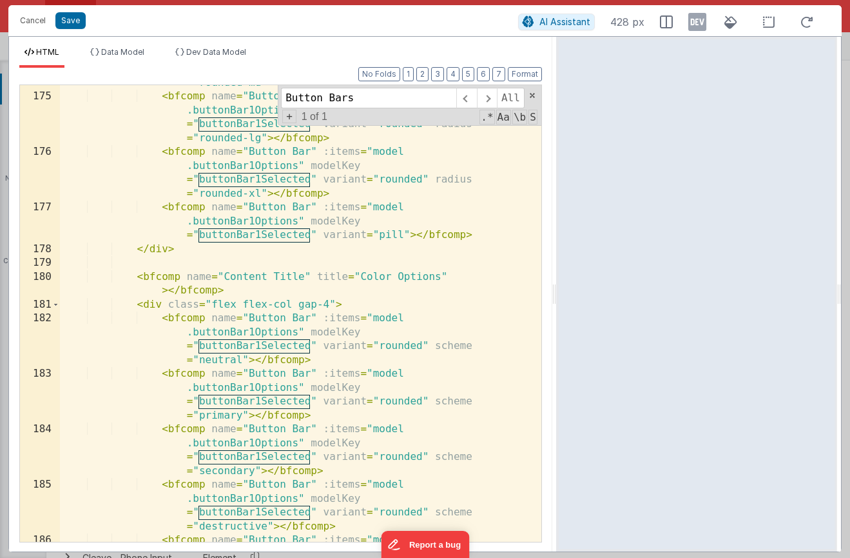
drag, startPoint x: 489, startPoint y: 260, endPoint x: 557, endPoint y: 263, distance: 68.4
click at [557, 263] on html "Cancel Save AI Assistant 428 px HTML Data Model Dev Data Model Format 7 6 5 4 3…" at bounding box center [425, 279] width 850 height 558
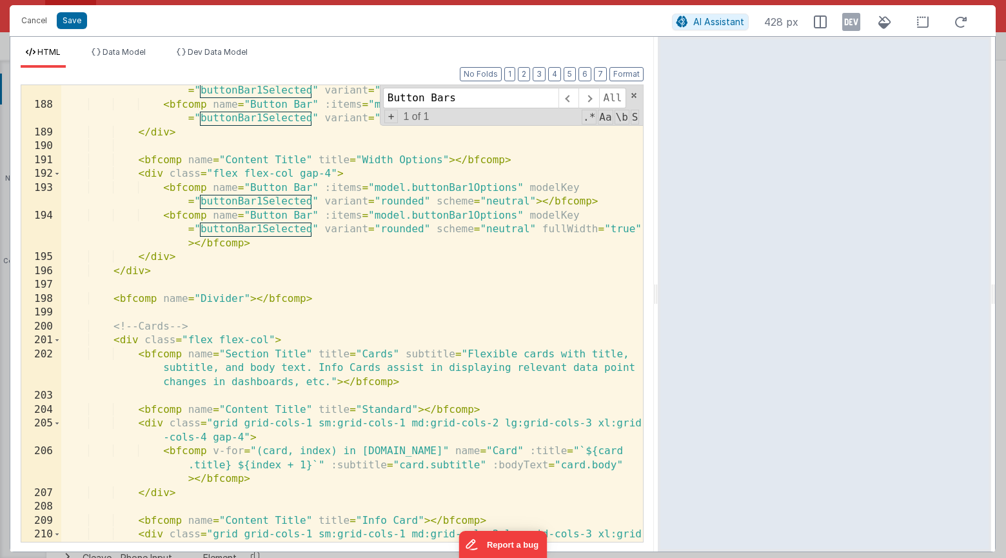
scroll to position [4084, 0]
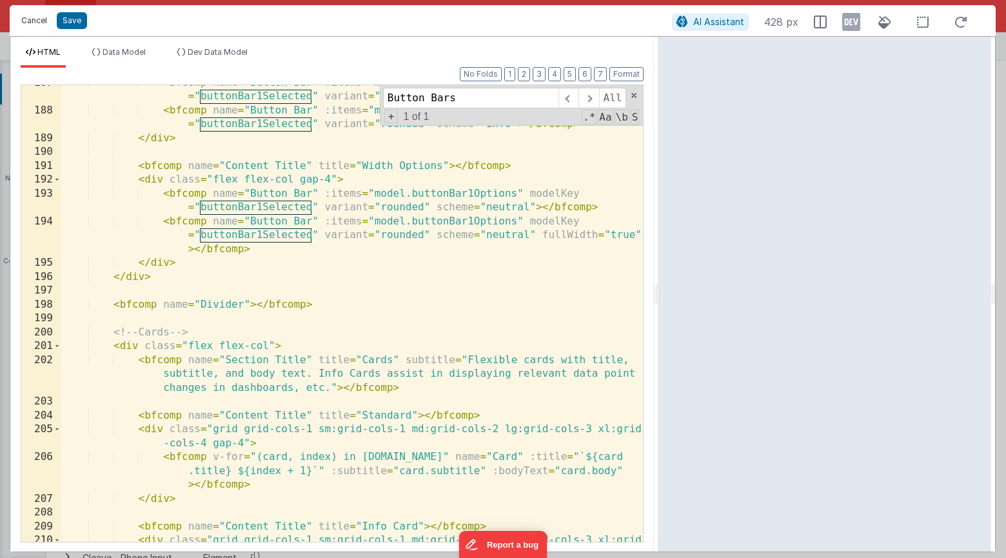
click at [30, 21] on button "Cancel" at bounding box center [34, 21] width 39 height 18
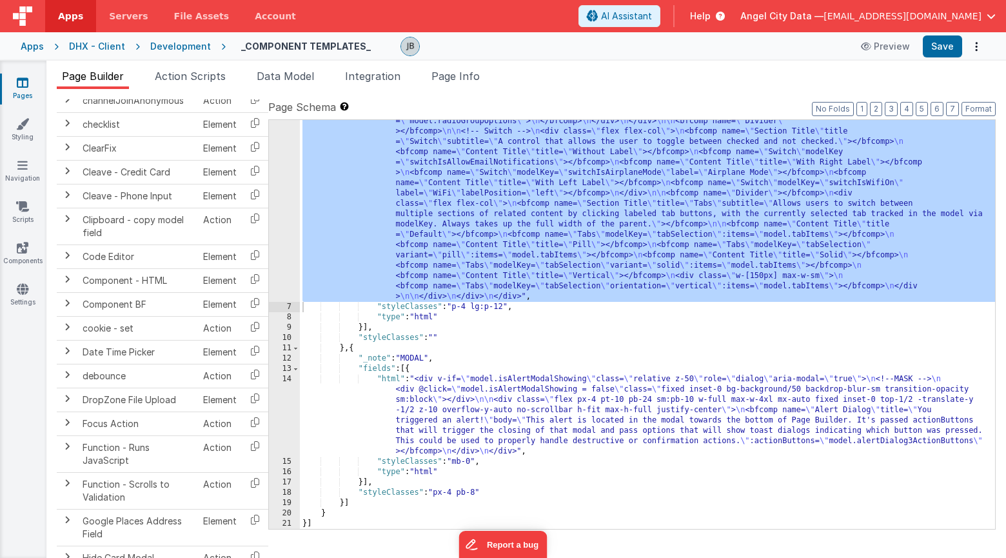
scroll to position [380, 0]
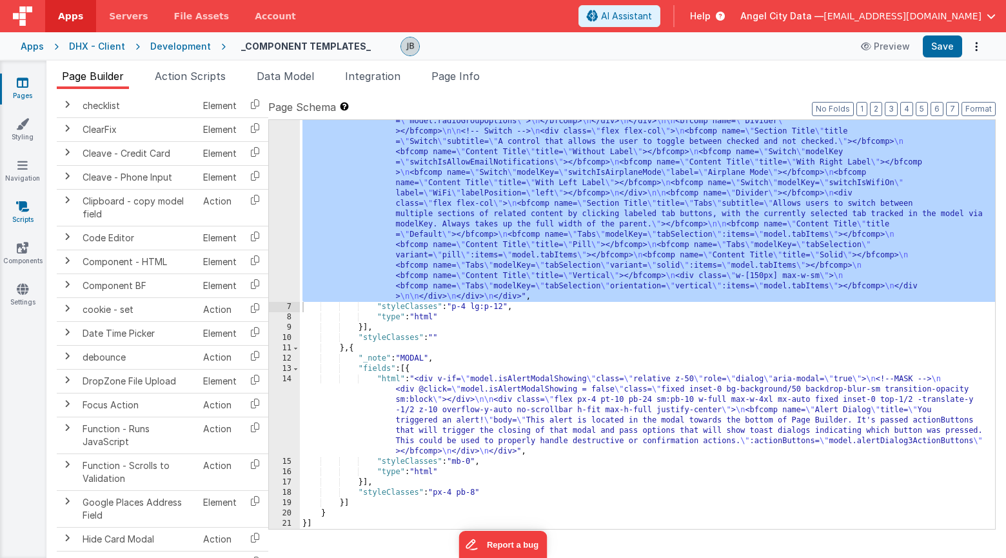
click at [23, 215] on link "Scripts" at bounding box center [22, 213] width 46 height 26
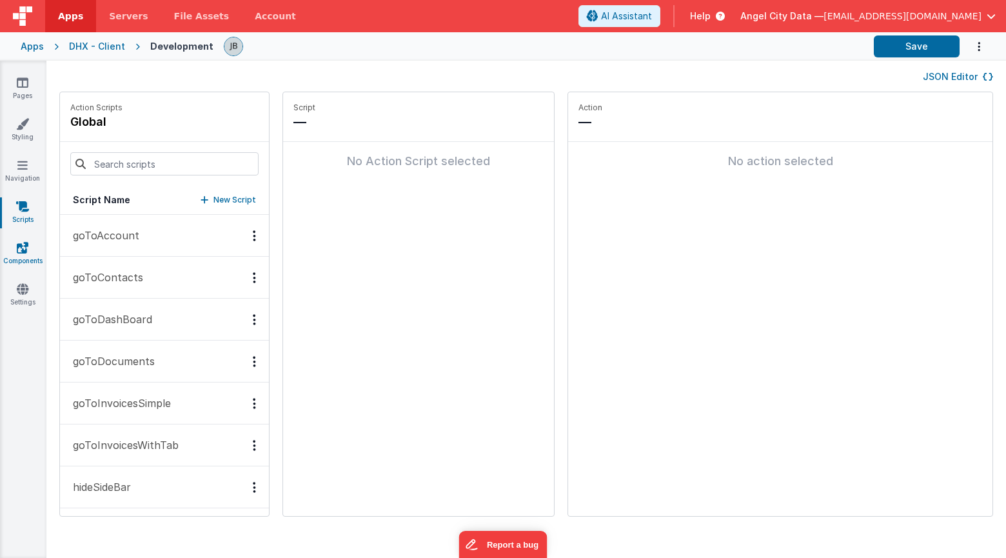
click at [28, 251] on link "Components" at bounding box center [22, 254] width 46 height 26
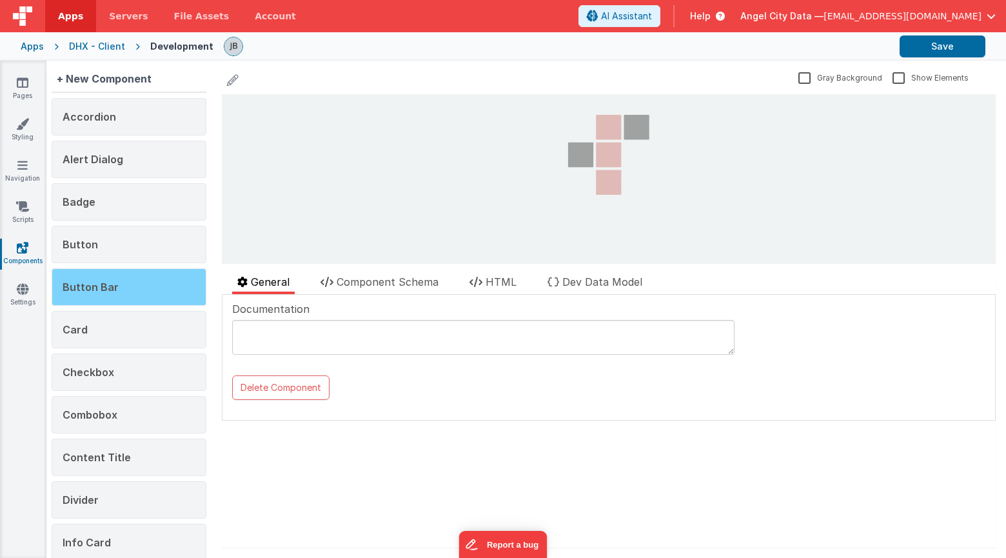
click at [114, 275] on div "Button Bar" at bounding box center [129, 286] width 155 height 37
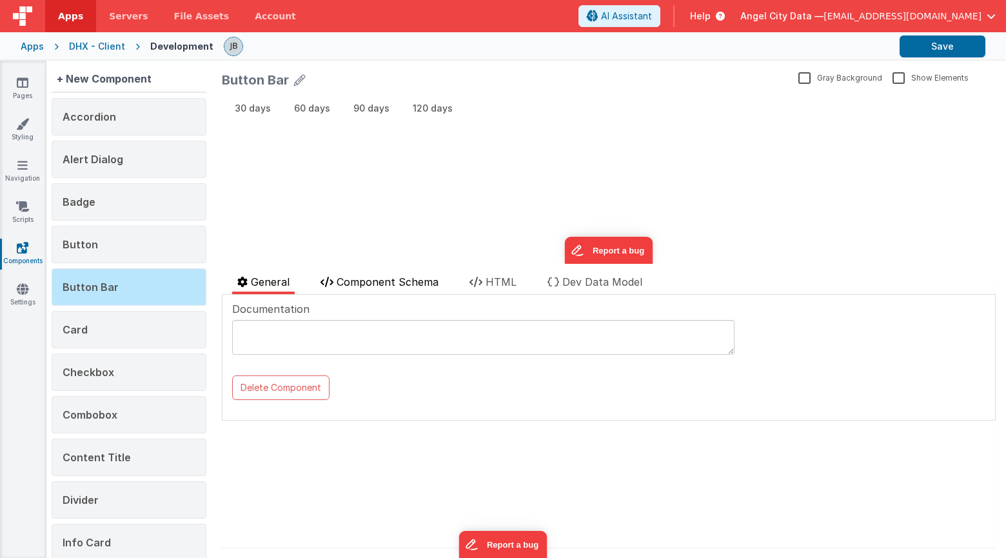
click at [368, 282] on span "Component Schema" at bounding box center [388, 281] width 102 height 13
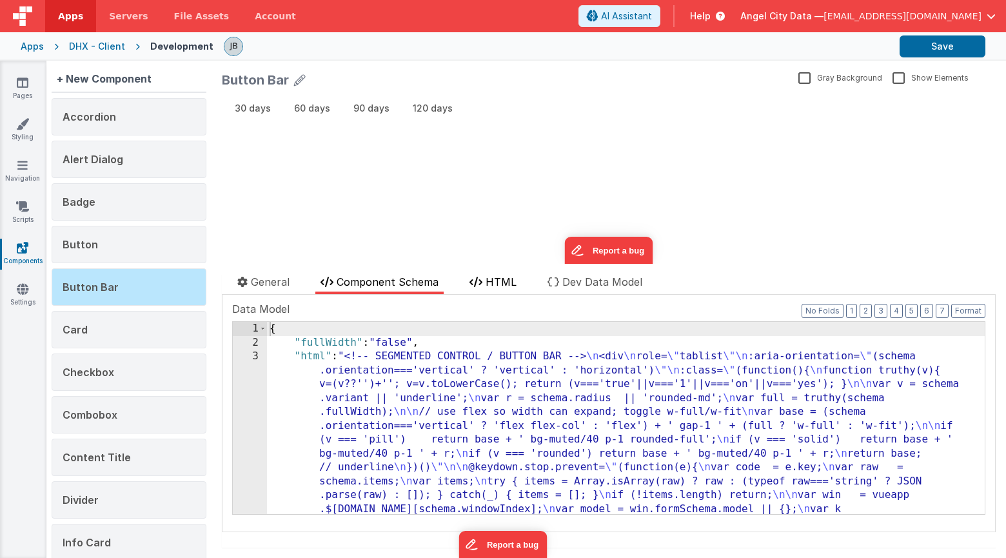
click at [482, 288] on li "HTML" at bounding box center [492, 284] width 57 height 20
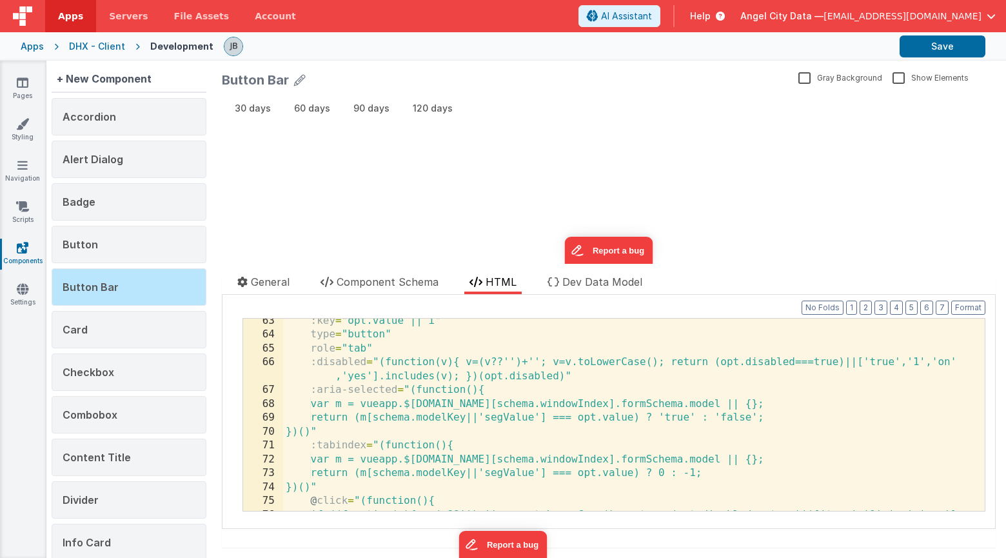
scroll to position [961, 0]
click at [362, 289] on li "Component Schema" at bounding box center [379, 284] width 128 height 20
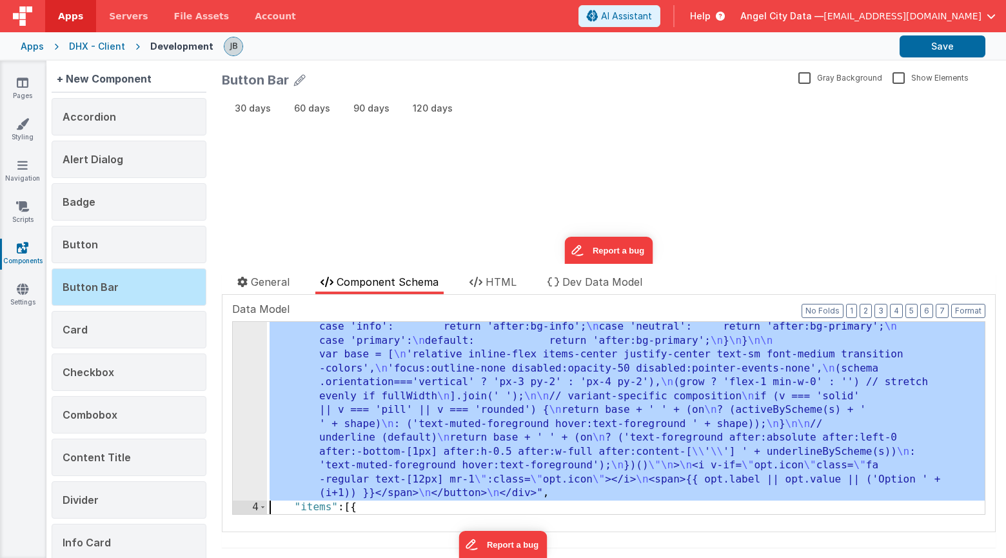
scroll to position [750, 0]
click at [251, 364] on div "3 4 5 6 7 8 9 10 11 12 13 14 15 16 17 18 19 20 21 22 23" at bounding box center [250, 152] width 34 height 1107
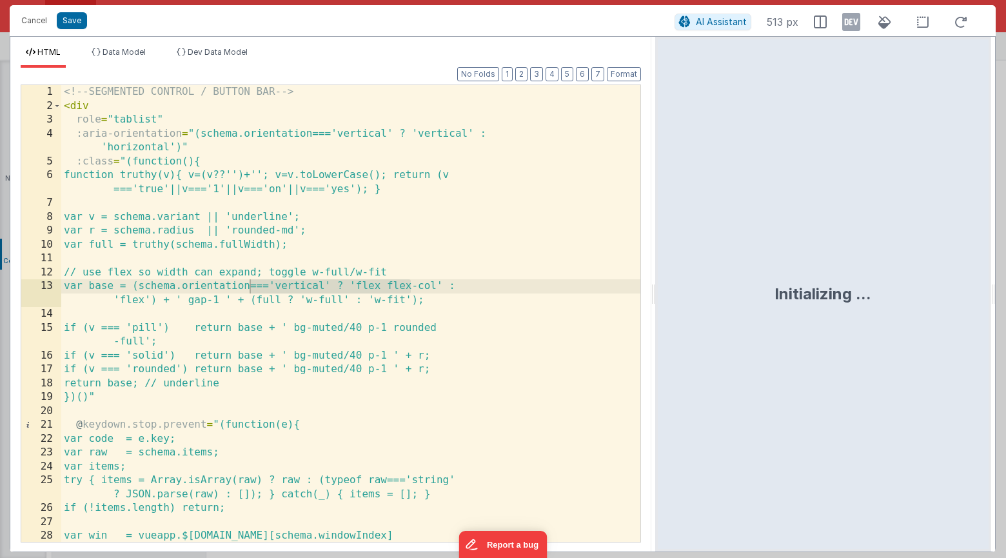
drag, startPoint x: 500, startPoint y: 282, endPoint x: 680, endPoint y: 299, distance: 181.2
click at [680, 299] on html "Cancel Save AI Assistant 513 px HTML Data Model Dev Data Model Format 7 6 5 4 3…" at bounding box center [503, 279] width 1006 height 558
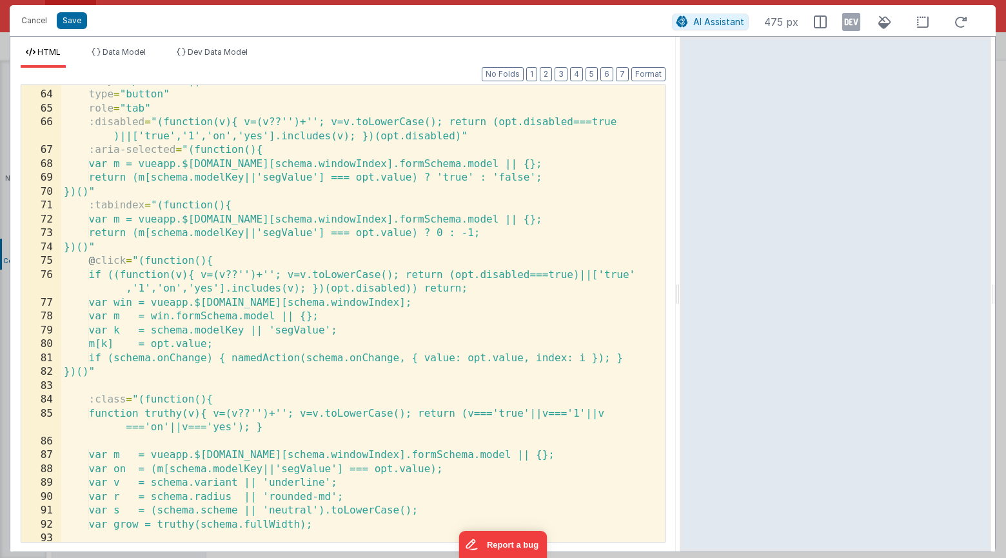
scroll to position [997, 0]
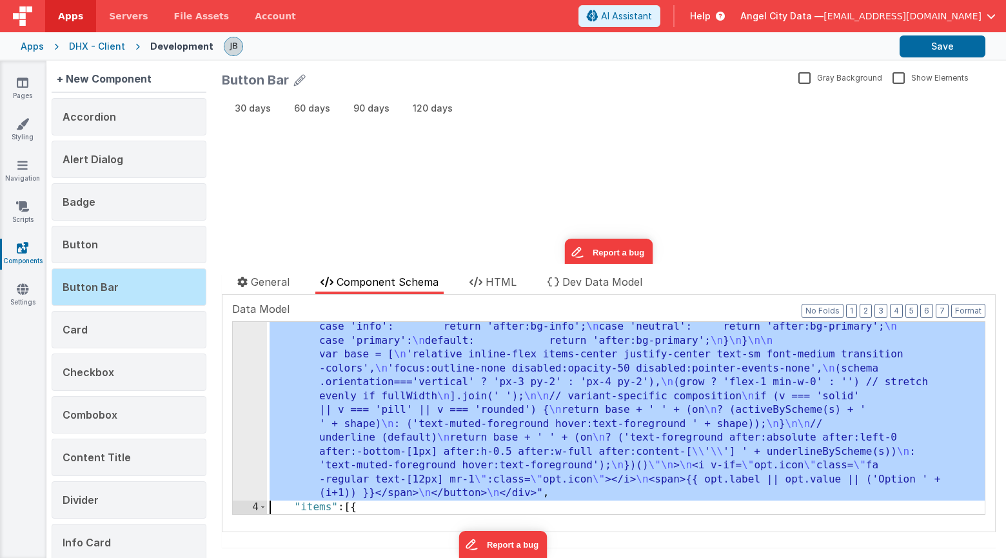
click at [244, 375] on div "3" at bounding box center [250, 49] width 34 height 901
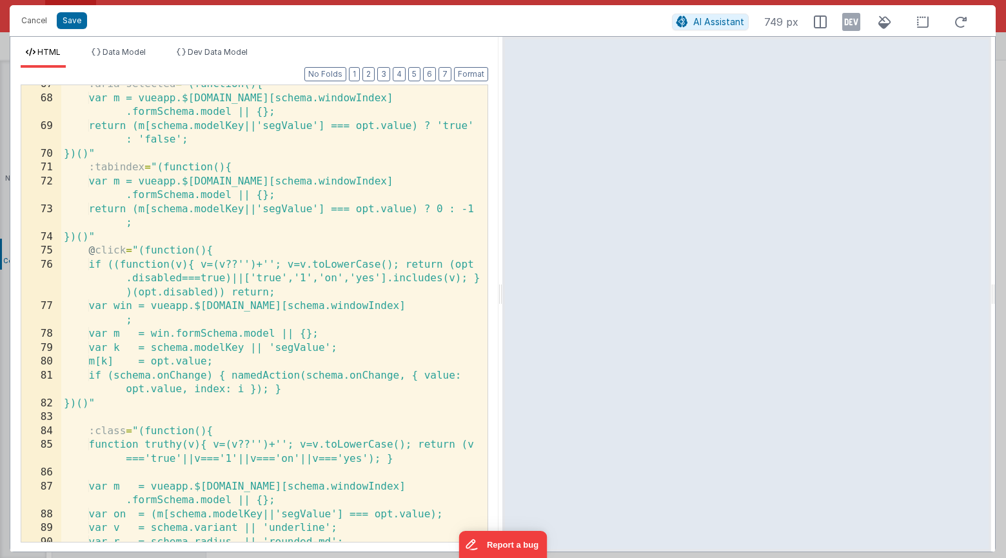
scroll to position [1179, 0]
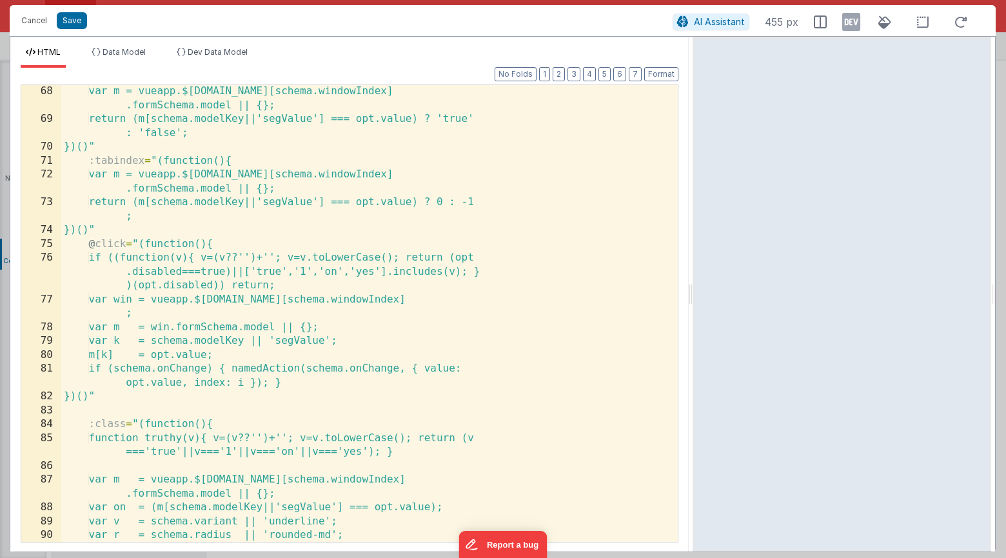
drag, startPoint x: 501, startPoint y: 236, endPoint x: 693, endPoint y: 243, distance: 192.3
click at [693, 243] on html "Cancel Save AI Assistant 455 px HTML Data Model Dev Data Model Format 7 6 5 4 3…" at bounding box center [503, 279] width 1006 height 558
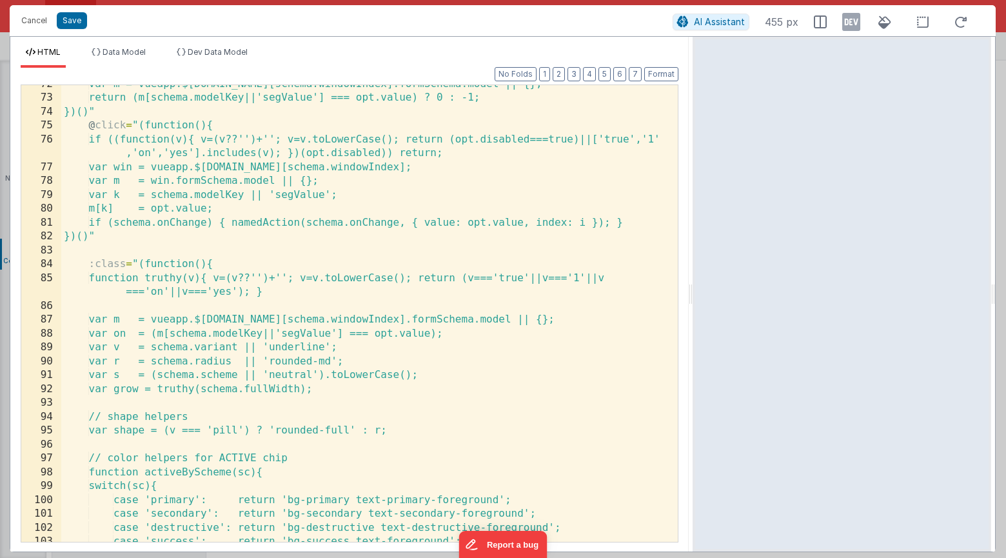
scroll to position [1117, 0]
click at [34, 15] on button "Cancel" at bounding box center [34, 21] width 39 height 18
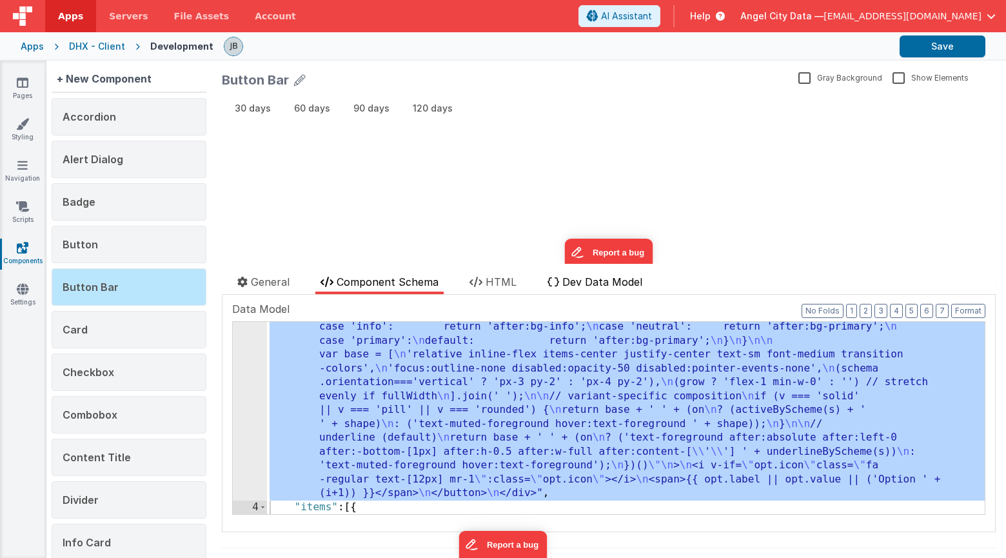
click at [563, 279] on li "Dev Data Model" at bounding box center [594, 284] width 105 height 20
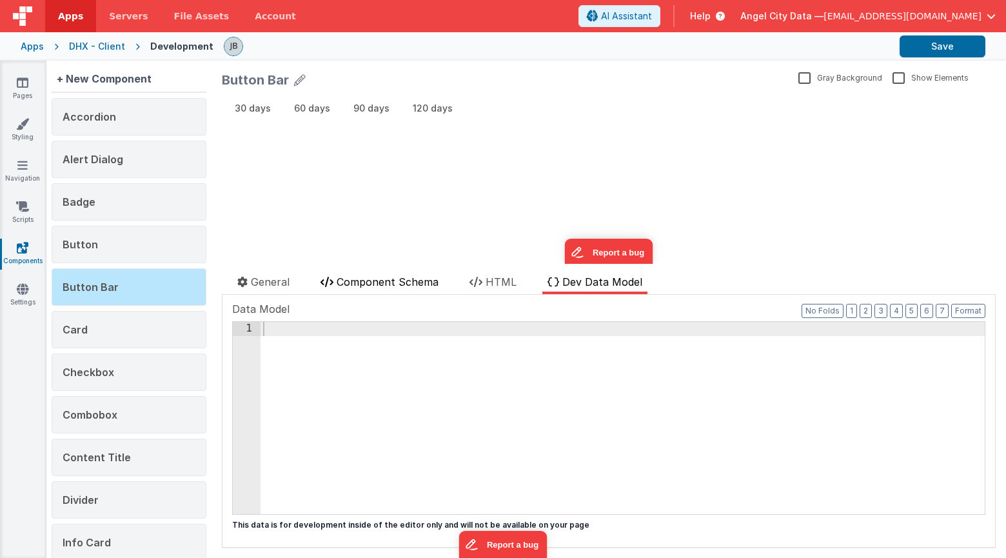
click at [420, 281] on span "Component Schema" at bounding box center [388, 281] width 102 height 13
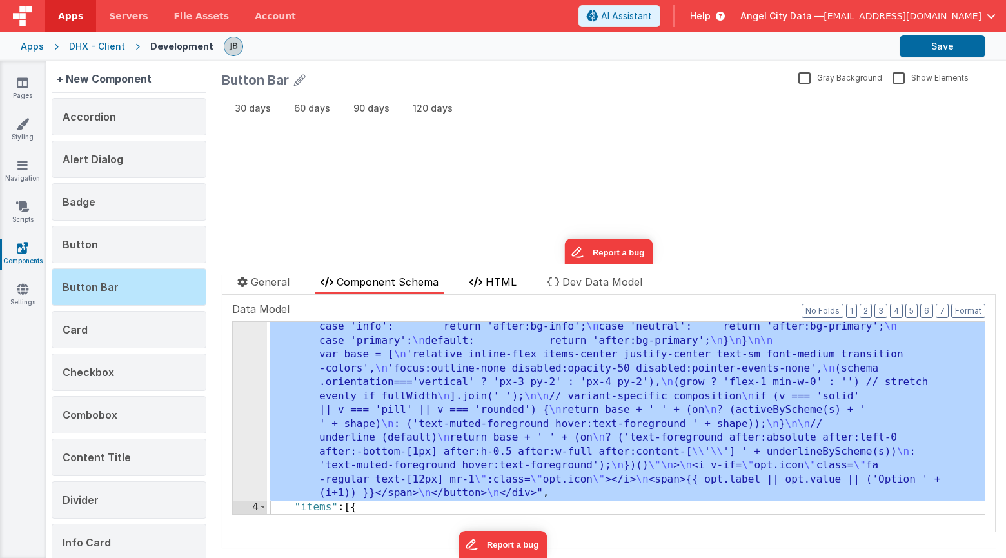
click at [493, 284] on span "HTML" at bounding box center [500, 281] width 31 height 13
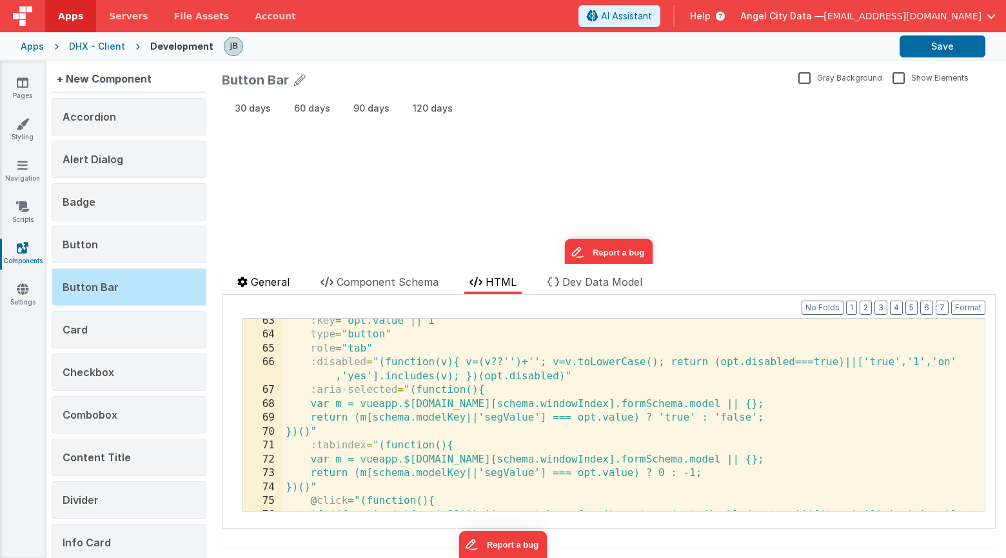
click at [264, 281] on span "General" at bounding box center [270, 281] width 39 height 13
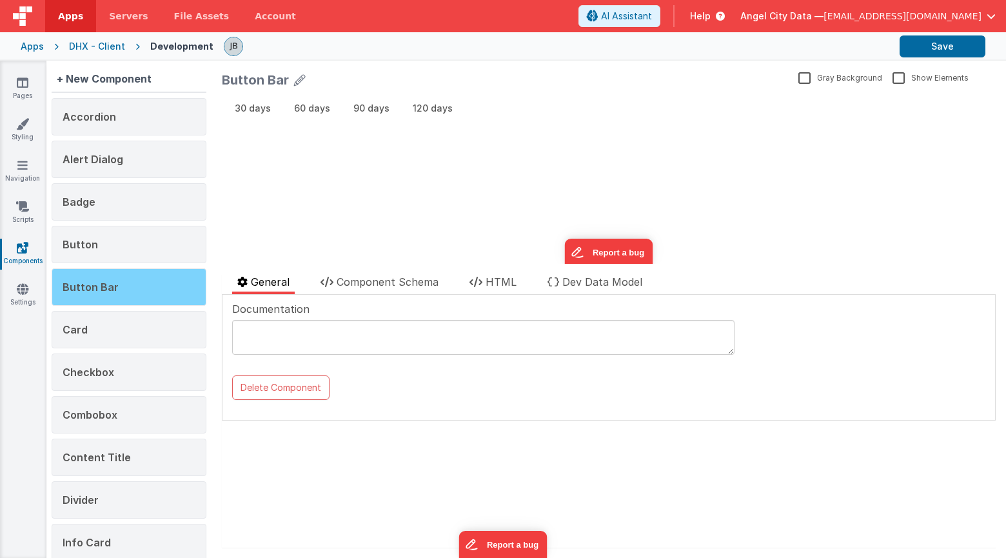
click at [177, 280] on div "Button Bar" at bounding box center [129, 286] width 155 height 37
click at [486, 289] on li "HTML" at bounding box center [492, 284] width 57 height 20
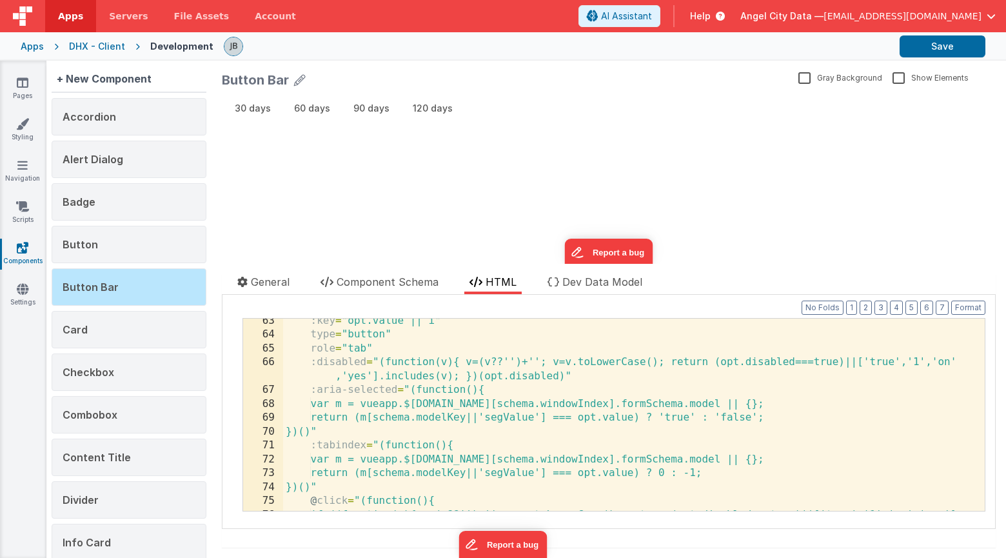
click at [404, 273] on div "Button Bar Gray Background Show Elements General Component Schema HTML Dev Data…" at bounding box center [608, 309] width 794 height 497
click at [402, 275] on span "Component Schema" at bounding box center [388, 281] width 102 height 13
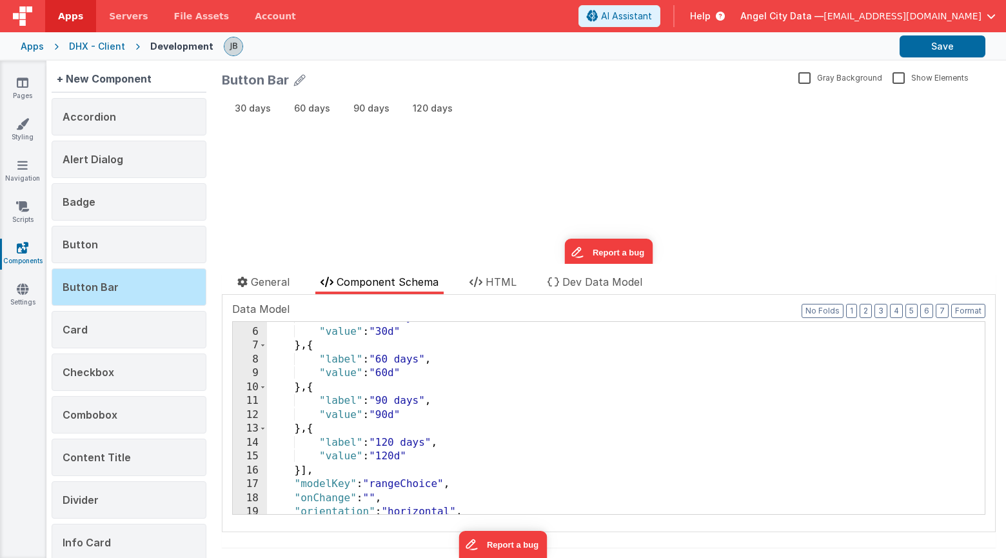
scroll to position [1014, 0]
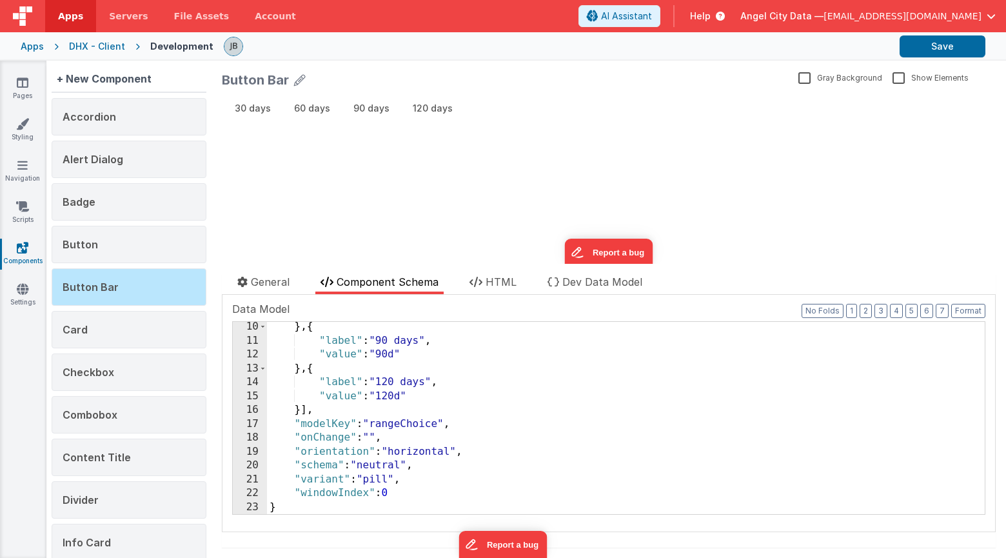
click at [336, 435] on div "} , { "label" : "90 days" , "value" : "90d" } , { "label" : "120 days" , "value…" at bounding box center [626, 430] width 718 height 220
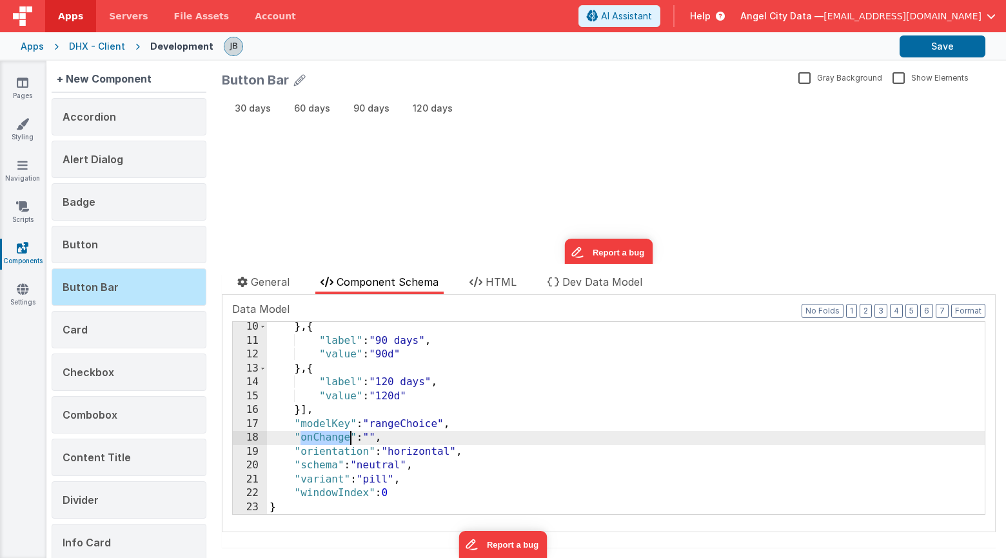
click at [336, 435] on div "} , { "label" : "90 days" , "value" : "90d" } , { "label" : "120 days" , "value…" at bounding box center [626, 430] width 718 height 220
click at [500, 284] on span "HTML" at bounding box center [500, 281] width 31 height 13
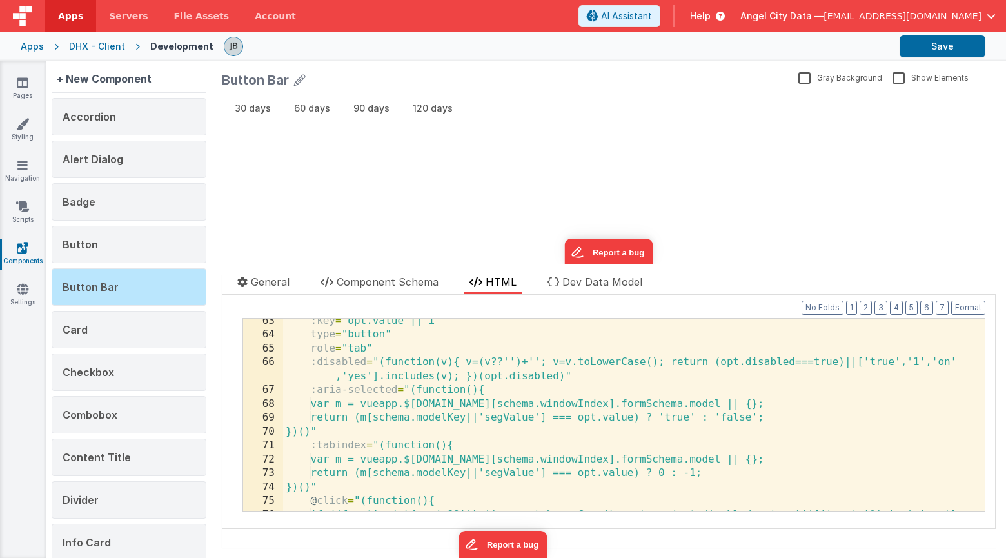
click at [426, 416] on div ":key = "opt.value || i" type = "button" role = "tab" :disabled = "(function(v){…" at bounding box center [633, 431] width 701 height 234
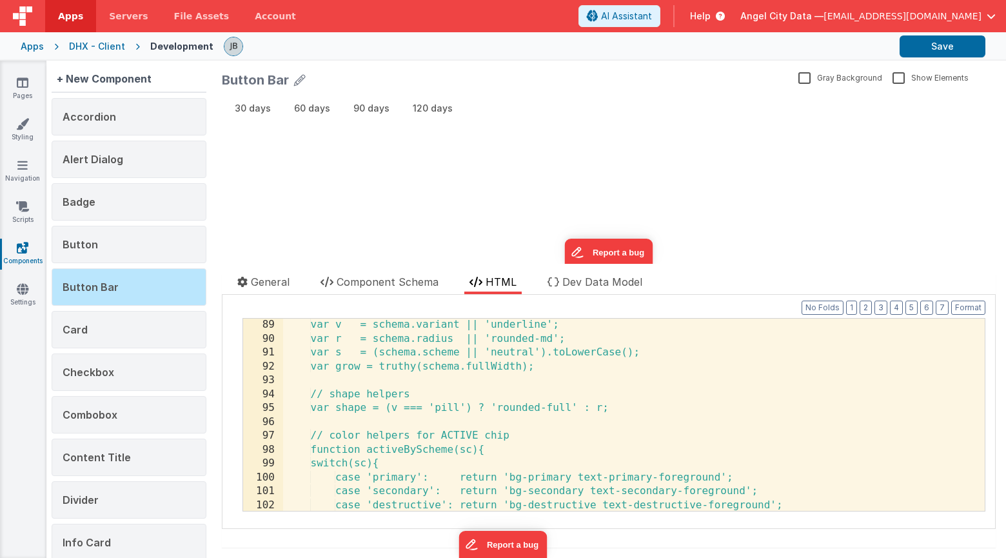
scroll to position [1345, 0]
click at [108, 43] on div "DHX - Client" at bounding box center [97, 46] width 56 height 13
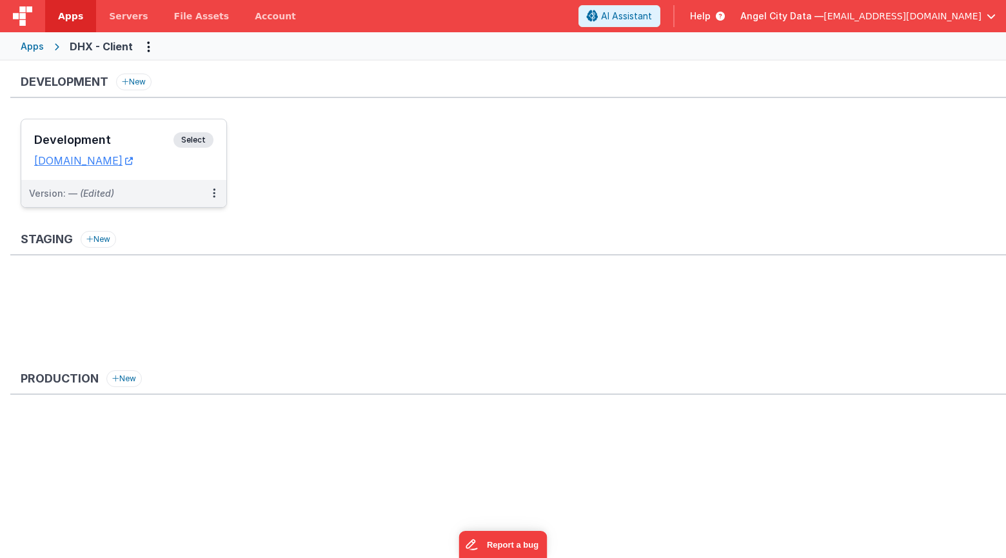
click at [157, 135] on h3 "Development" at bounding box center [103, 139] width 139 height 13
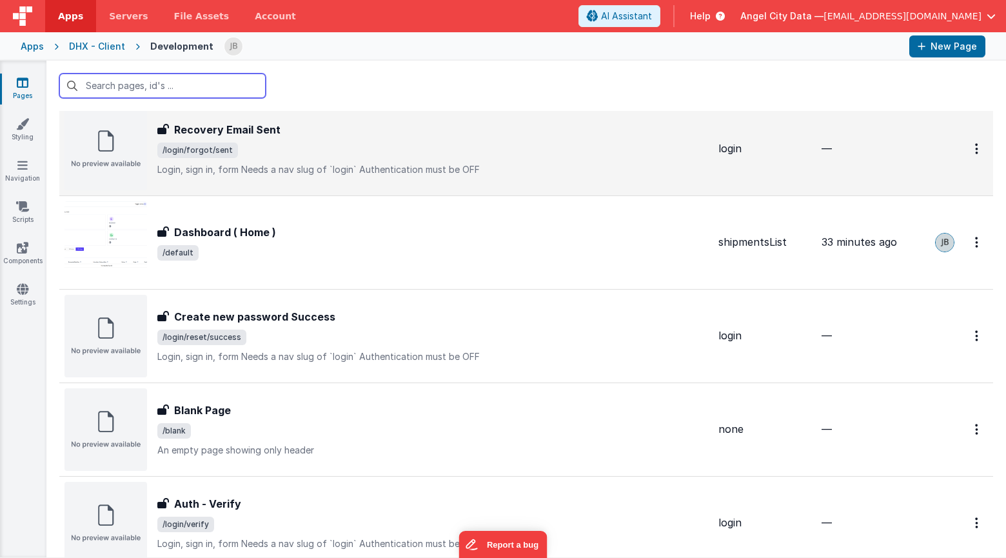
scroll to position [42, 0]
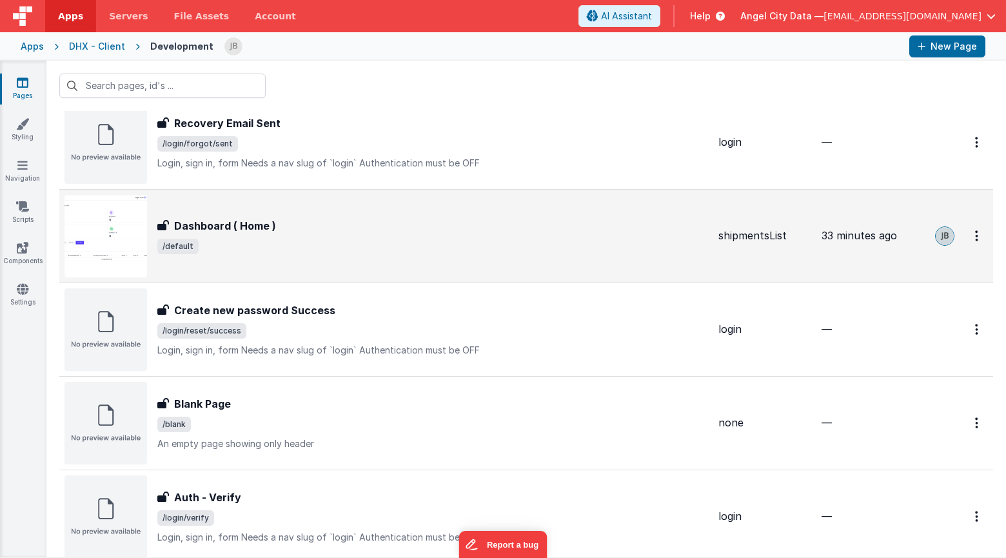
click at [197, 211] on div "Dashboard ( Home ) Dashboard ( Home ) /default" at bounding box center [385, 236] width 643 height 83
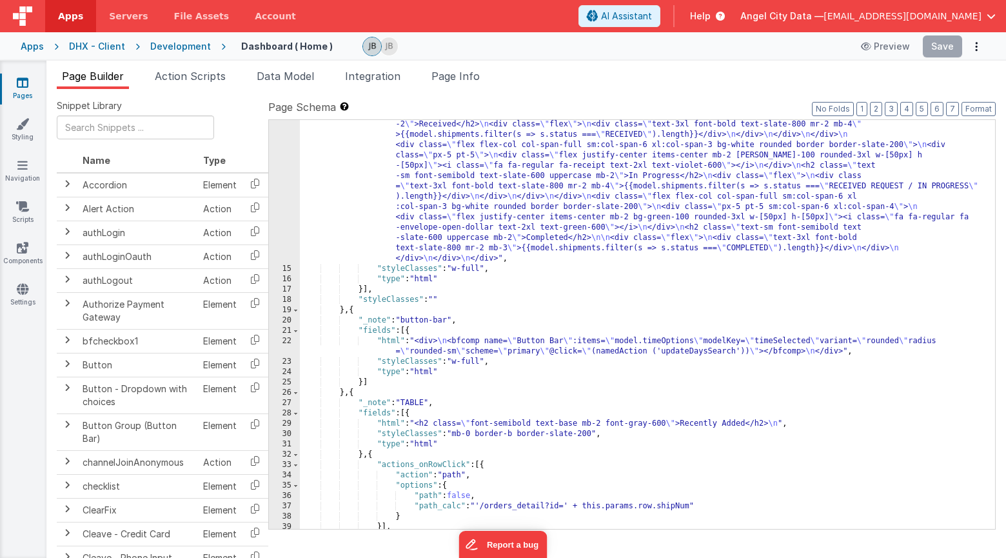
scroll to position [253, 0]
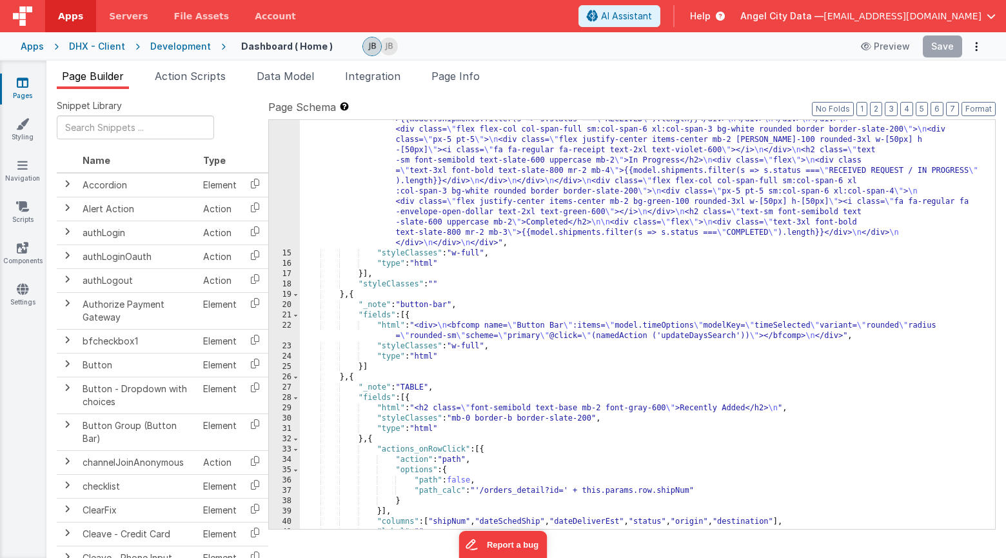
click at [288, 331] on div "22" at bounding box center [284, 330] width 31 height 21
click at [286, 322] on div "22" at bounding box center [284, 330] width 31 height 21
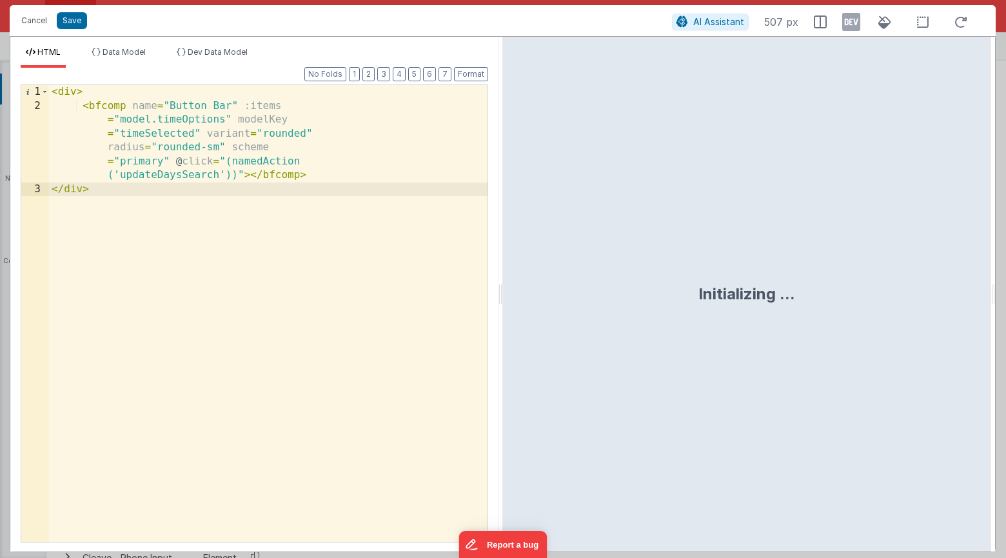
click at [241, 220] on div "< div > < bfcomp name = "Button Bar" :items = "model.timeOptions" modelKey = "t…" at bounding box center [268, 327] width 438 height 484
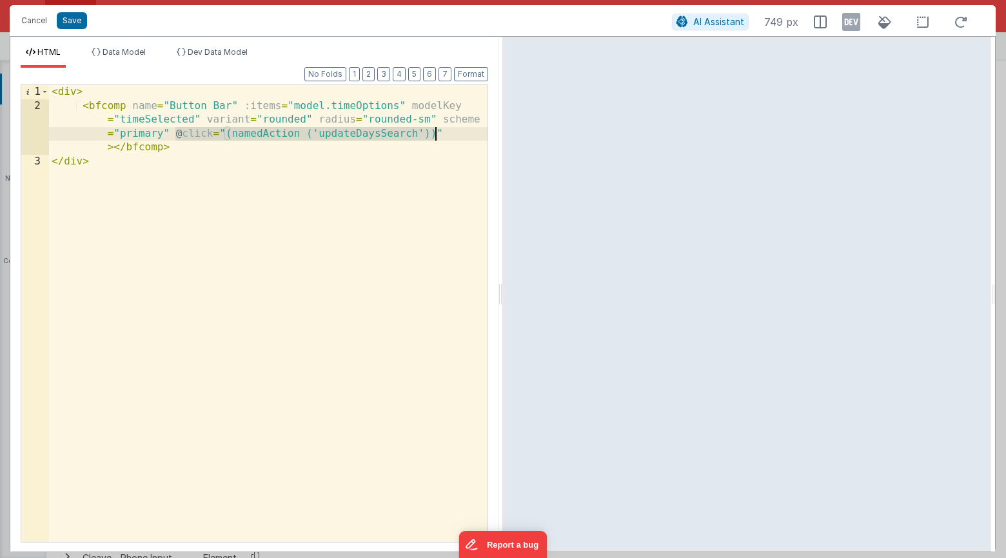
drag, startPoint x: 173, startPoint y: 133, endPoint x: 434, endPoint y: 136, distance: 261.1
click at [434, 136] on div "< div > < bfcomp name = "Button Bar" :items = "model.timeOptions" modelKey = "t…" at bounding box center [268, 327] width 438 height 484
click at [311, 135] on div "< div > < bfcomp name = "Button Bar" :items = "model.timeOptions" modelKey = "t…" at bounding box center [268, 327] width 438 height 484
